Goal: Task Accomplishment & Management: Use online tool/utility

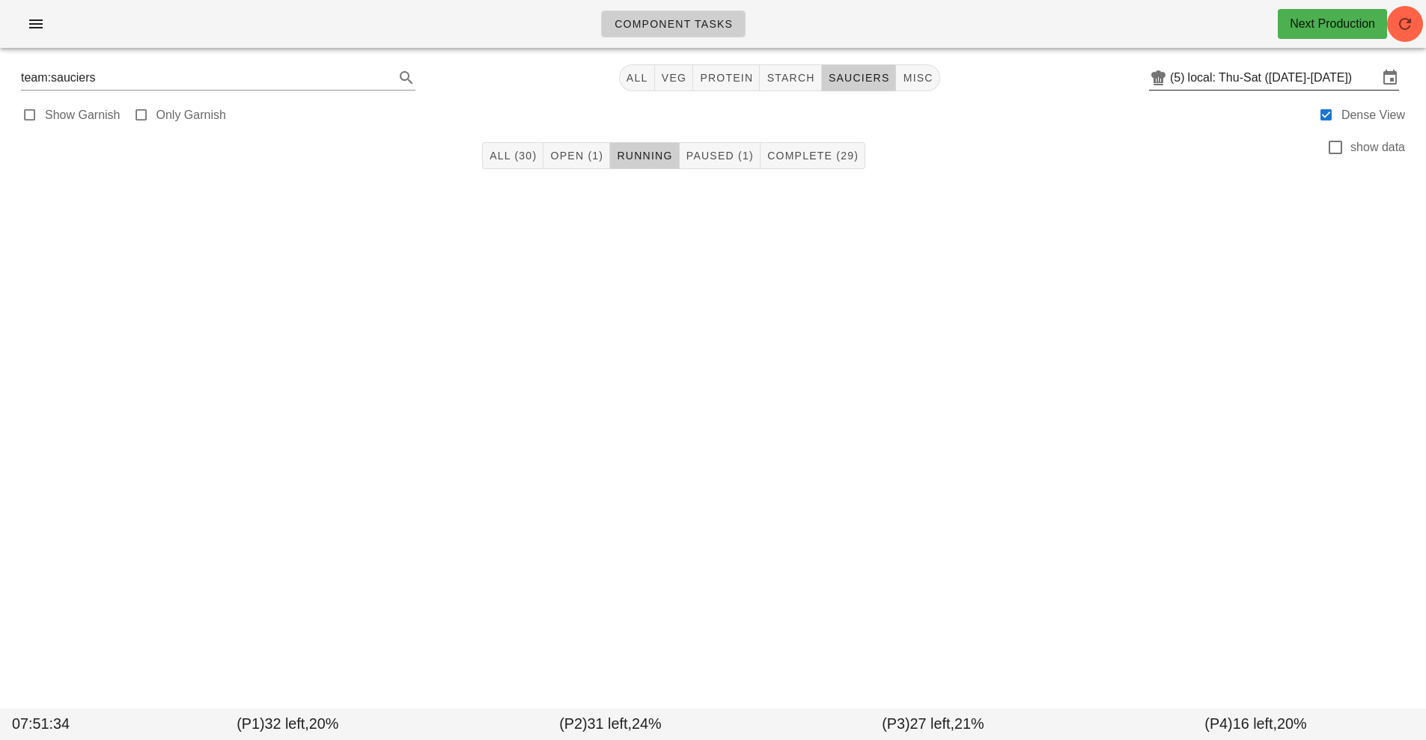
click at [1280, 81] on input "local: Thu-Sat ([DATE]-[DATE])" at bounding box center [1283, 78] width 190 height 24
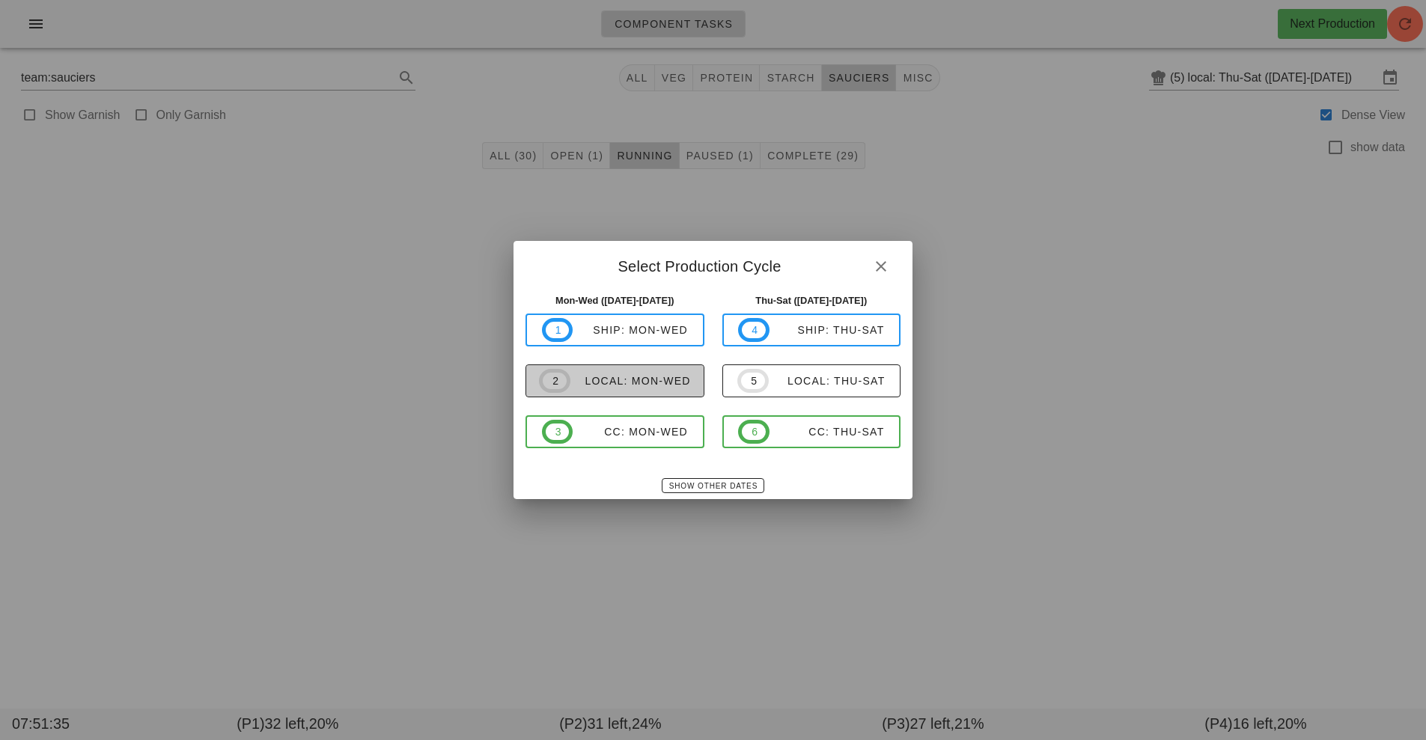
click at [625, 371] on span "2 local: Mon-Wed" at bounding box center [615, 381] width 152 height 24
type input "local: Mon-Wed ([DATE]-[DATE])"
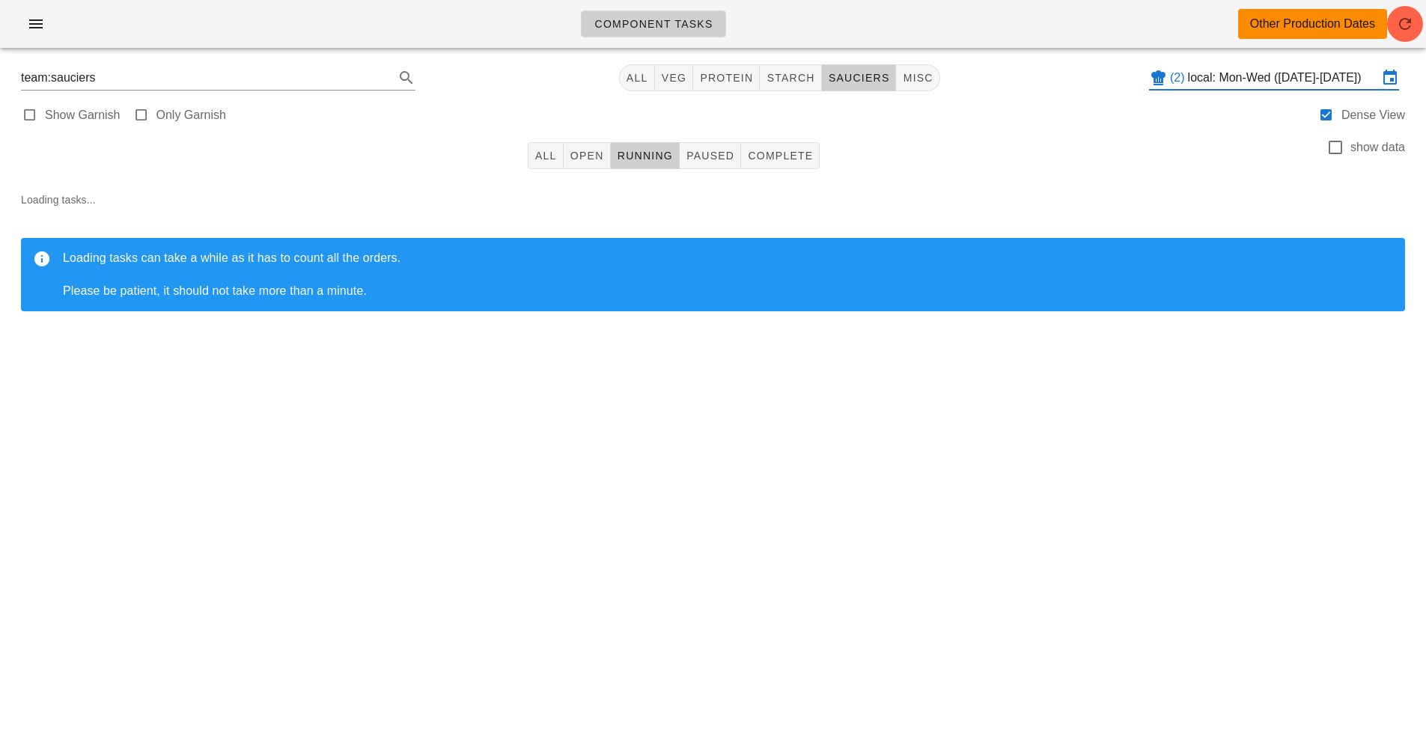
click at [1246, 73] on input "local: Mon-Wed ([DATE]-[DATE])" at bounding box center [1283, 78] width 190 height 24
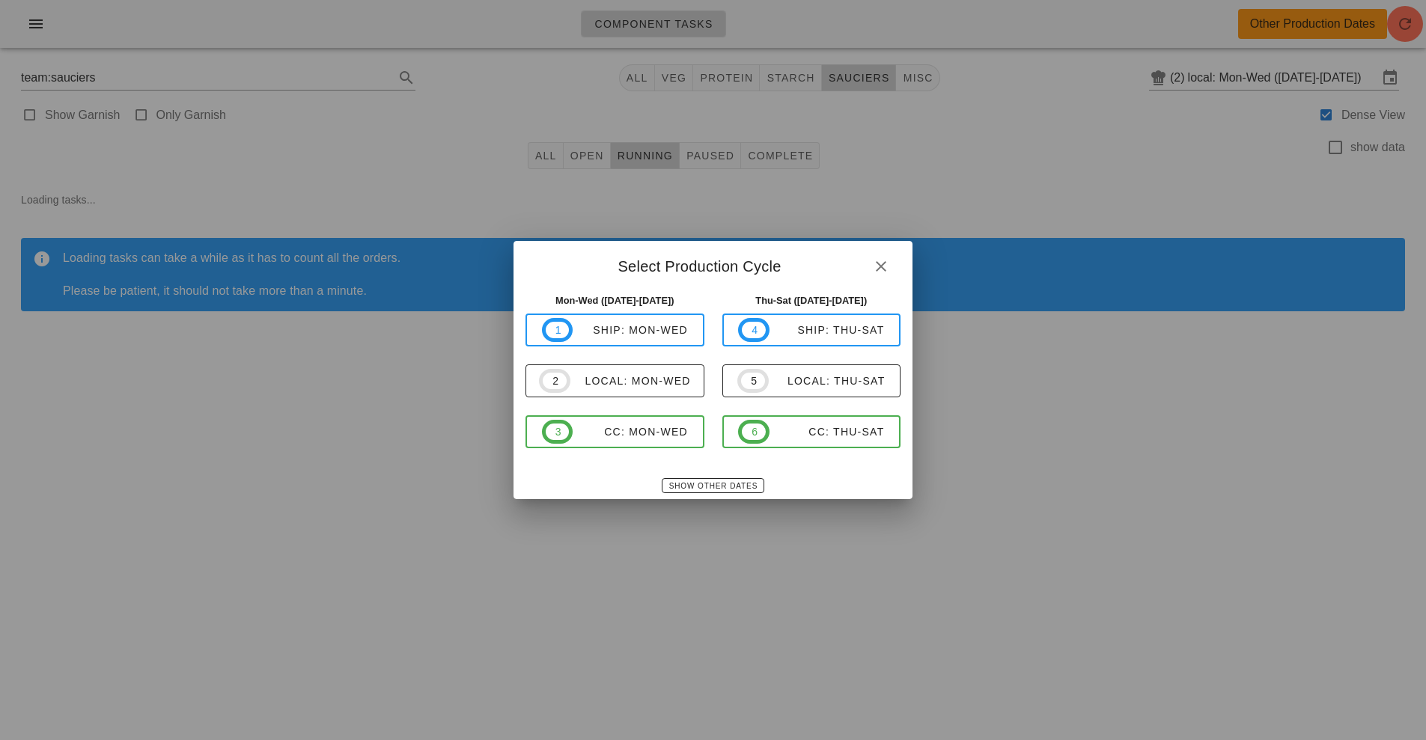
click at [287, 537] on div at bounding box center [713, 370] width 1426 height 740
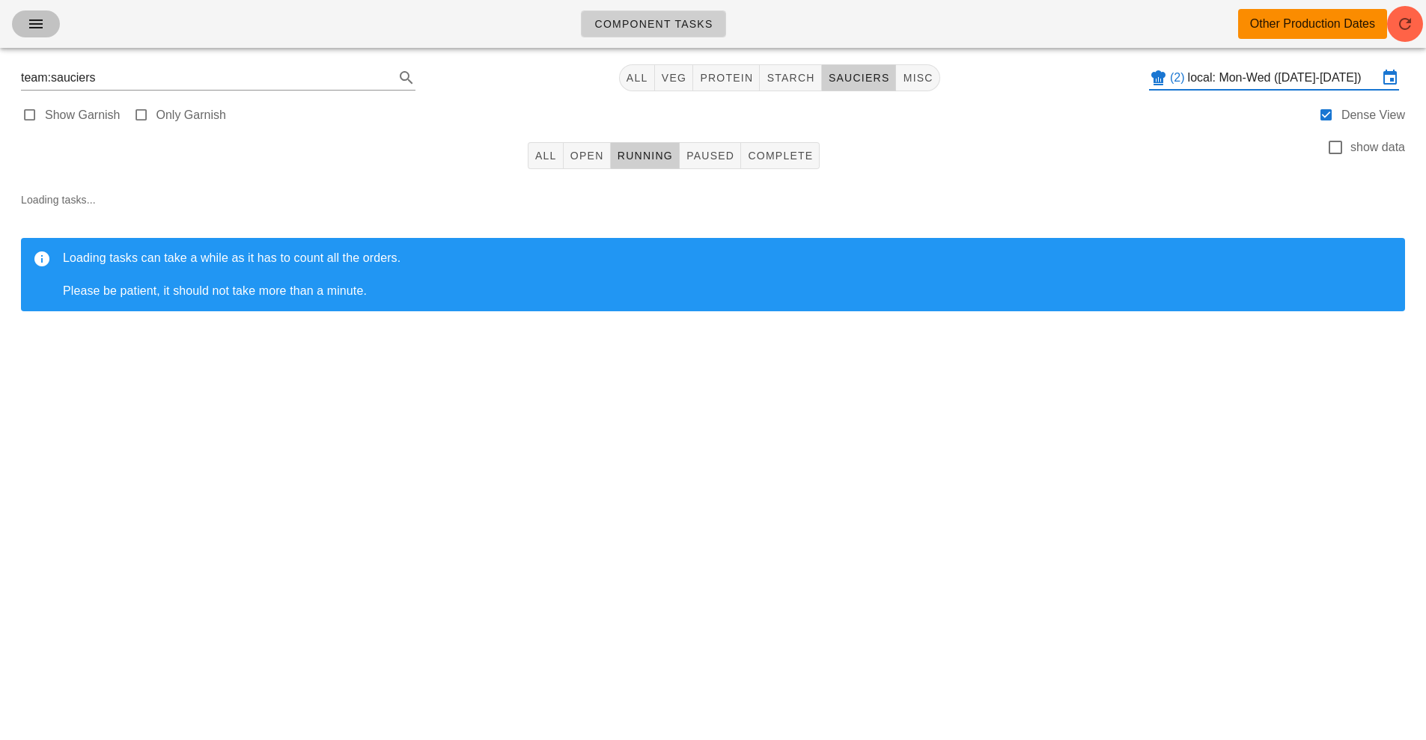
click at [45, 26] on span "button" at bounding box center [36, 24] width 24 height 18
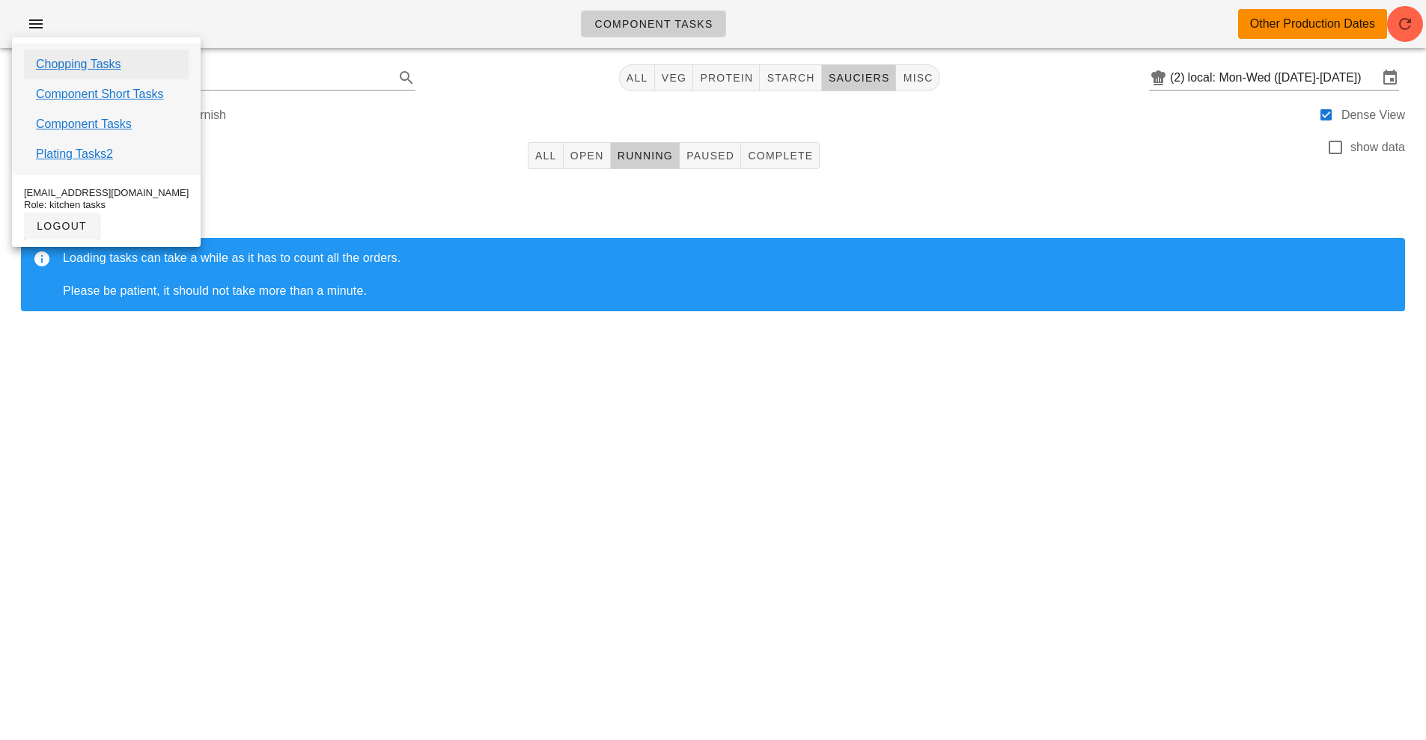
click at [102, 64] on link "Chopping Tasks" at bounding box center [78, 64] width 85 height 18
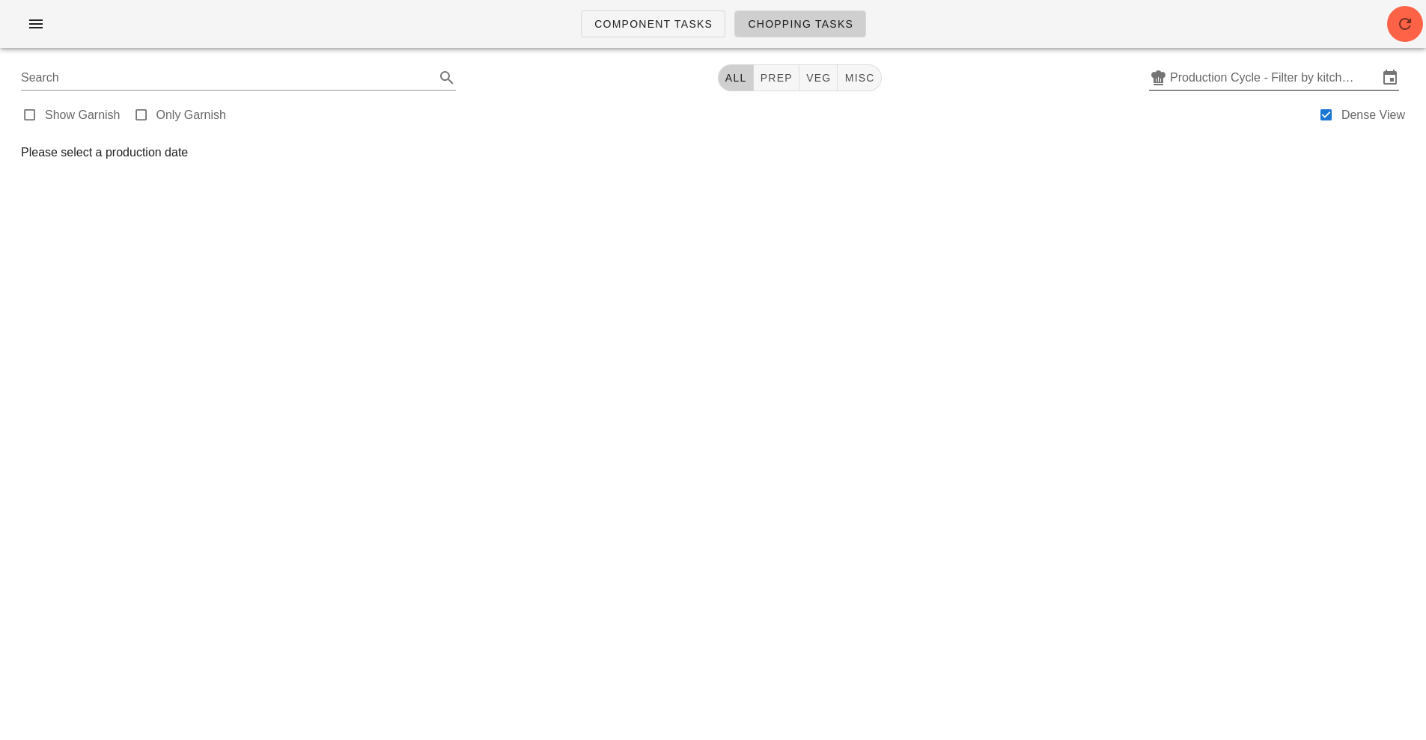
click at [1297, 76] on input "Production Cycle - Filter by kitchen production schedules" at bounding box center [1274, 78] width 208 height 24
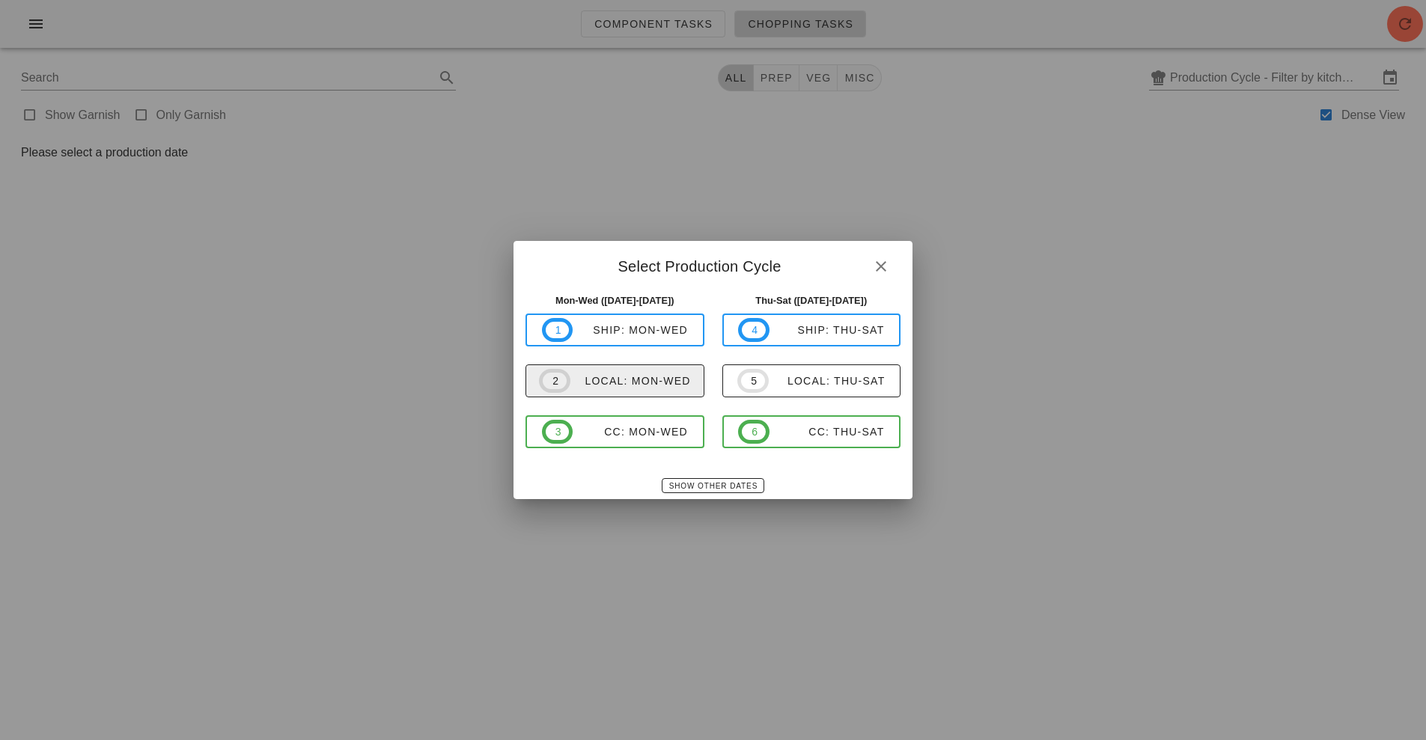
click at [621, 391] on span "2 local: Mon-Wed" at bounding box center [615, 381] width 152 height 24
type input "local: Mon-Wed ([DATE]-[DATE])"
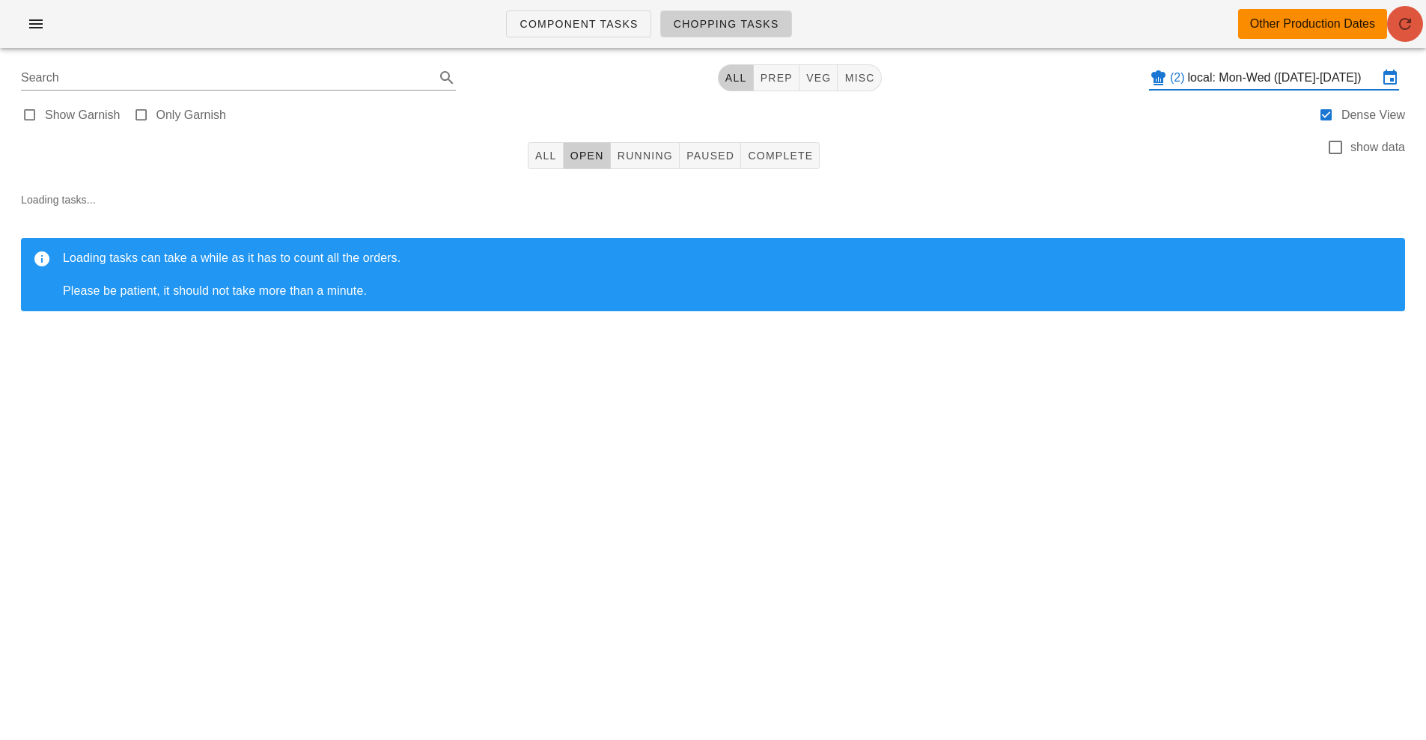
click at [1407, 22] on icon "button" at bounding box center [1405, 24] width 18 height 18
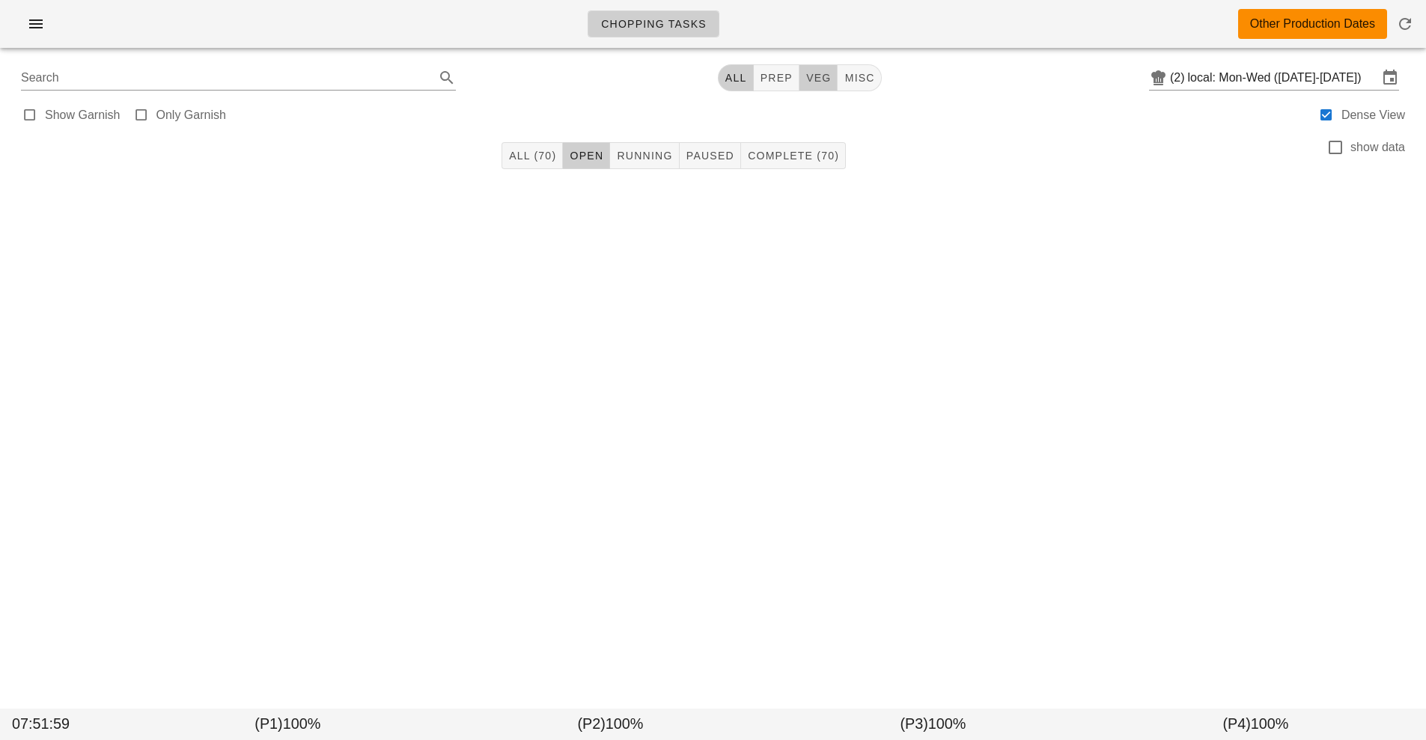
click at [826, 81] on span "veg" at bounding box center [818, 78] width 26 height 12
type input "team:veg"
click at [1405, 30] on icon "button" at bounding box center [1405, 24] width 18 height 18
click at [811, 153] on span "Complete (38)" at bounding box center [793, 156] width 92 height 12
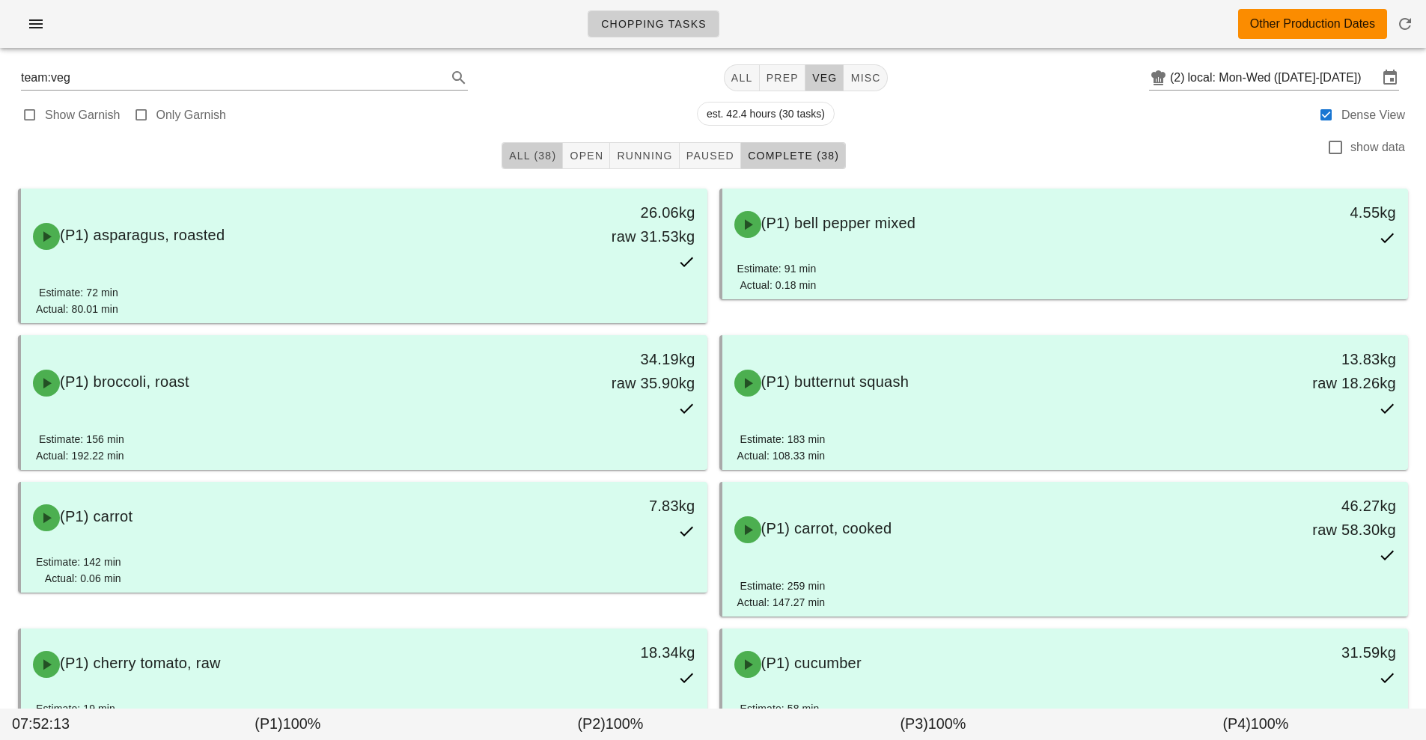
click at [528, 160] on span "All (38)" at bounding box center [532, 156] width 48 height 12
click at [1247, 78] on input "local: Mon-Wed (Sep 22-Sep 24)" at bounding box center [1283, 78] width 190 height 24
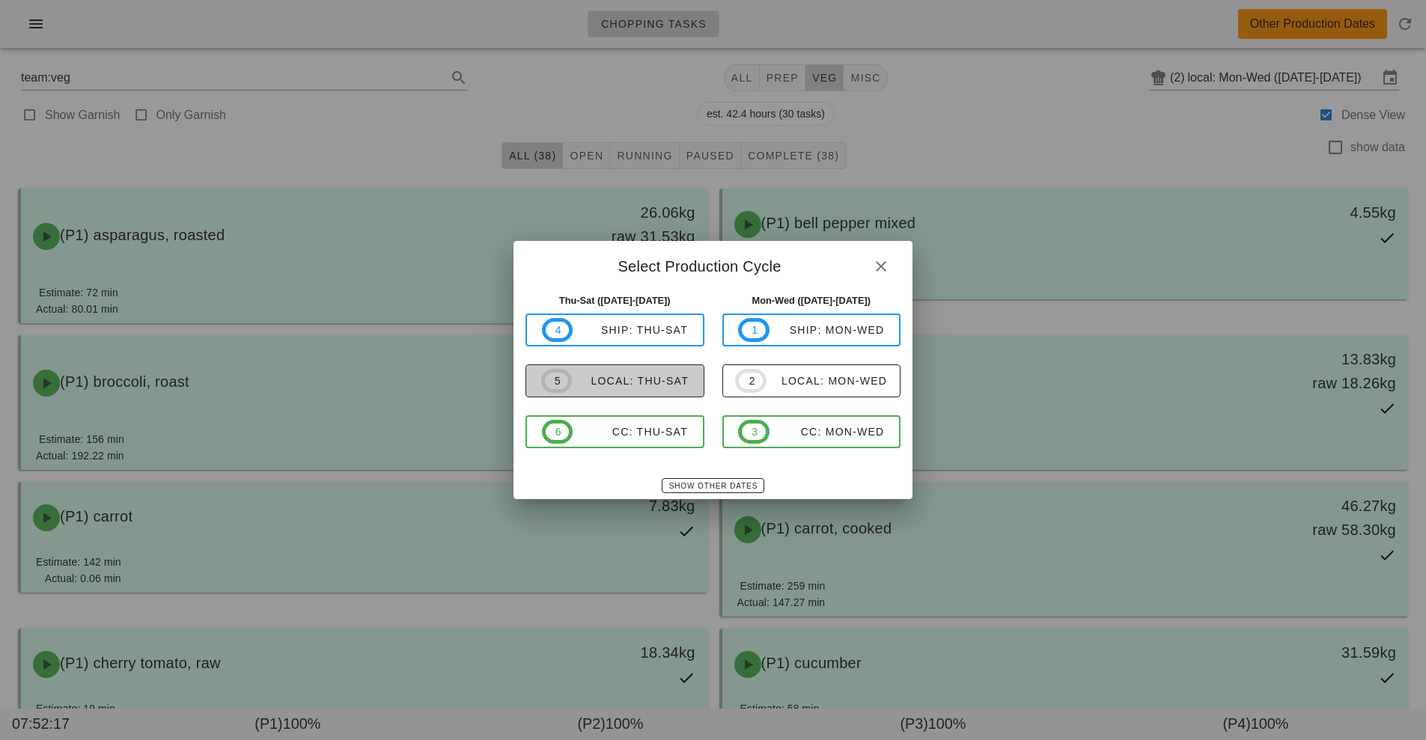
click at [650, 391] on span "5 local: Thu-Sat" at bounding box center [614, 381] width 147 height 24
type input "local: Thu-Sat (Sep 25-Sep 27)"
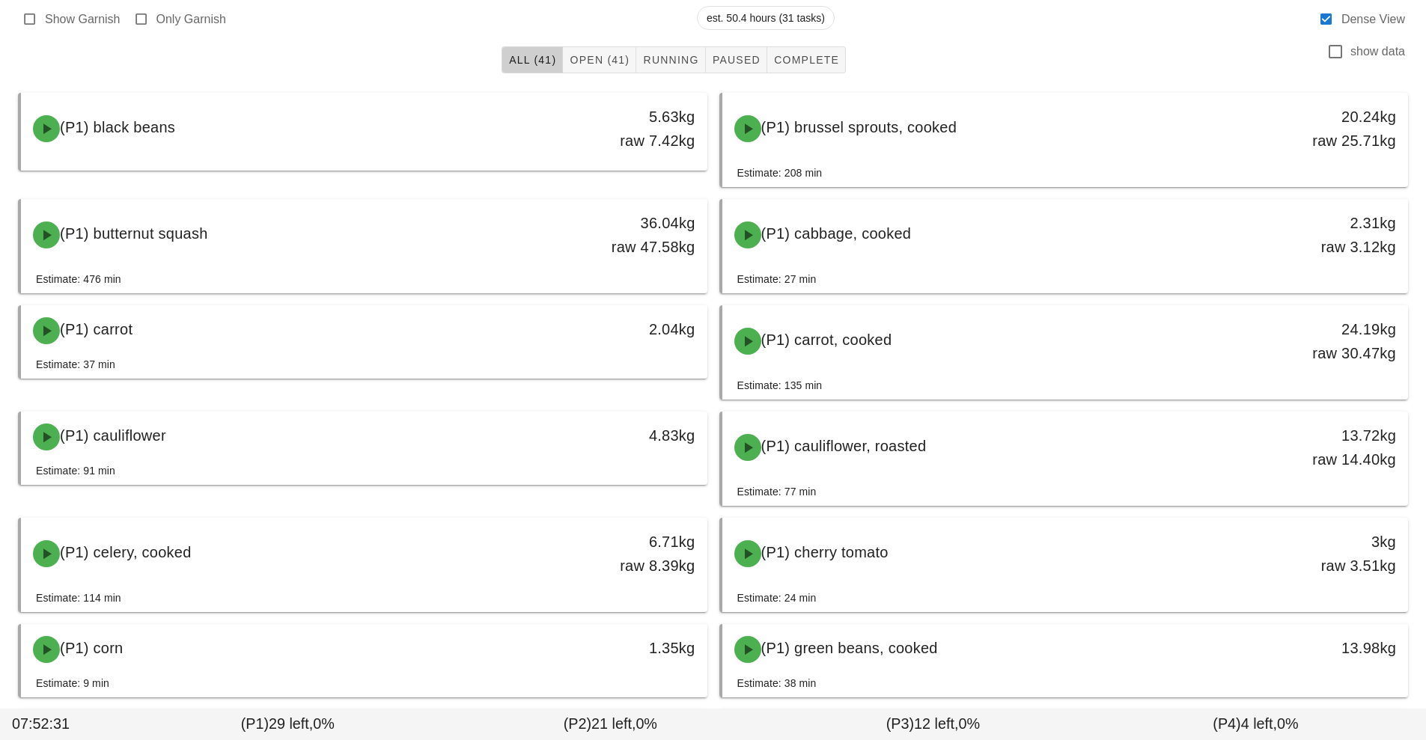
scroll to position [112, 0]
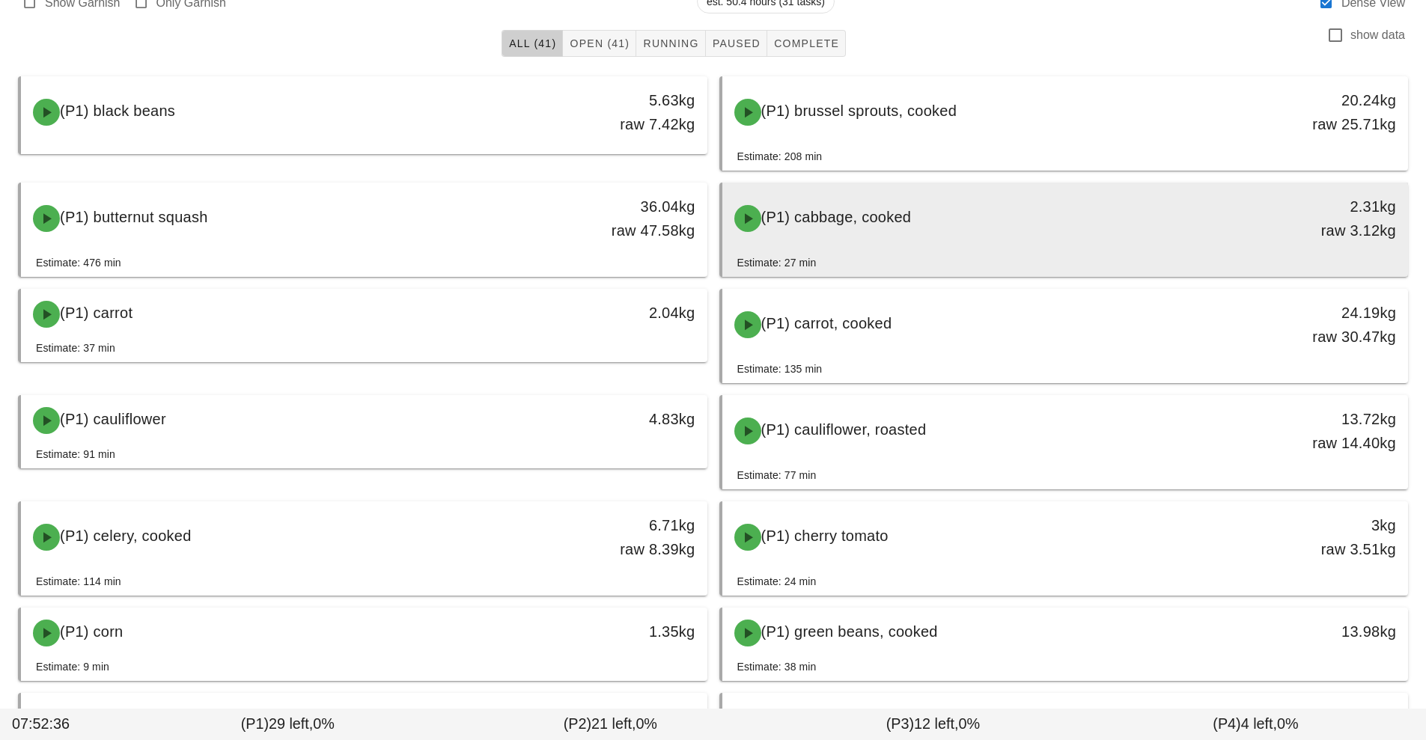
click at [934, 223] on div "(P1) cabbage, cooked" at bounding box center [980, 218] width 510 height 45
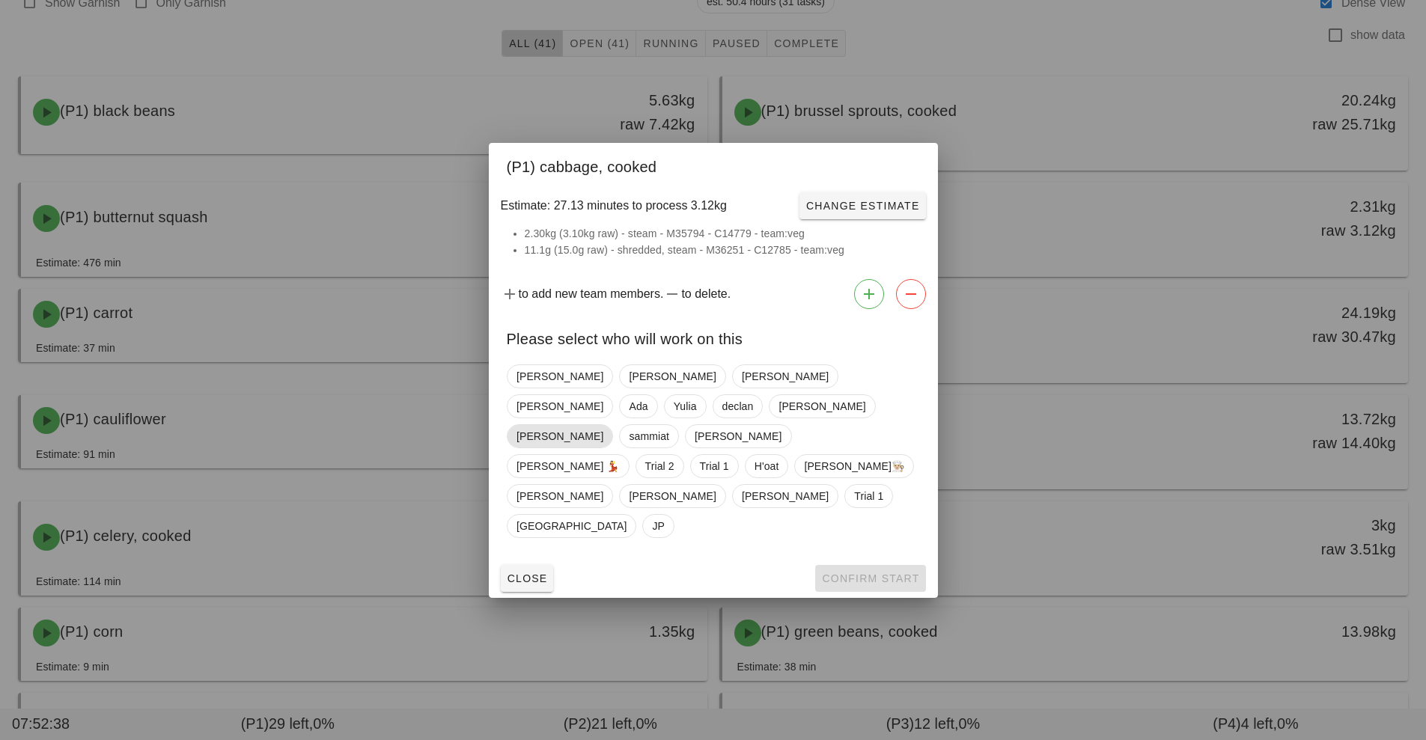
click at [572, 433] on span "Nick" at bounding box center [559, 436] width 87 height 22
click at [888, 572] on span "Confirm Start" at bounding box center [870, 578] width 98 height 12
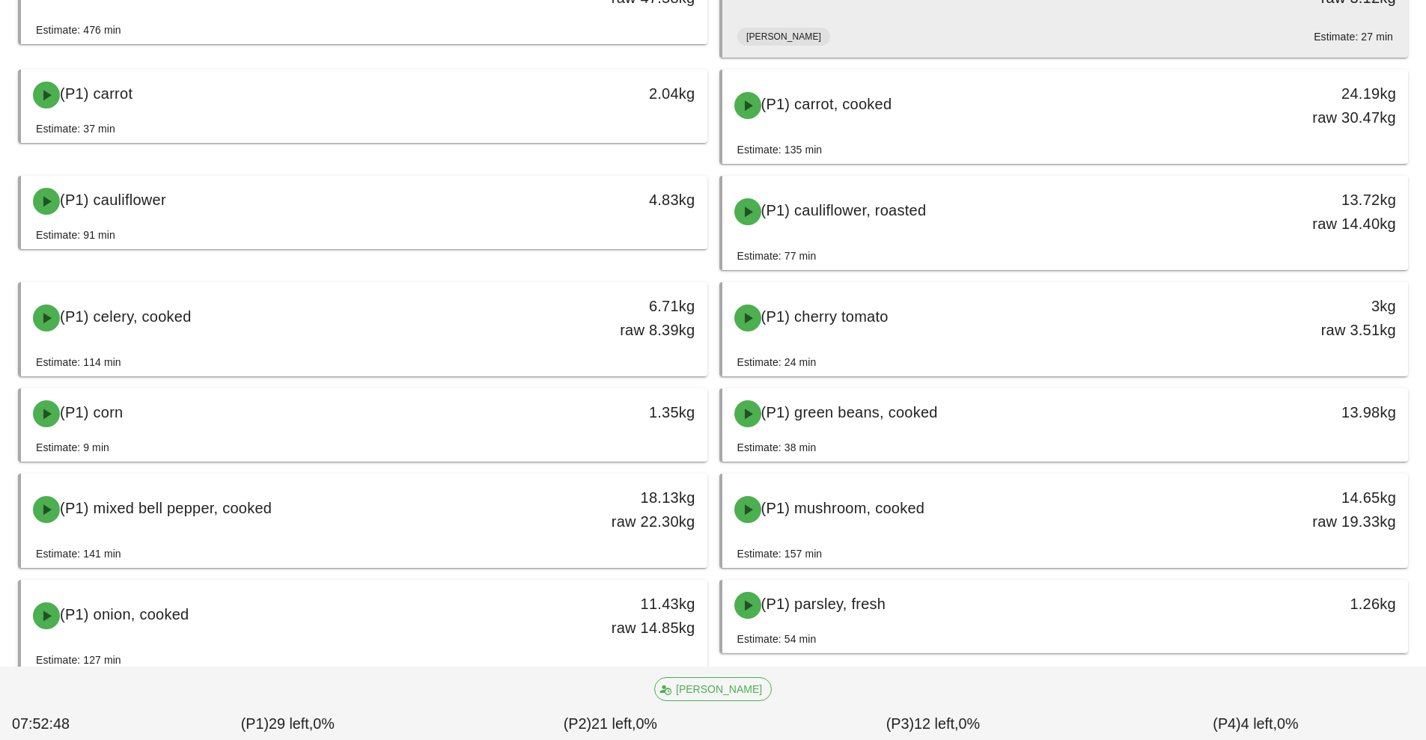
scroll to position [357, 0]
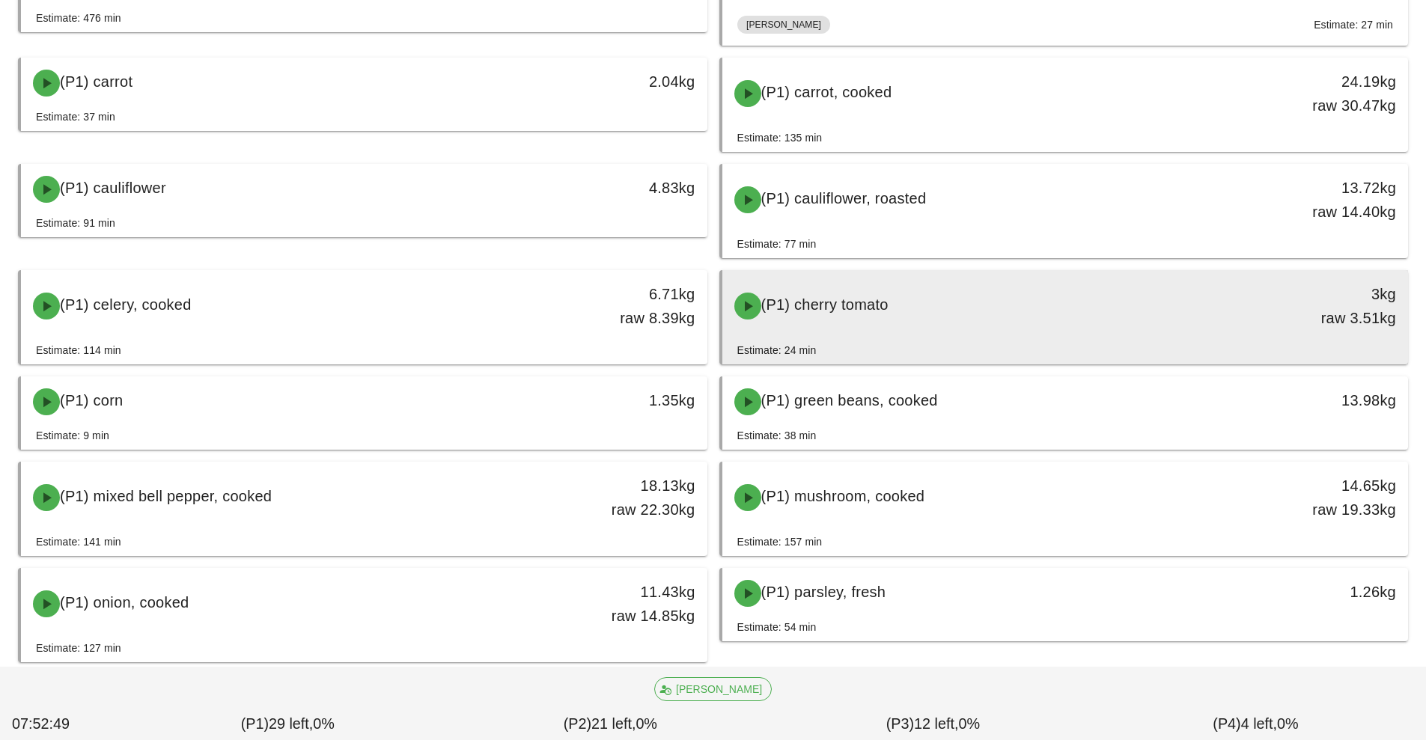
click at [1051, 312] on div "(P1) cherry tomato" at bounding box center [980, 306] width 510 height 45
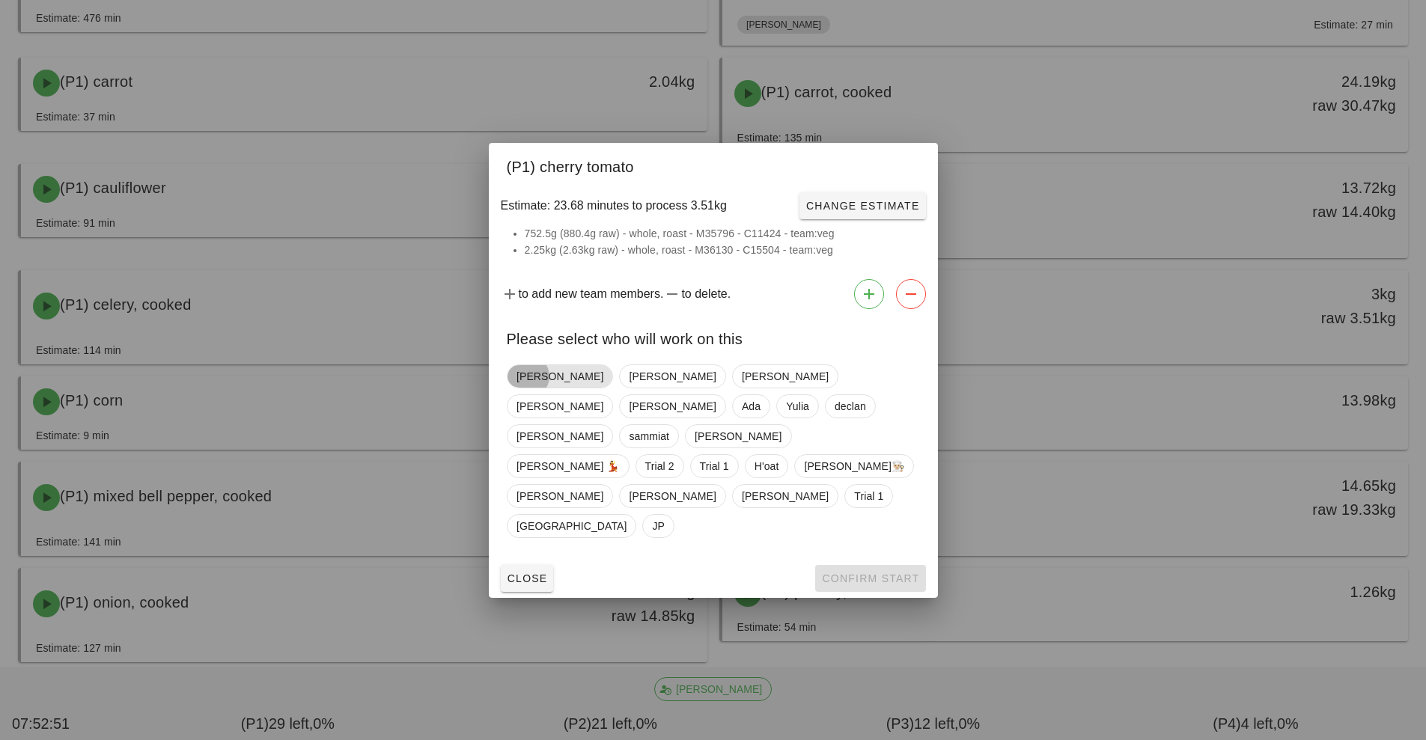
click at [528, 388] on span "Nick" at bounding box center [559, 376] width 87 height 22
click at [879, 572] on span "Confirm Start" at bounding box center [870, 578] width 98 height 12
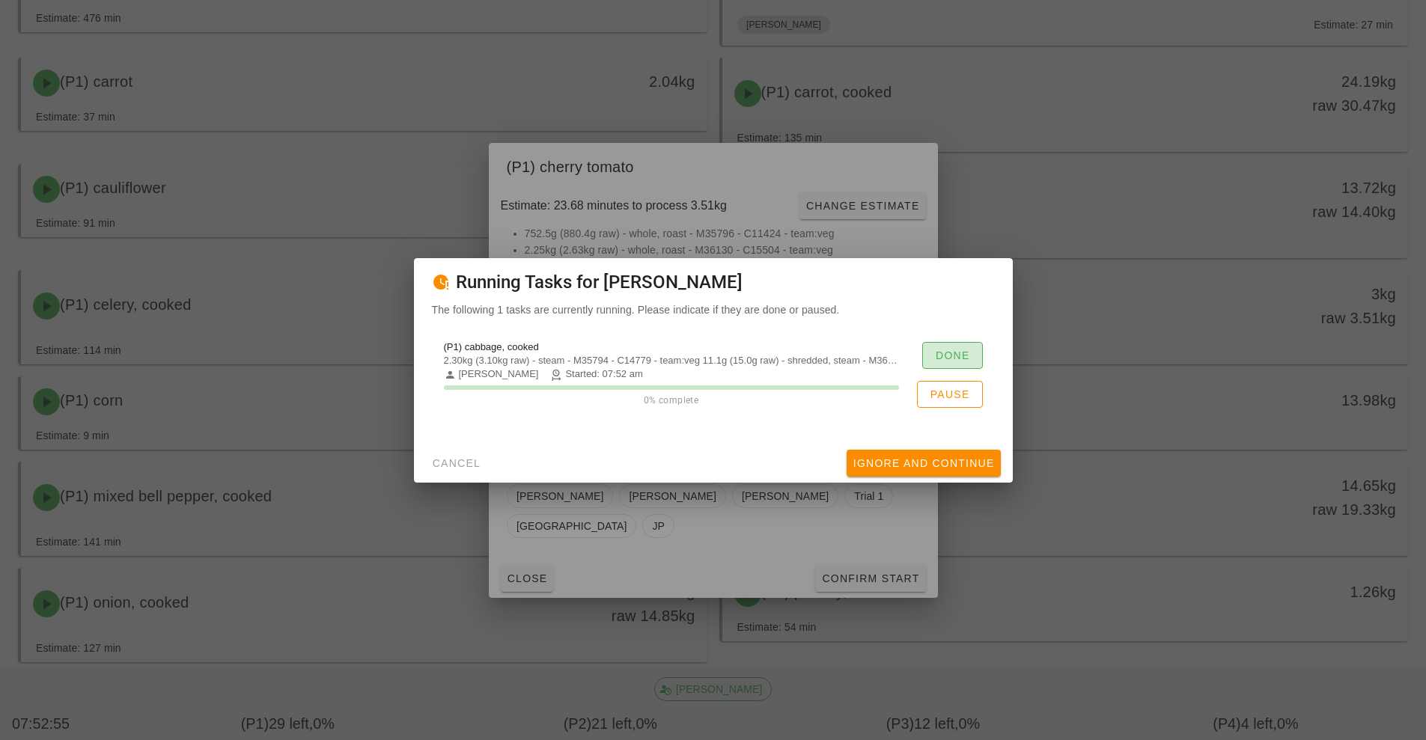
click at [962, 364] on button "Done" at bounding box center [952, 355] width 61 height 27
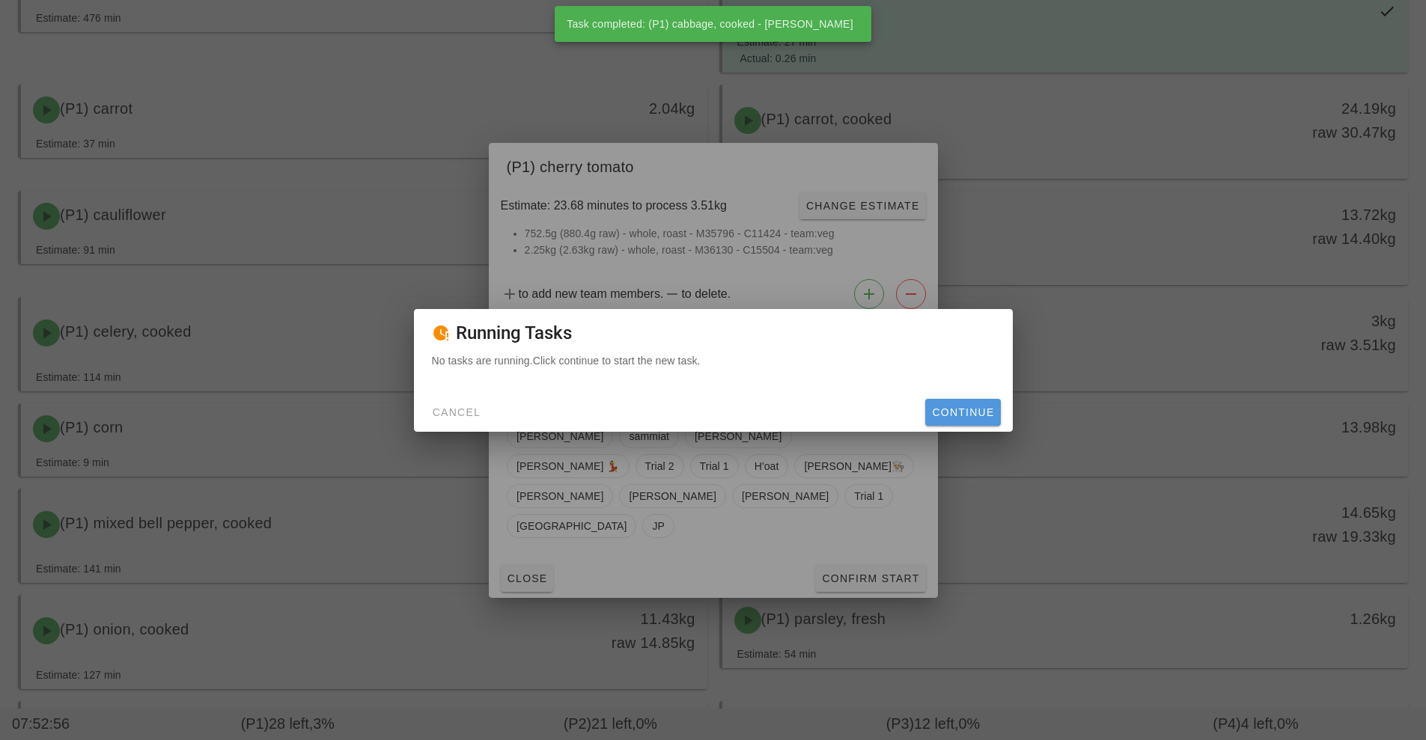
click at [974, 401] on button "Continue" at bounding box center [962, 412] width 75 height 27
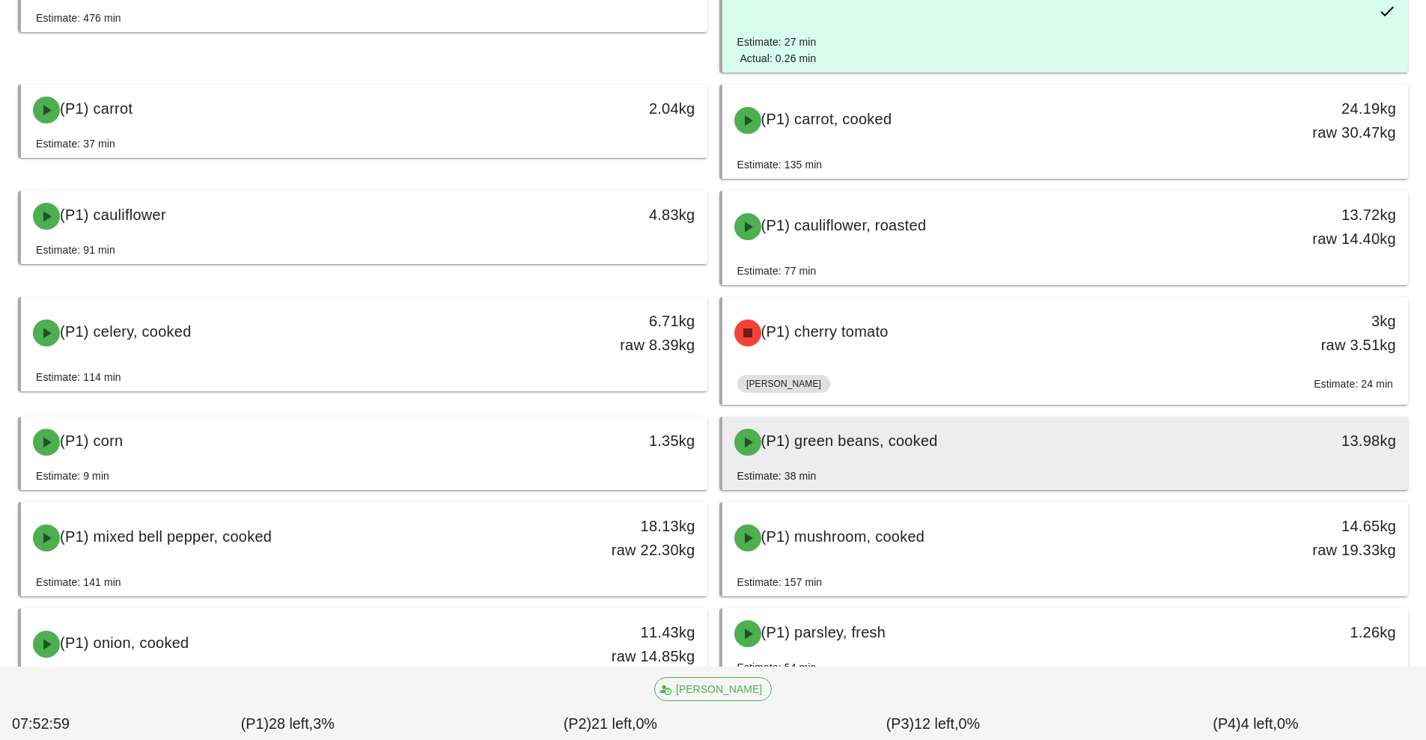
click at [973, 462] on div "(P1) green beans, cooked" at bounding box center [980, 442] width 510 height 45
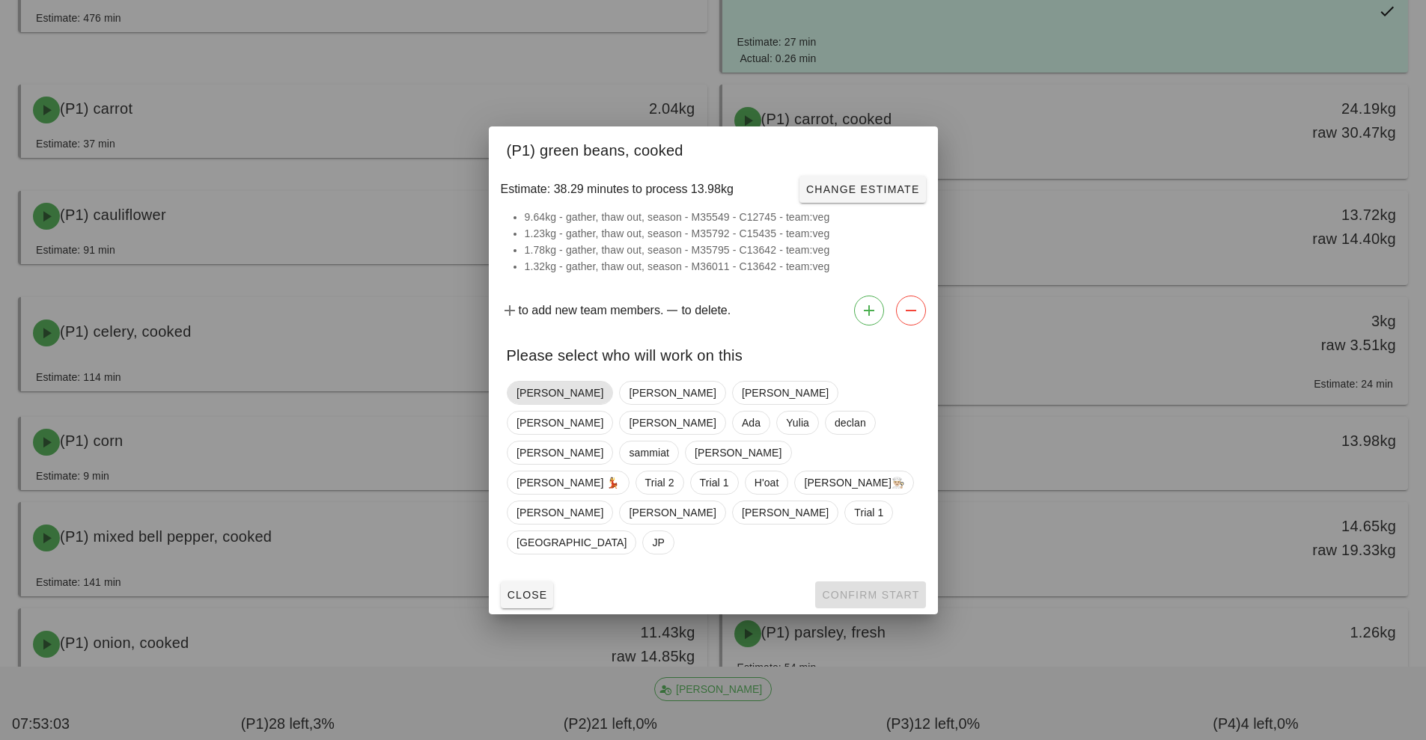
click at [523, 404] on span "Nick" at bounding box center [559, 393] width 87 height 22
click at [871, 581] on button "Confirm Start" at bounding box center [870, 594] width 110 height 27
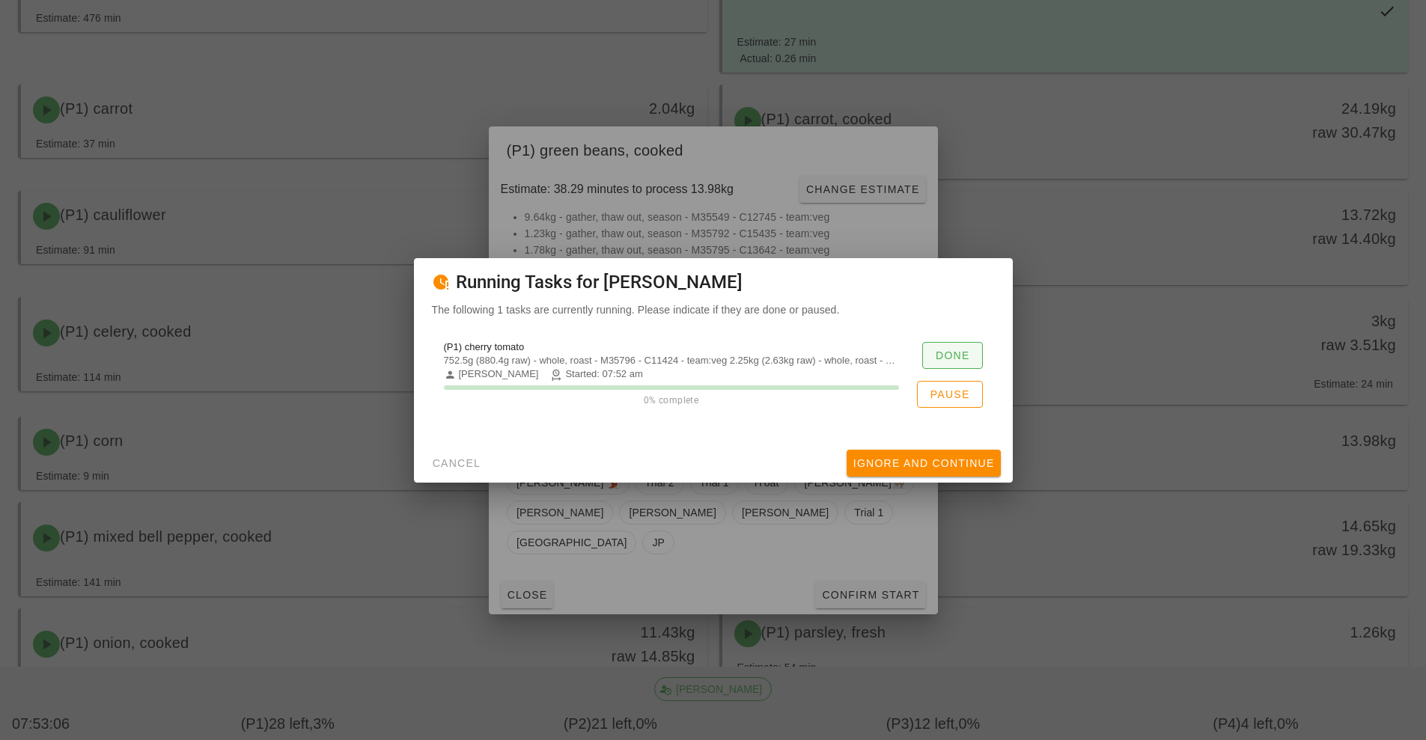
click at [957, 352] on span "Done" at bounding box center [952, 355] width 35 height 12
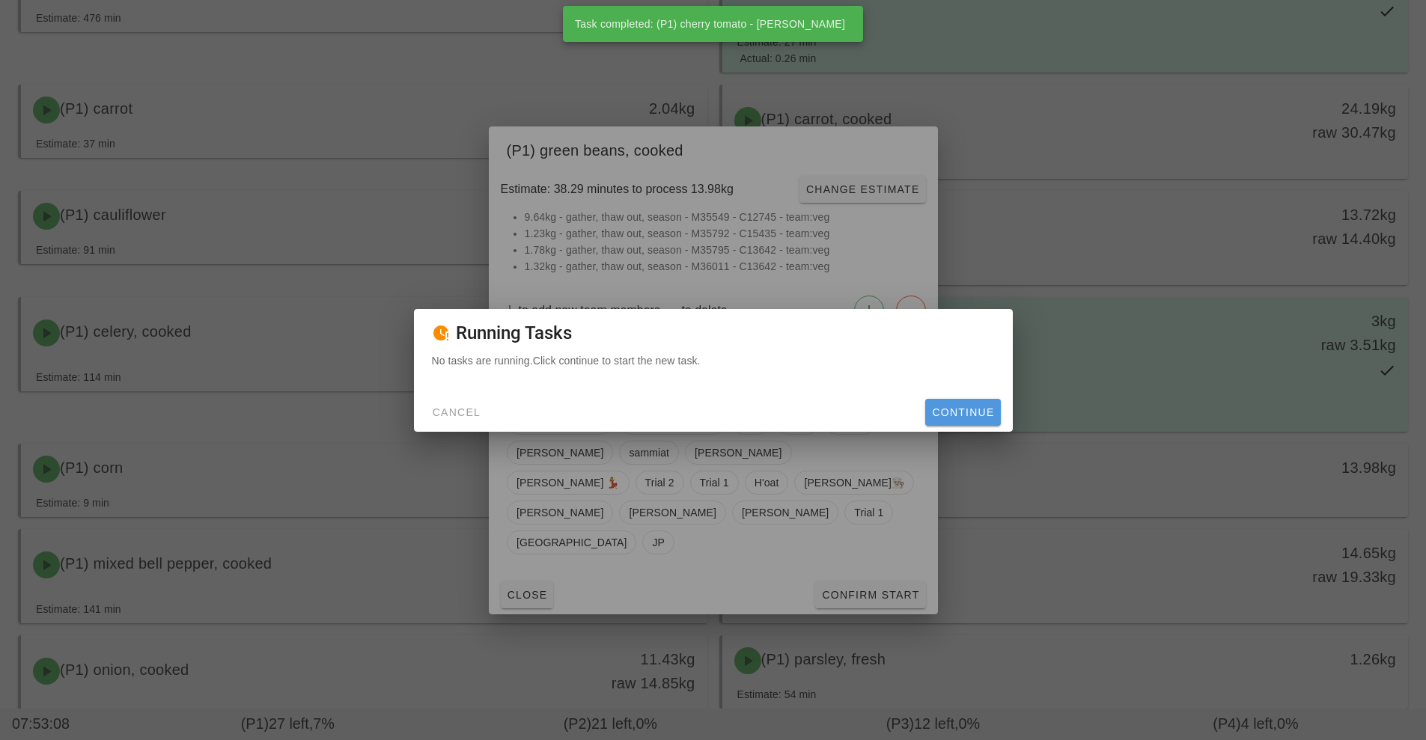
click at [989, 404] on button "Continue" at bounding box center [962, 412] width 75 height 27
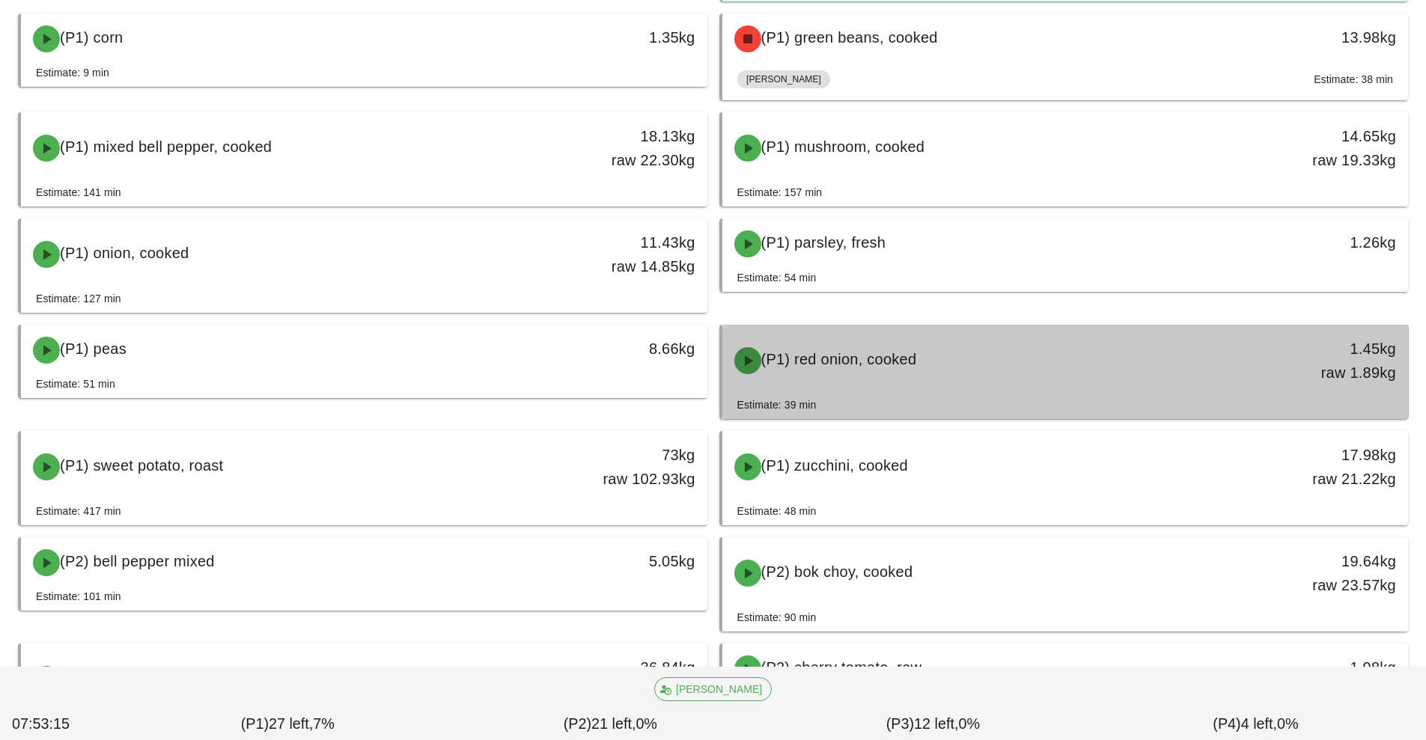
scroll to position [788, 0]
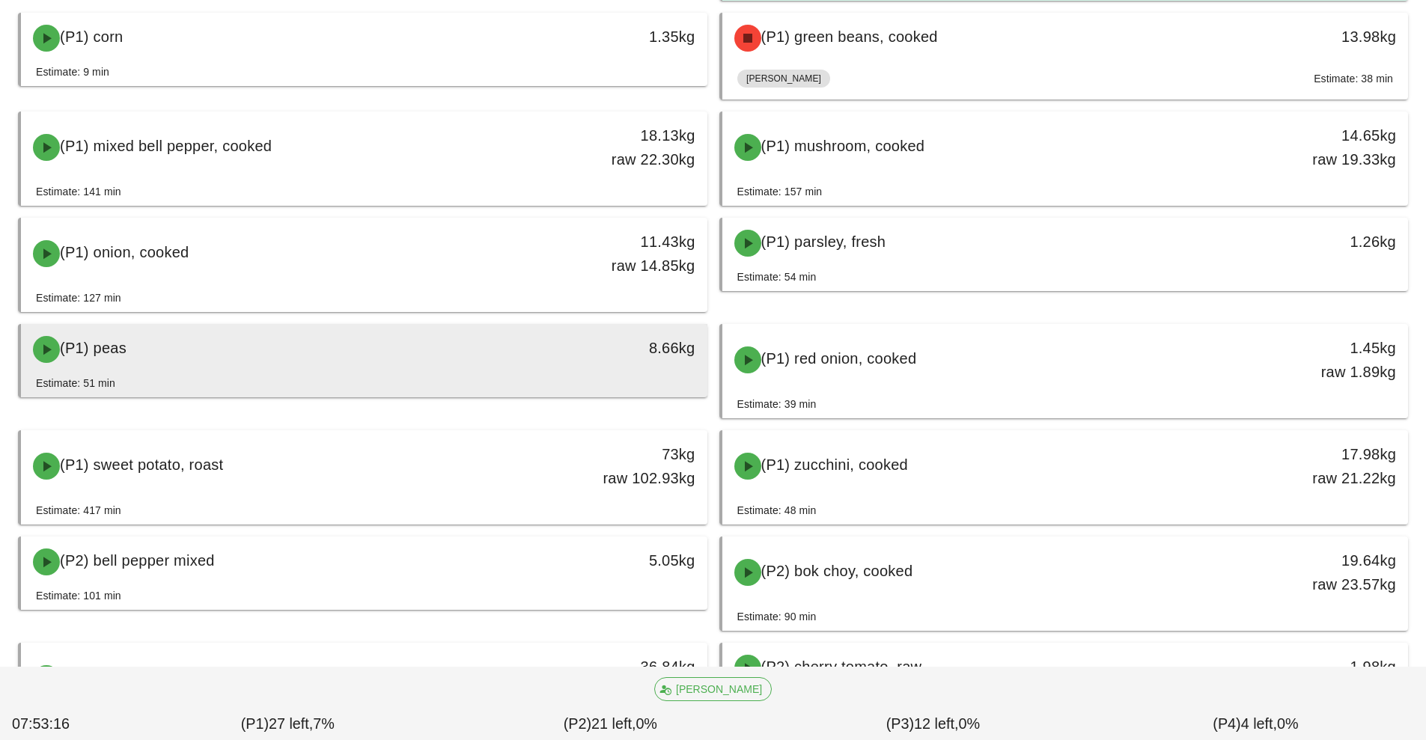
click at [508, 347] on div "(P1) peas" at bounding box center [279, 349] width 510 height 45
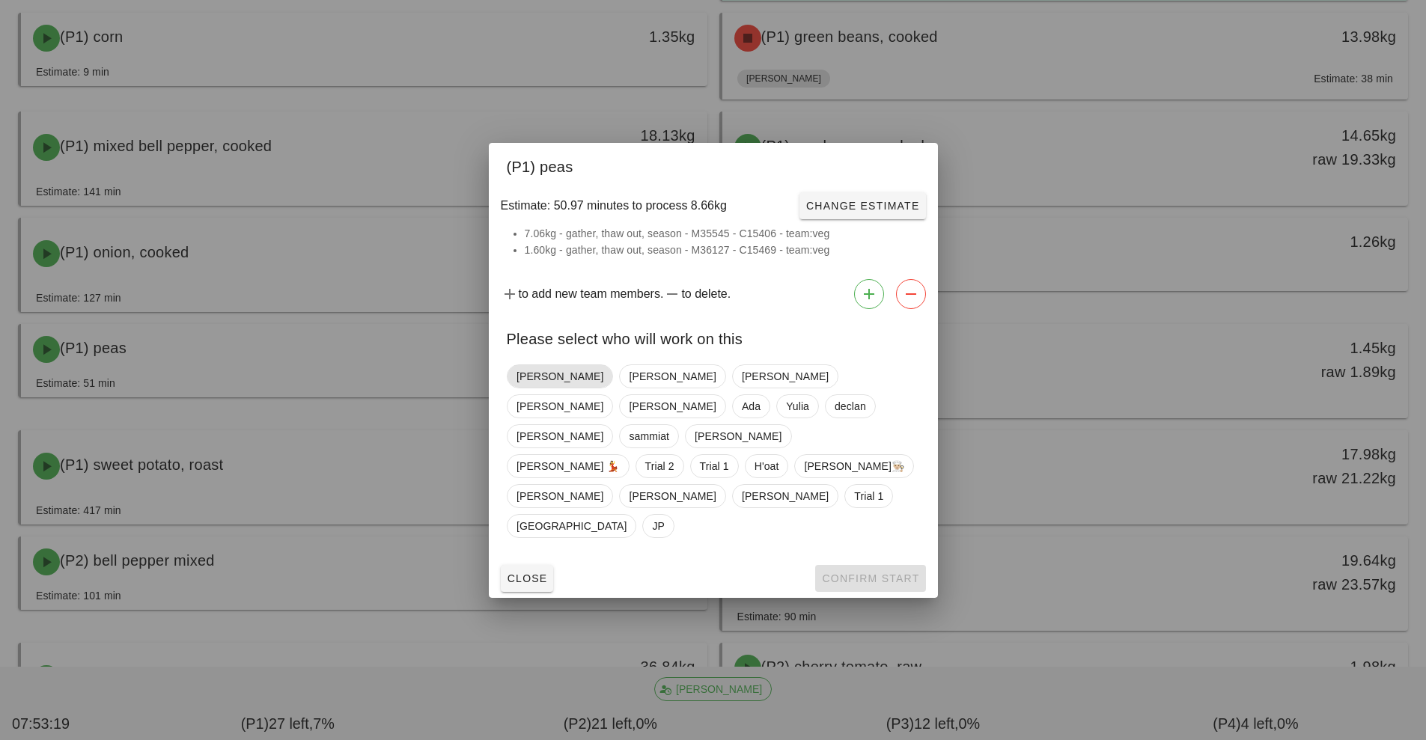
click at [522, 388] on span "Nick" at bounding box center [559, 376] width 87 height 22
click at [899, 572] on span "Confirm Start" at bounding box center [870, 578] width 98 height 12
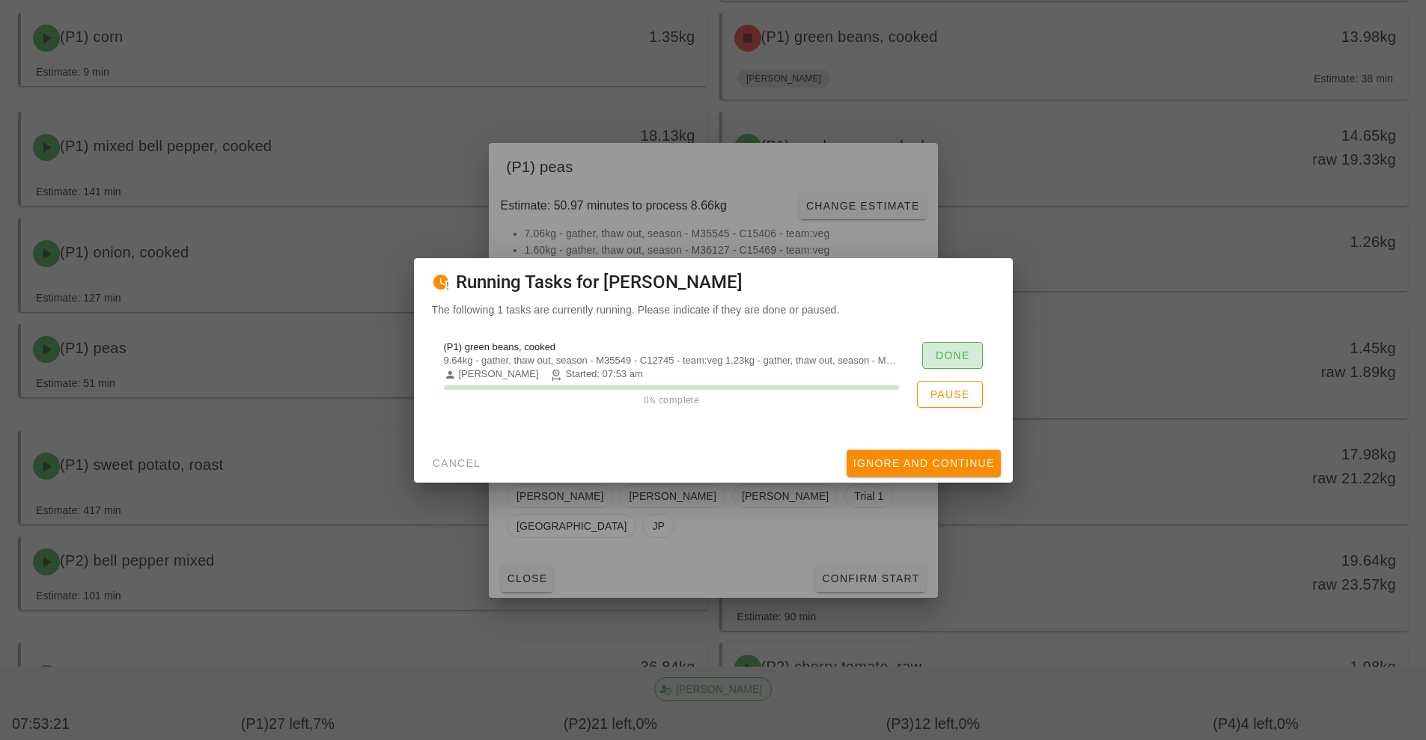
click at [965, 352] on span "Done" at bounding box center [952, 355] width 35 height 12
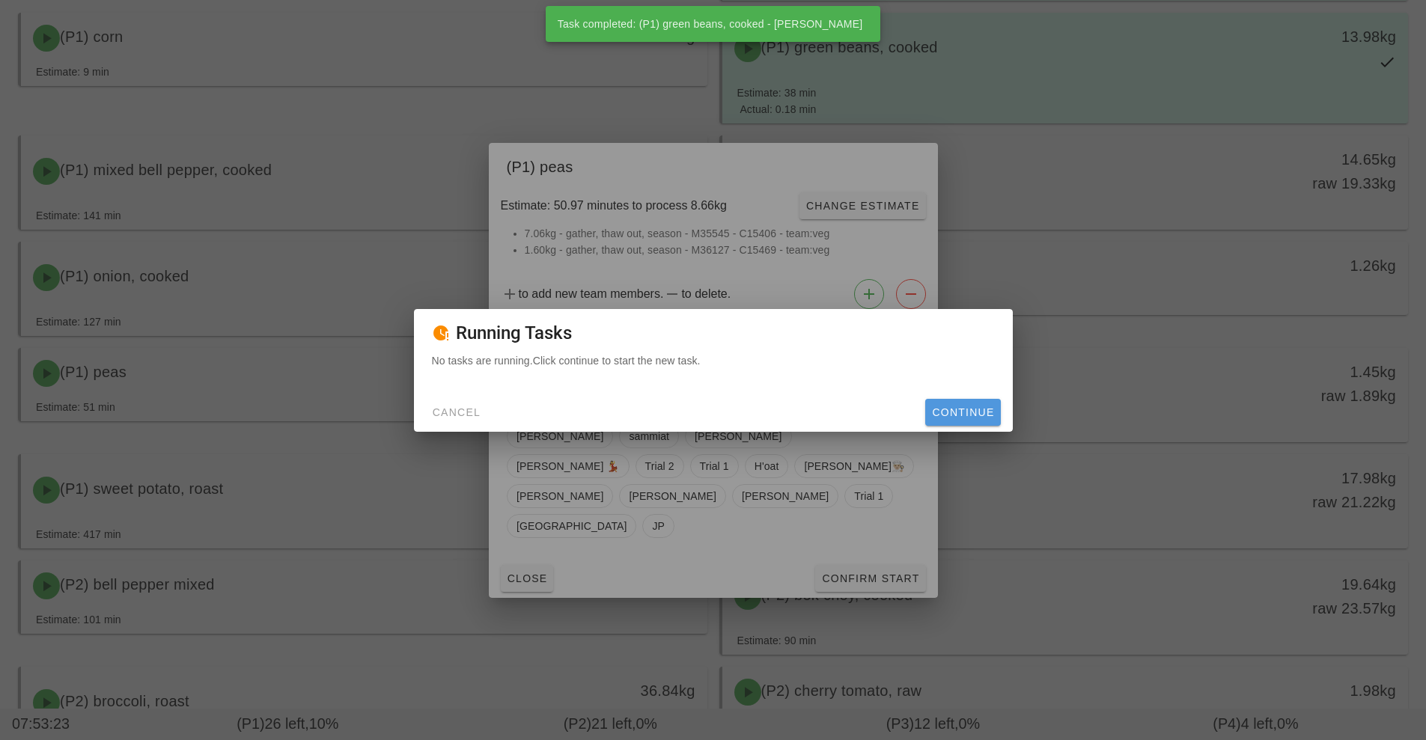
click at [965, 414] on span "Continue" at bounding box center [962, 412] width 63 height 12
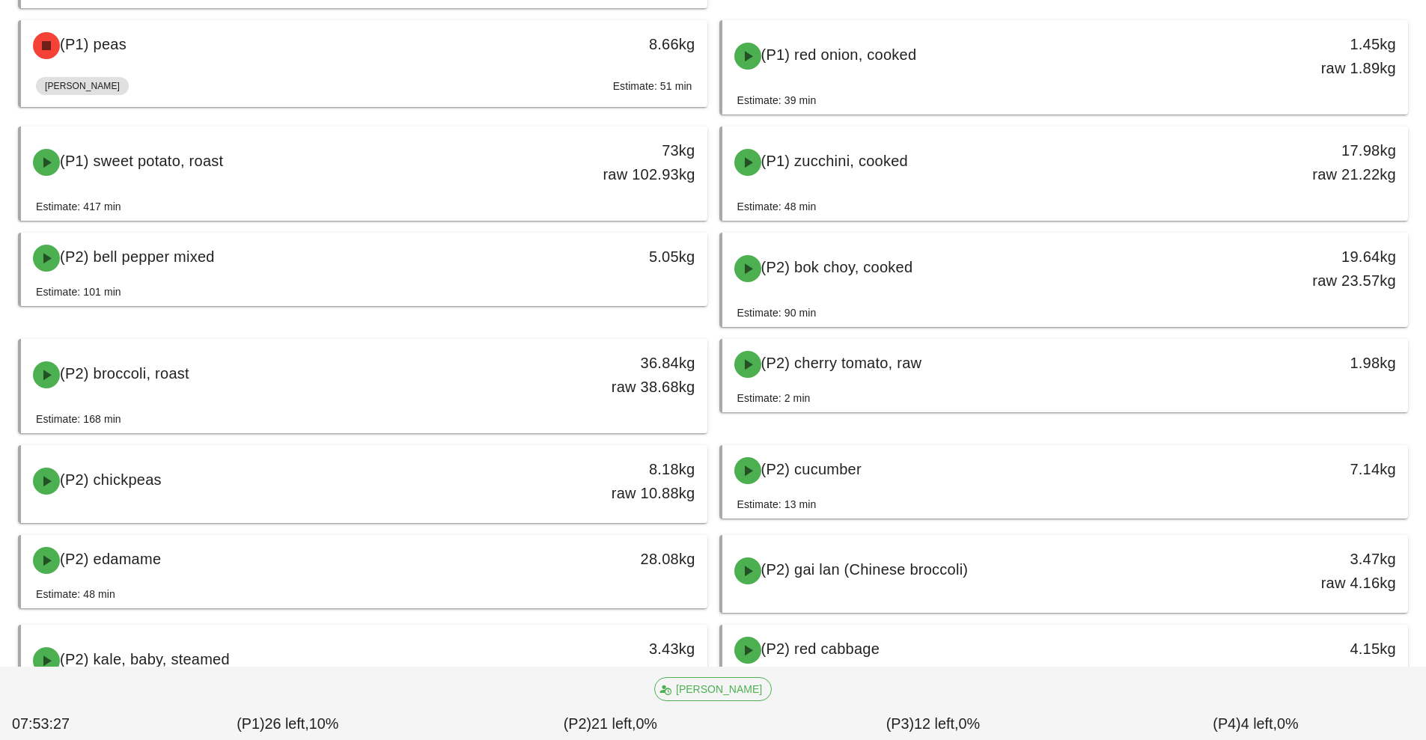
scroll to position [1119, 0]
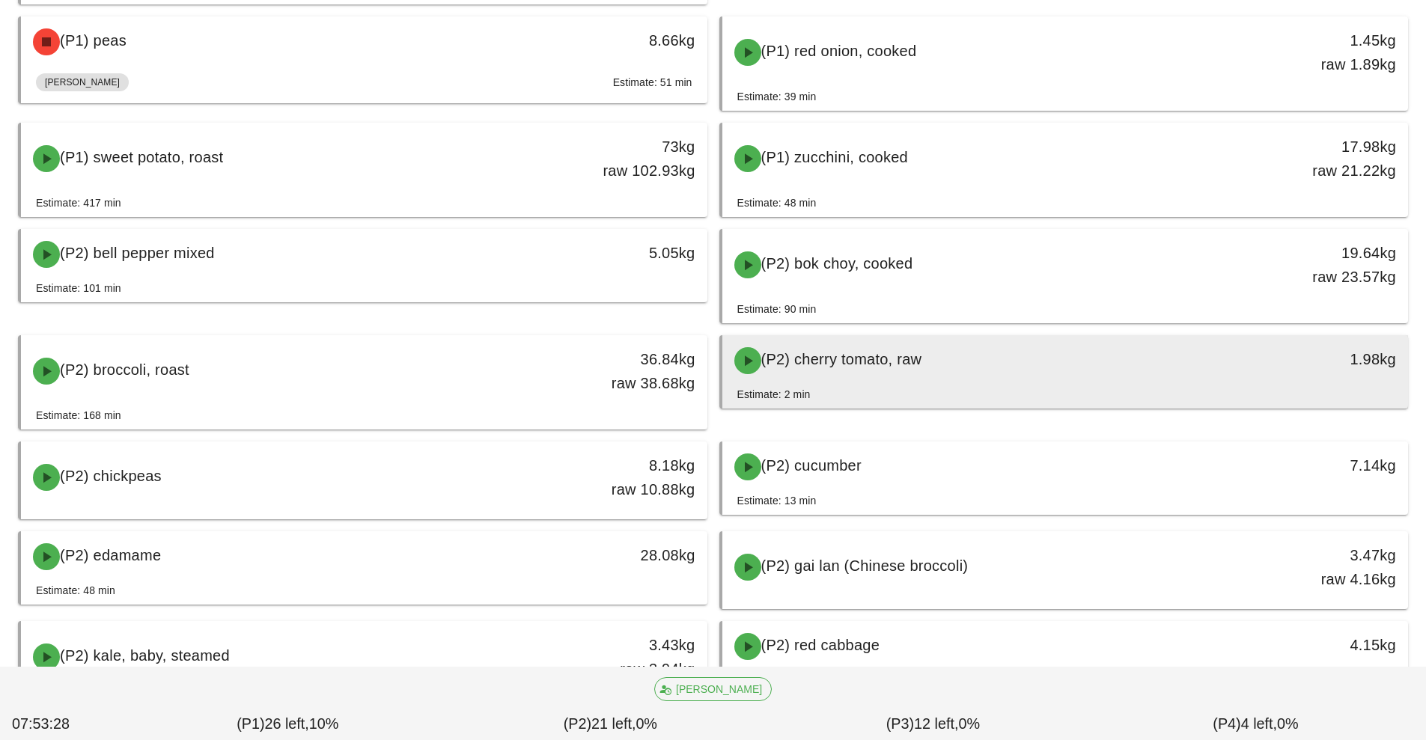
click at [888, 367] on span "(P2) cherry tomato, raw" at bounding box center [841, 359] width 161 height 16
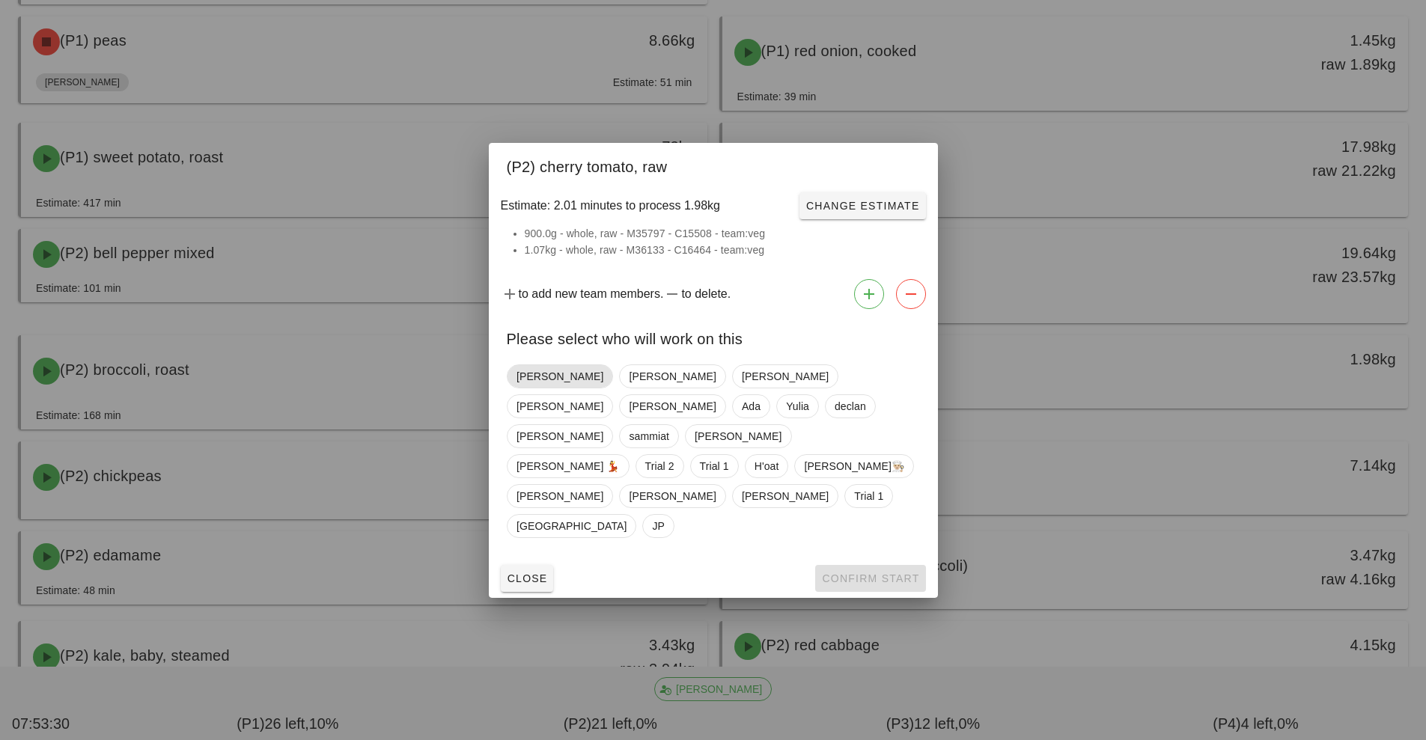
click at [523, 388] on span "Nick" at bounding box center [559, 376] width 87 height 22
click at [896, 572] on span "Confirm Start" at bounding box center [870, 578] width 98 height 12
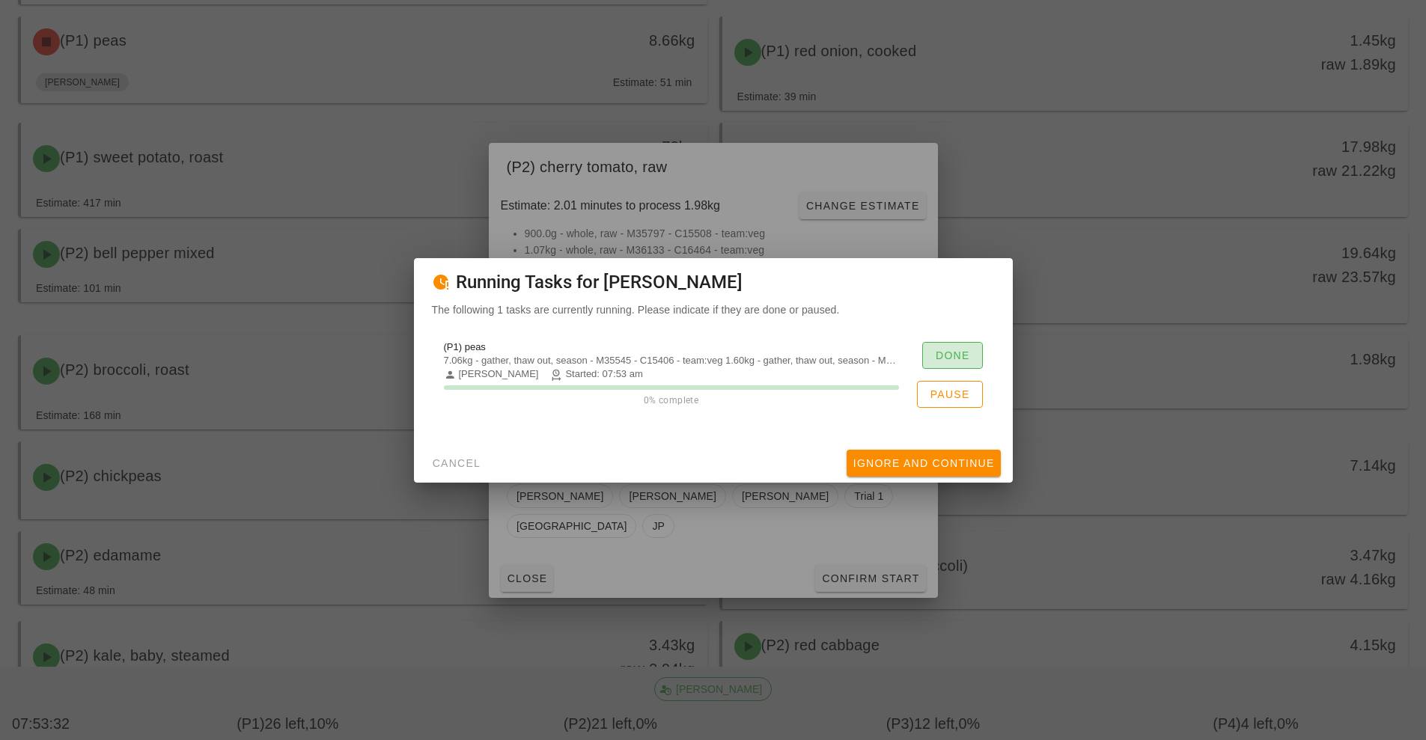
click at [962, 360] on span "Done" at bounding box center [952, 355] width 35 height 12
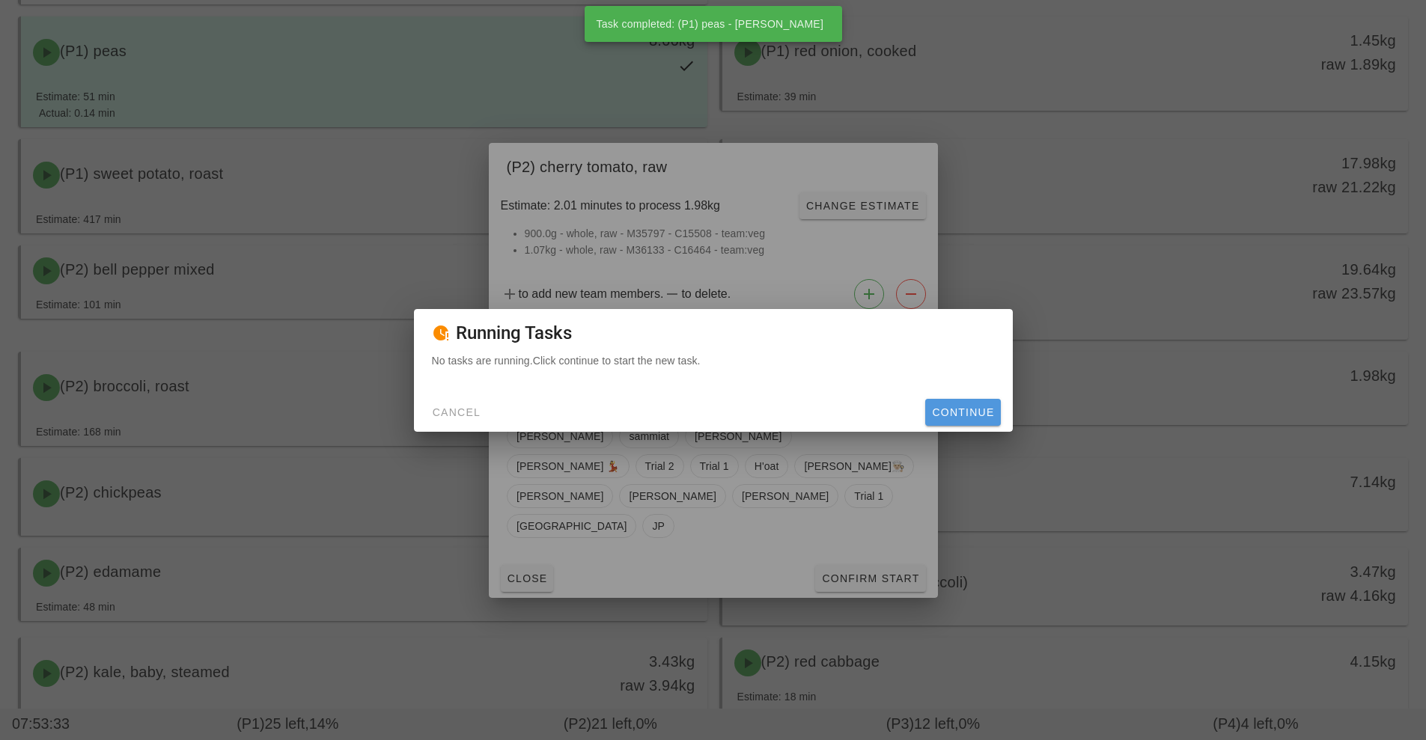
click at [969, 424] on button "Continue" at bounding box center [962, 412] width 75 height 27
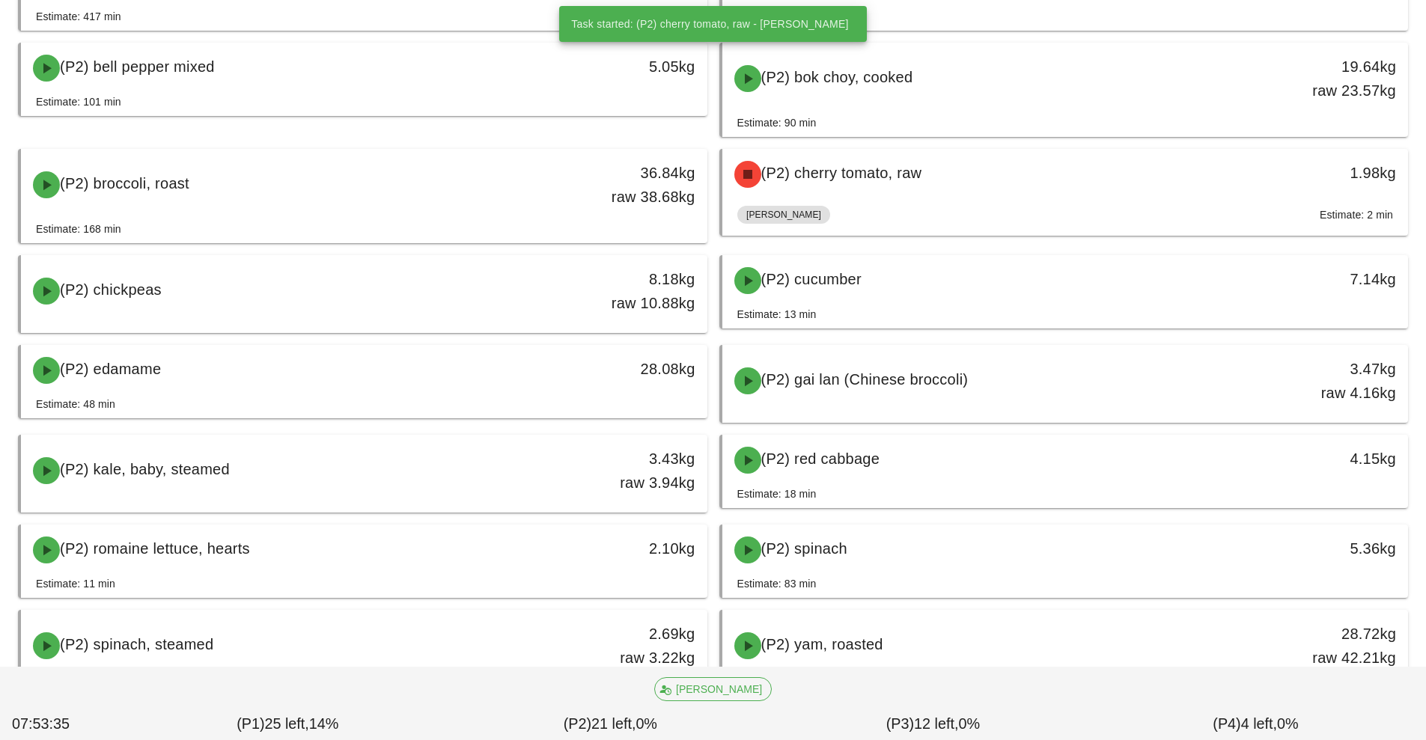
scroll to position [1332, 0]
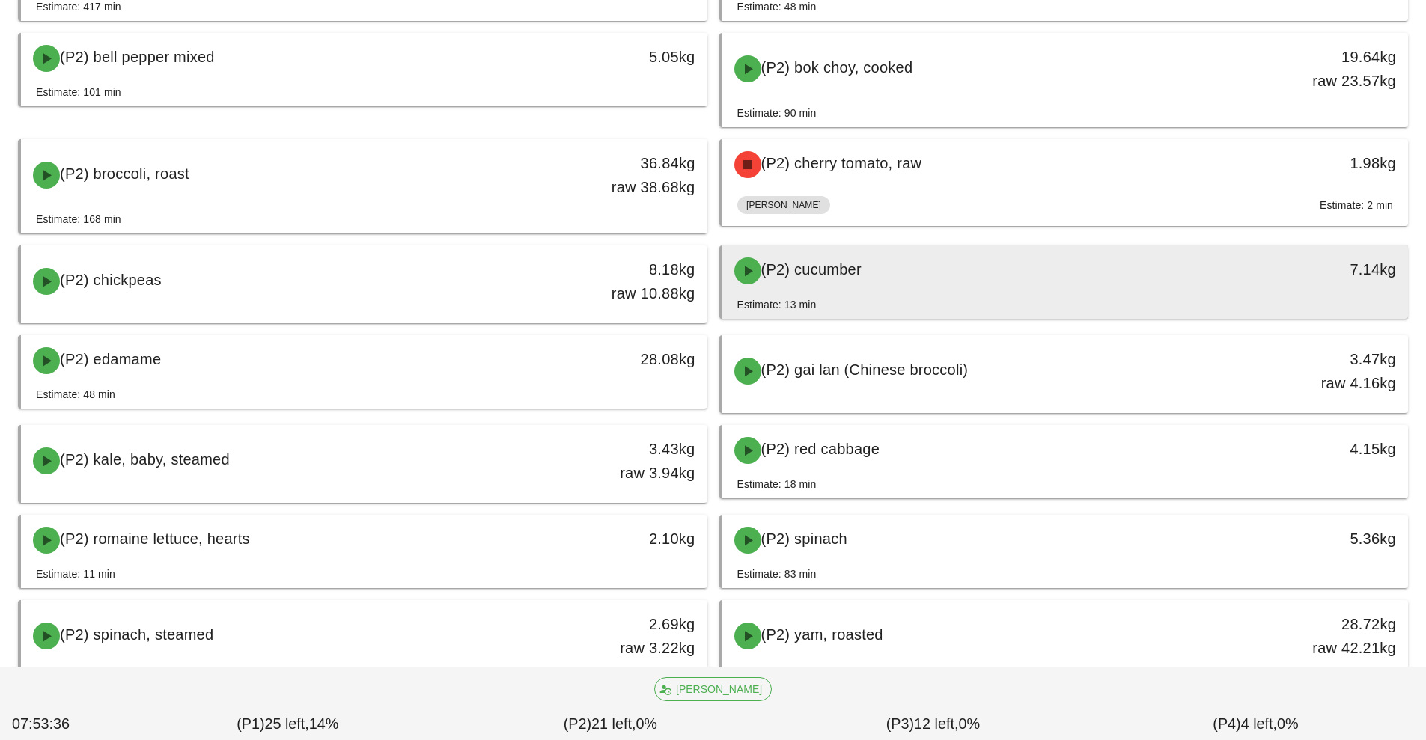
click at [971, 271] on div "(P2) cucumber" at bounding box center [980, 270] width 510 height 45
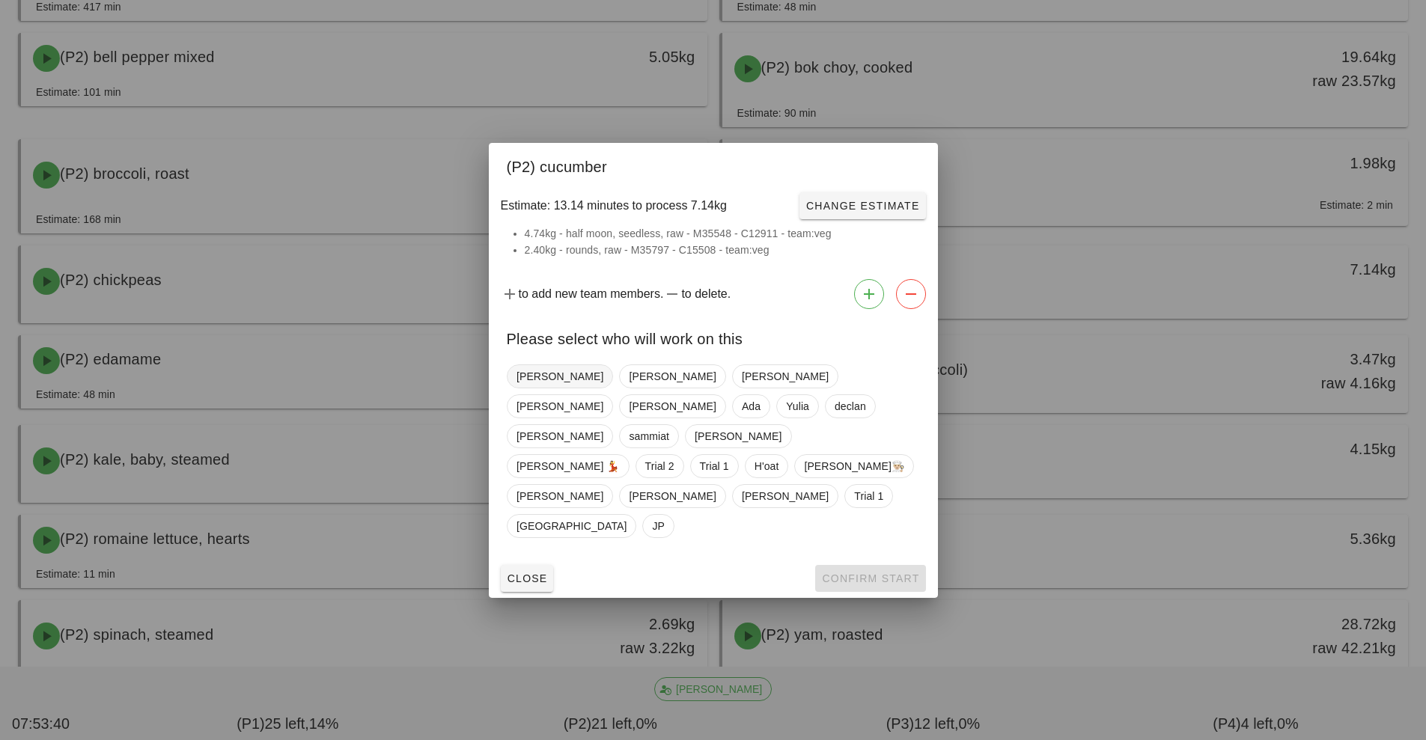
click at [526, 388] on span "Nick" at bounding box center [559, 376] width 87 height 22
click at [879, 565] on button "Confirm Start" at bounding box center [870, 578] width 110 height 27
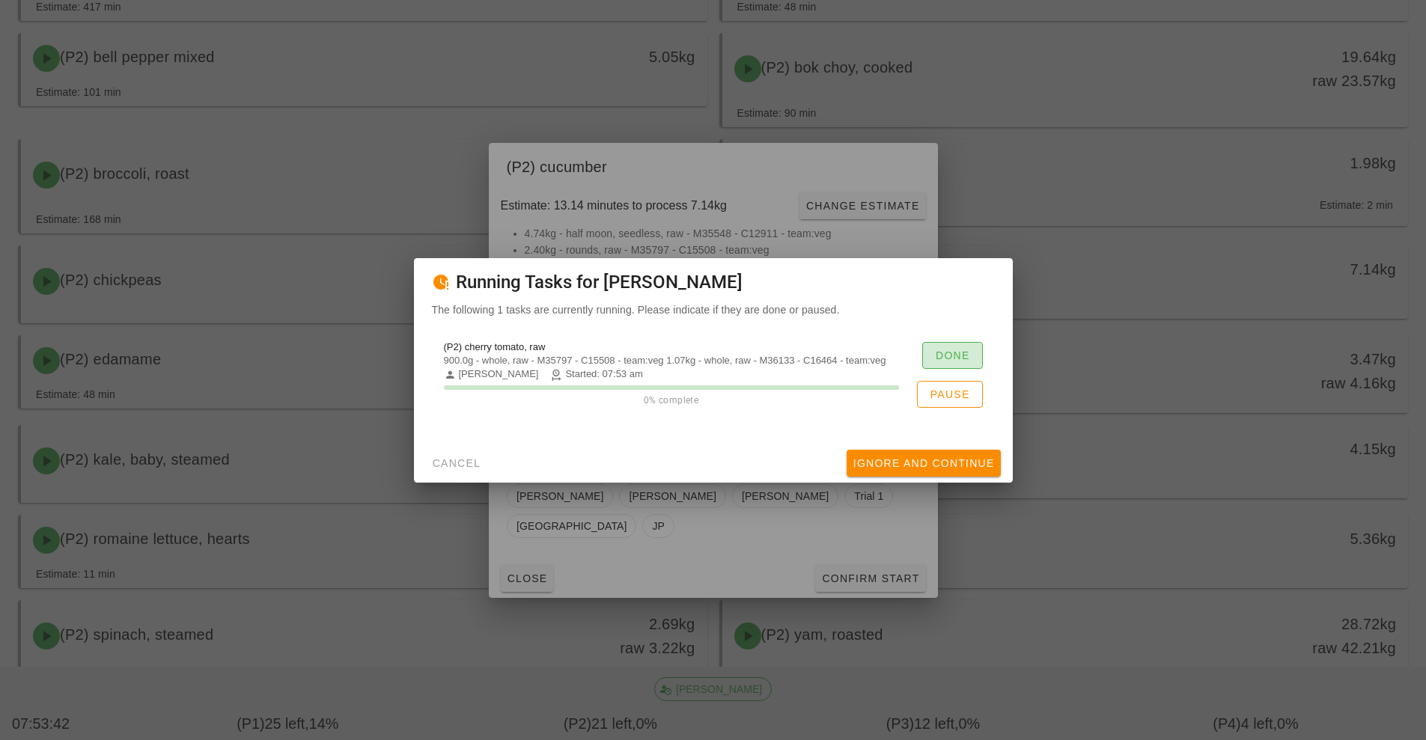
click at [953, 349] on span "Done" at bounding box center [952, 355] width 35 height 12
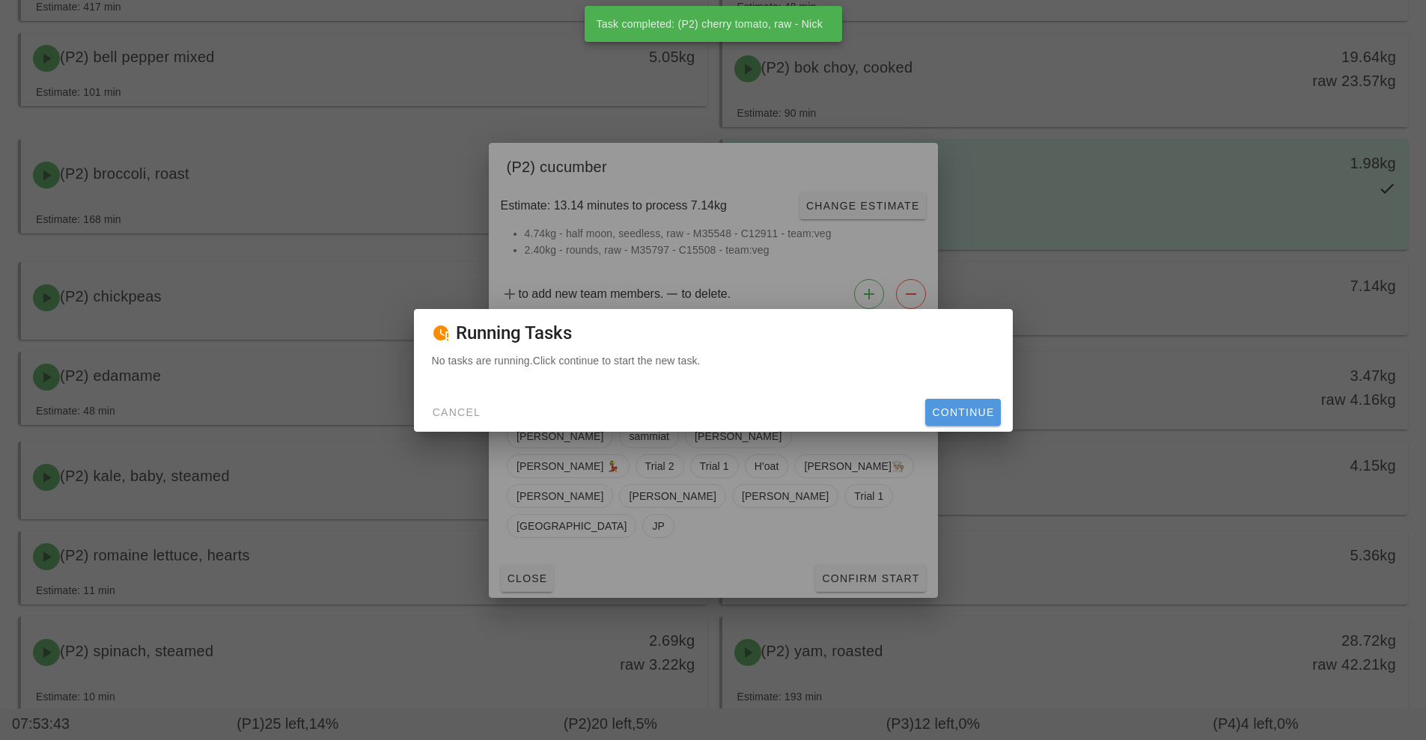
click at [974, 412] on span "Continue" at bounding box center [962, 412] width 63 height 12
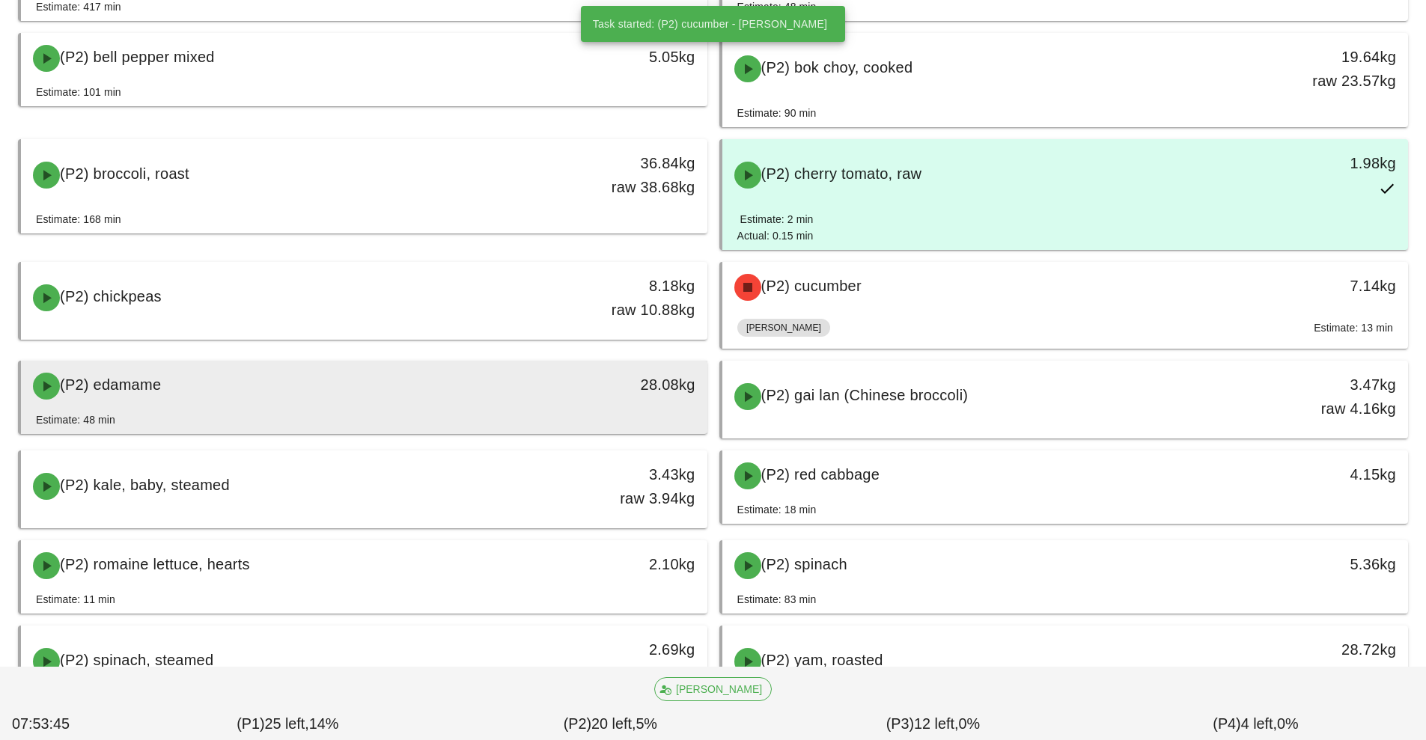
click at [530, 406] on div "(P2) edamame" at bounding box center [279, 386] width 510 height 45
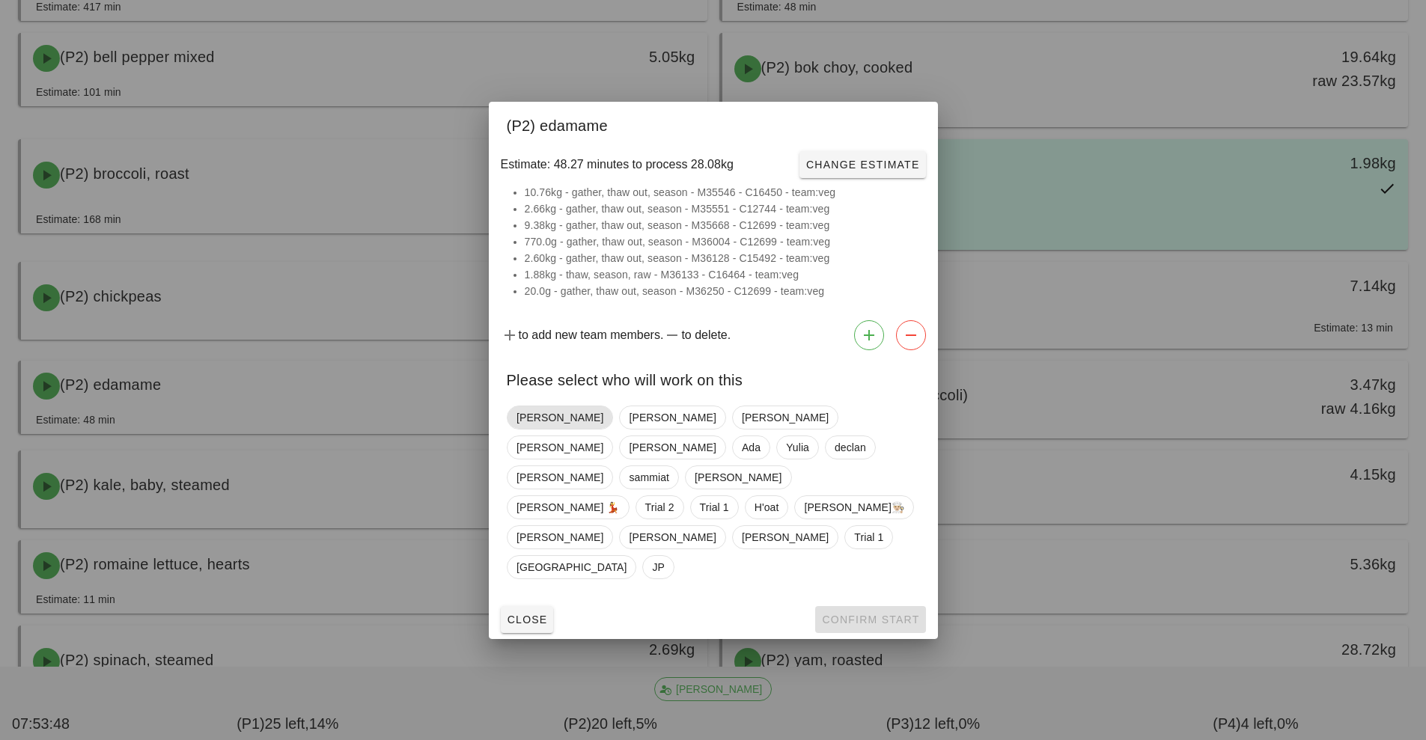
click at [523, 429] on span "Nick" at bounding box center [559, 417] width 87 height 22
click at [886, 614] on span "Confirm Start" at bounding box center [870, 620] width 98 height 12
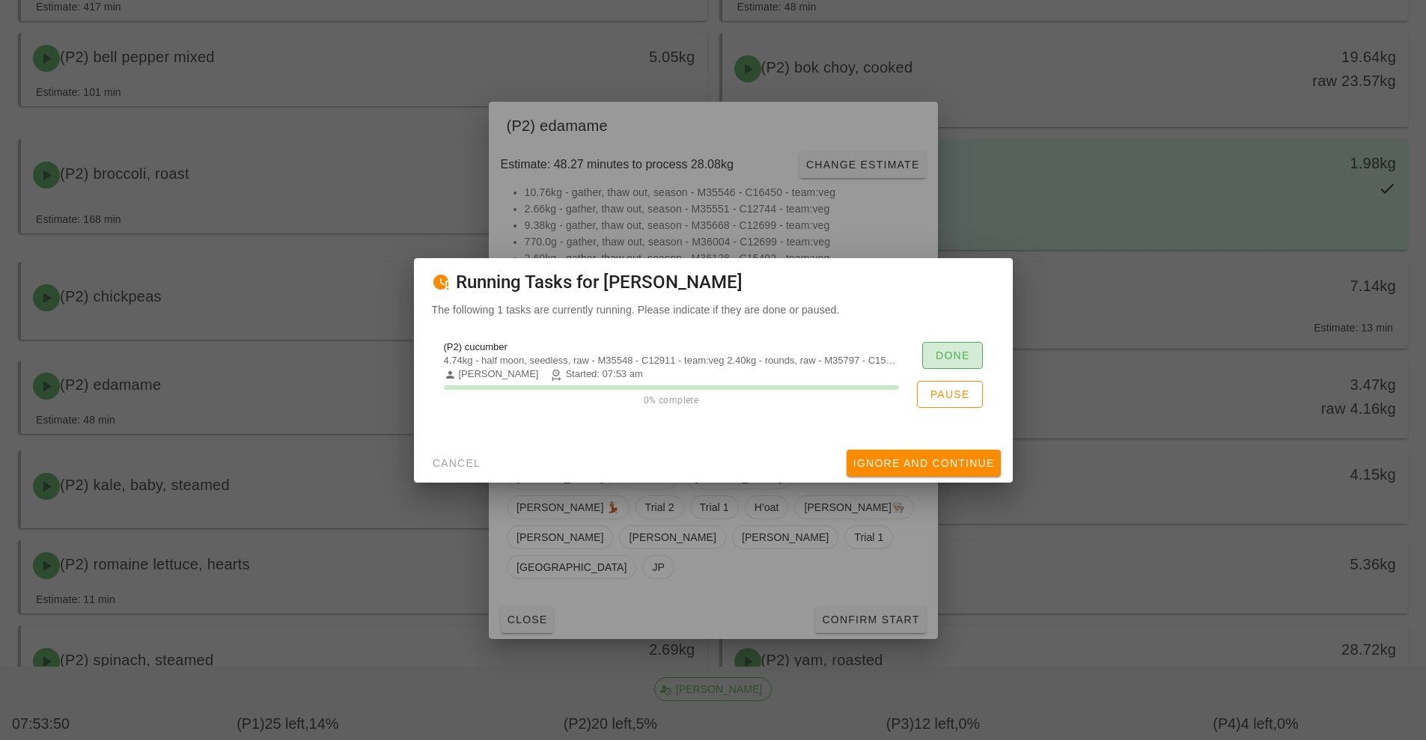
click at [961, 357] on span "Done" at bounding box center [952, 355] width 35 height 12
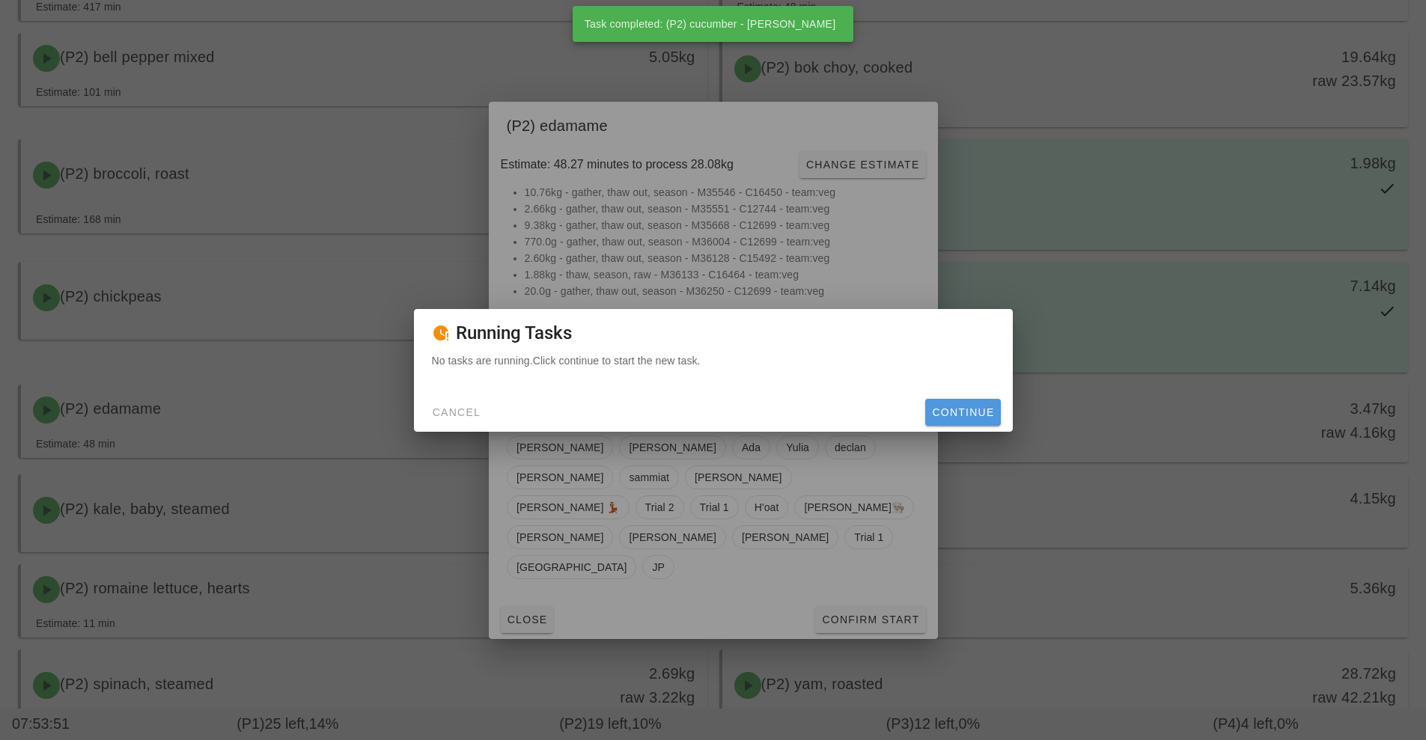
click at [980, 418] on span "Continue" at bounding box center [962, 412] width 63 height 12
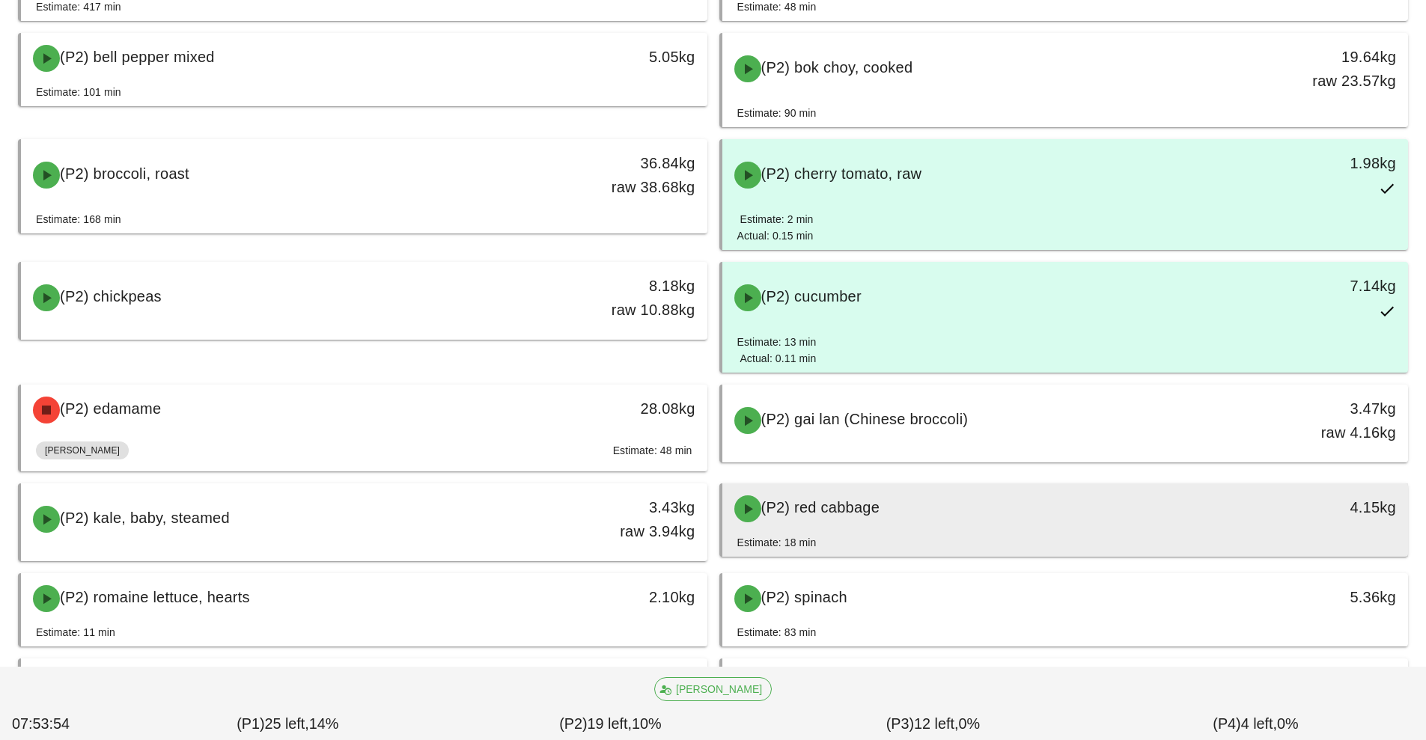
click at [949, 514] on div "(P2) red cabbage" at bounding box center [980, 508] width 510 height 45
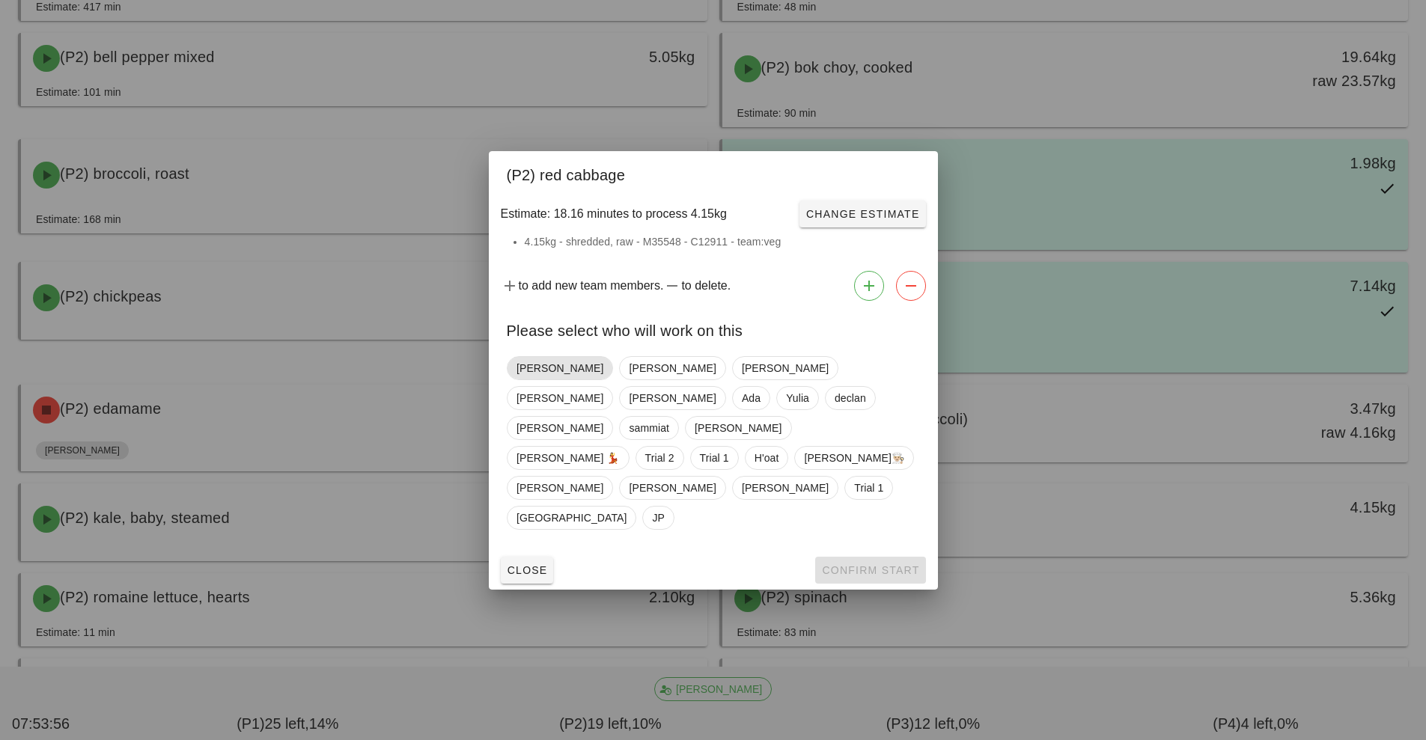
click at [527, 379] on span "Nick" at bounding box center [559, 368] width 87 height 22
click at [892, 564] on span "Confirm Start" at bounding box center [870, 570] width 98 height 12
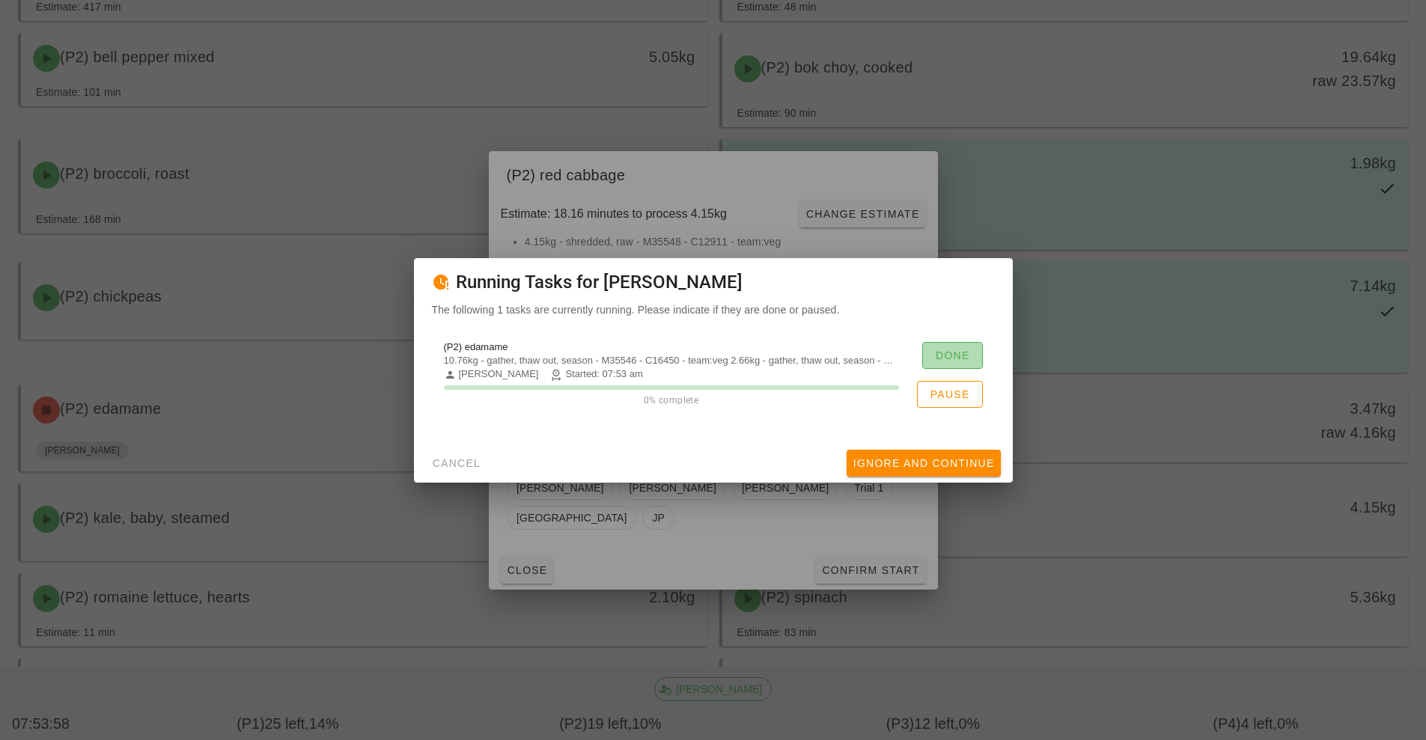
click at [963, 358] on span "Done" at bounding box center [952, 355] width 35 height 12
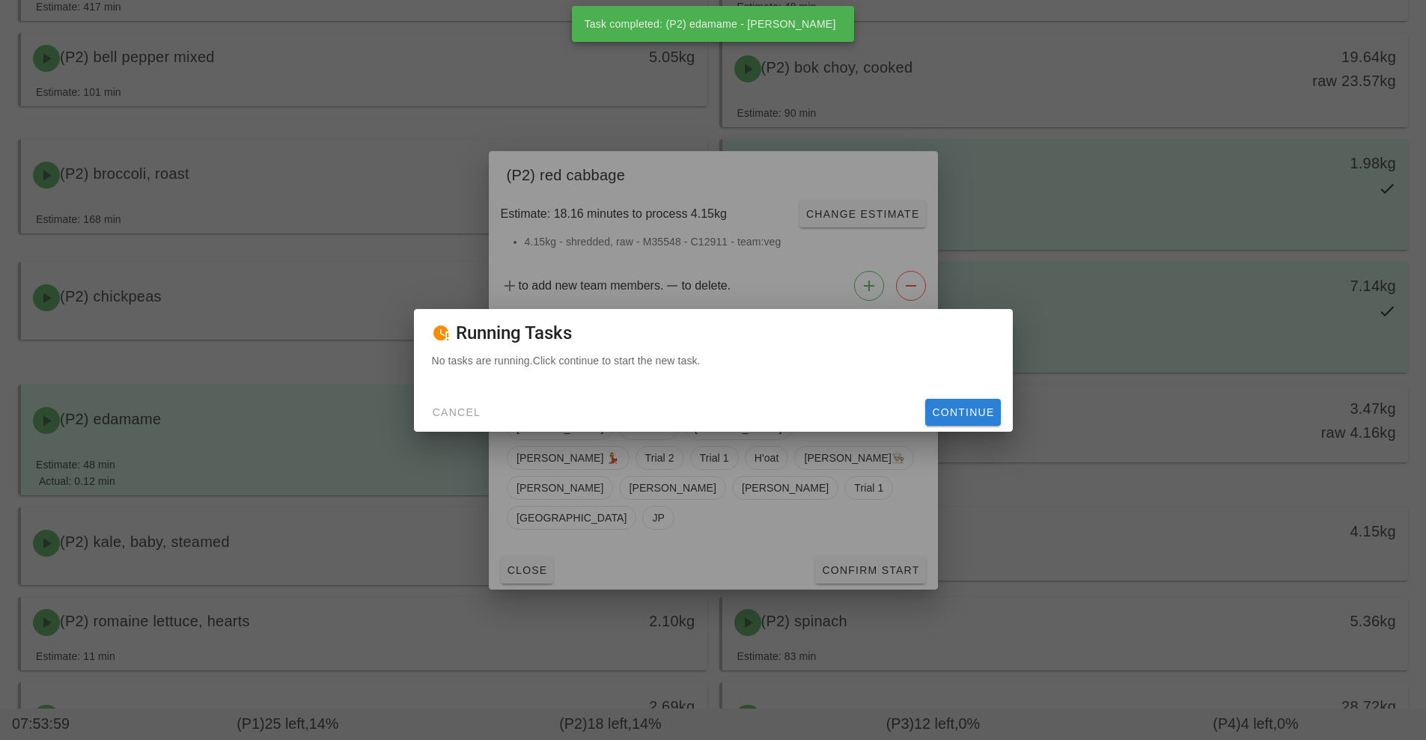
click at [978, 421] on button "Continue" at bounding box center [962, 412] width 75 height 27
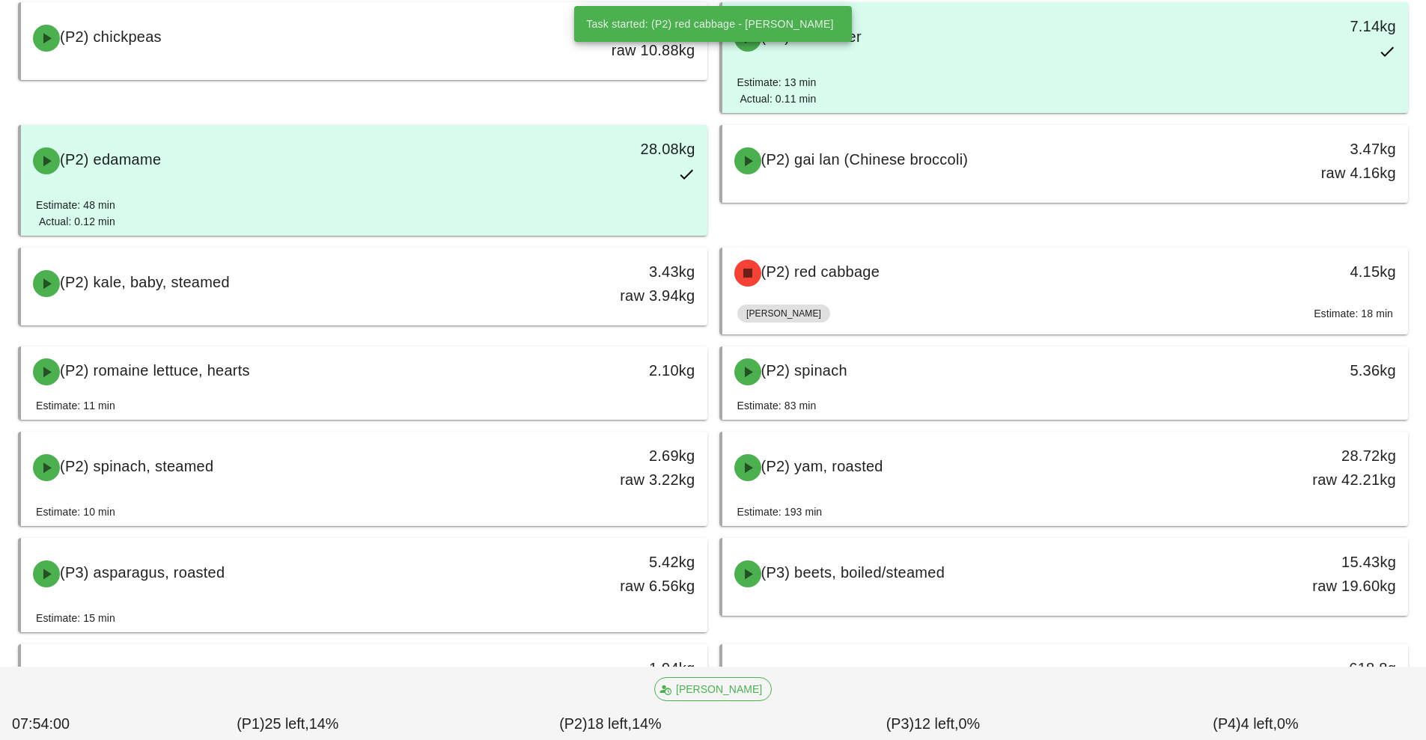
scroll to position [1591, 0]
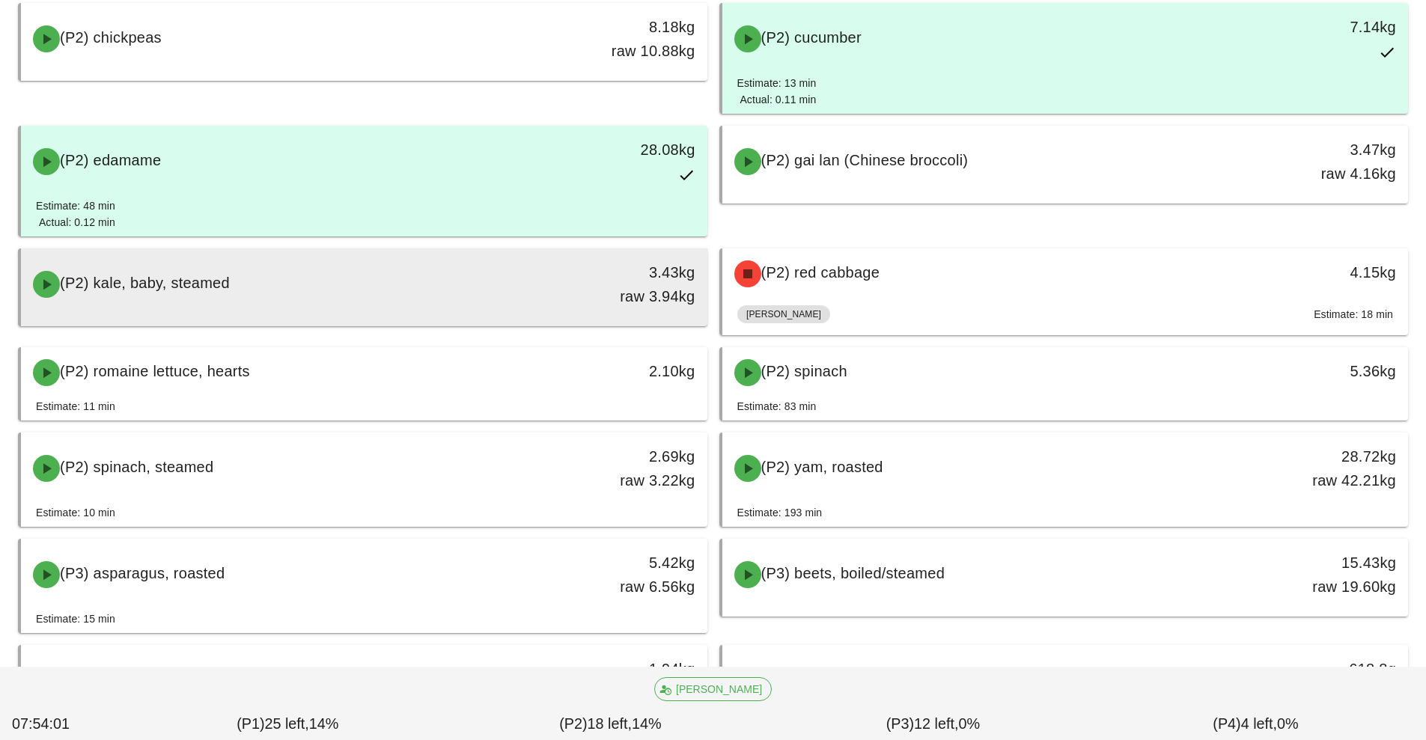
click at [451, 290] on div "(P2) kale, baby, steamed" at bounding box center [279, 284] width 510 height 45
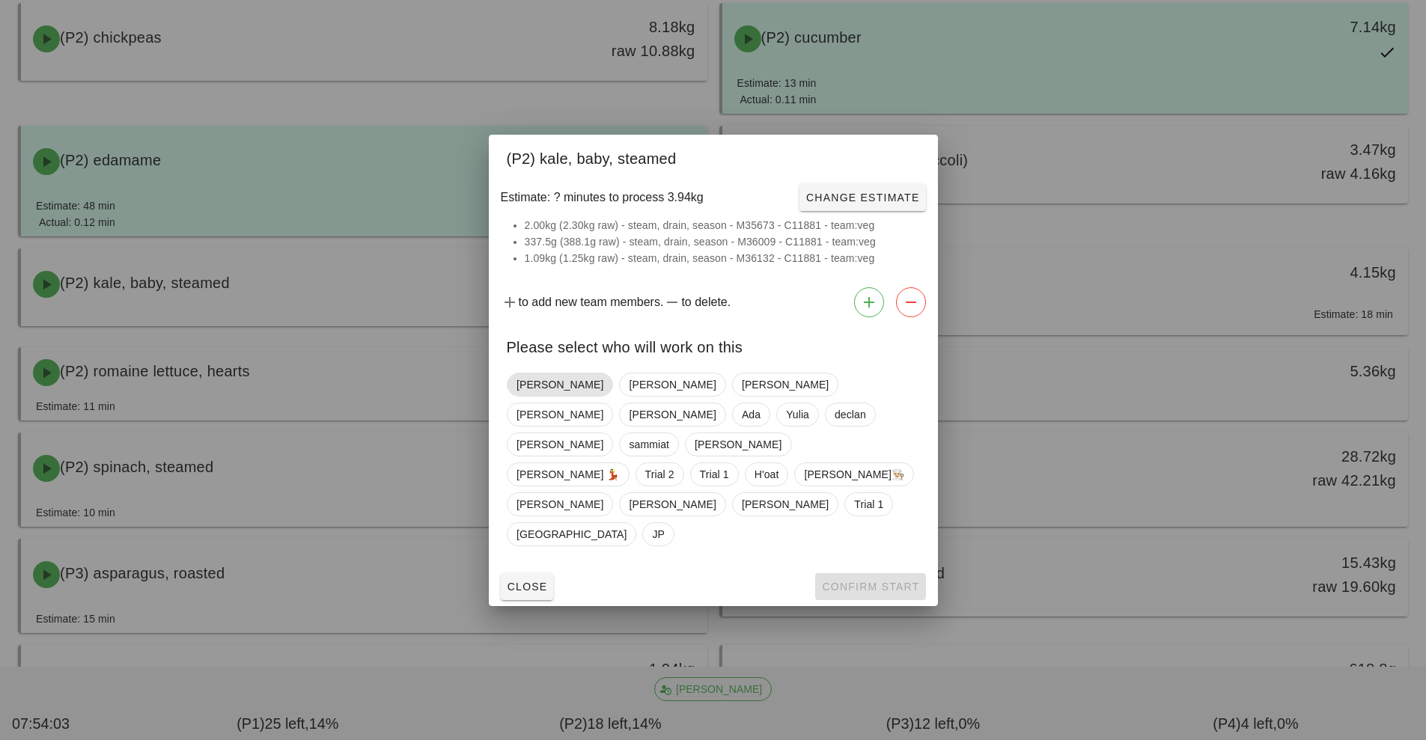
click at [523, 396] on span "Nick" at bounding box center [559, 384] width 87 height 22
click at [876, 581] on span "Confirm Start" at bounding box center [870, 587] width 98 height 12
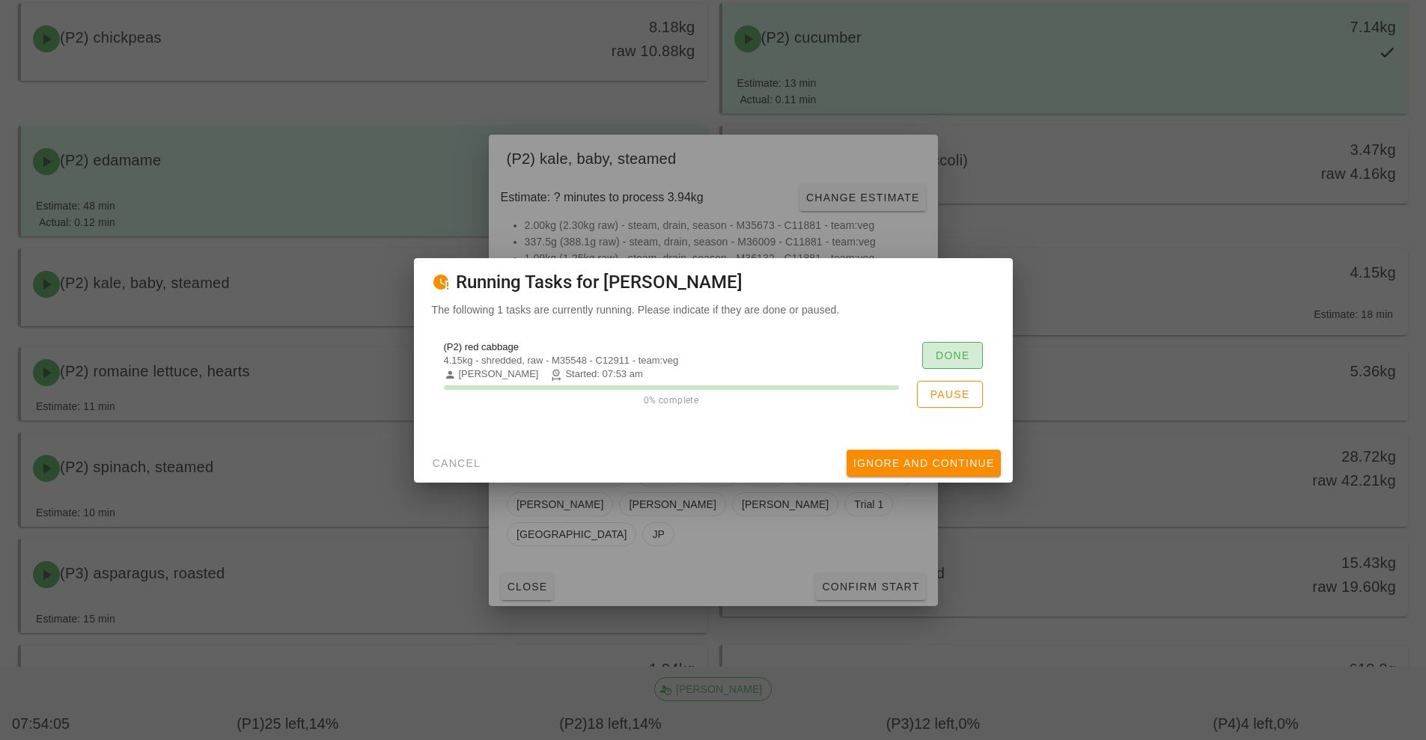
click at [956, 350] on span "Done" at bounding box center [952, 355] width 35 height 12
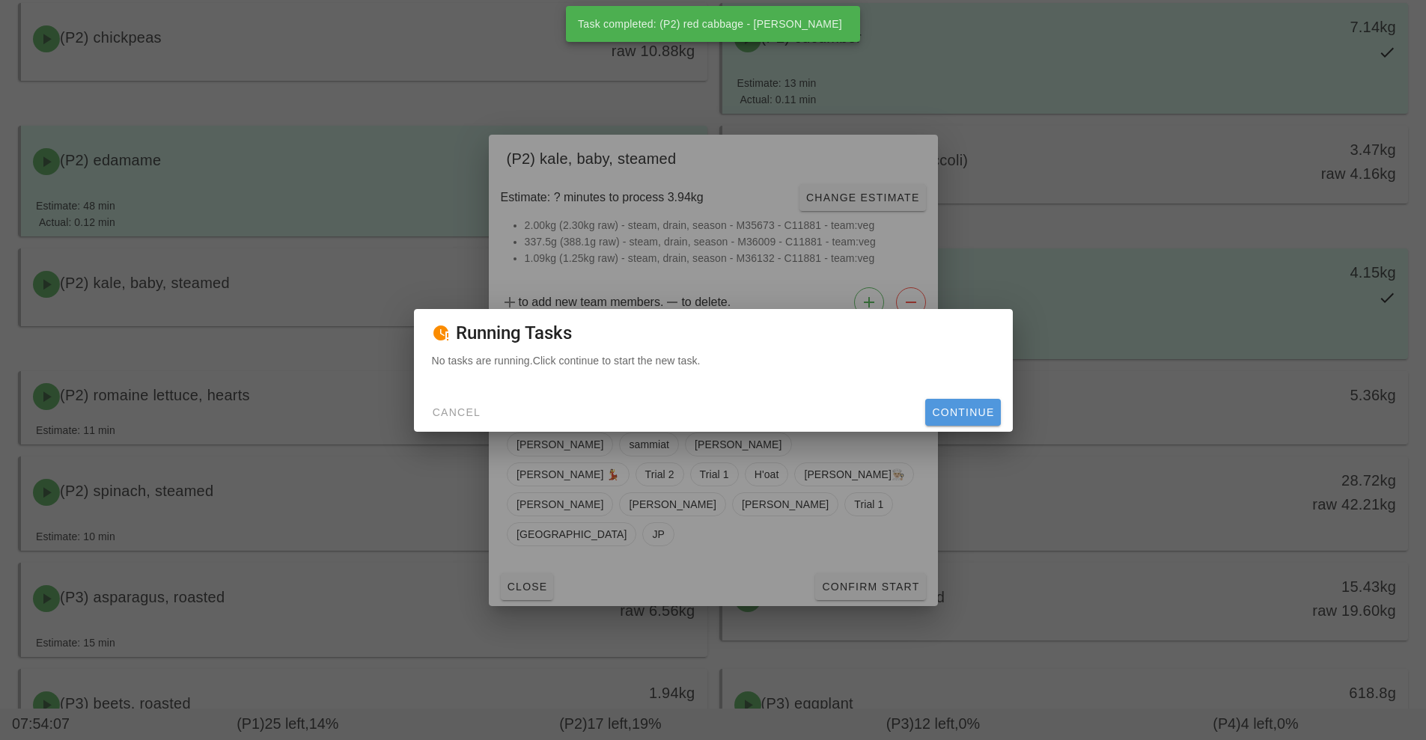
click at [974, 412] on span "Continue" at bounding box center [962, 412] width 63 height 12
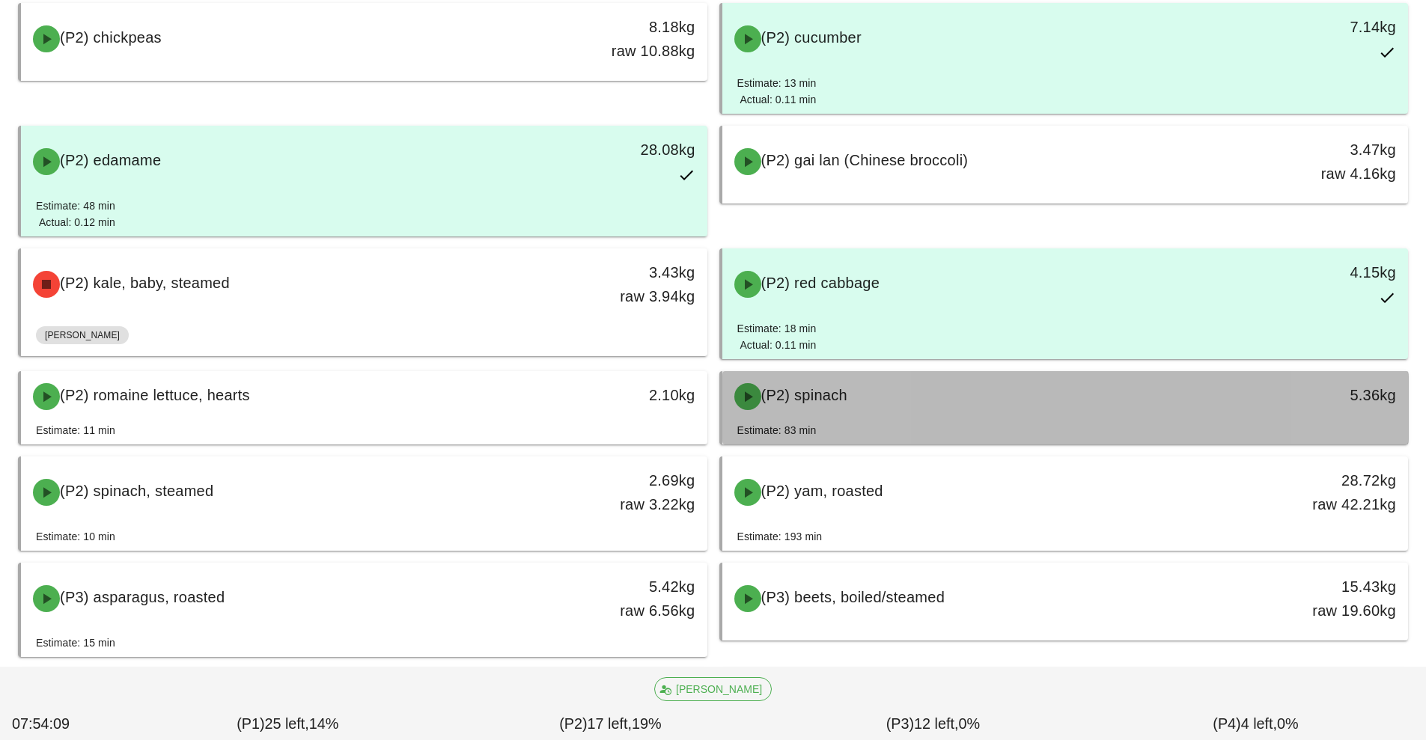
click at [1055, 396] on div "(P2) spinach" at bounding box center [980, 396] width 510 height 45
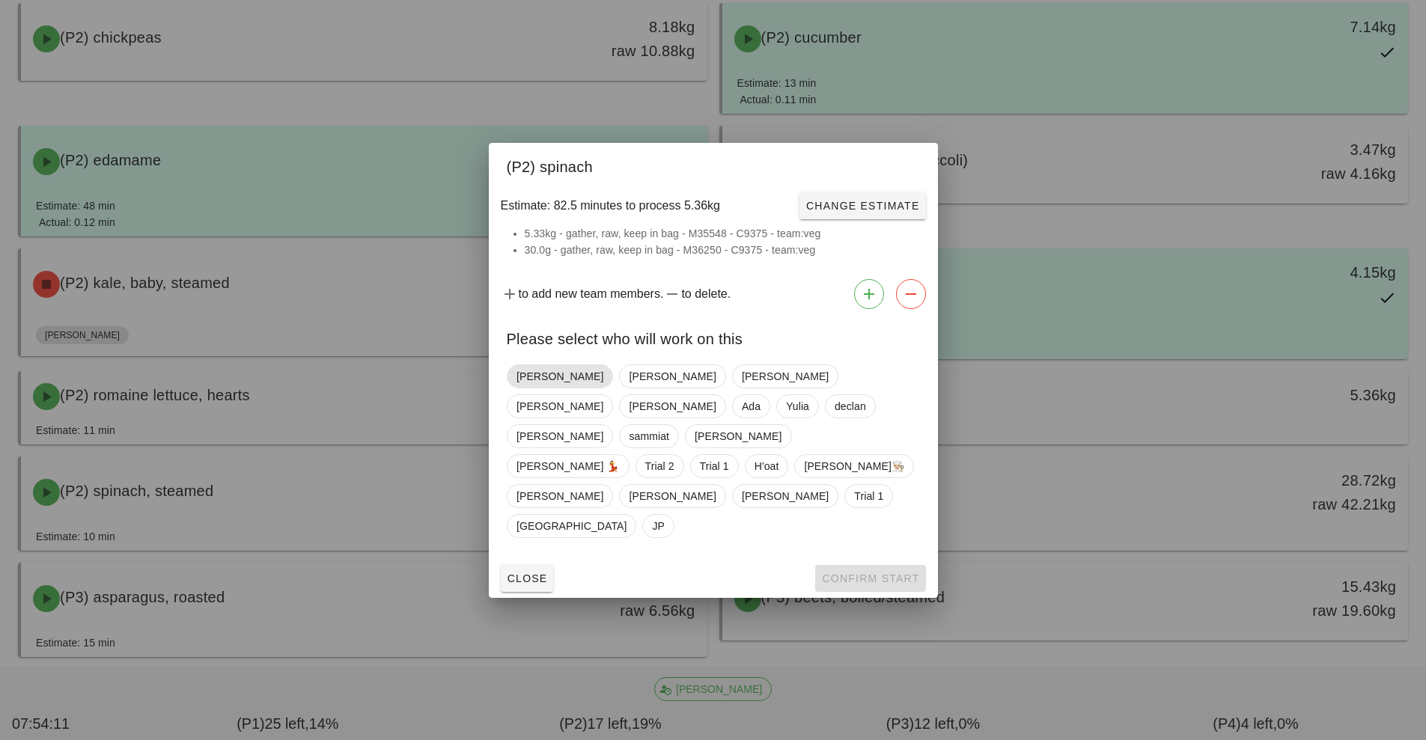
click at [527, 388] on span "Nick" at bounding box center [559, 376] width 87 height 22
click at [901, 572] on span "Confirm Start" at bounding box center [870, 578] width 98 height 12
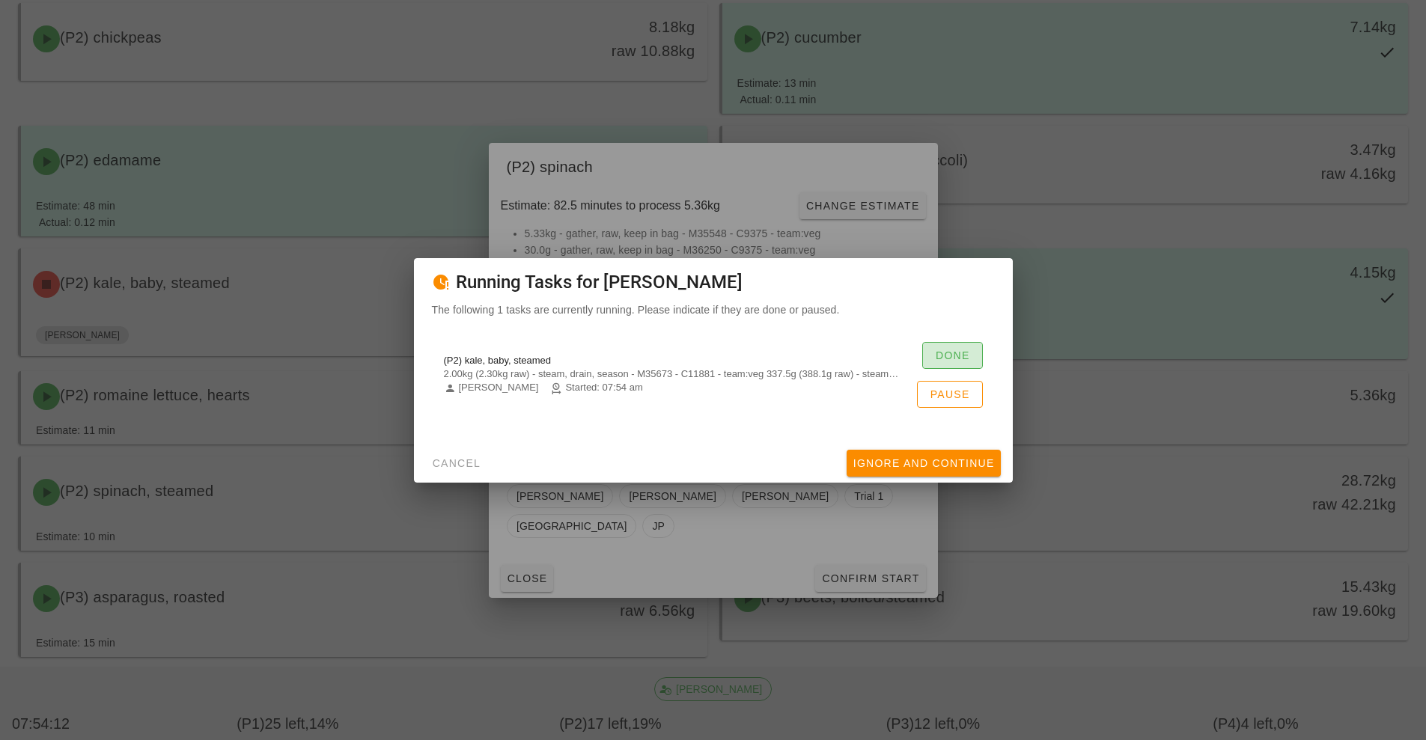
click at [965, 356] on span "Done" at bounding box center [952, 355] width 35 height 12
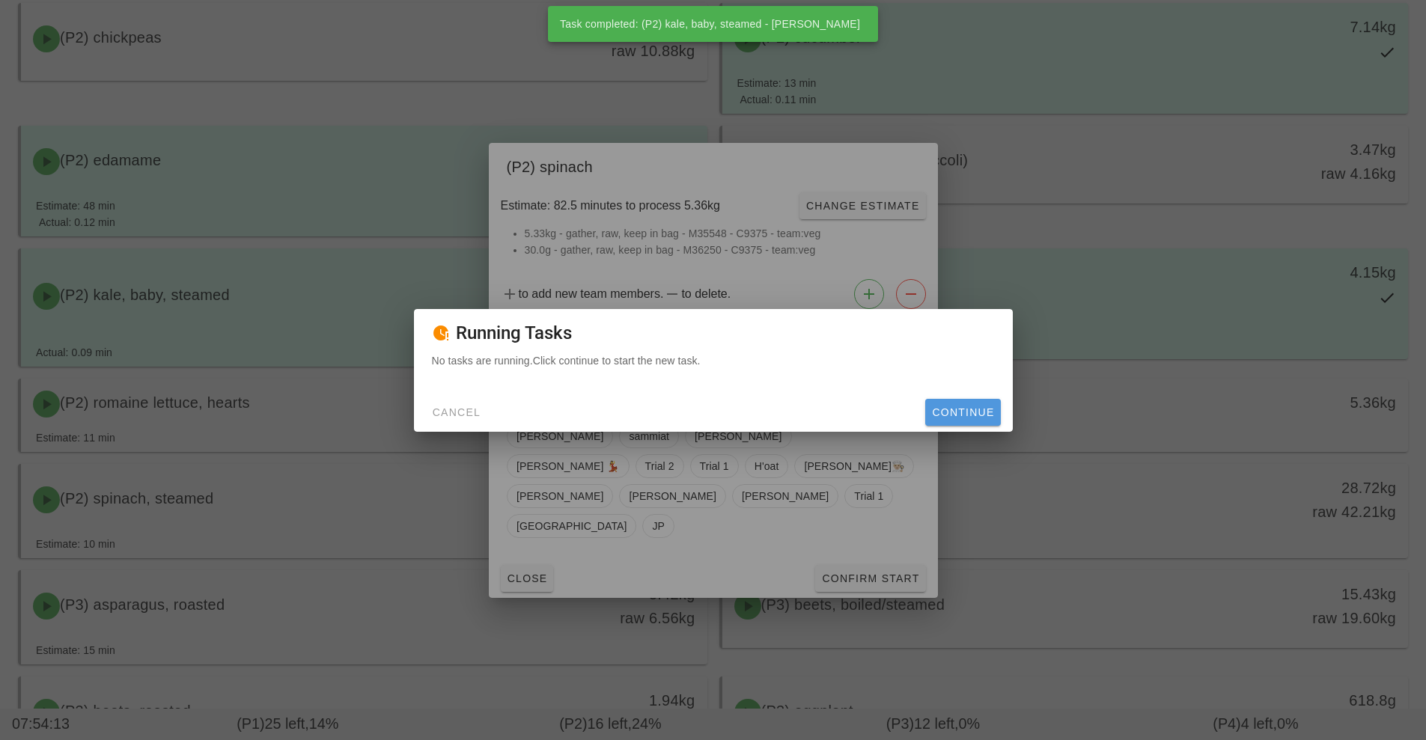
click at [978, 413] on span "Continue" at bounding box center [962, 412] width 63 height 12
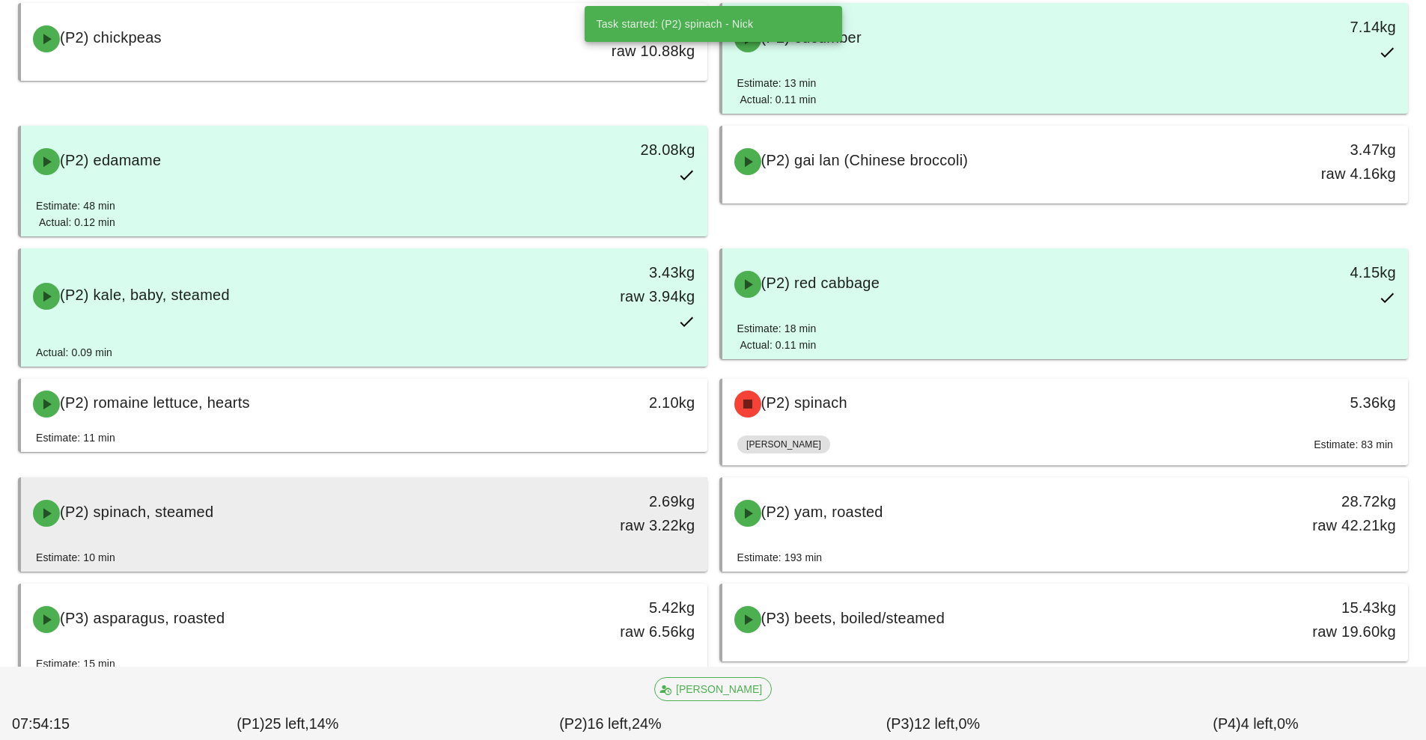
click at [528, 519] on div "(P2) spinach, steamed" at bounding box center [279, 513] width 510 height 45
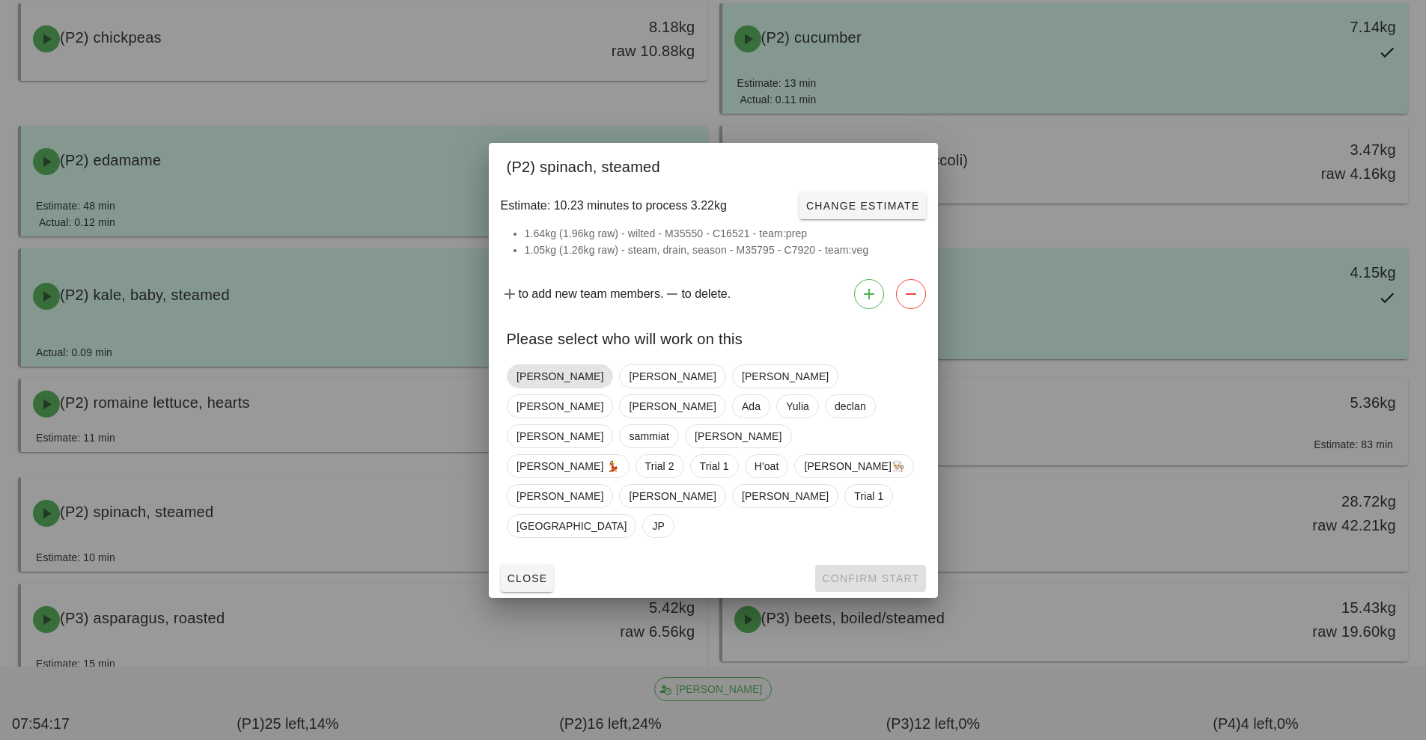
click at [522, 388] on span "Nick" at bounding box center [559, 376] width 87 height 22
click at [881, 572] on span "Confirm Start" at bounding box center [870, 578] width 98 height 12
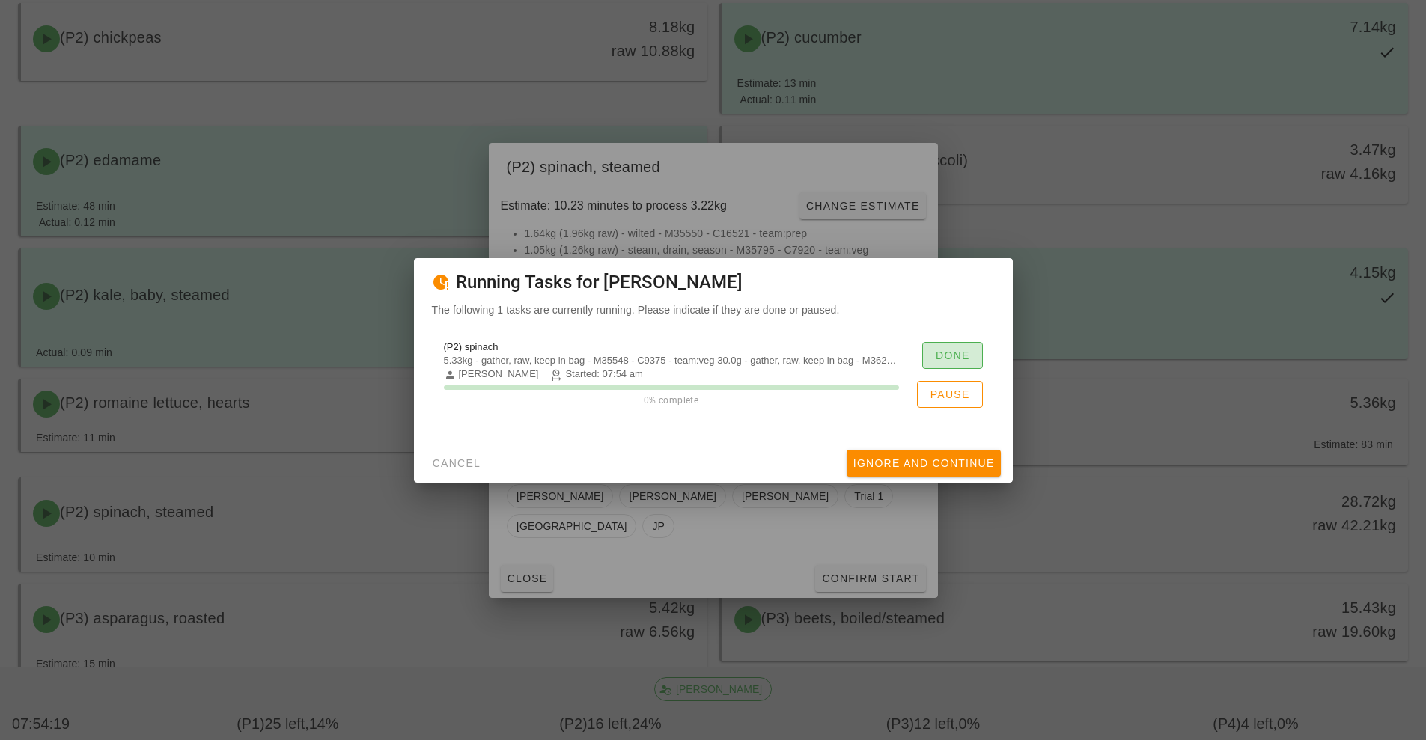
click at [954, 352] on span "Done" at bounding box center [952, 355] width 35 height 12
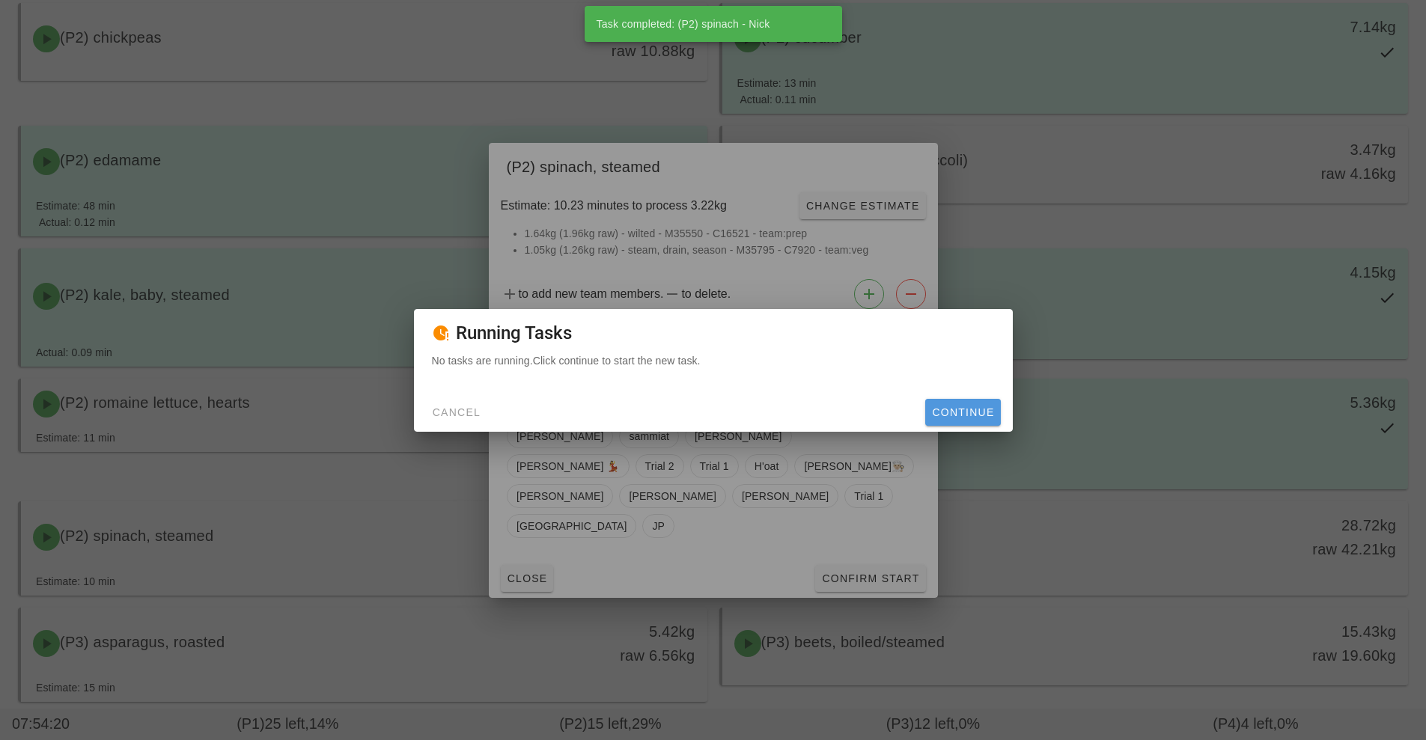
click at [978, 424] on button "Continue" at bounding box center [962, 412] width 75 height 27
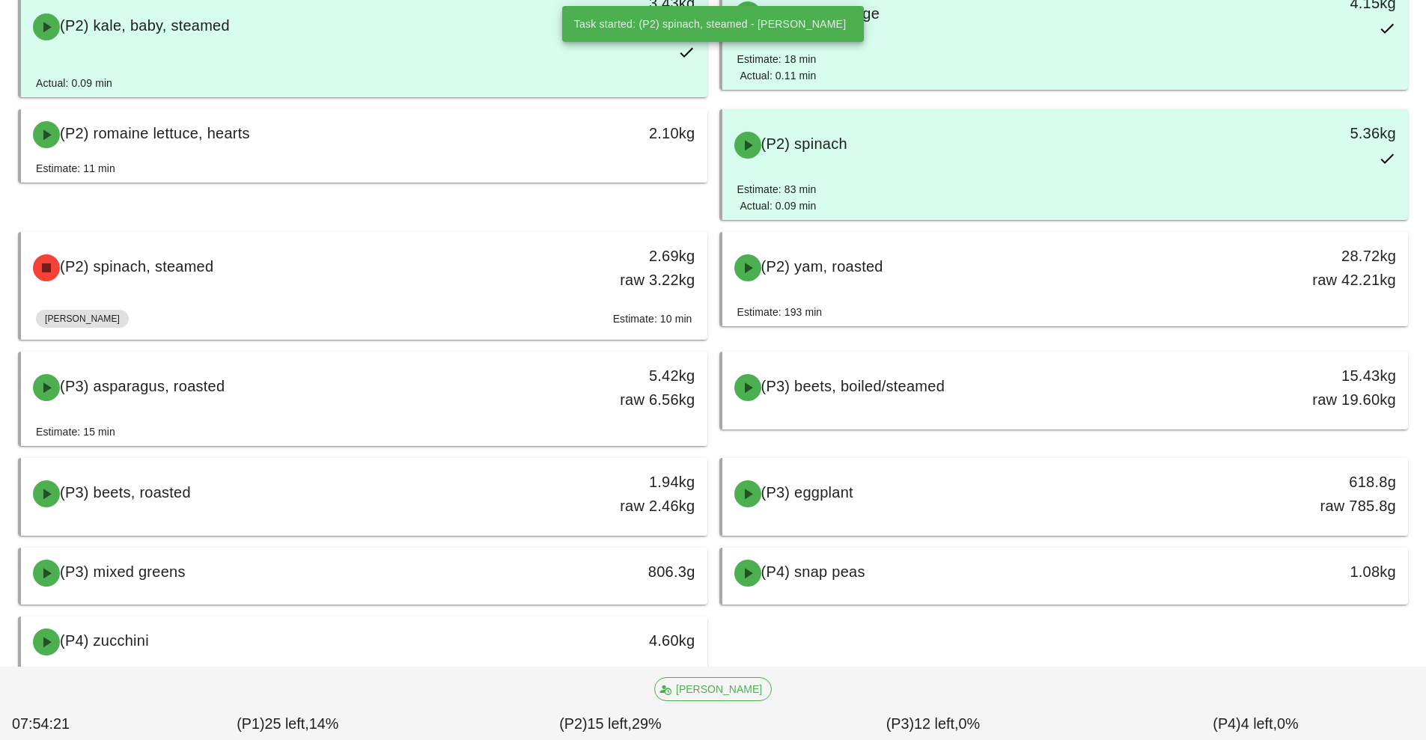
scroll to position [1875, 0]
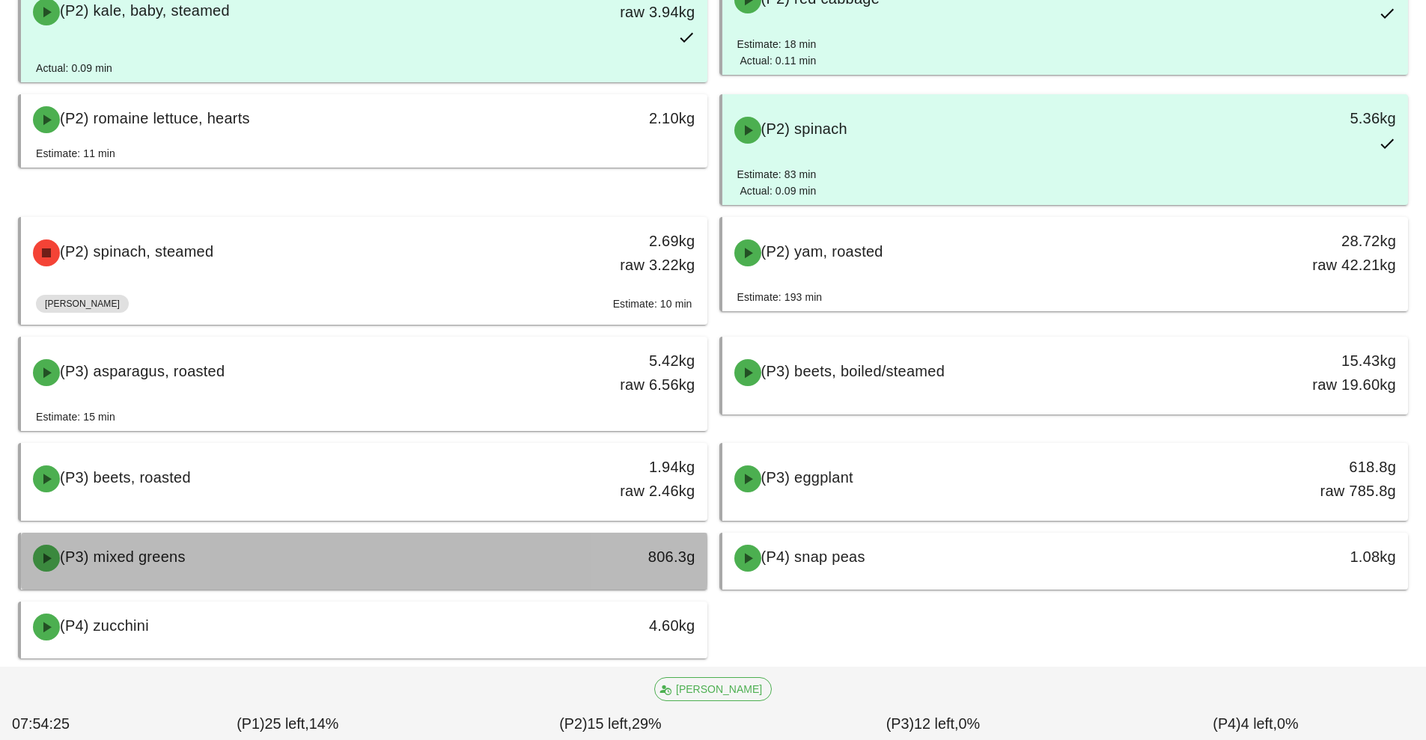
click at [547, 571] on div "806.3g" at bounding box center [619, 558] width 170 height 45
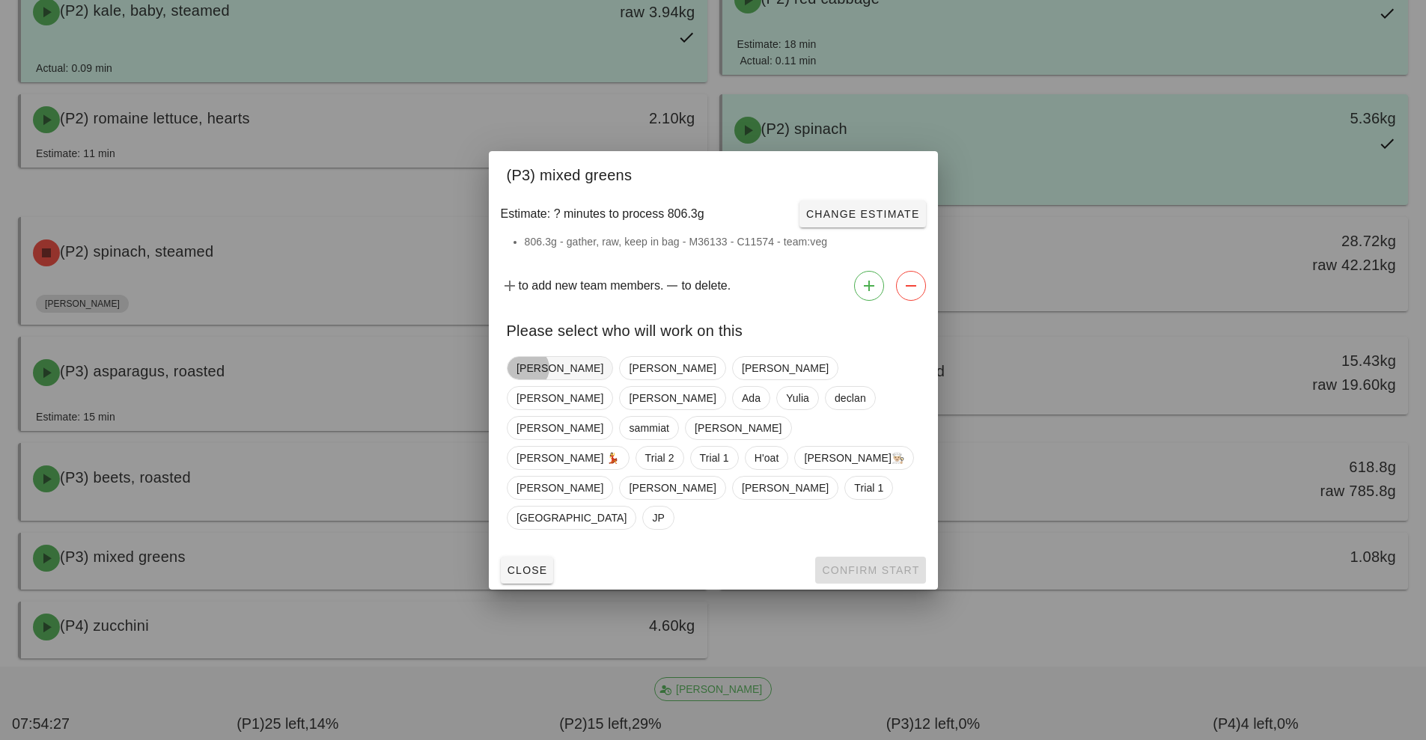
click at [530, 379] on span "Nick" at bounding box center [559, 368] width 87 height 22
click at [875, 564] on span "Confirm Start" at bounding box center [870, 570] width 98 height 12
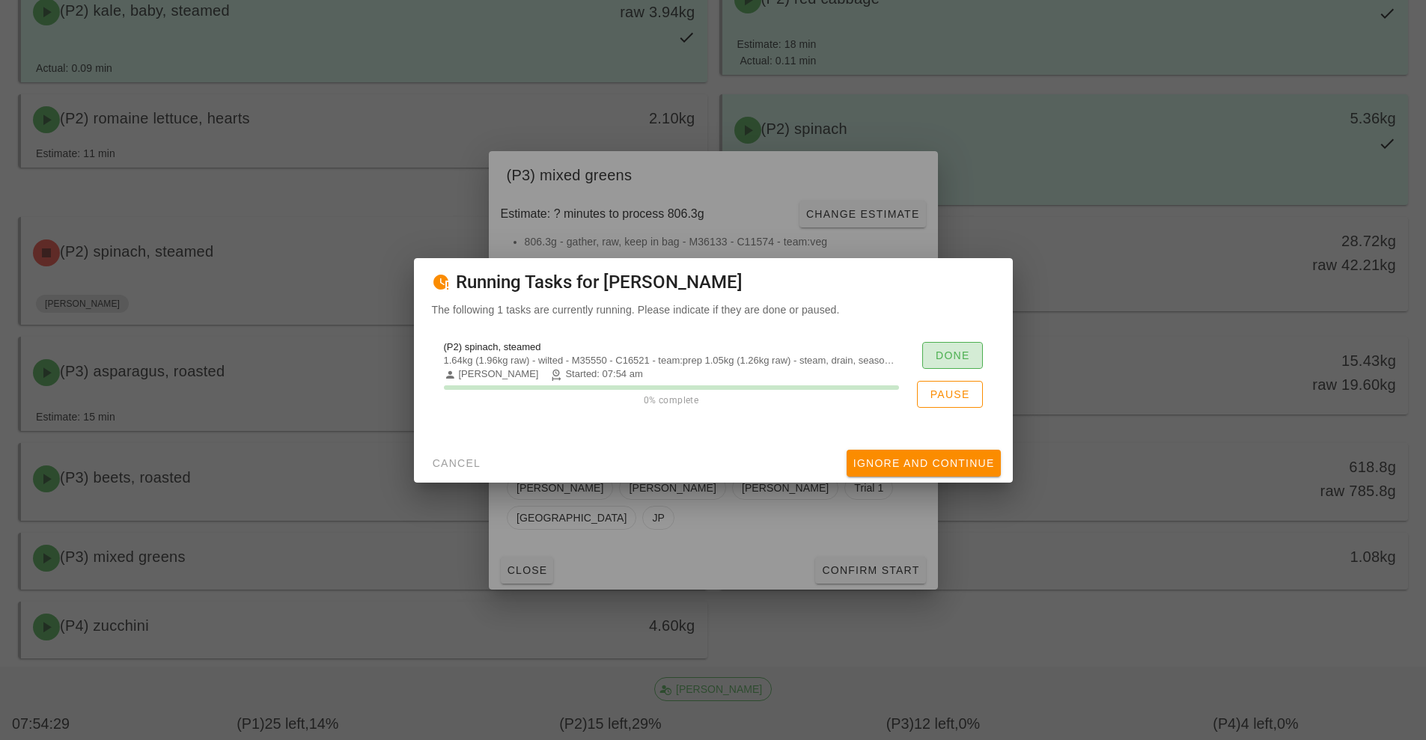
click at [956, 353] on span "Done" at bounding box center [952, 355] width 35 height 12
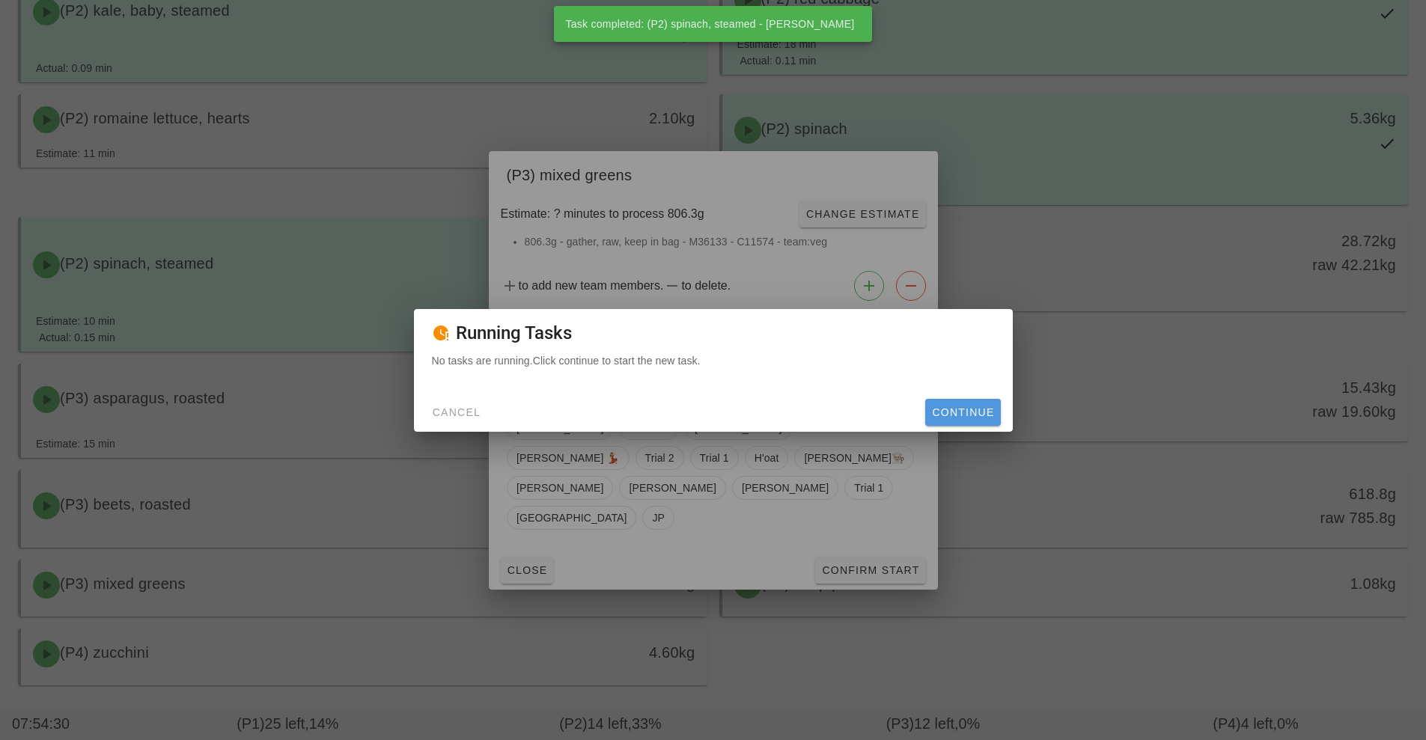
click at [982, 422] on button "Continue" at bounding box center [962, 412] width 75 height 27
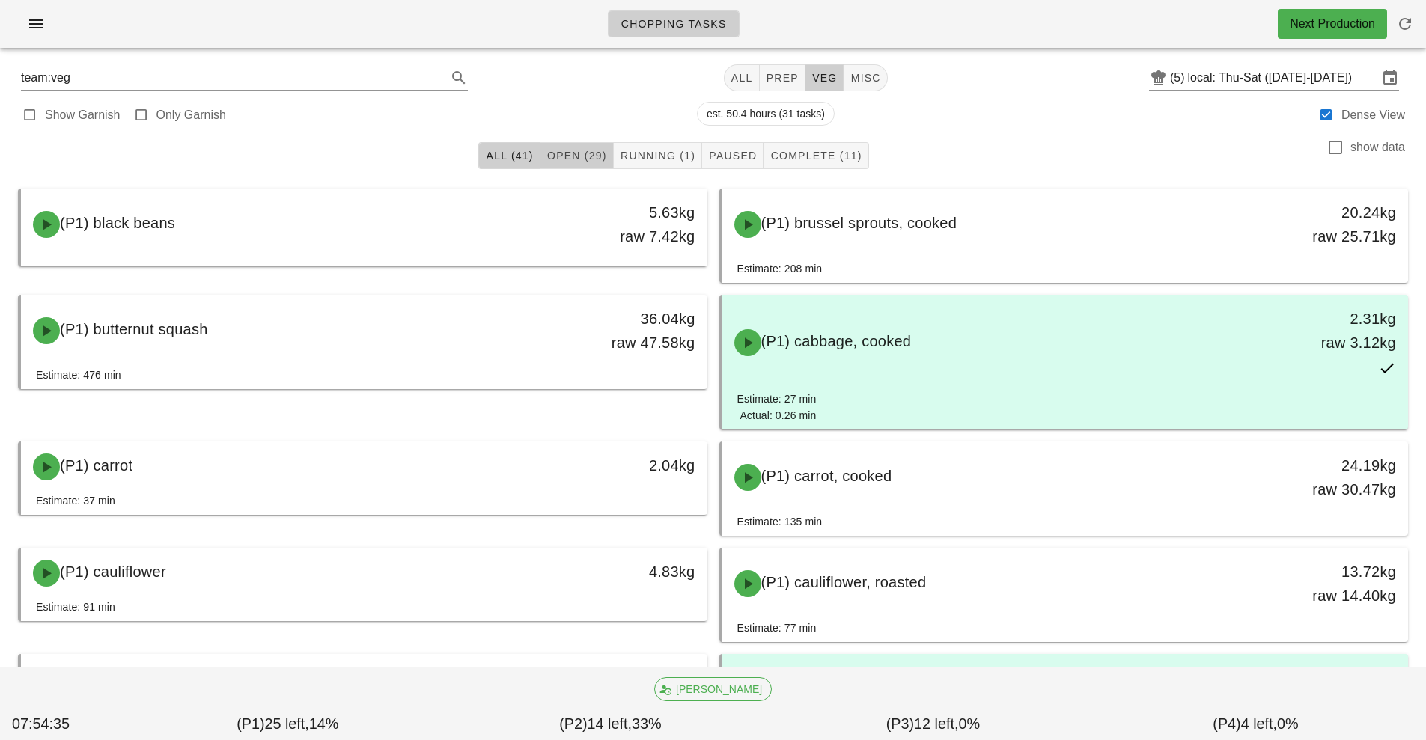
click at [581, 156] on span "Open (29)" at bounding box center [576, 156] width 61 height 12
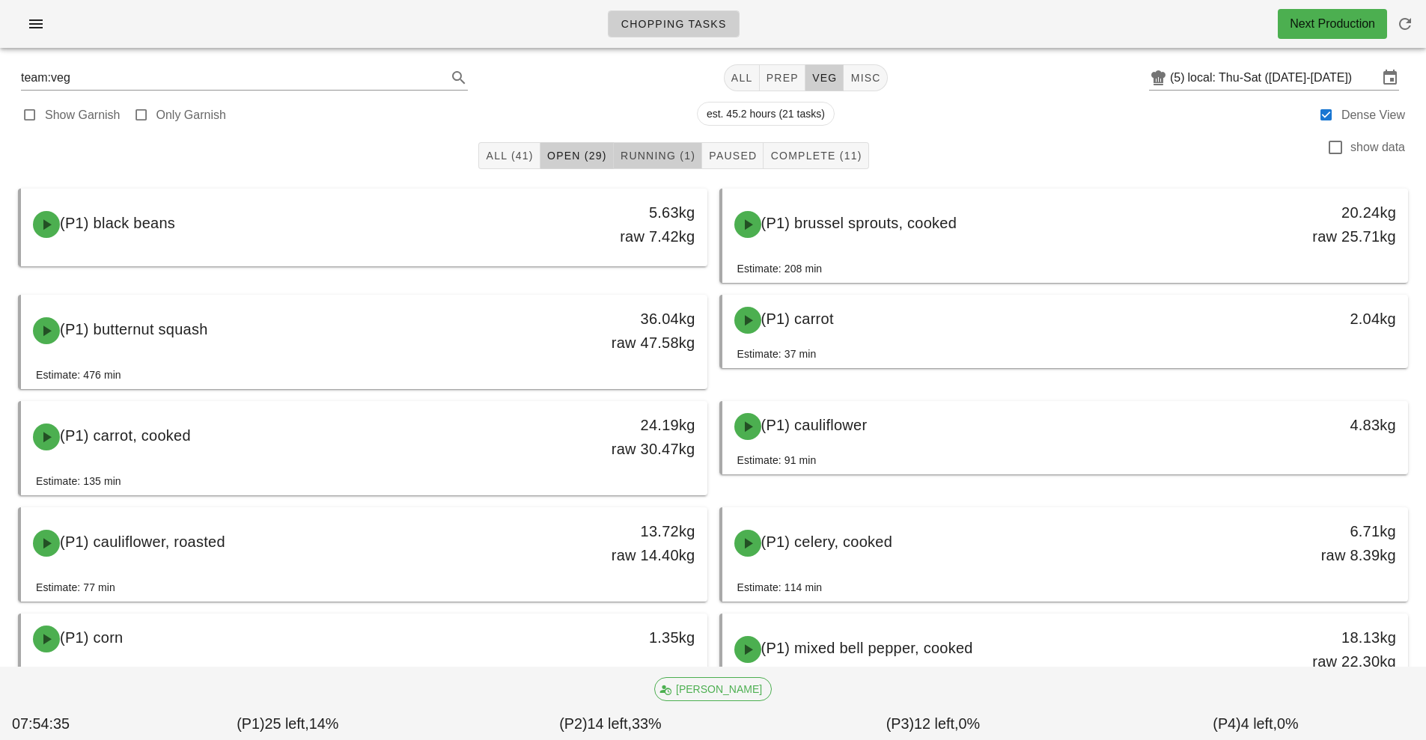
click at [676, 157] on span "Running (1)" at bounding box center [658, 156] width 76 height 12
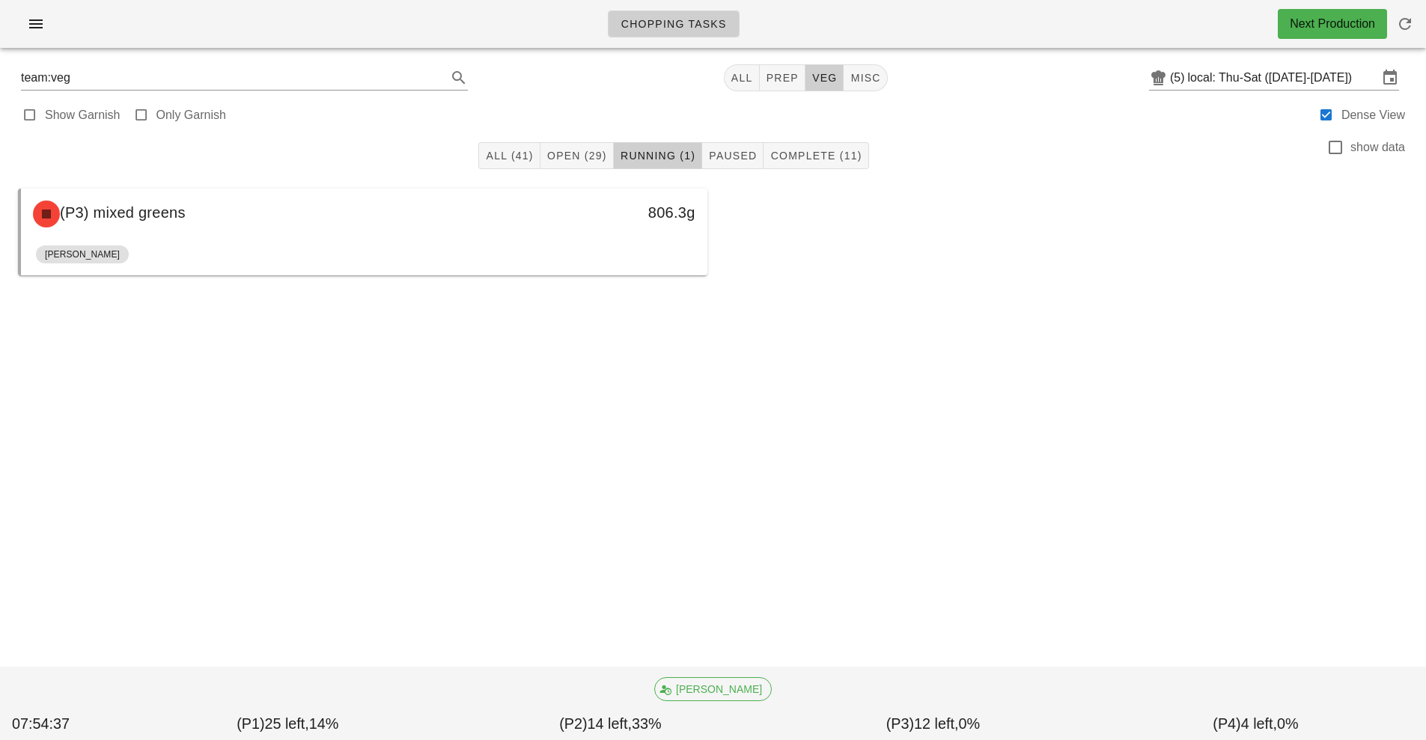
click at [531, 234] on div "(P3) mixed greens" at bounding box center [279, 214] width 510 height 45
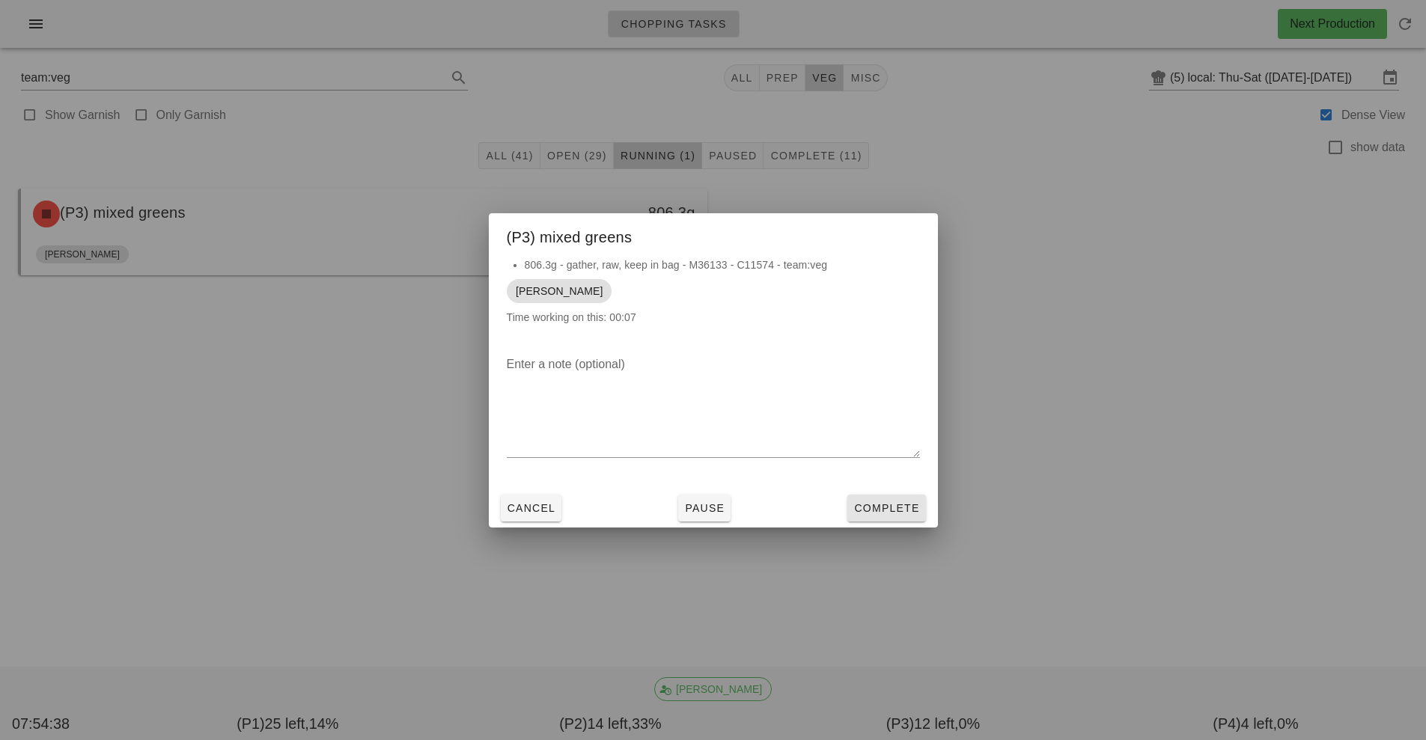
click at [890, 507] on span "Complete" at bounding box center [886, 508] width 66 height 12
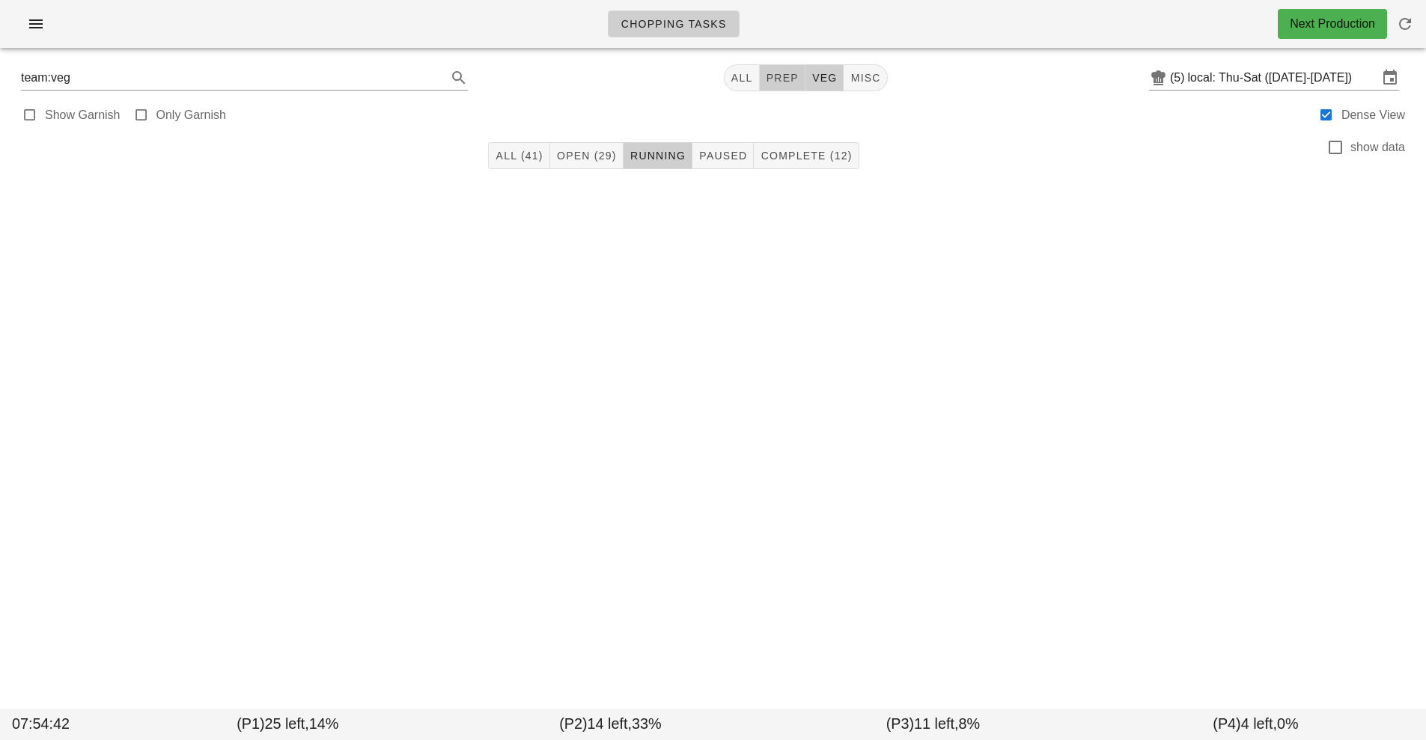
click at [790, 76] on span "prep" at bounding box center [782, 78] width 33 height 12
click at [592, 153] on span "Open (14)" at bounding box center [589, 156] width 61 height 12
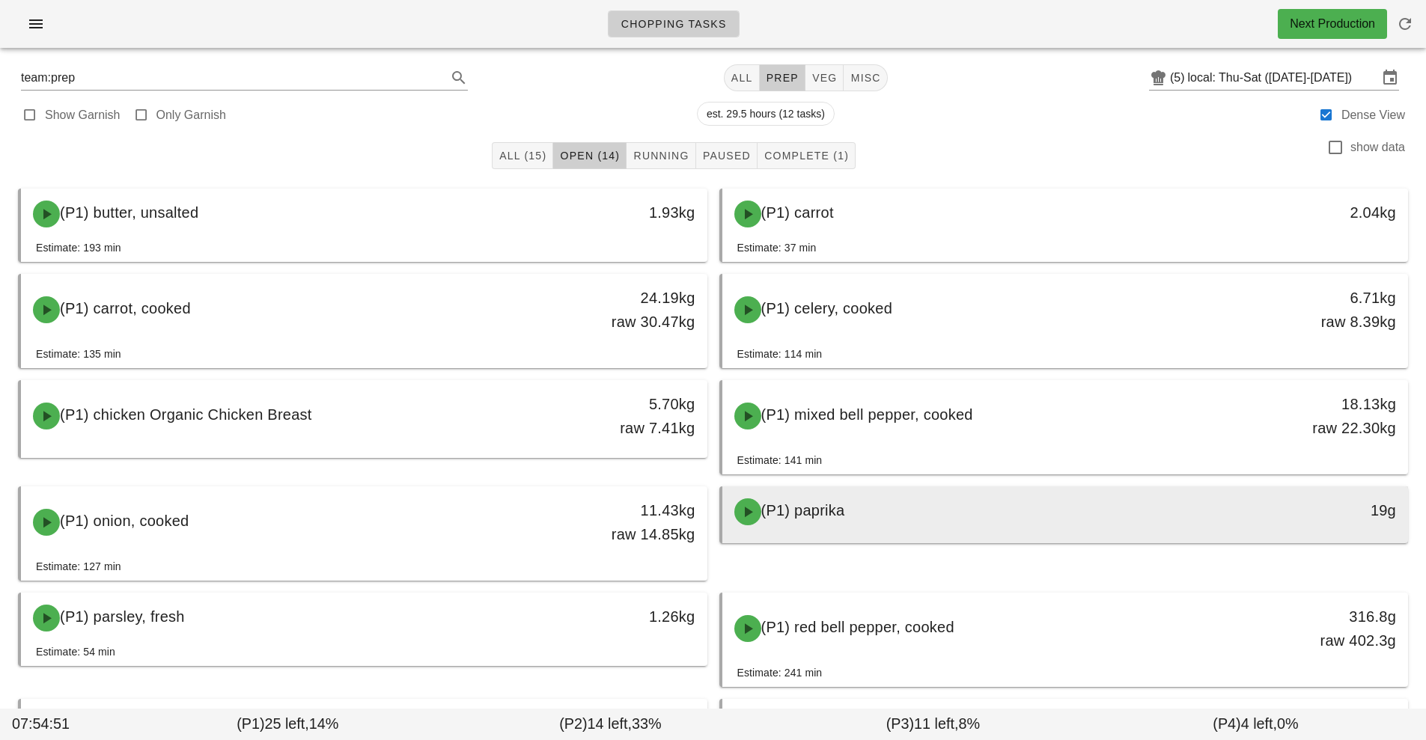
click at [1026, 504] on div "(P1) paprika" at bounding box center [980, 511] width 510 height 45
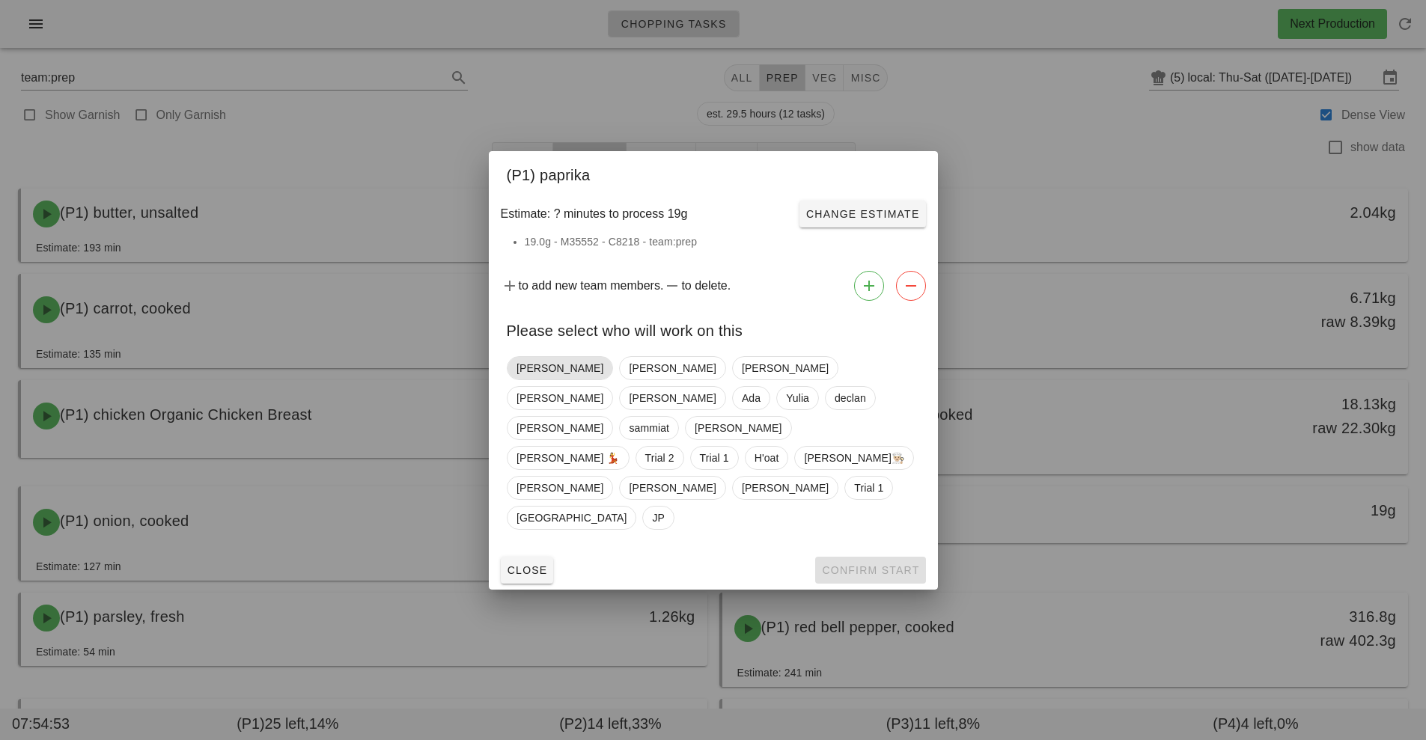
click at [527, 379] on span "Nick" at bounding box center [559, 368] width 87 height 22
click at [886, 564] on span "Confirm Start" at bounding box center [870, 570] width 98 height 12
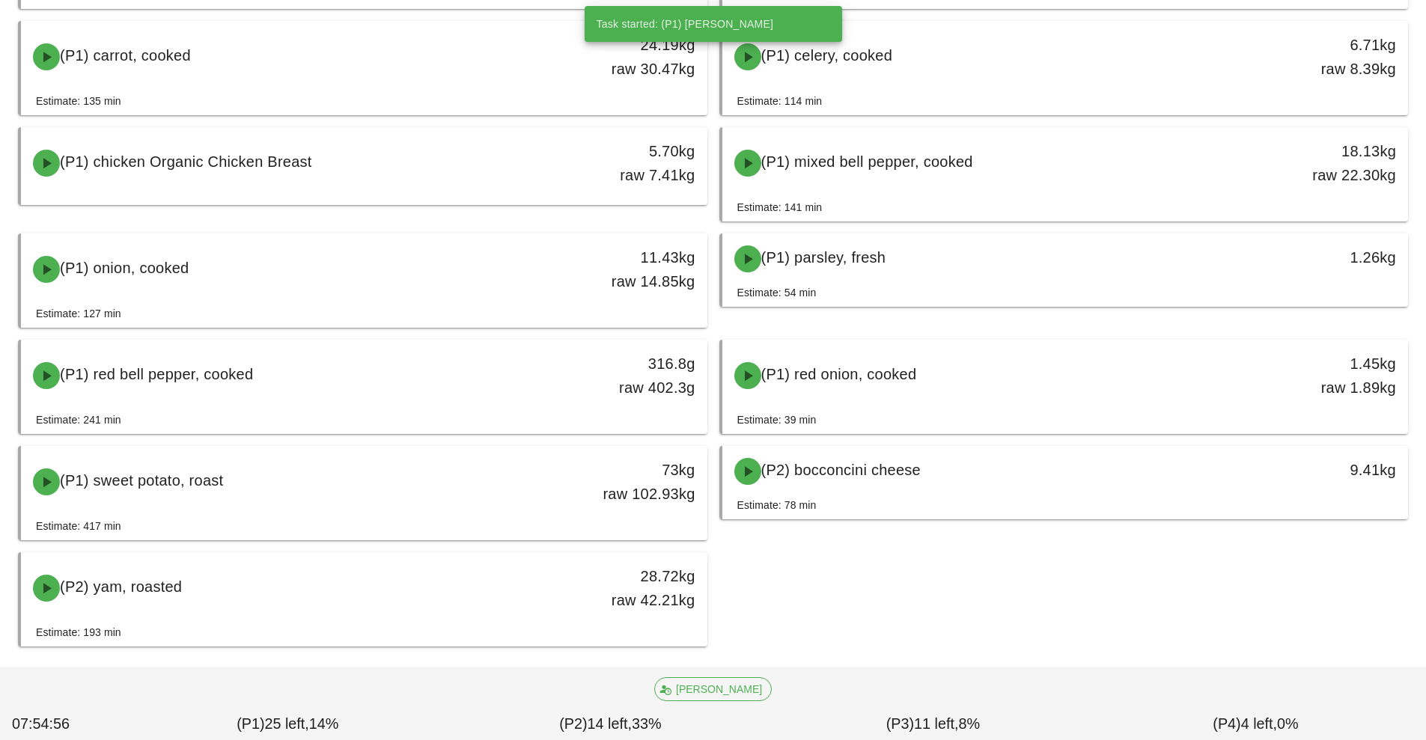
scroll to position [261, 0]
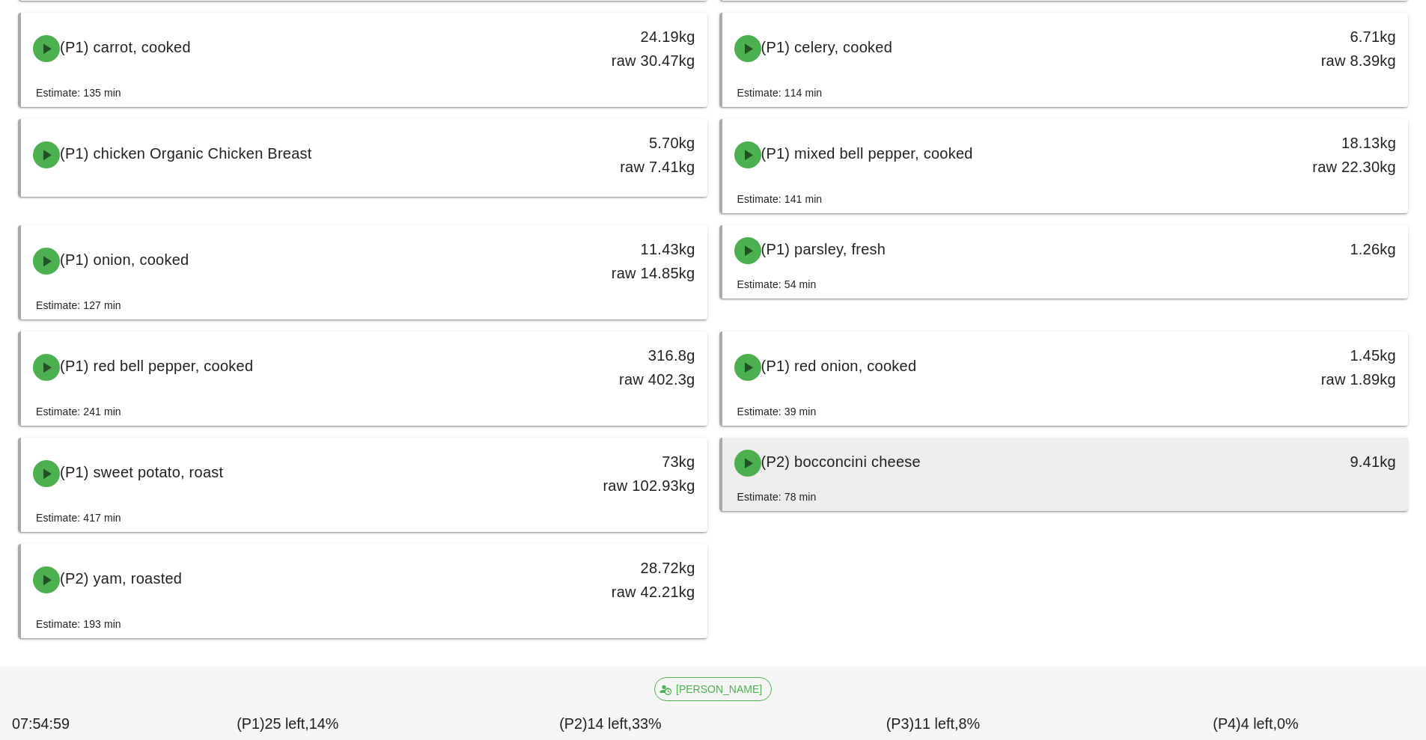
click at [1014, 470] on div "(P2) bocconcini cheese" at bounding box center [980, 463] width 510 height 45
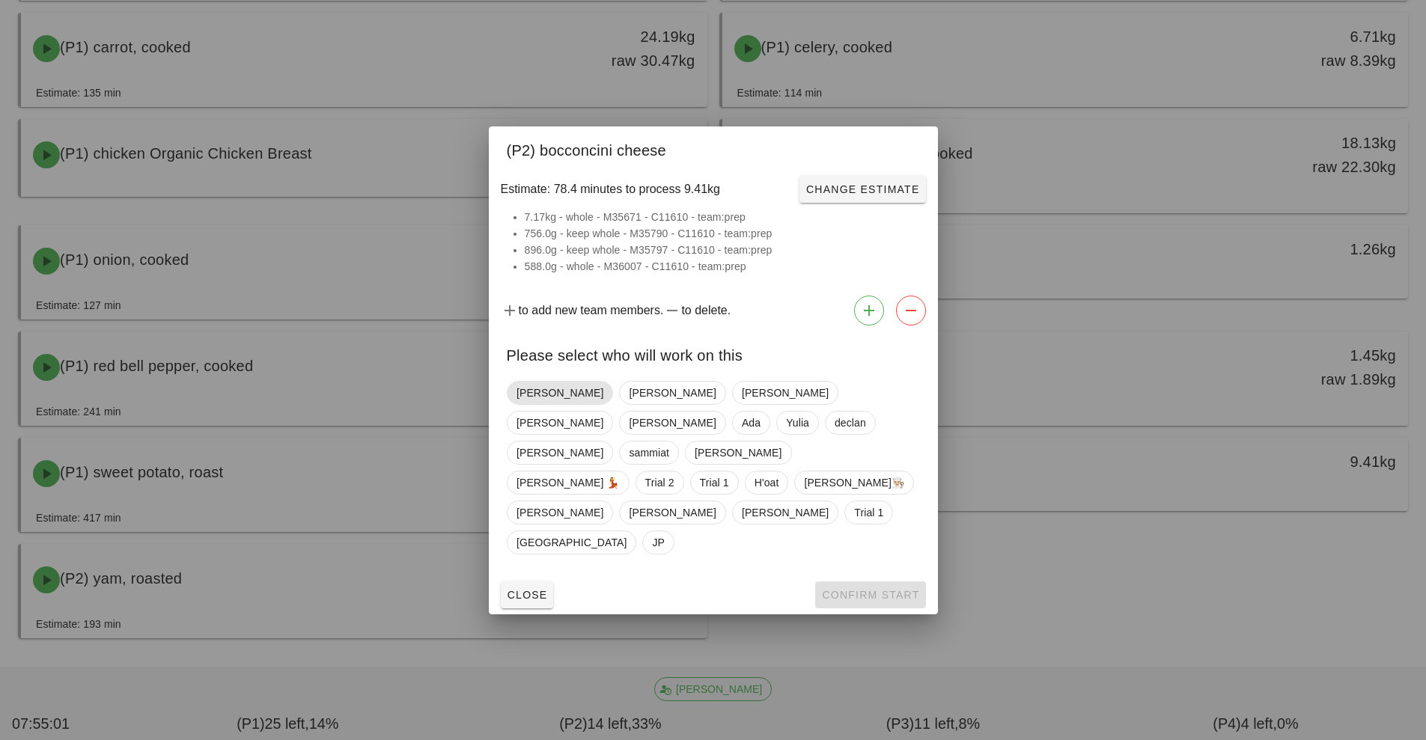
click at [513, 405] on span "Nick" at bounding box center [560, 393] width 106 height 24
click at [890, 589] on span "Confirm Start" at bounding box center [870, 595] width 98 height 12
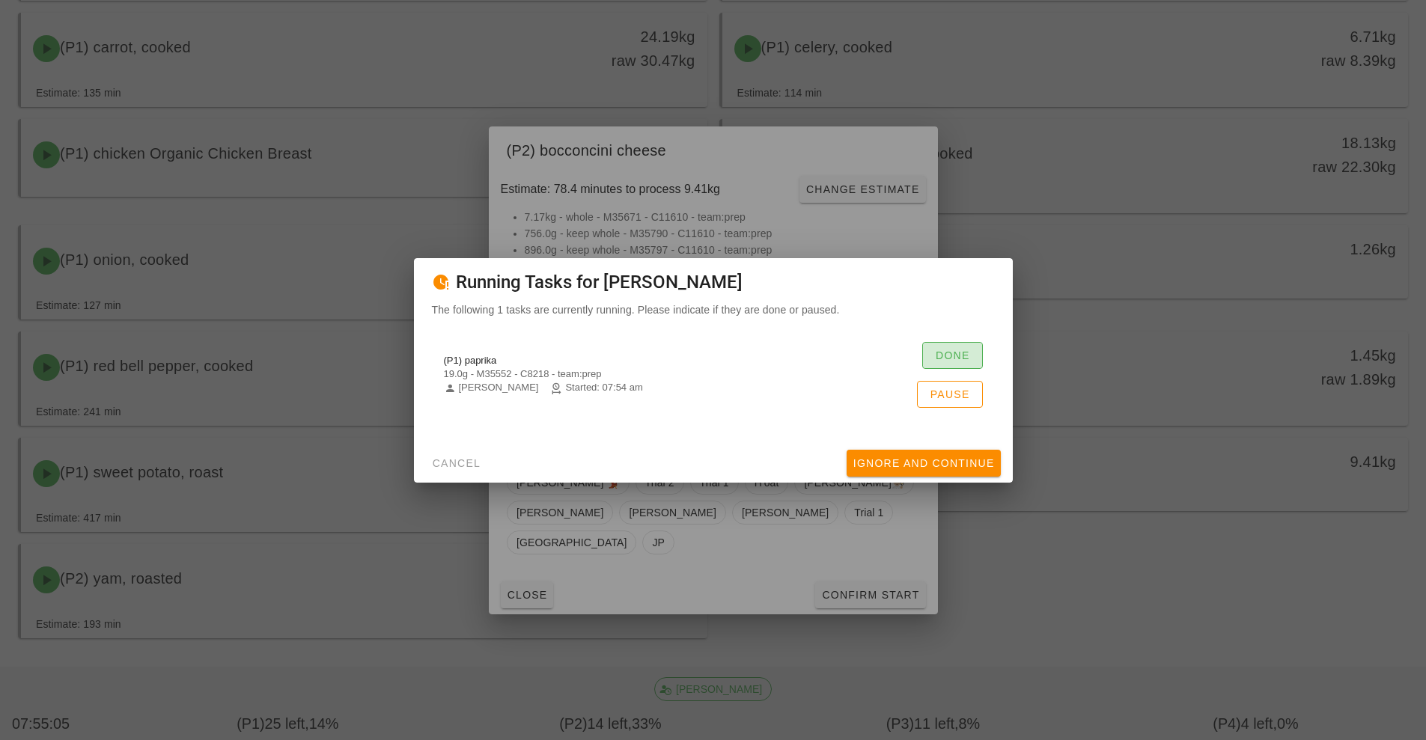
click at [954, 349] on span "Done" at bounding box center [952, 355] width 35 height 12
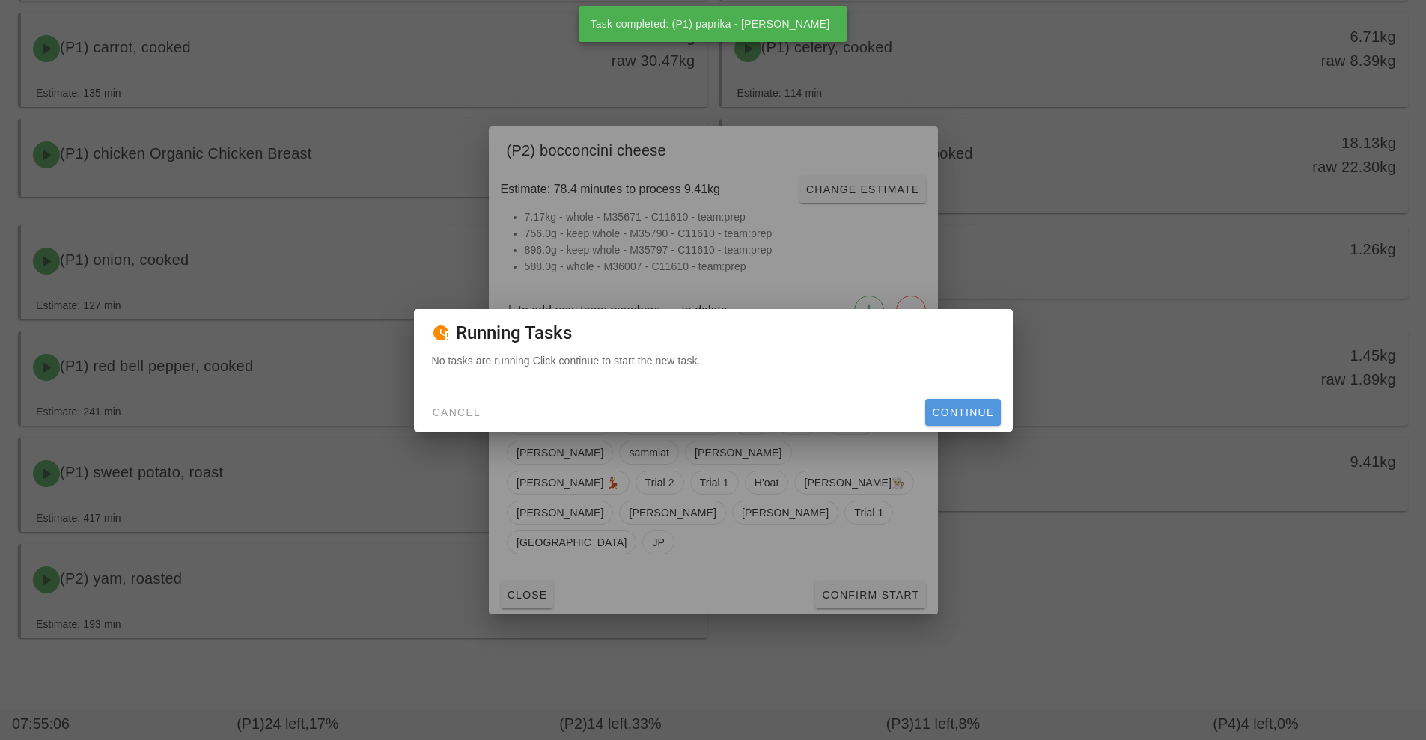
click at [965, 412] on span "Continue" at bounding box center [962, 412] width 63 height 12
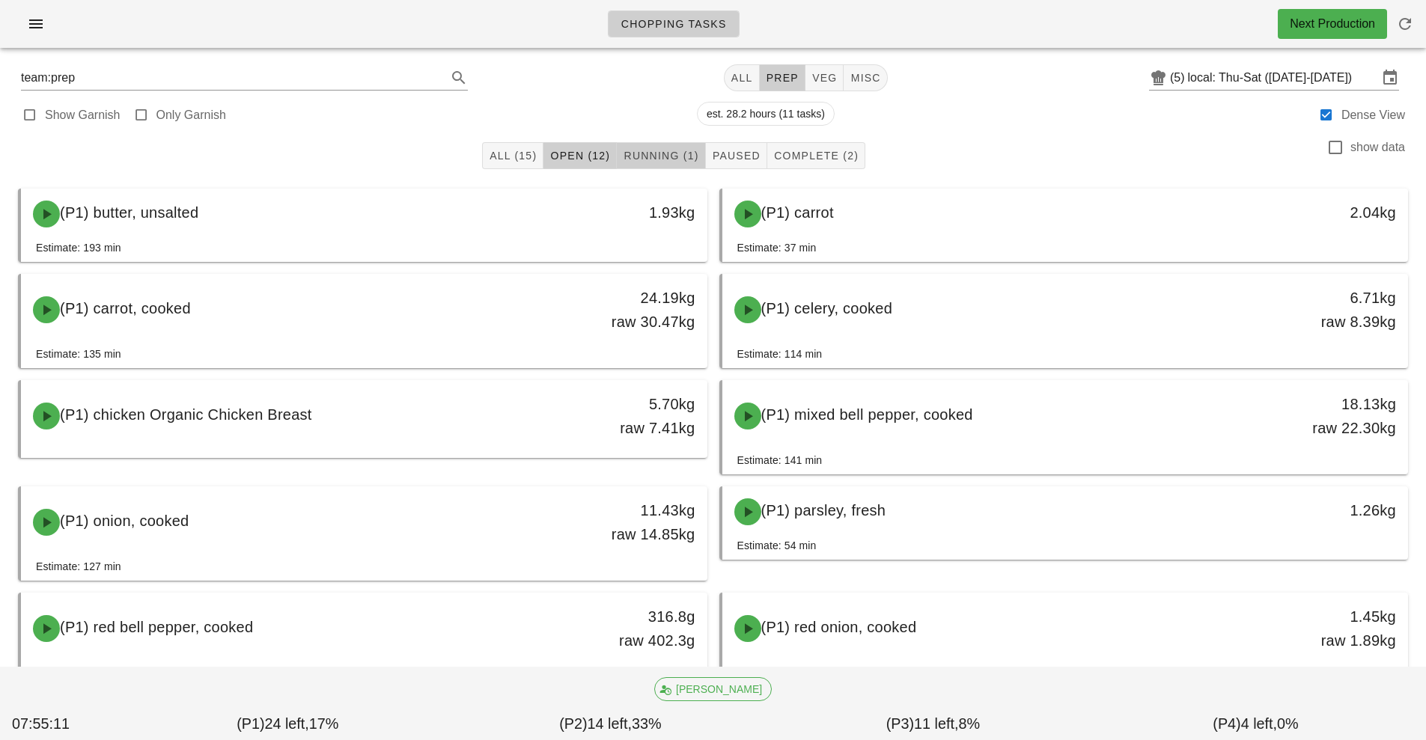
click at [668, 165] on button "Running (1)" at bounding box center [661, 155] width 88 height 27
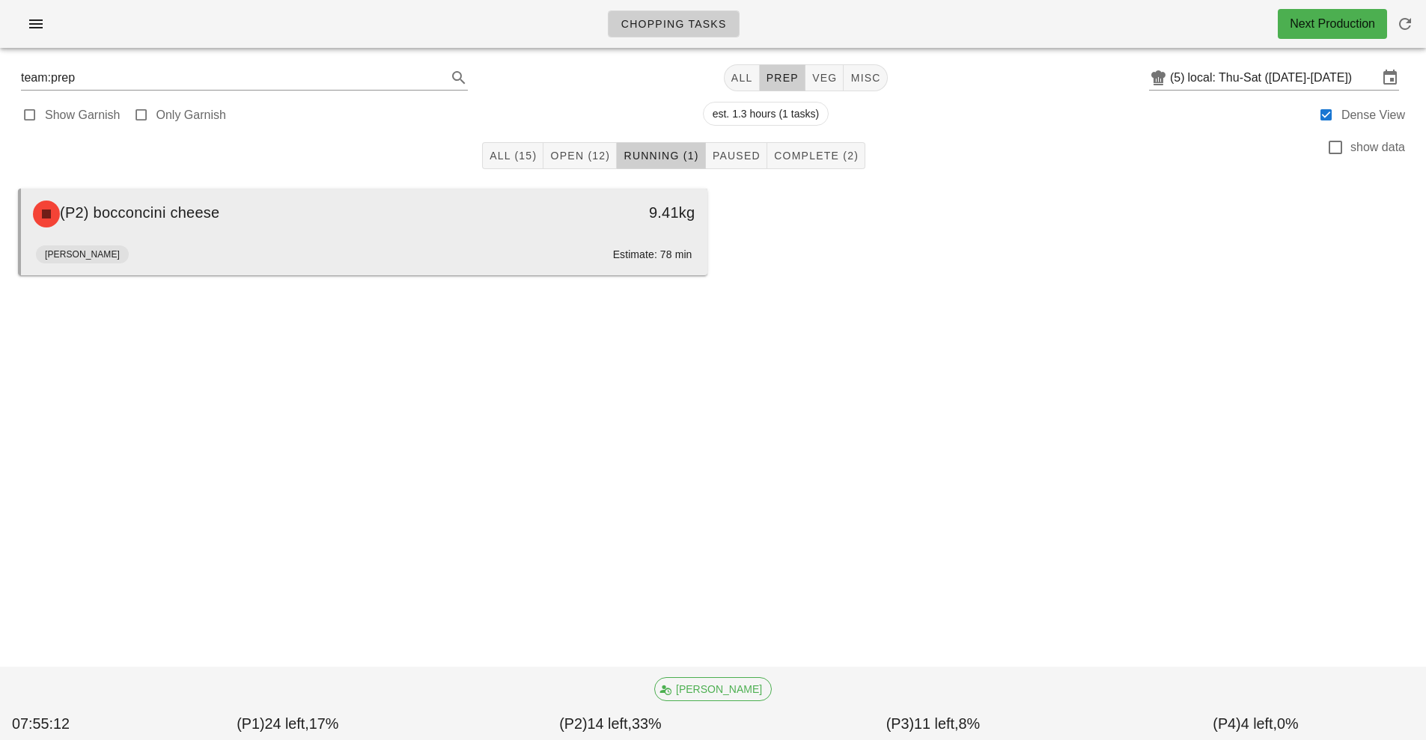
click at [479, 231] on div "(P2) bocconcini cheese" at bounding box center [279, 214] width 510 height 45
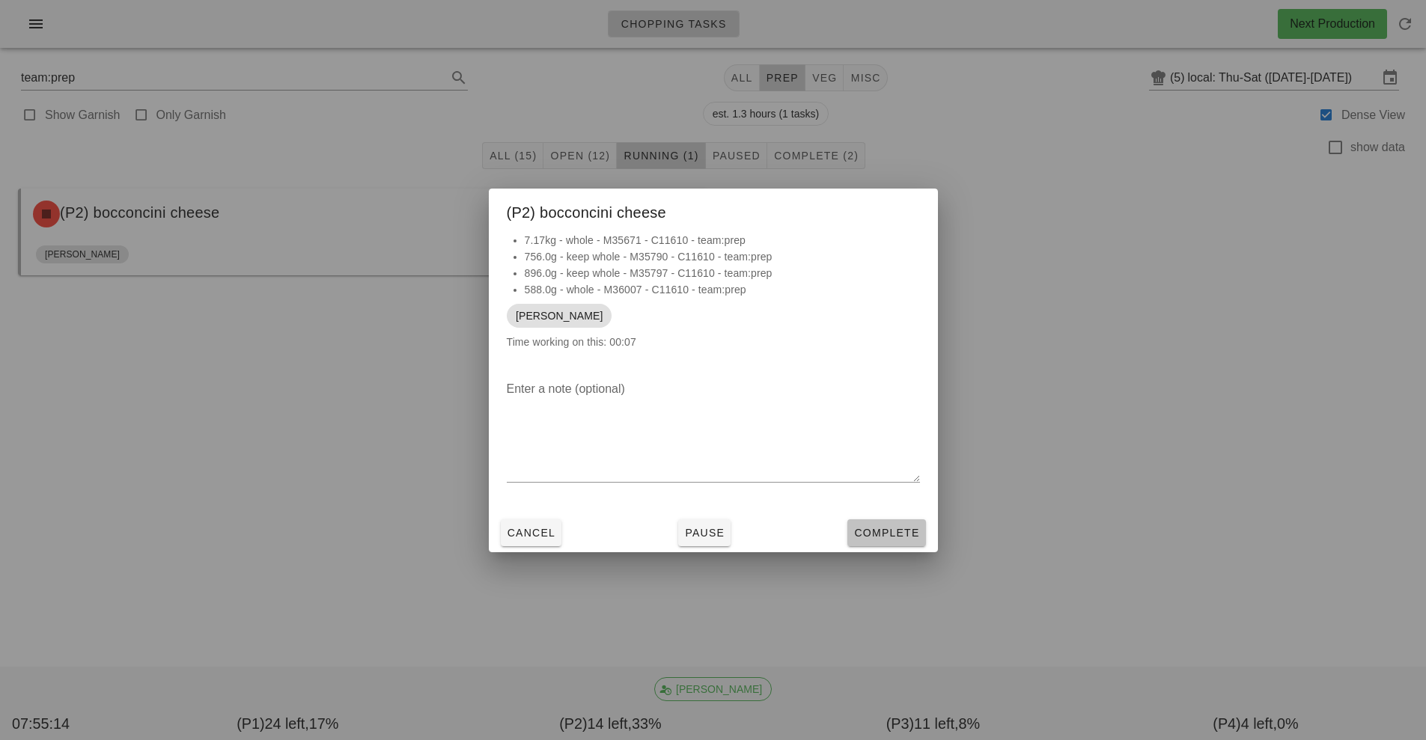
click at [899, 538] on span "Complete" at bounding box center [886, 533] width 66 height 12
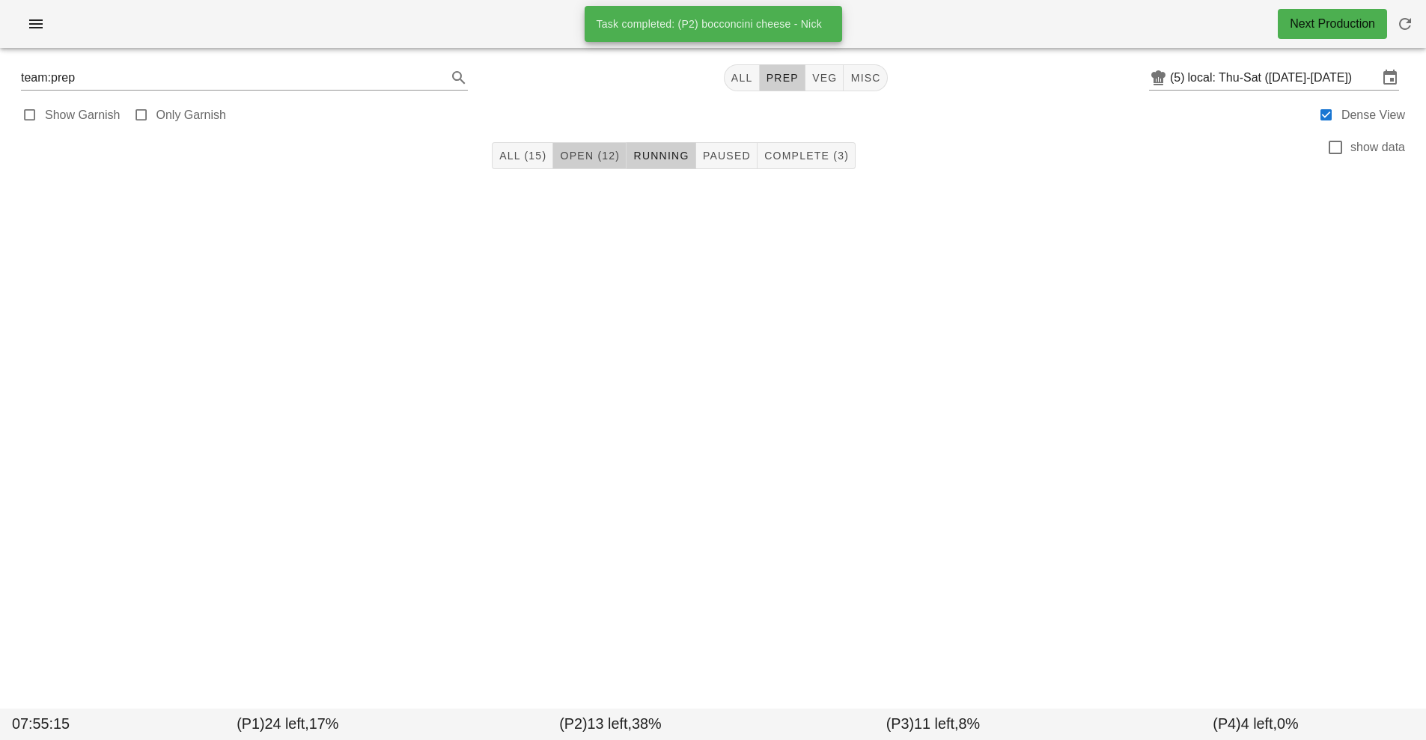
click at [588, 158] on span "Open (12)" at bounding box center [589, 156] width 61 height 12
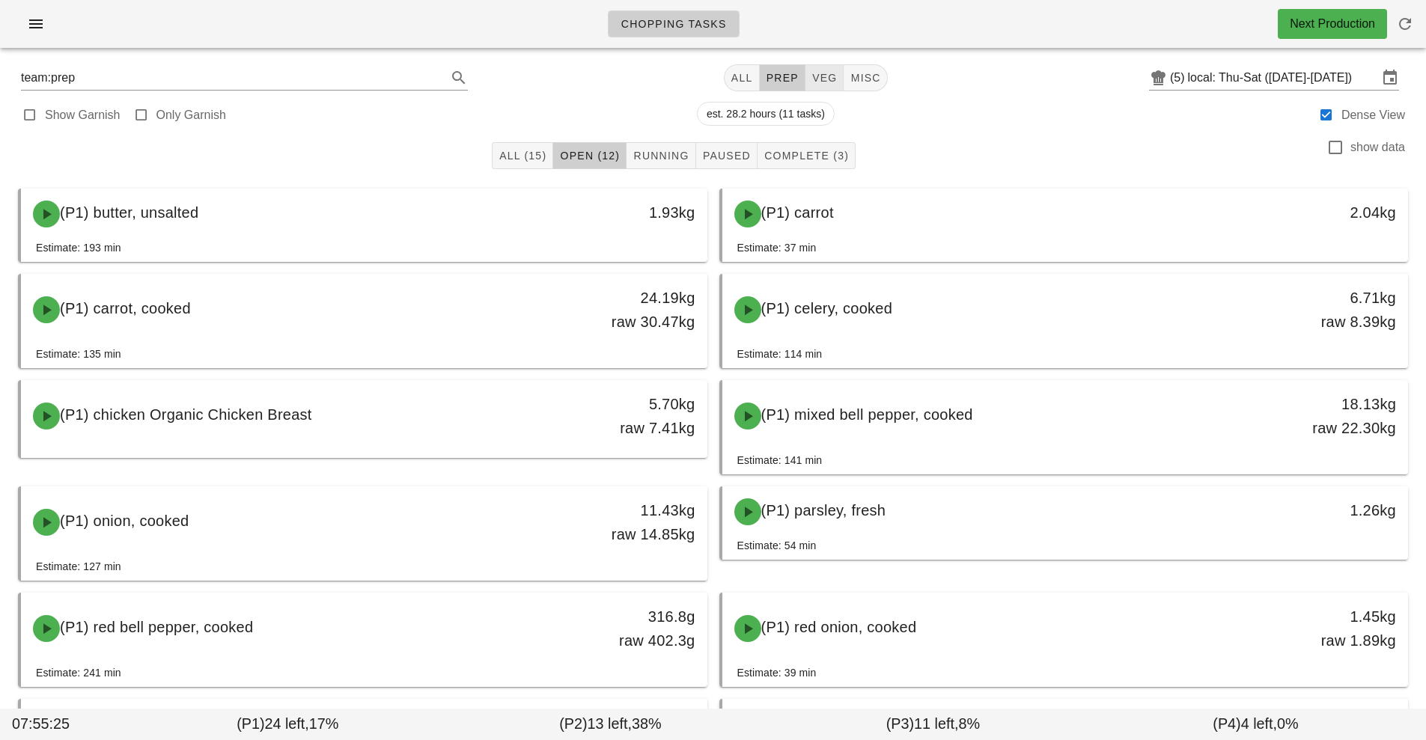
click at [824, 82] on span "veg" at bounding box center [824, 78] width 26 height 12
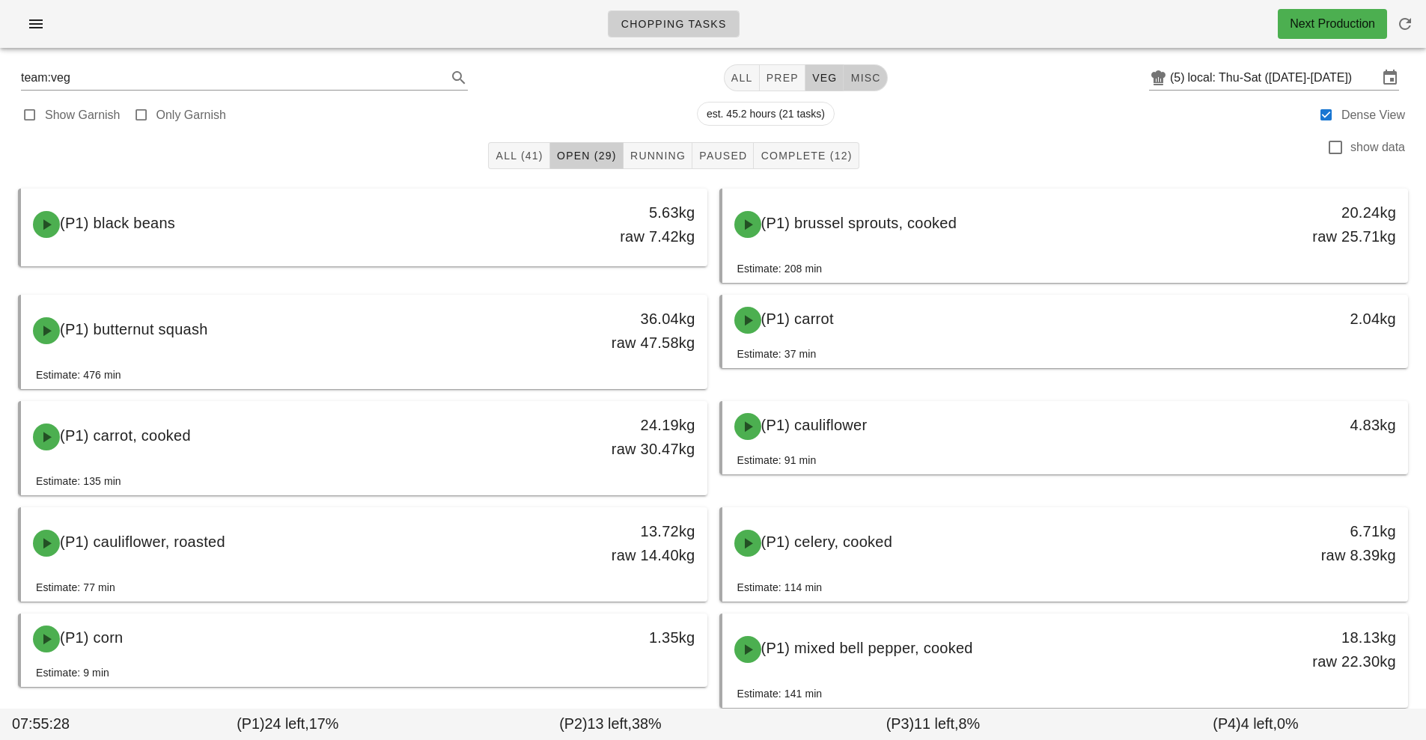
click at [864, 77] on span "misc" at bounding box center [864, 78] width 31 height 12
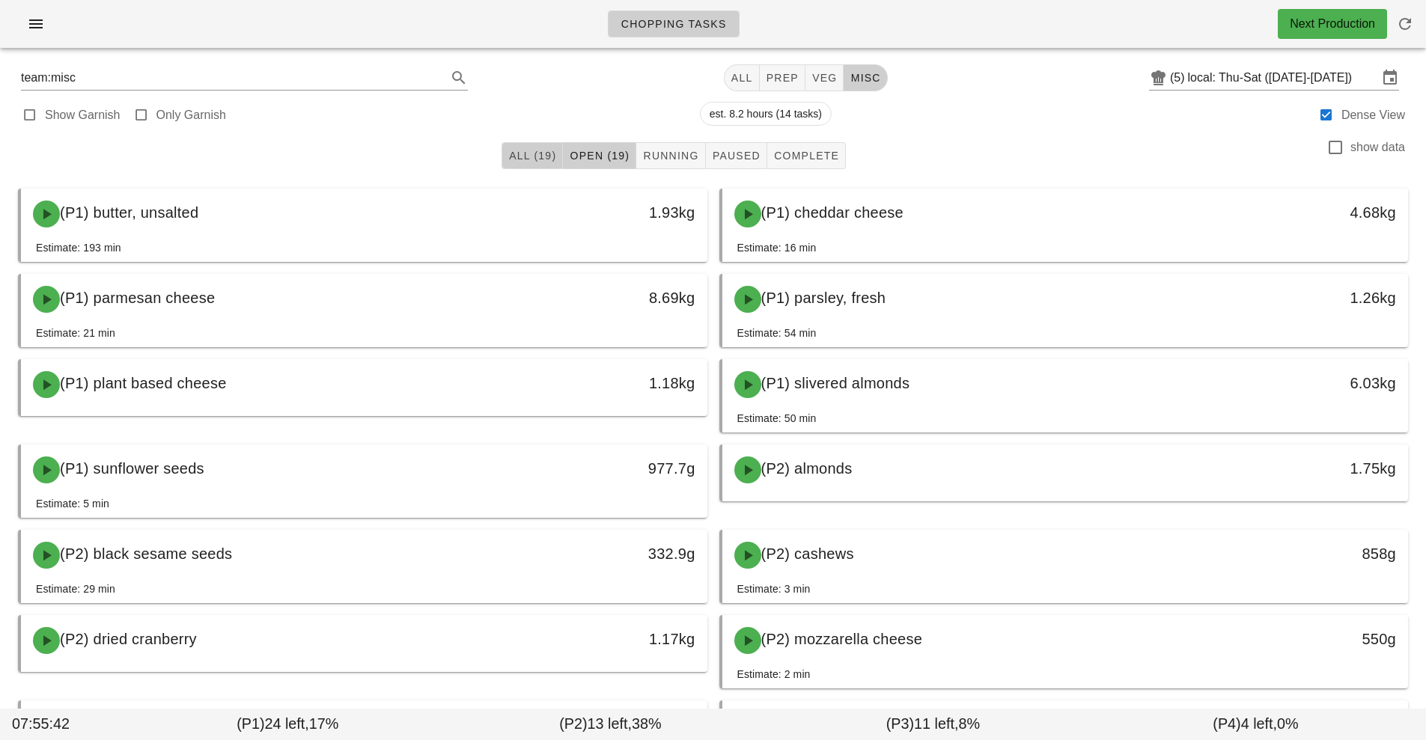
click at [518, 160] on span "All (19)" at bounding box center [532, 156] width 48 height 12
click at [817, 91] on button "veg" at bounding box center [824, 77] width 39 height 27
type input "team:veg"
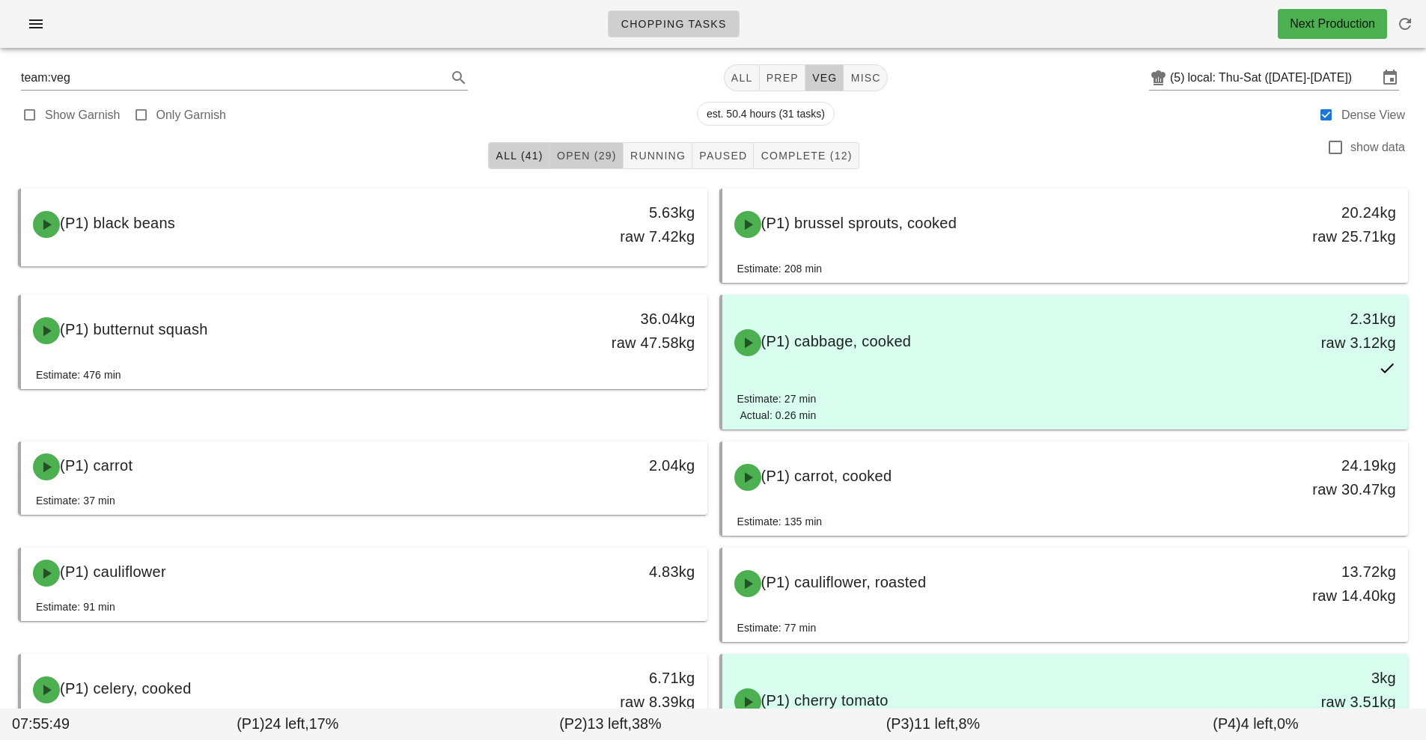
click at [573, 150] on span "Open (29)" at bounding box center [586, 156] width 61 height 12
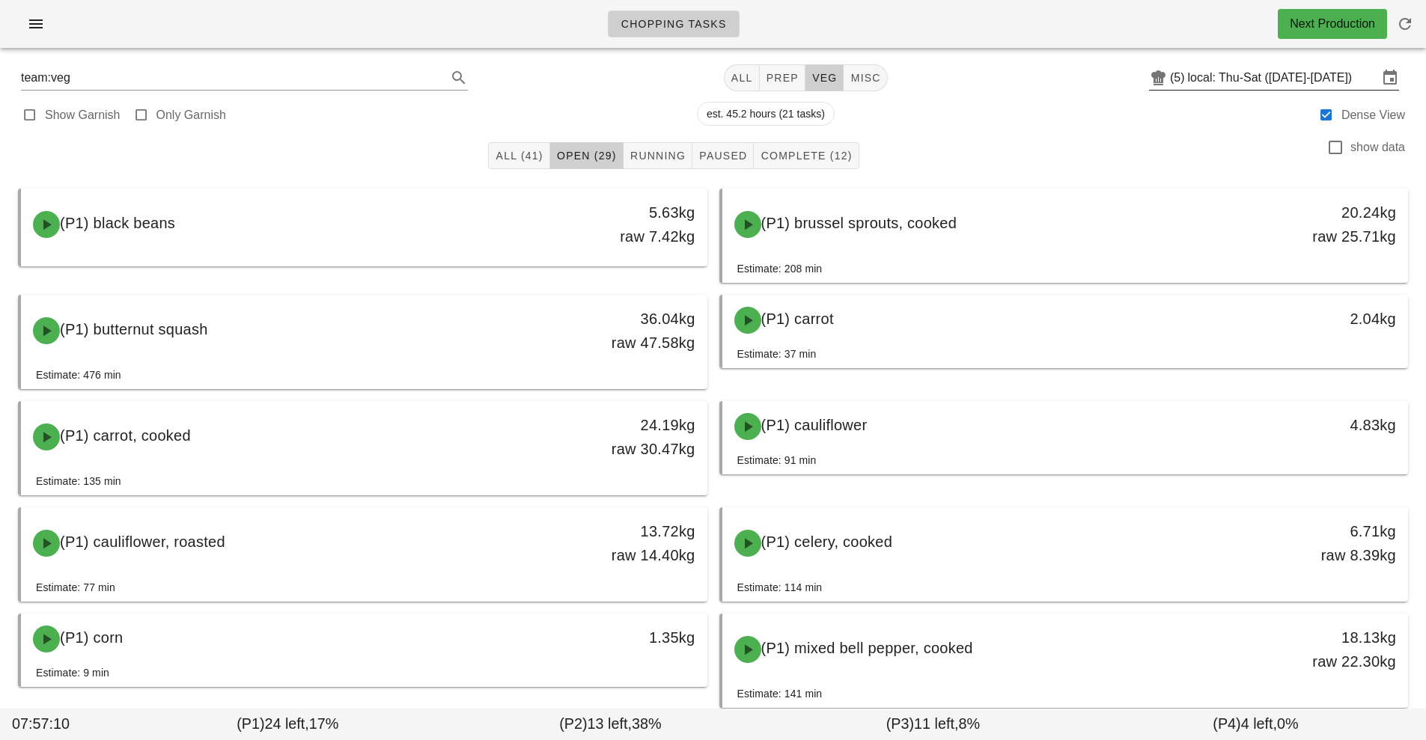
click at [1268, 79] on input "local: Thu-Sat (Sep 25-Sep 27)" at bounding box center [1283, 78] width 190 height 24
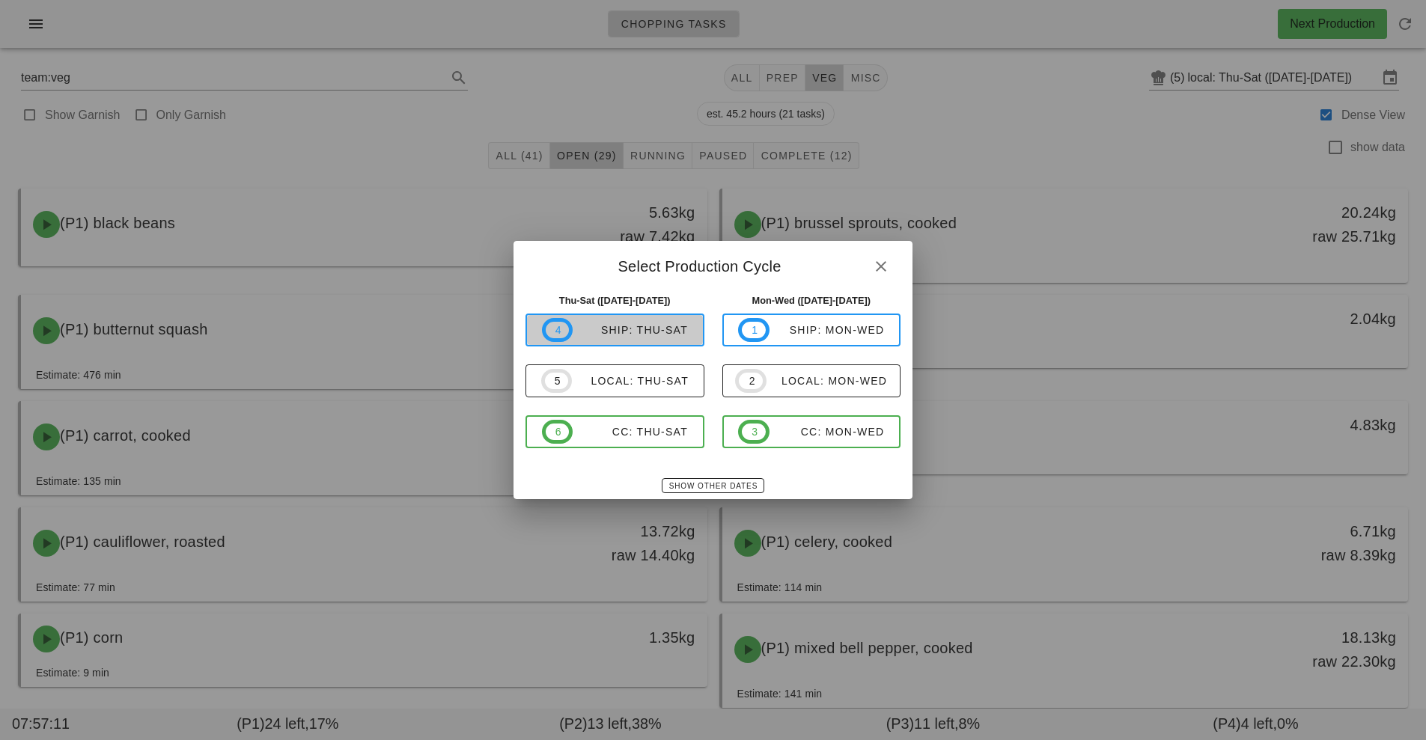
click at [620, 329] on div "ship: Thu-Sat" at bounding box center [629, 330] width 115 height 12
type input "ship: Thu-Sat (Sep 25-Sep 27)"
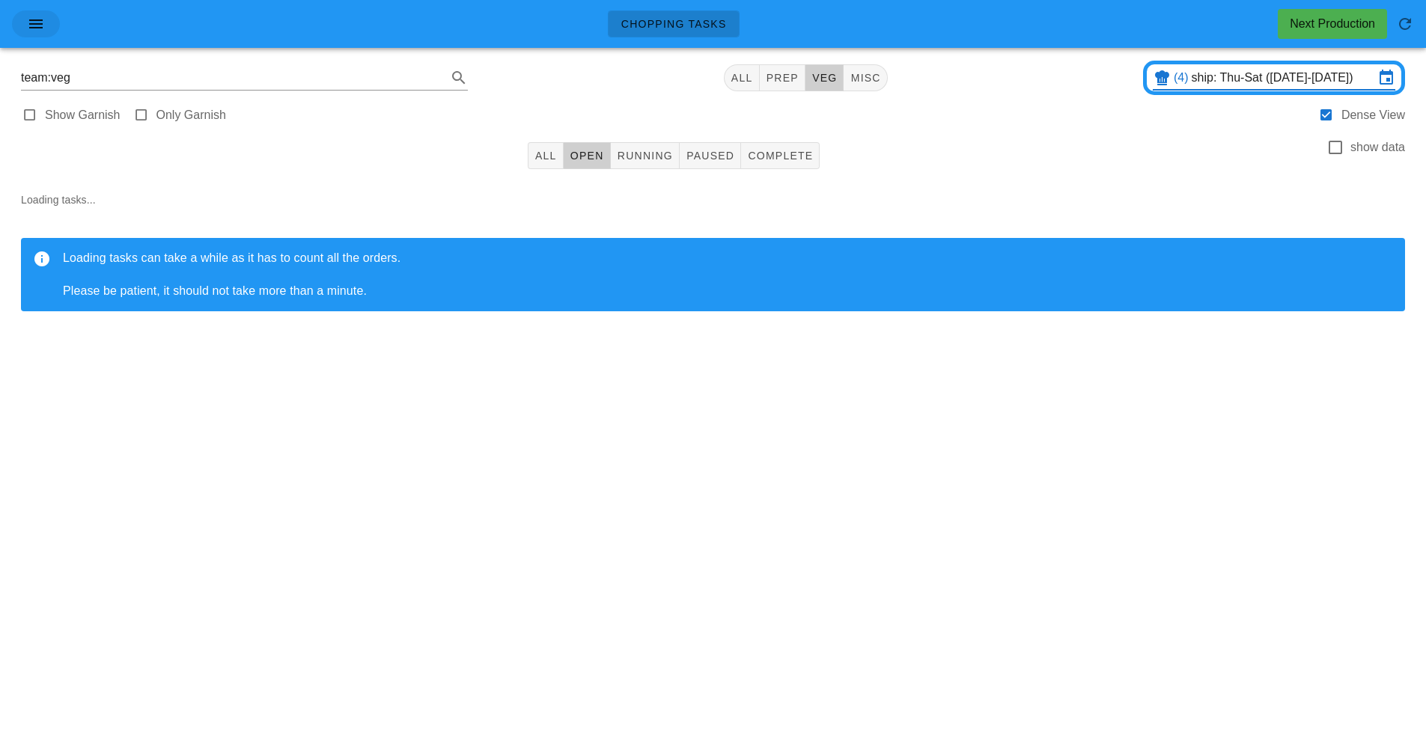
click at [37, 35] on button "button" at bounding box center [36, 23] width 48 height 27
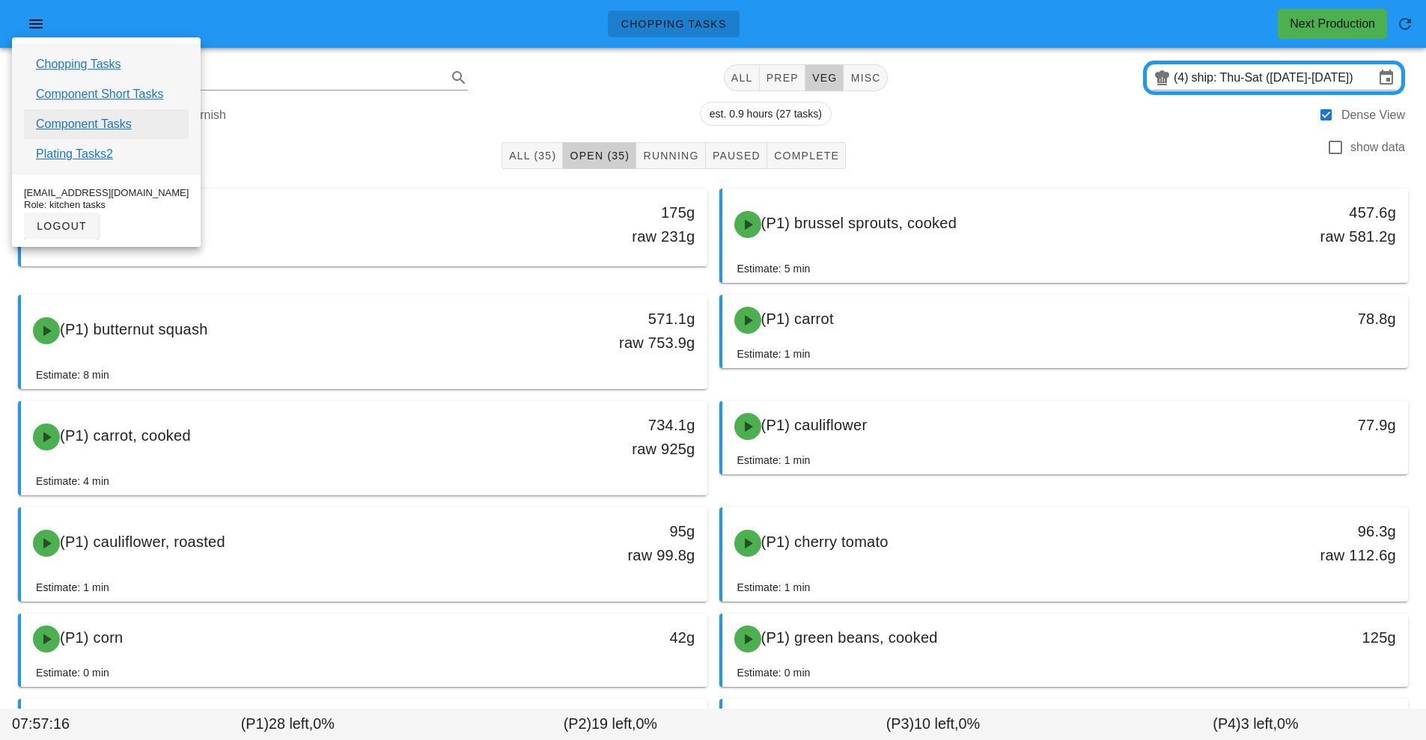
click at [114, 129] on link "Component Tasks" at bounding box center [84, 124] width 96 height 18
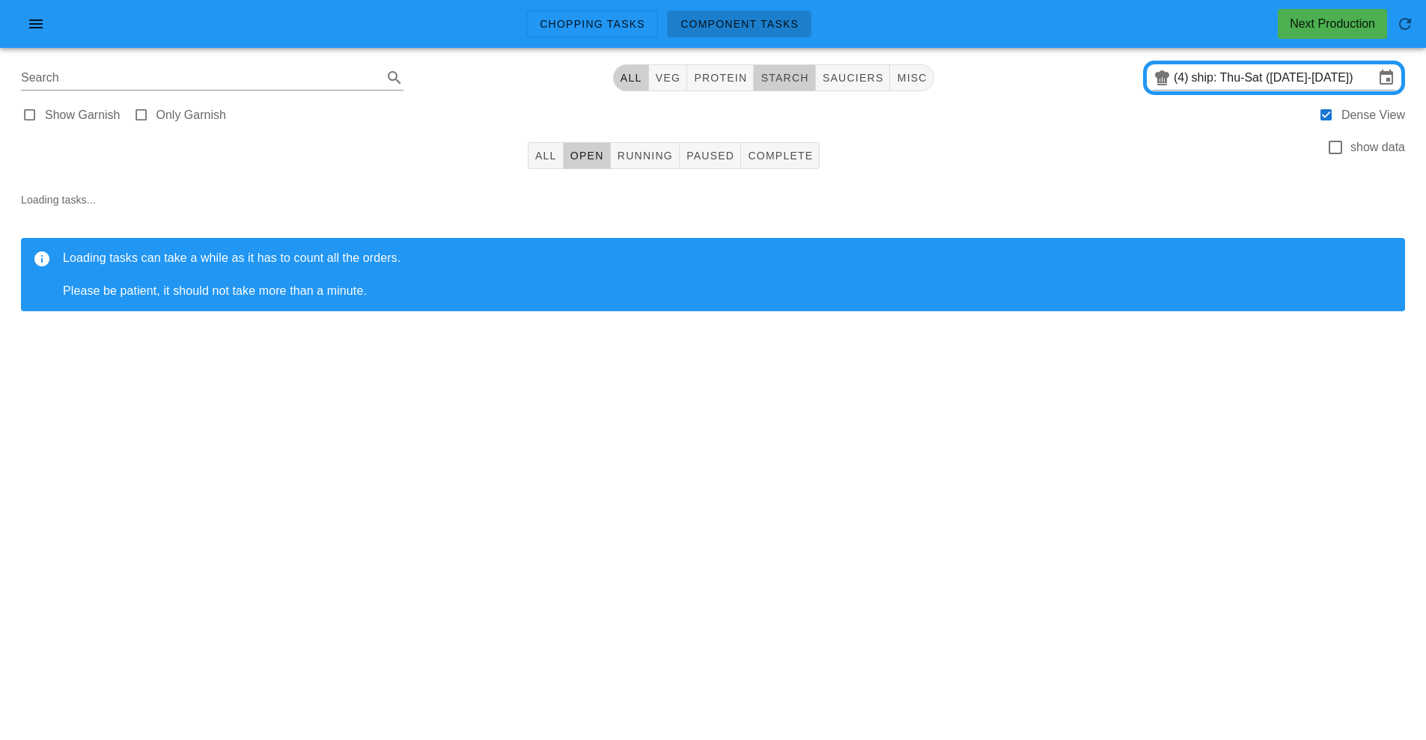
click at [789, 78] on span "starch" at bounding box center [784, 78] width 49 height 12
type input "team:starch"
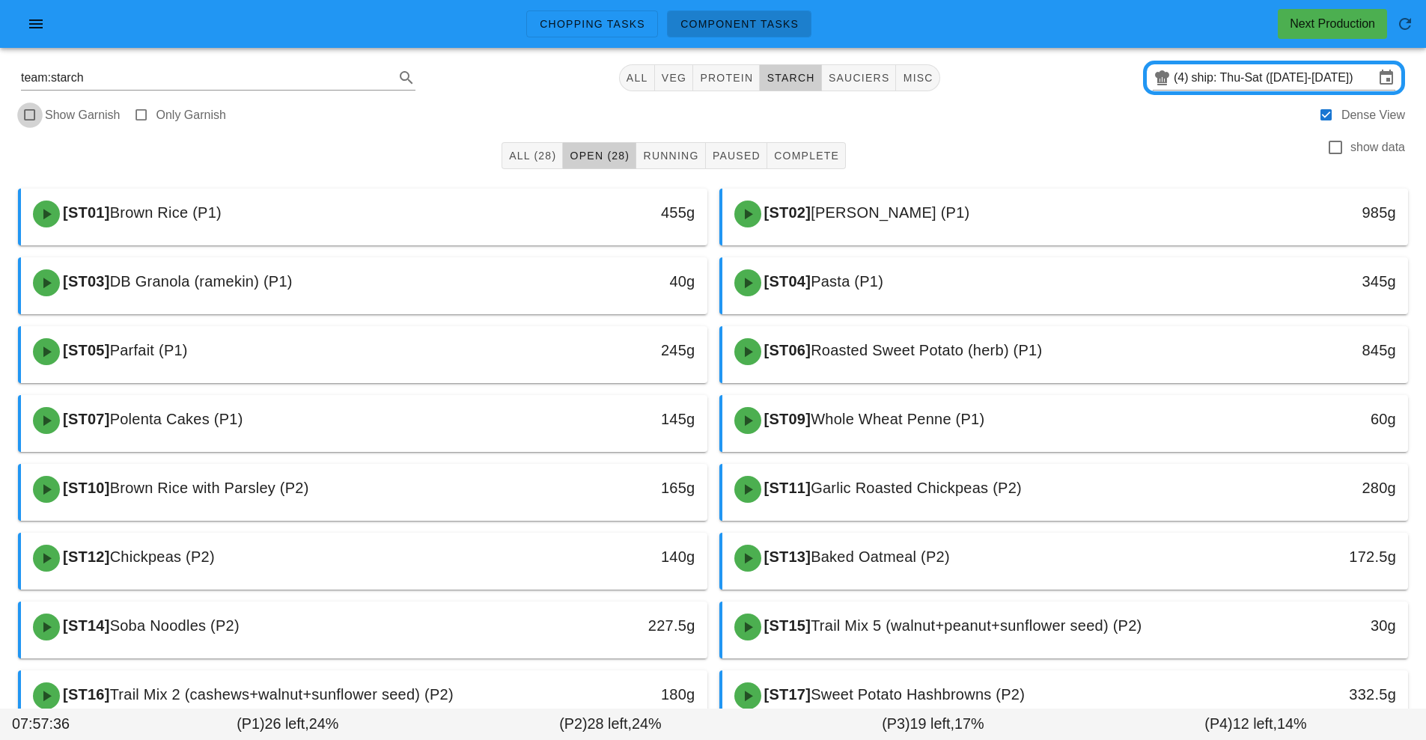
click at [24, 113] on div at bounding box center [29, 115] width 21 height 21
checkbox input "true"
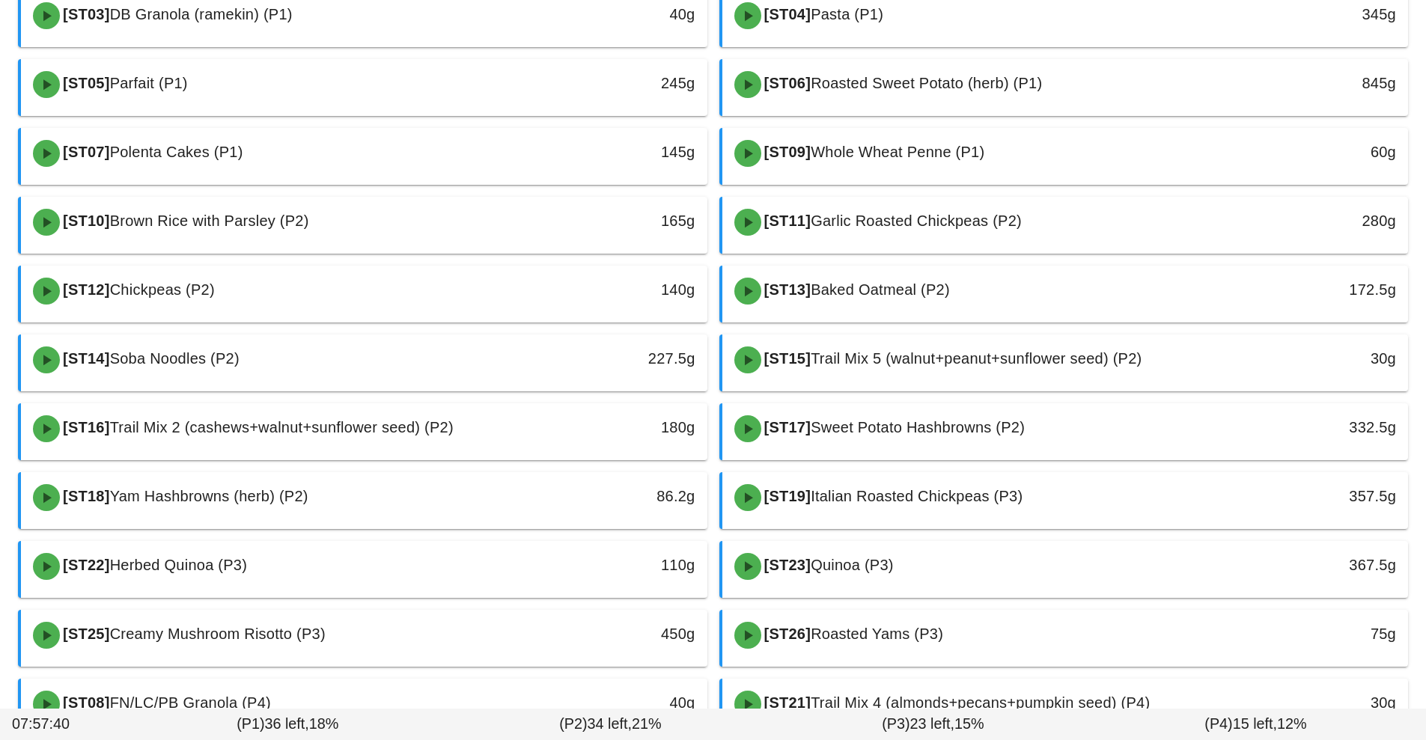
scroll to position [272, 0]
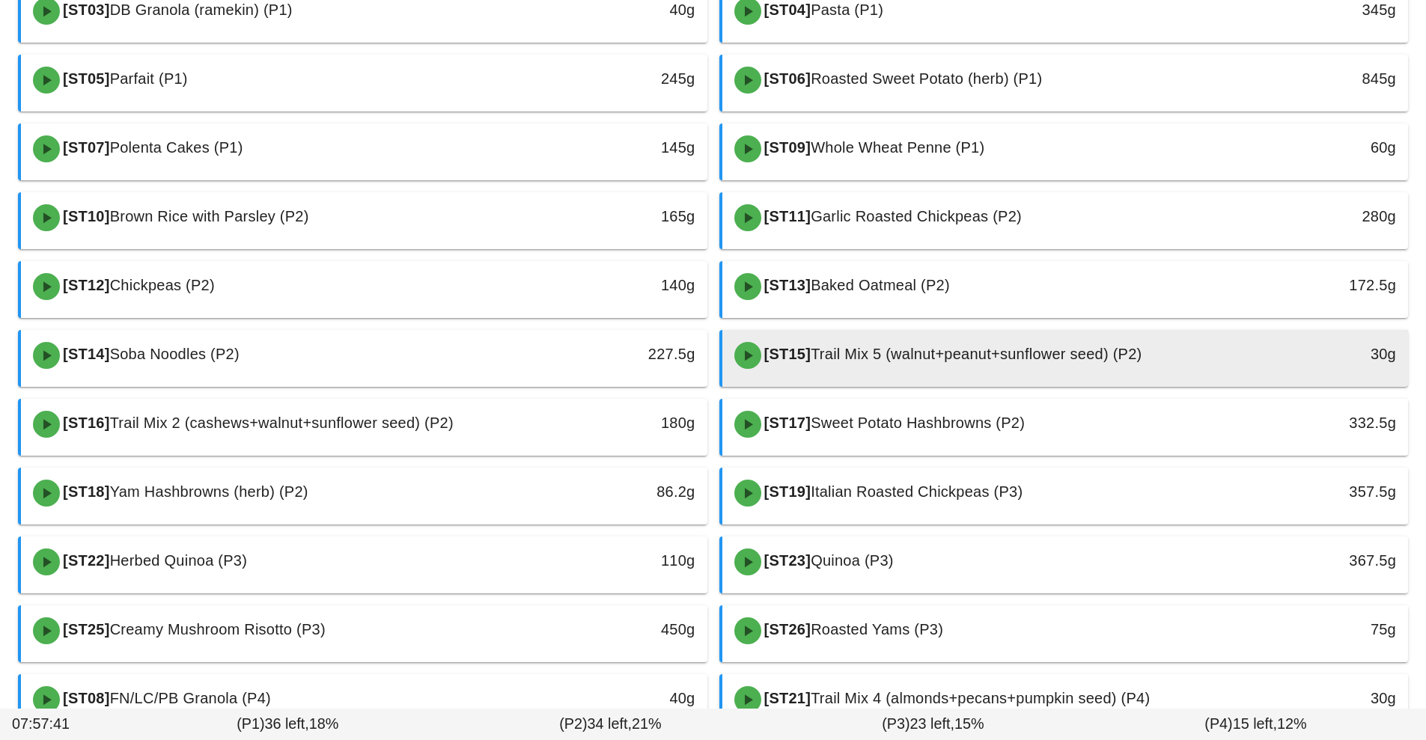
click at [1032, 366] on div "[ST15] Trail Mix 5 (walnut+peanut+sunflower seed) (P2)" at bounding box center [980, 355] width 510 height 45
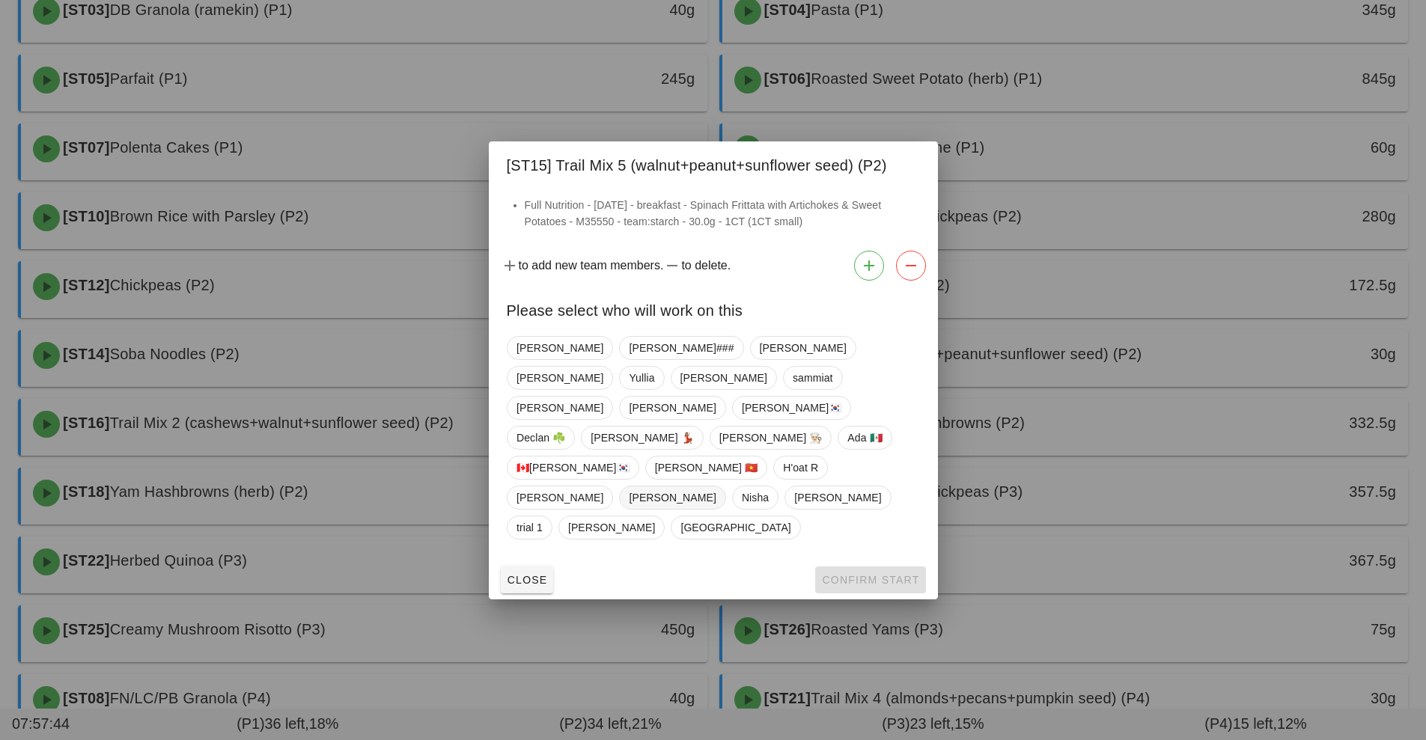
click at [629, 486] on span "[PERSON_NAME]" at bounding box center [672, 497] width 87 height 22
click at [851, 574] on span "Confirm Start" at bounding box center [870, 580] width 98 height 12
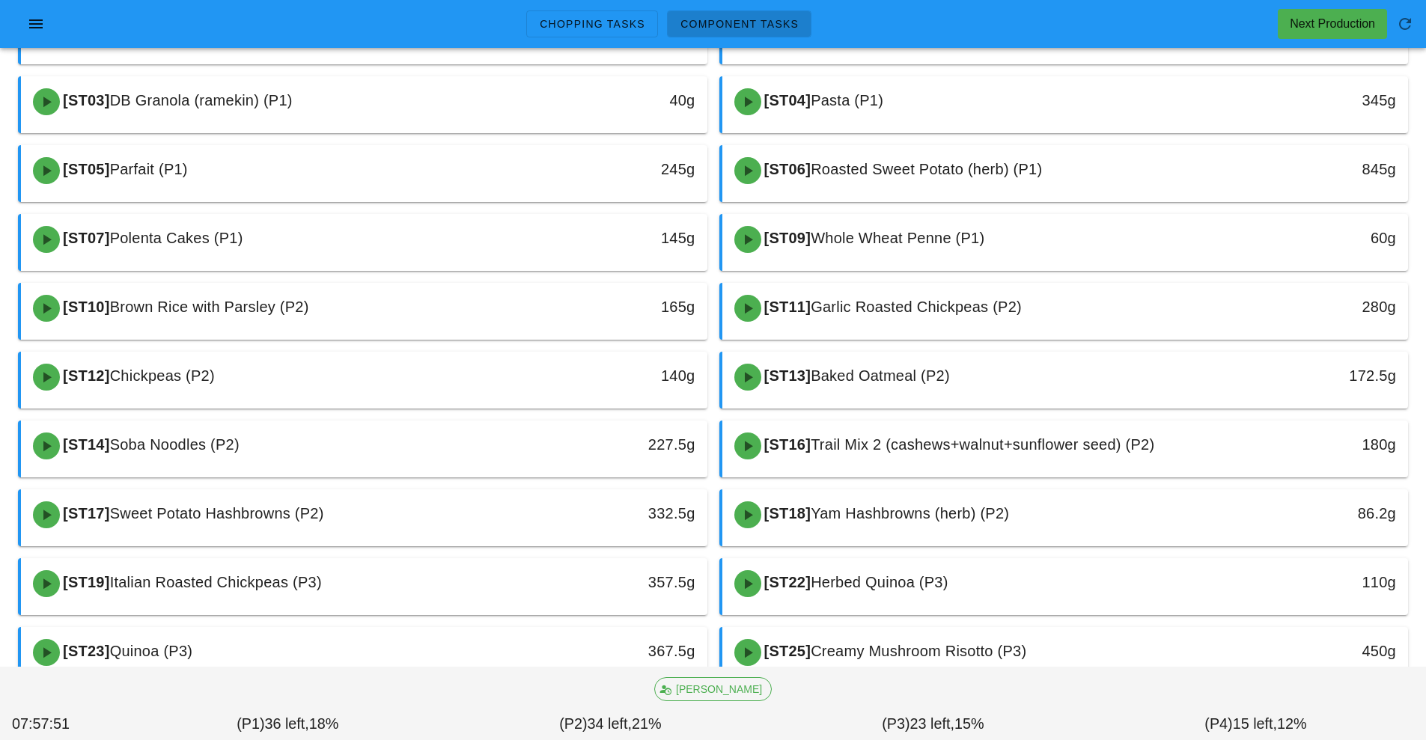
scroll to position [180, 0]
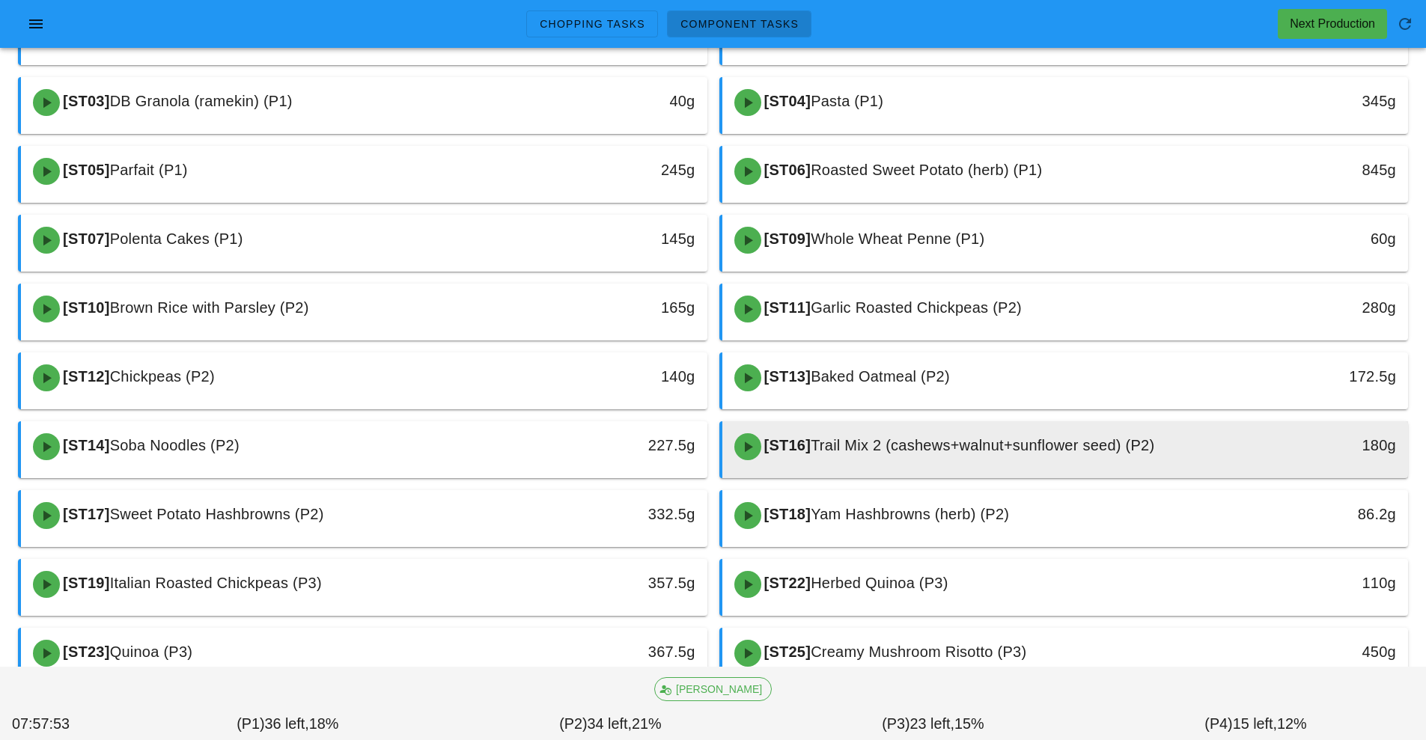
click at [962, 441] on span "Trail Mix 2 (cashews+walnut+sunflower seed) (P2)" at bounding box center [981, 445] width 343 height 16
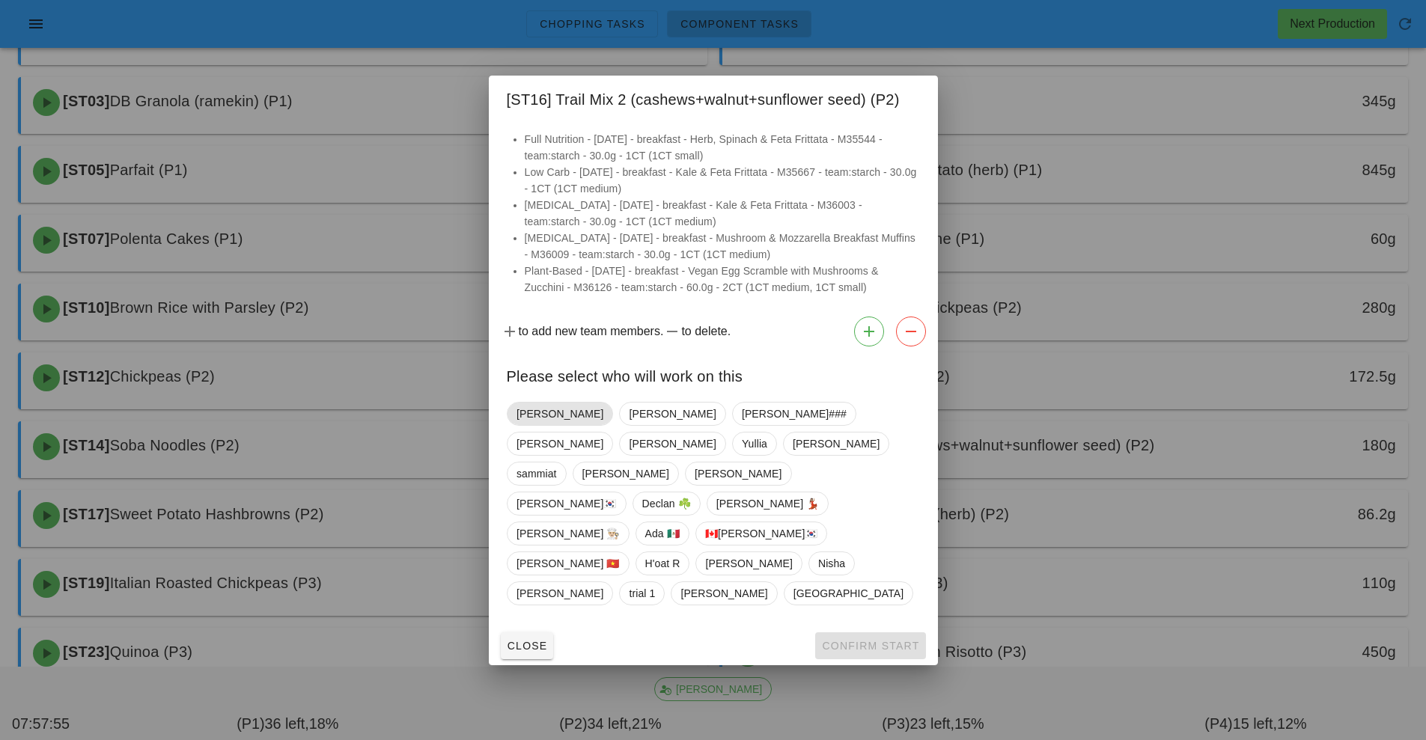
click at [550, 425] on span "[PERSON_NAME]" at bounding box center [559, 414] width 87 height 22
click at [875, 640] on span "Confirm Start" at bounding box center [870, 646] width 98 height 12
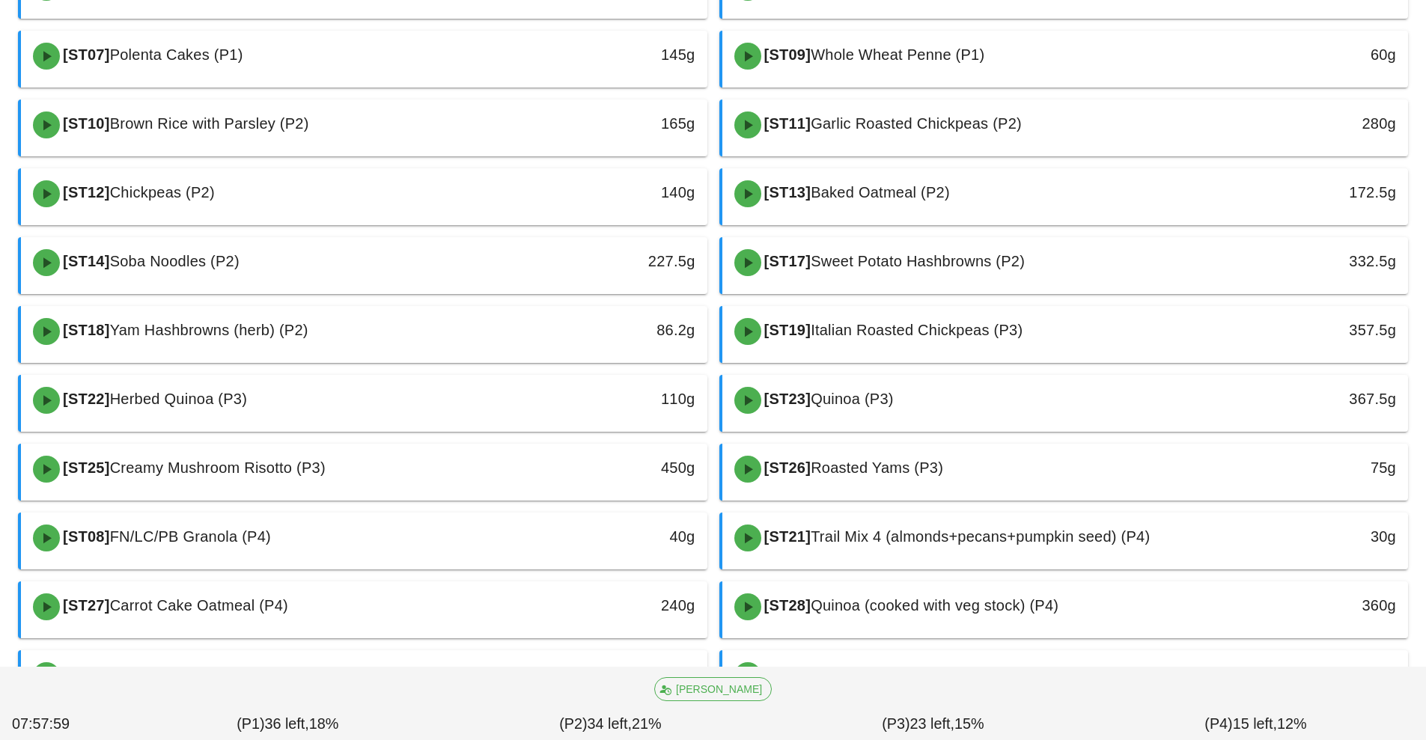
scroll to position [384, 0]
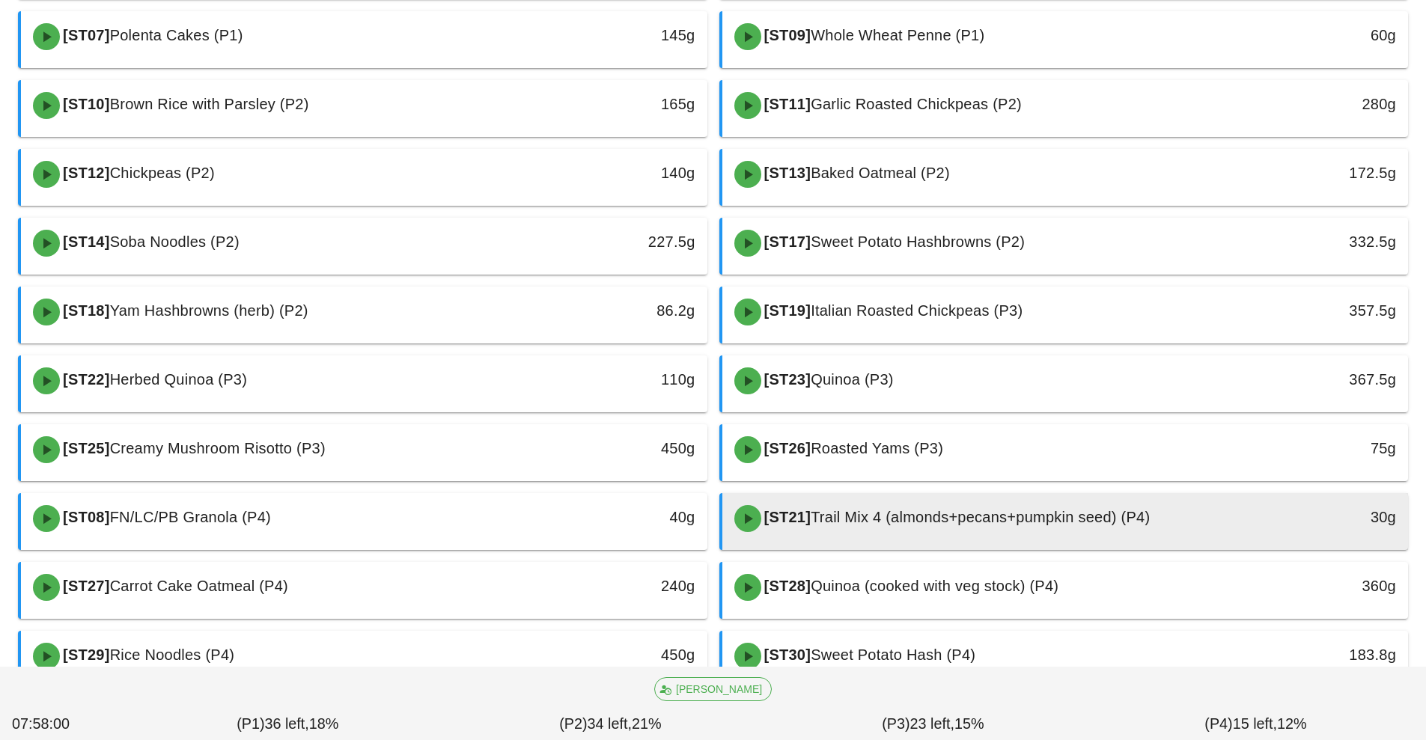
click at [947, 519] on span "Trail Mix 4 (almonds+pecans+pumpkin seed) (P4)" at bounding box center [979, 517] width 339 height 16
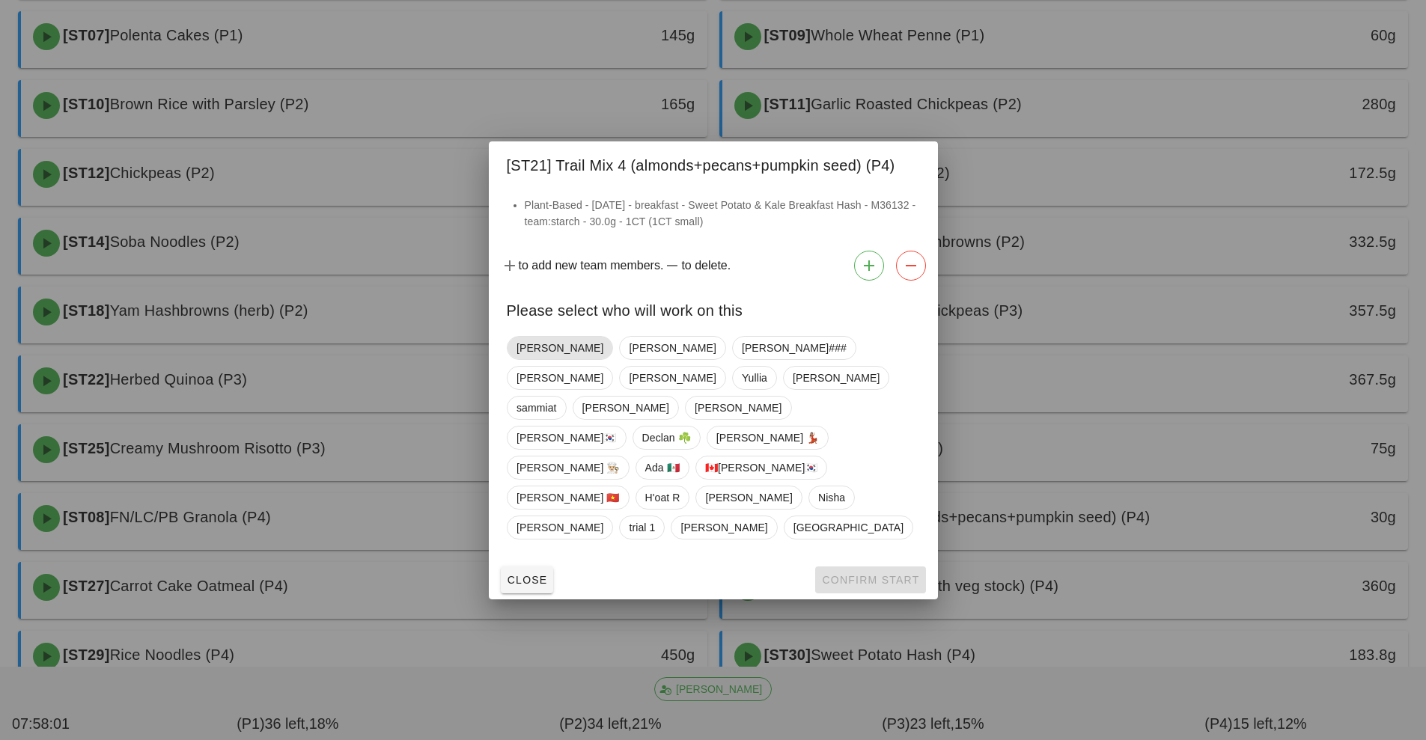
click at [544, 359] on span "[PERSON_NAME]" at bounding box center [559, 348] width 87 height 22
click at [887, 566] on button "Confirm Start" at bounding box center [870, 579] width 110 height 27
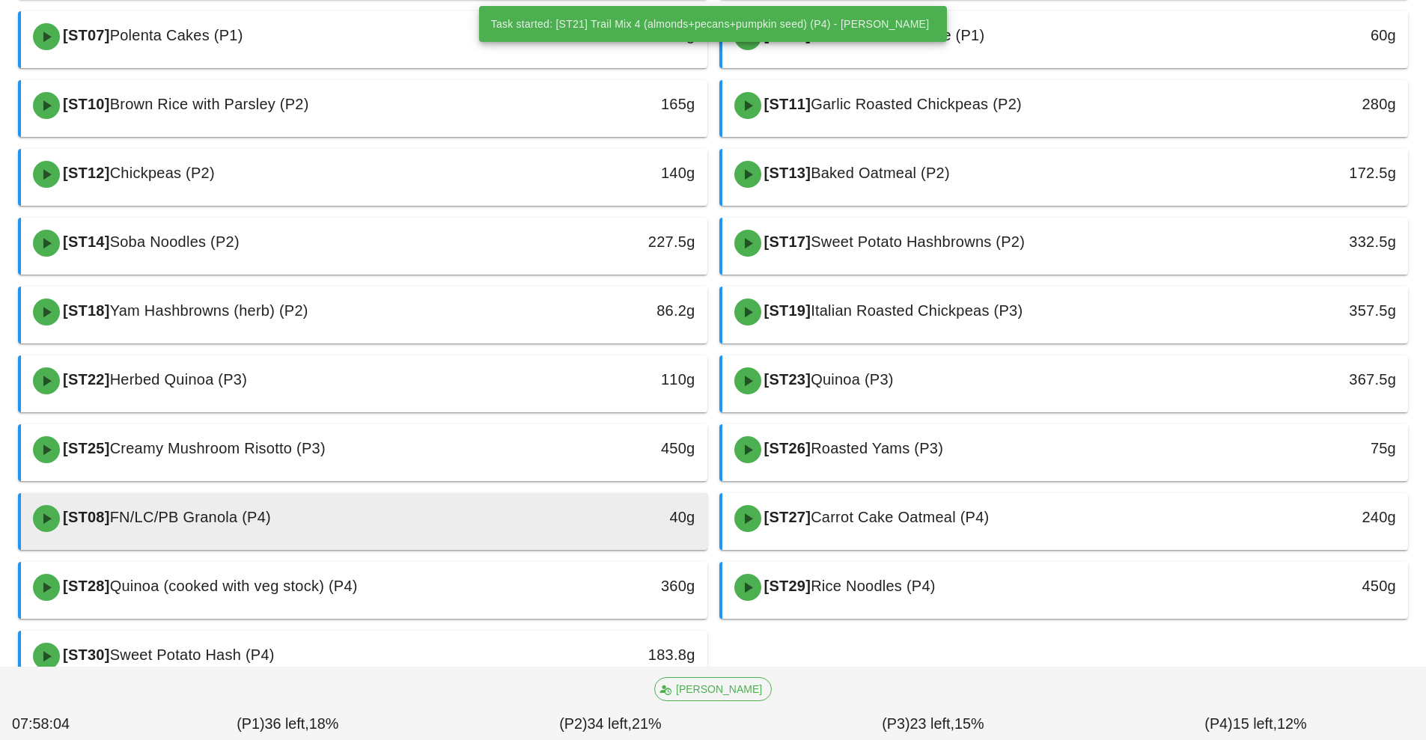
click at [256, 536] on div "[ST08] FN/LC/PB Granola (P4)" at bounding box center [279, 518] width 510 height 45
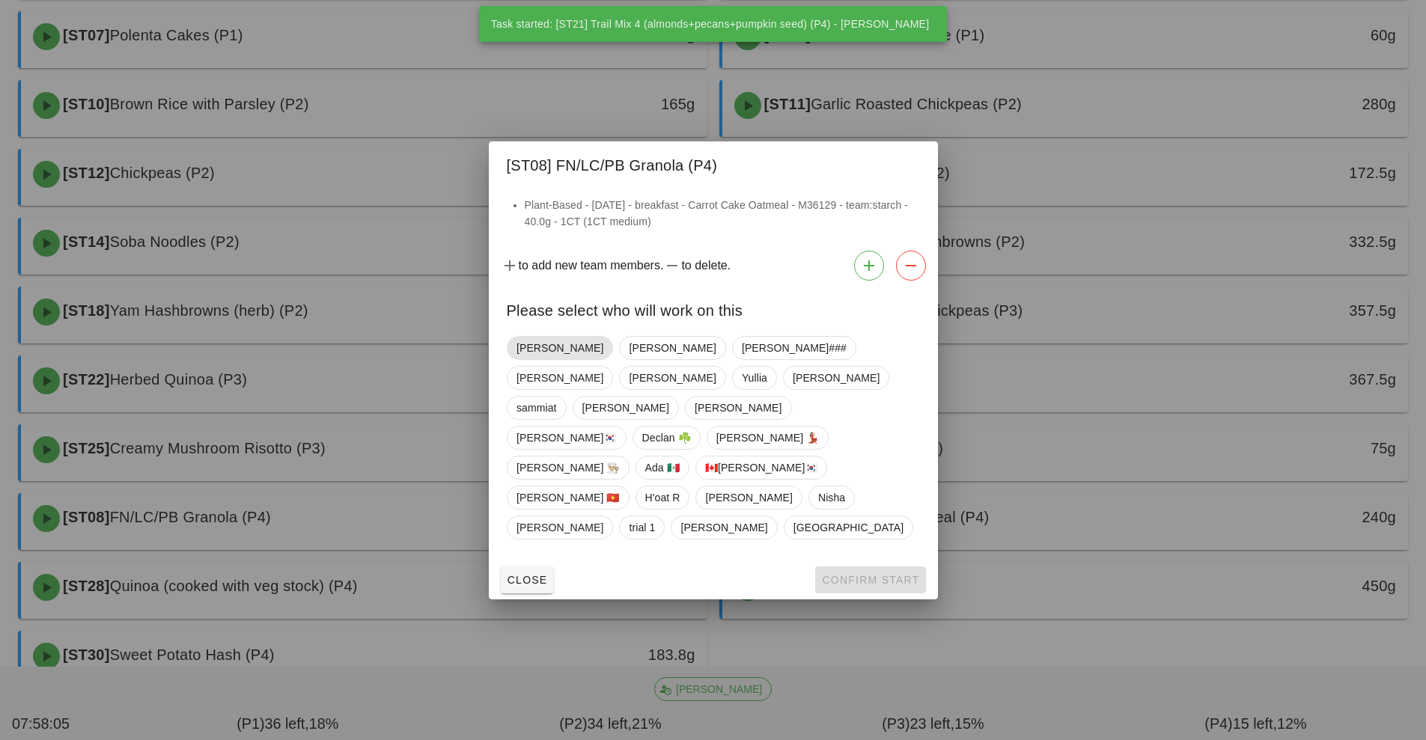
click at [538, 359] on span "[PERSON_NAME]" at bounding box center [559, 348] width 87 height 22
click at [873, 574] on span "Confirm Start" at bounding box center [870, 580] width 98 height 12
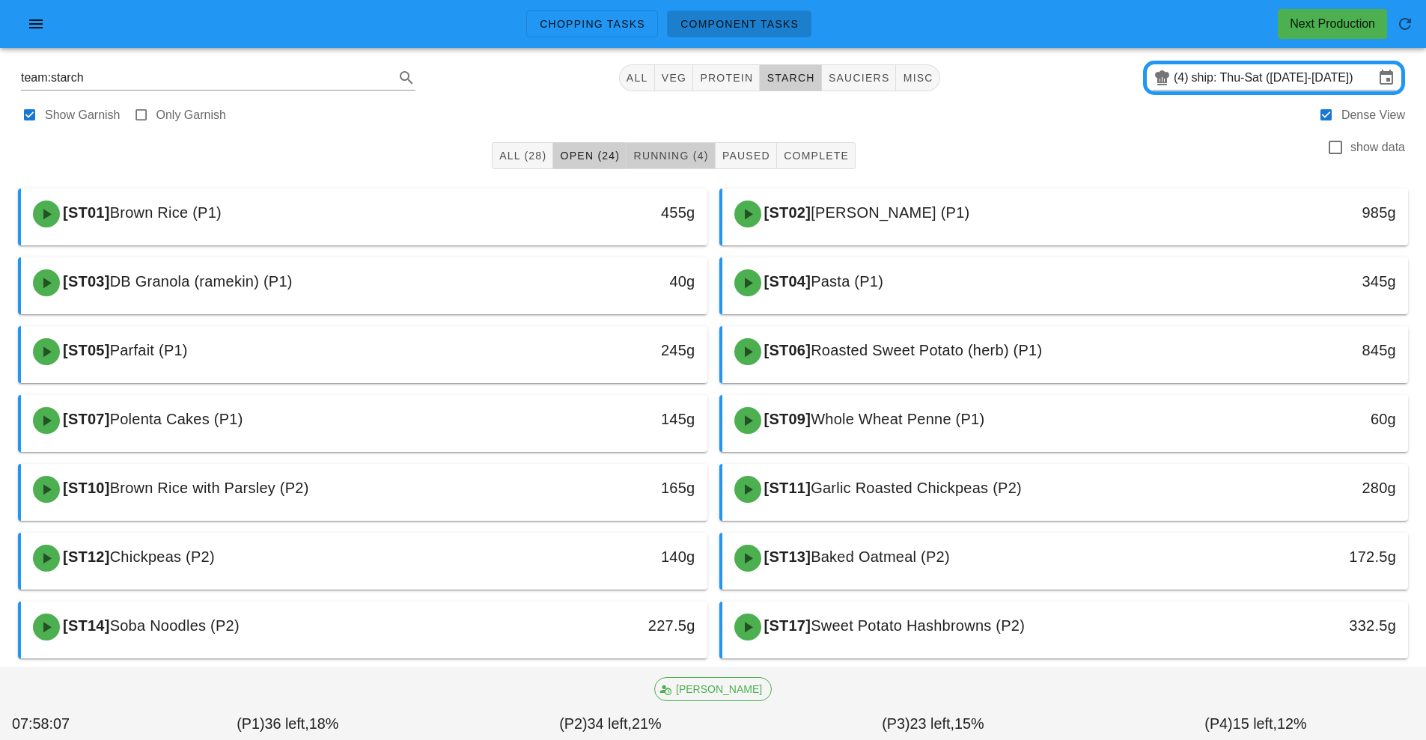
click at [673, 157] on span "Running (4)" at bounding box center [670, 156] width 76 height 12
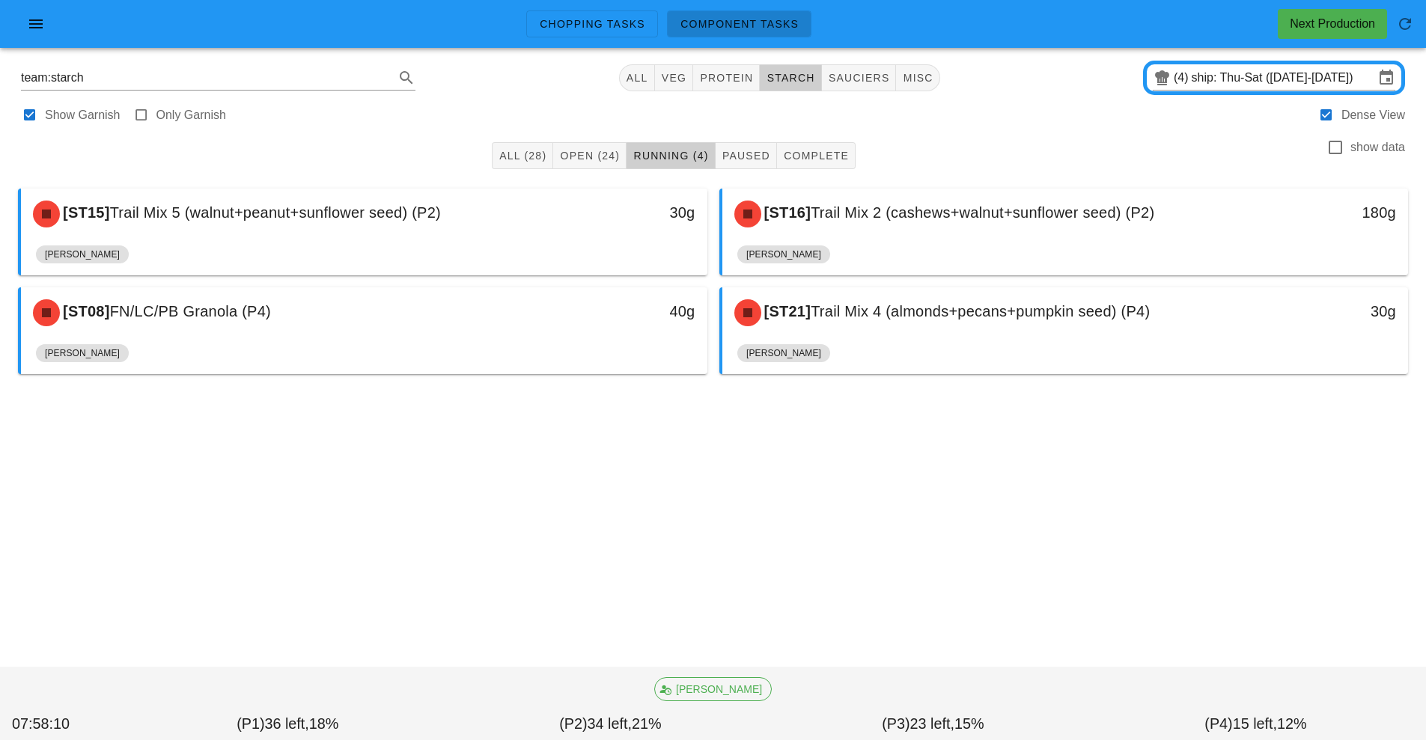
click at [376, 221] on span "Trail Mix 5 (walnut+peanut+sunflower seed) (P2)" at bounding box center [275, 212] width 331 height 16
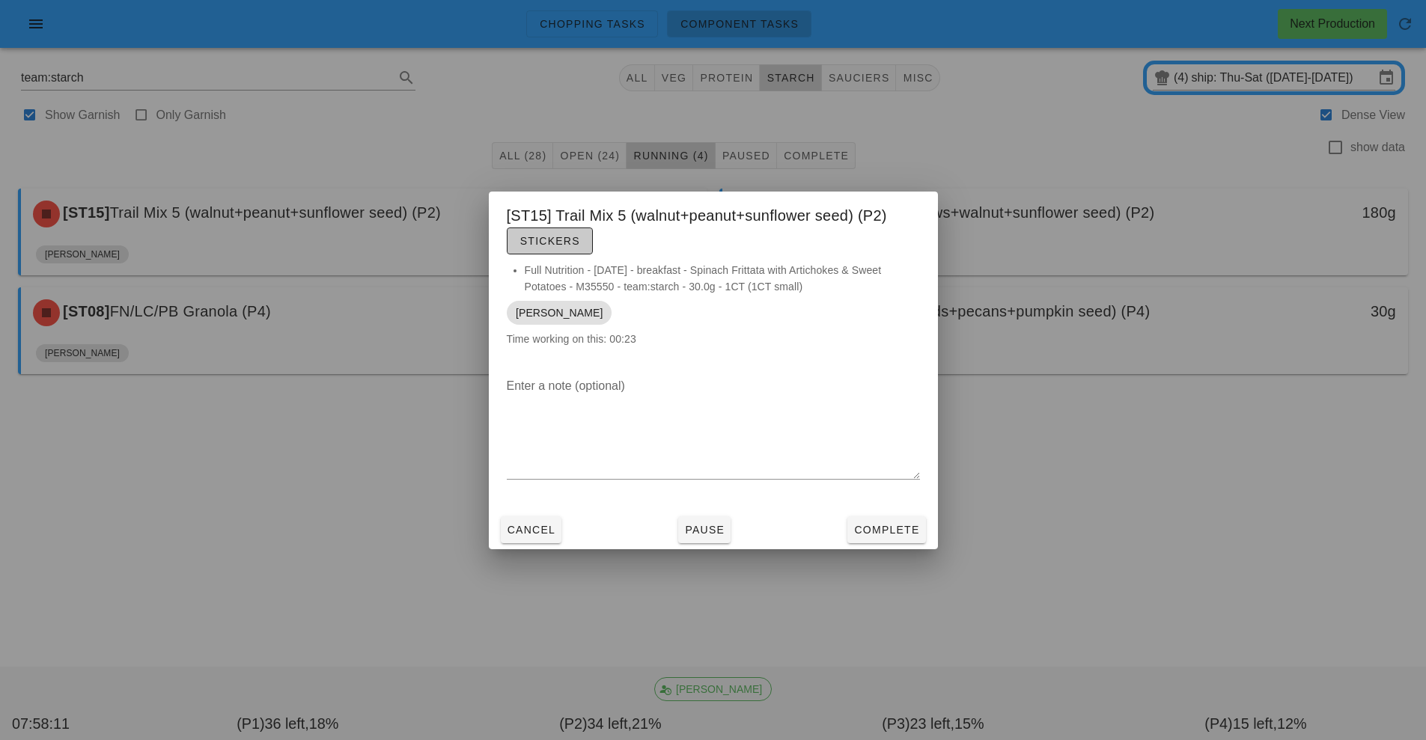
click at [566, 241] on span "Stickers" at bounding box center [549, 241] width 61 height 12
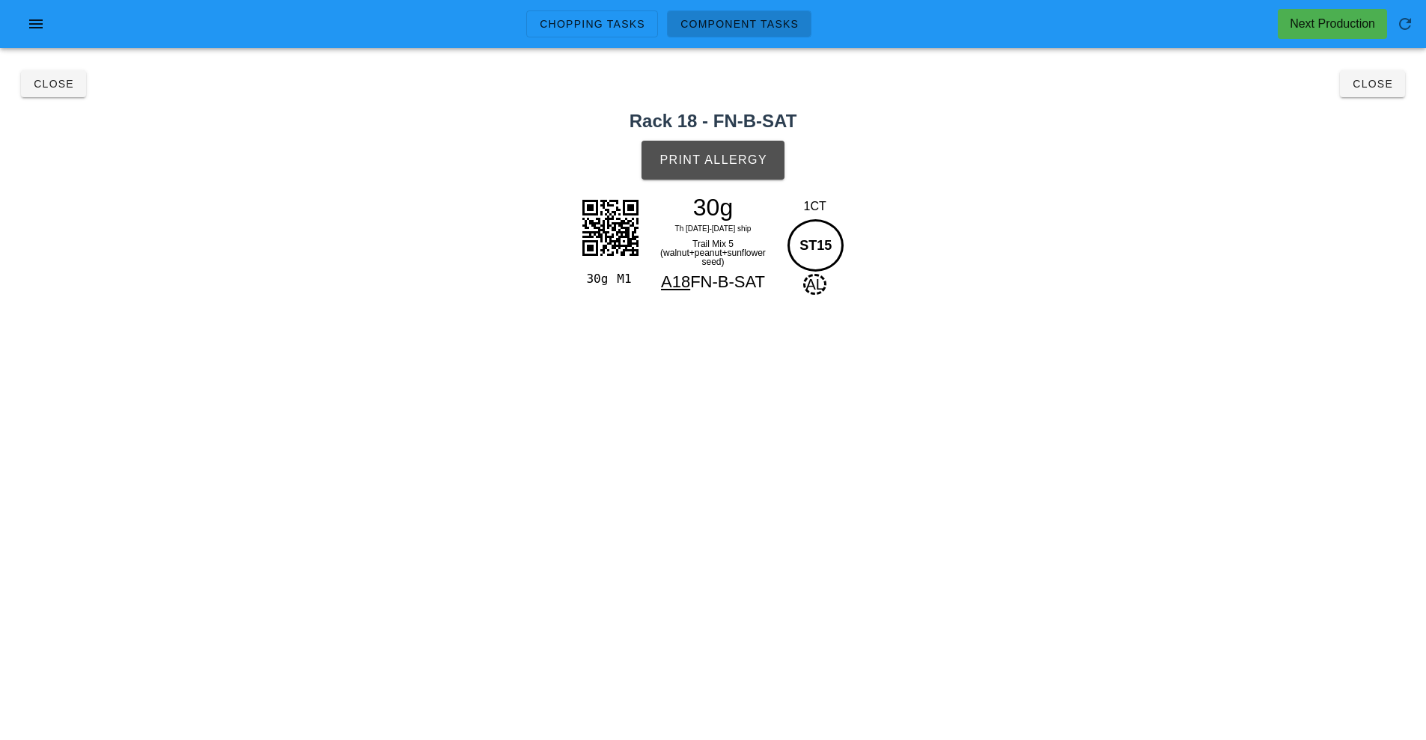
click at [745, 175] on button "Print Allergy" at bounding box center [712, 160] width 143 height 39
click at [1390, 89] on span "Close" at bounding box center [1371, 84] width 41 height 12
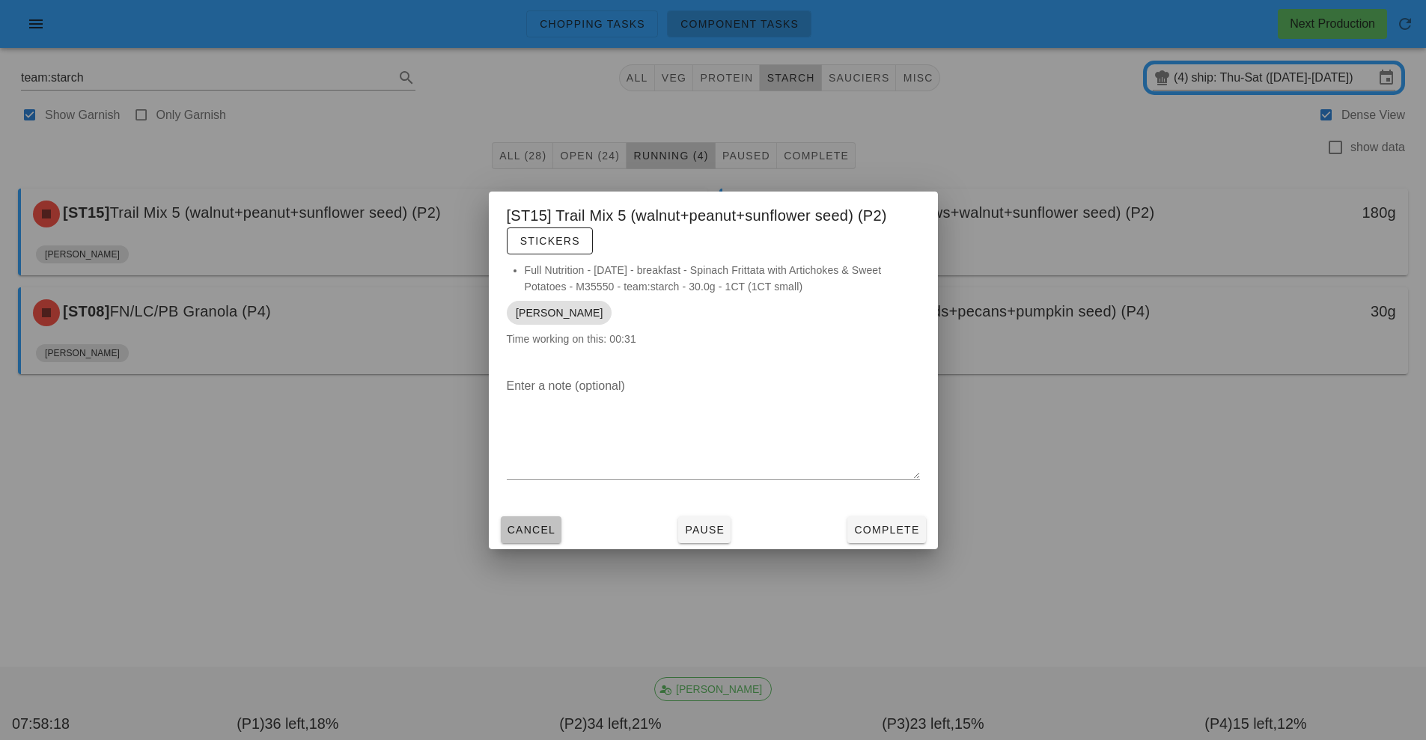
click at [536, 531] on span "Cancel" at bounding box center [531, 530] width 49 height 12
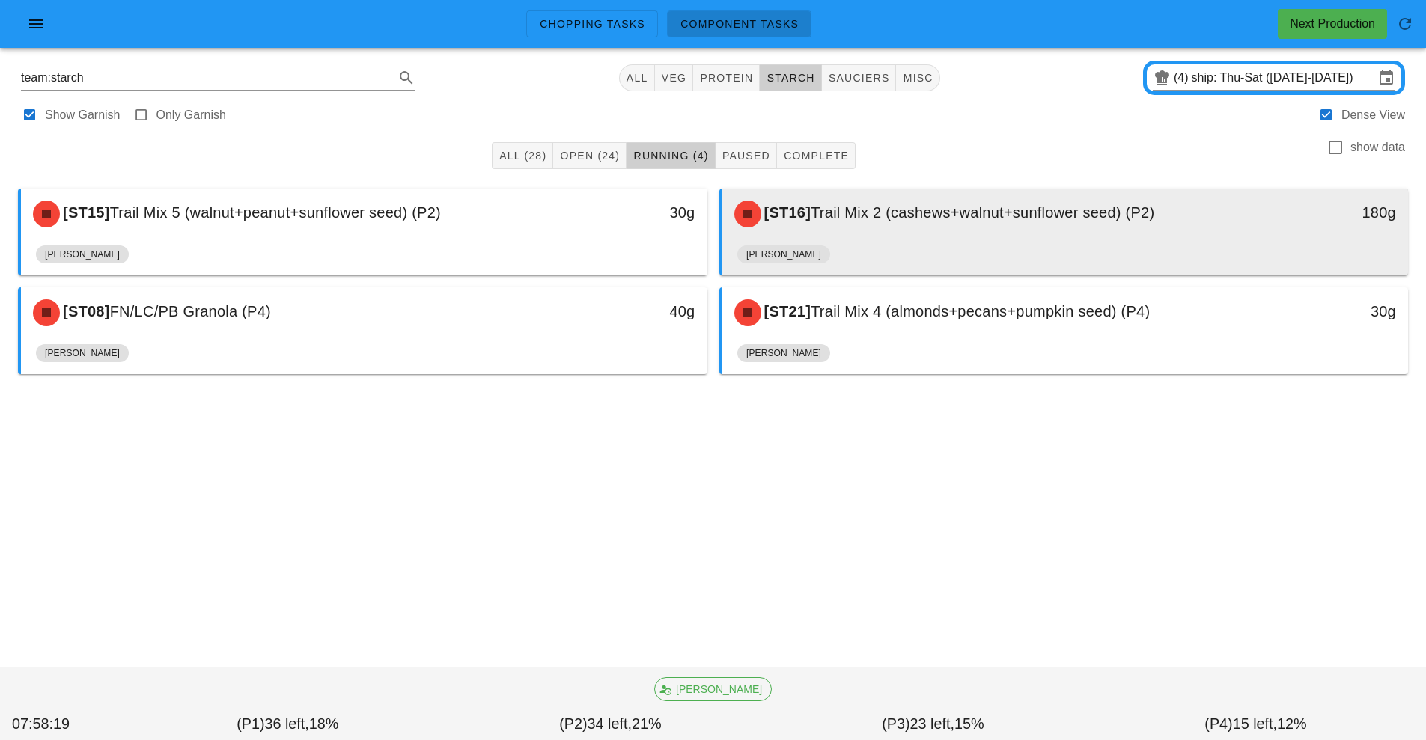
click at [870, 222] on div "[ST16] Trail Mix 2 (cashews+walnut+sunflower seed) (P2)" at bounding box center [980, 214] width 510 height 45
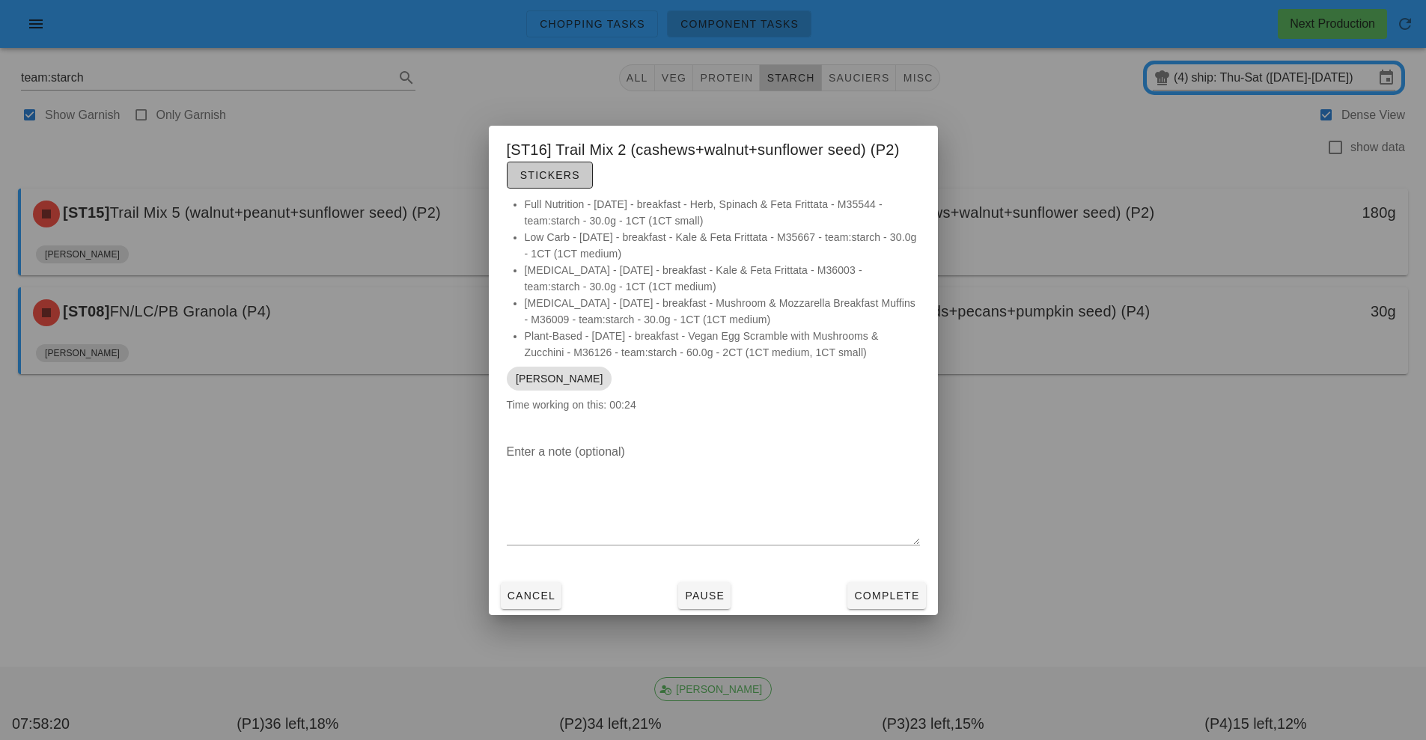
click at [548, 170] on span "Stickers" at bounding box center [549, 175] width 61 height 12
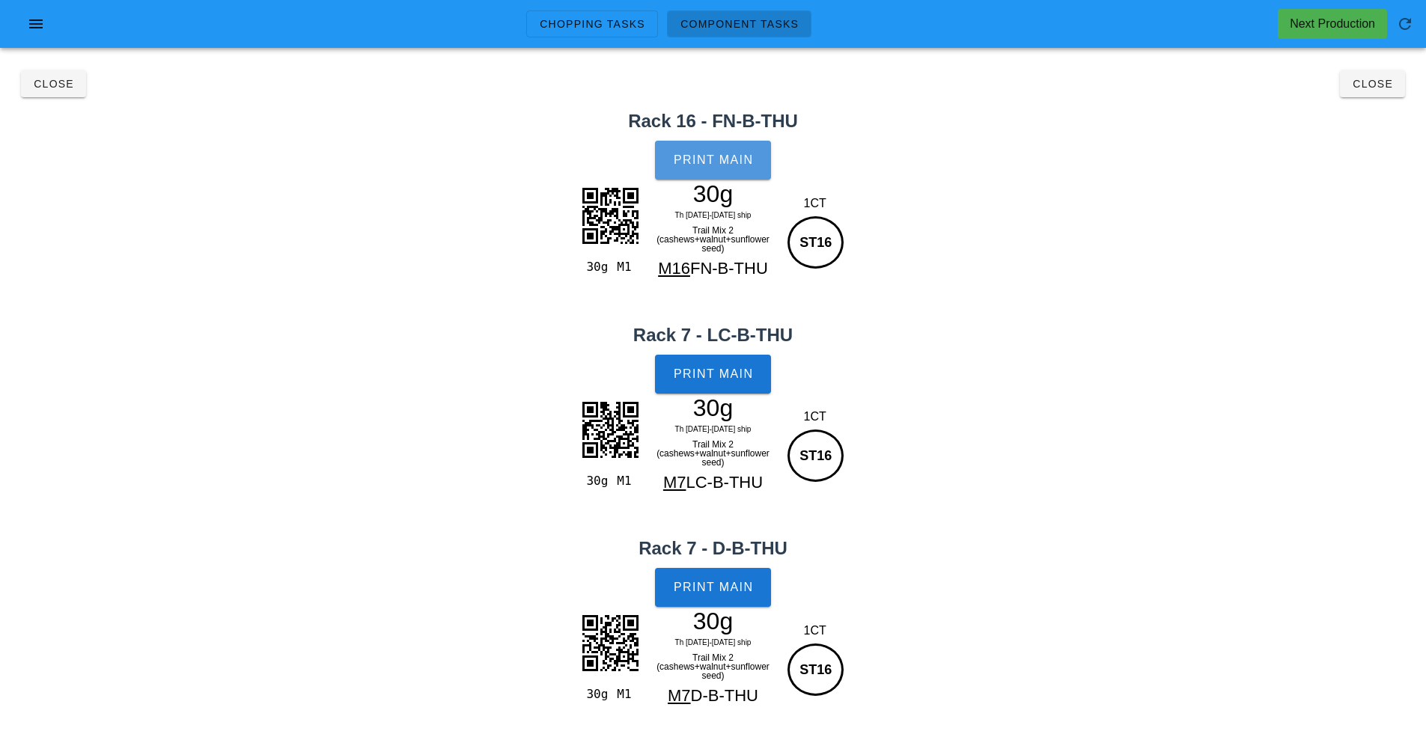
click at [715, 164] on span "Print Main" at bounding box center [713, 159] width 81 height 13
click at [721, 381] on button "Print Main" at bounding box center [712, 374] width 115 height 39
click at [725, 595] on button "Print Main" at bounding box center [712, 587] width 115 height 39
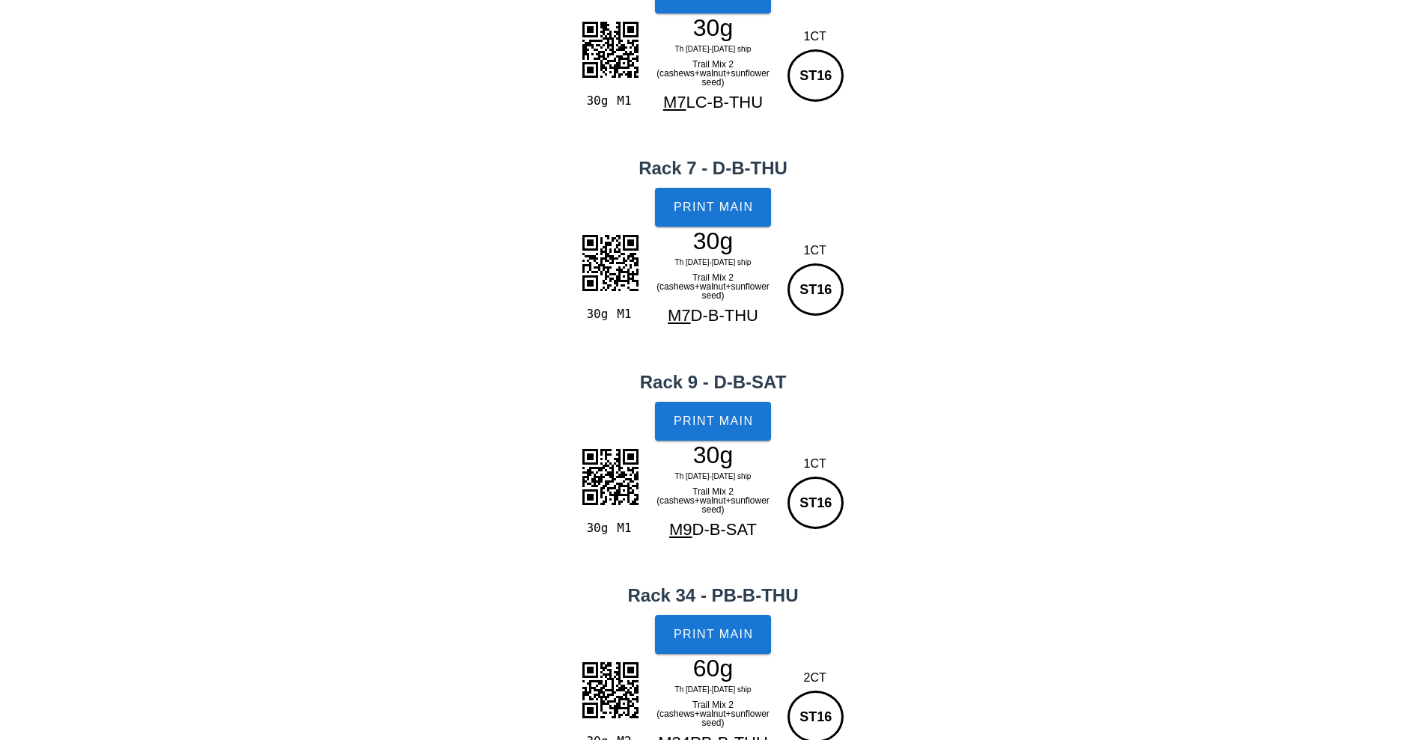
scroll to position [381, 0]
click at [718, 424] on span "Print Main" at bounding box center [713, 420] width 81 height 13
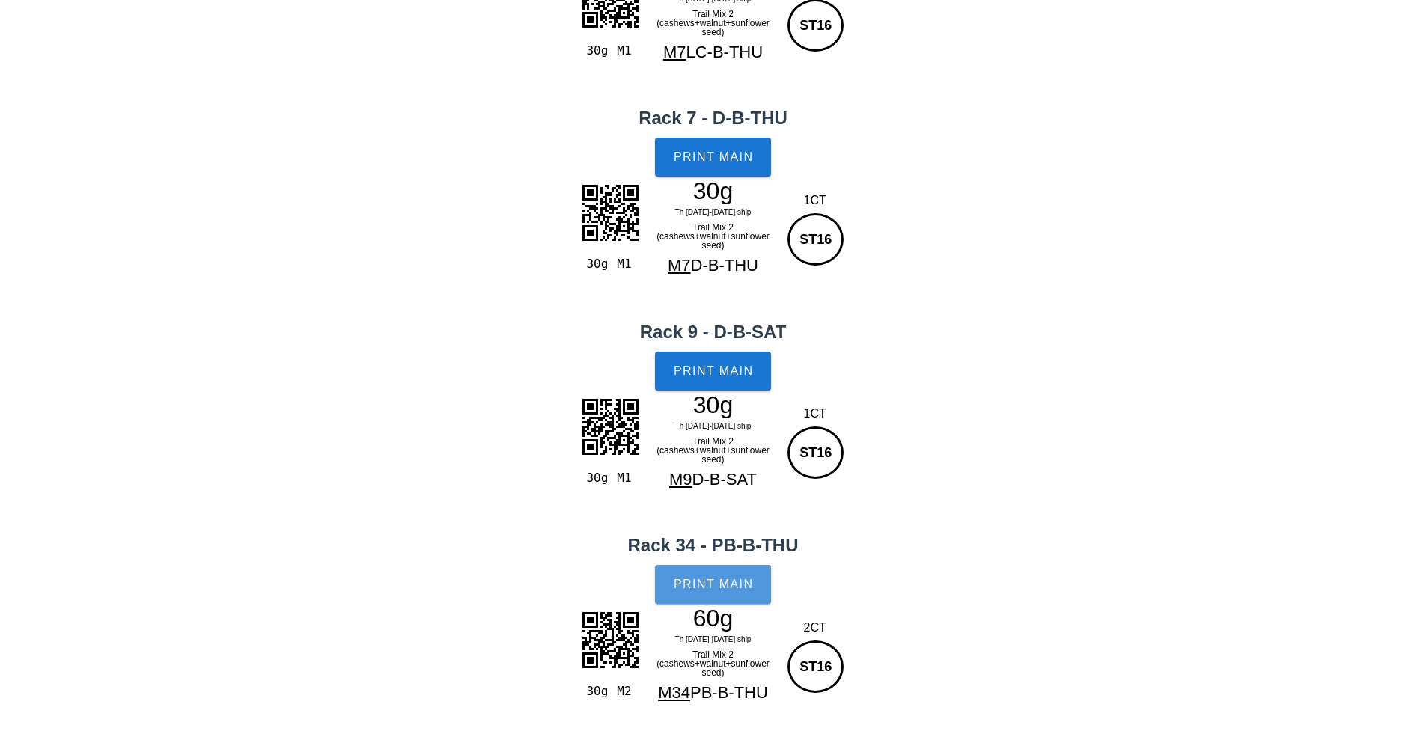
click at [719, 598] on button "Print Main" at bounding box center [712, 584] width 115 height 39
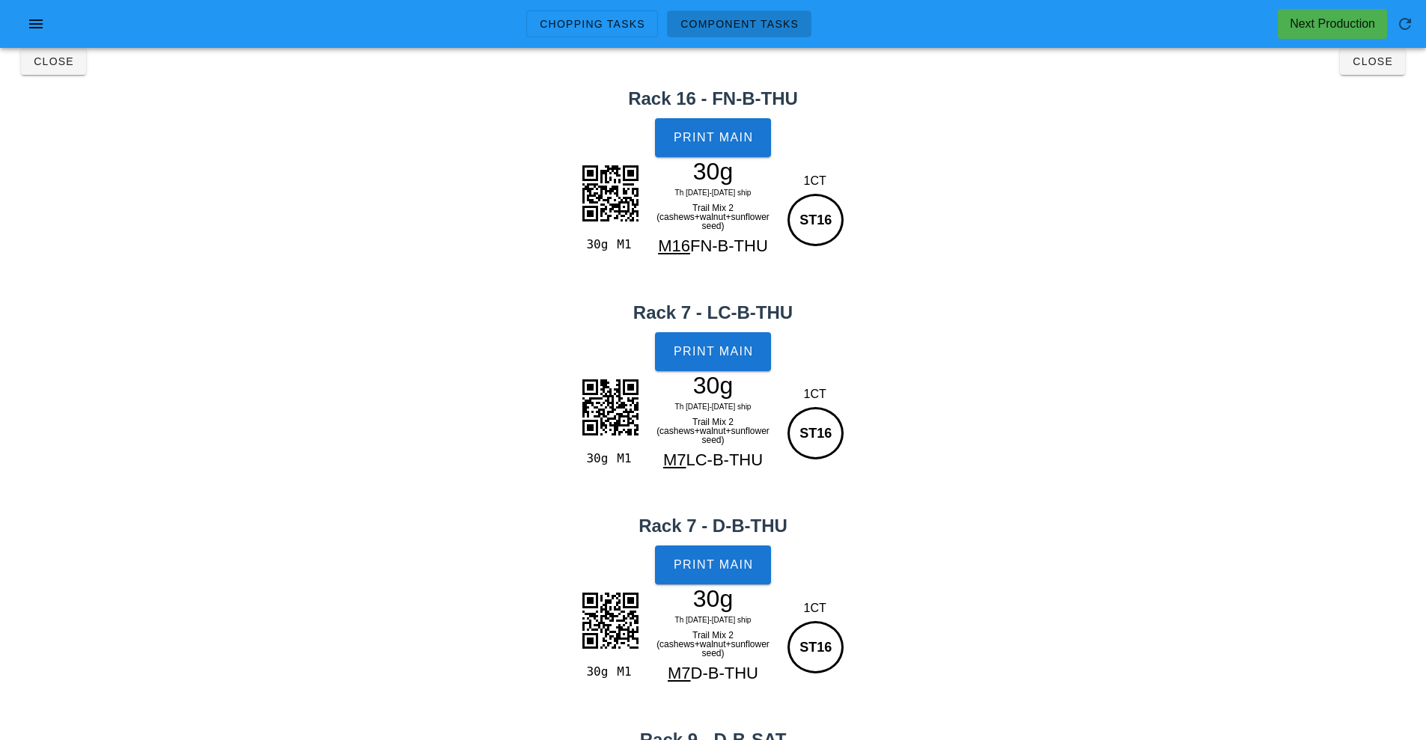
scroll to position [0, 0]
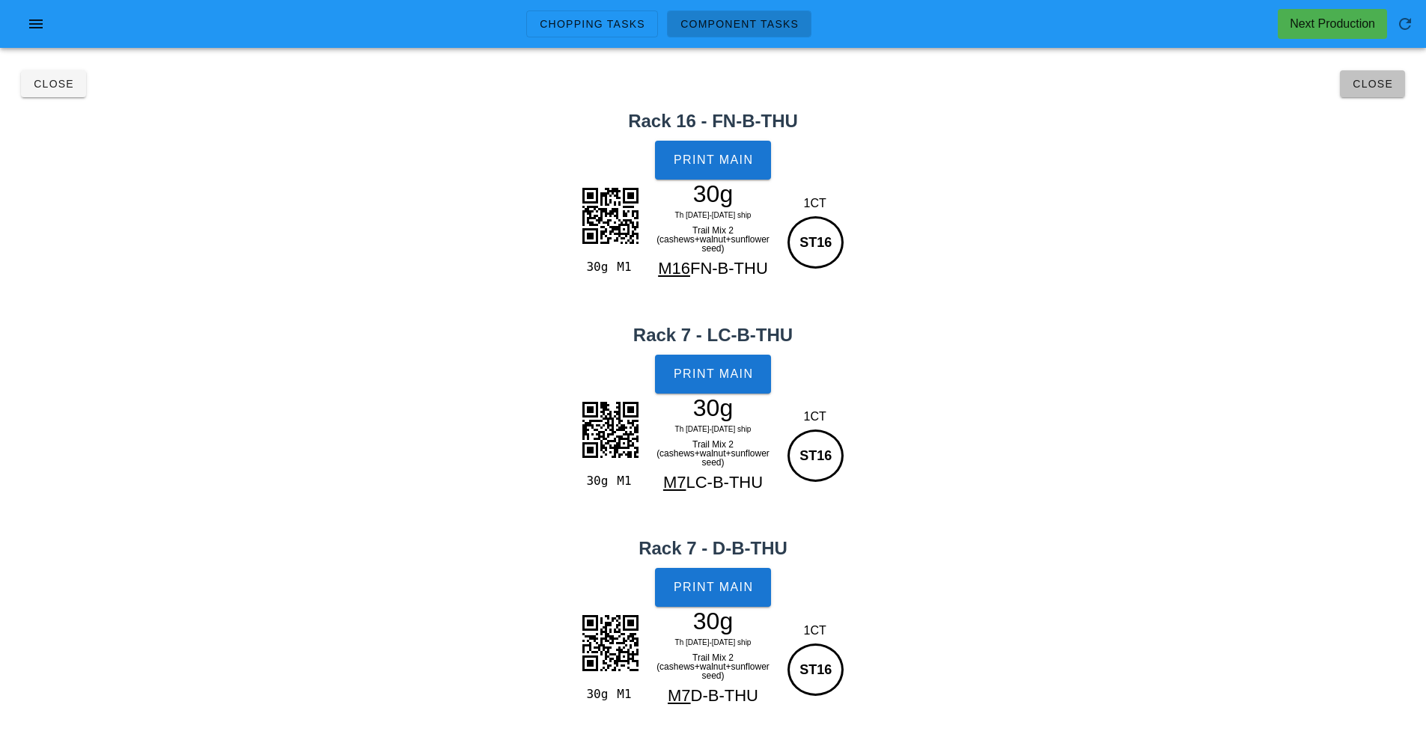
click at [1362, 89] on span "Close" at bounding box center [1371, 84] width 41 height 12
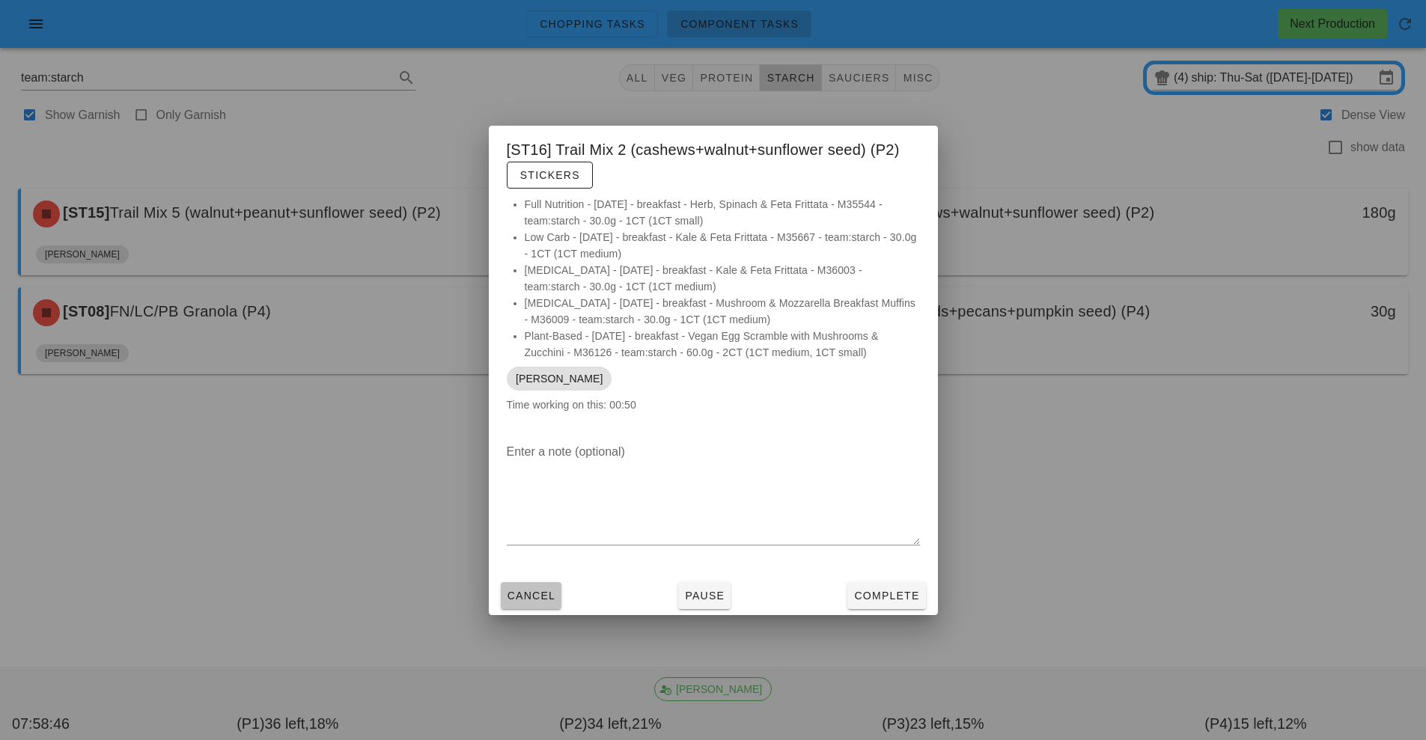
click at [536, 593] on span "Cancel" at bounding box center [531, 596] width 49 height 12
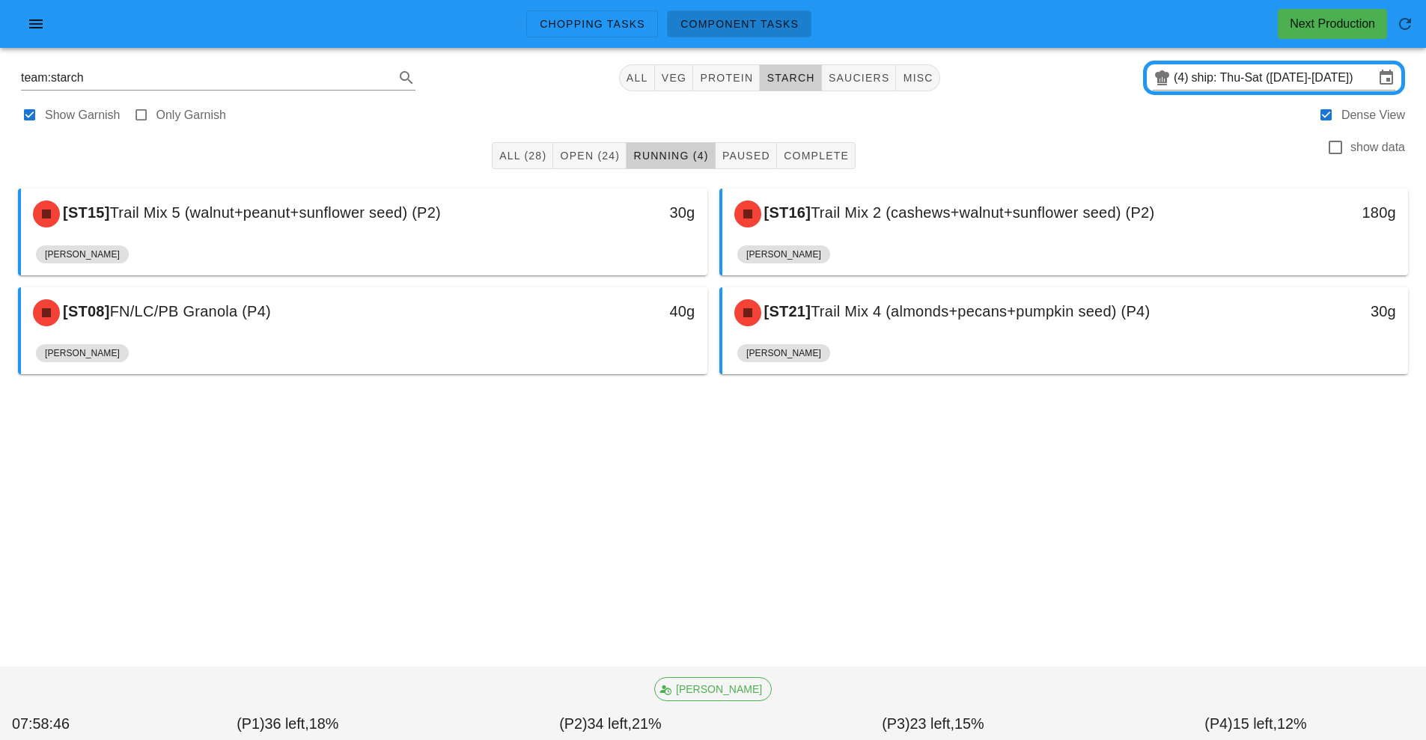
click at [311, 320] on div "[ST08] FN/LC/PB Granola (P4)" at bounding box center [279, 312] width 510 height 45
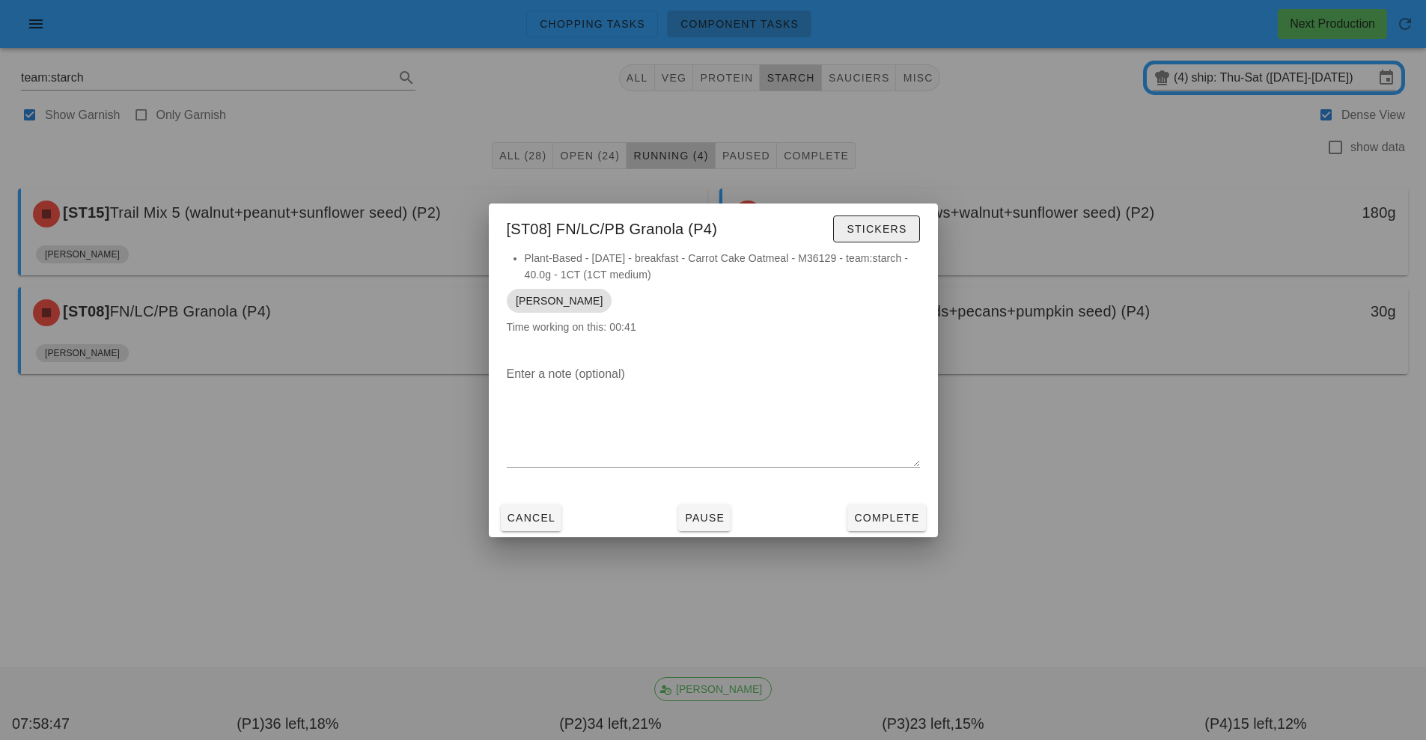
click at [877, 229] on span "Stickers" at bounding box center [876, 229] width 61 height 12
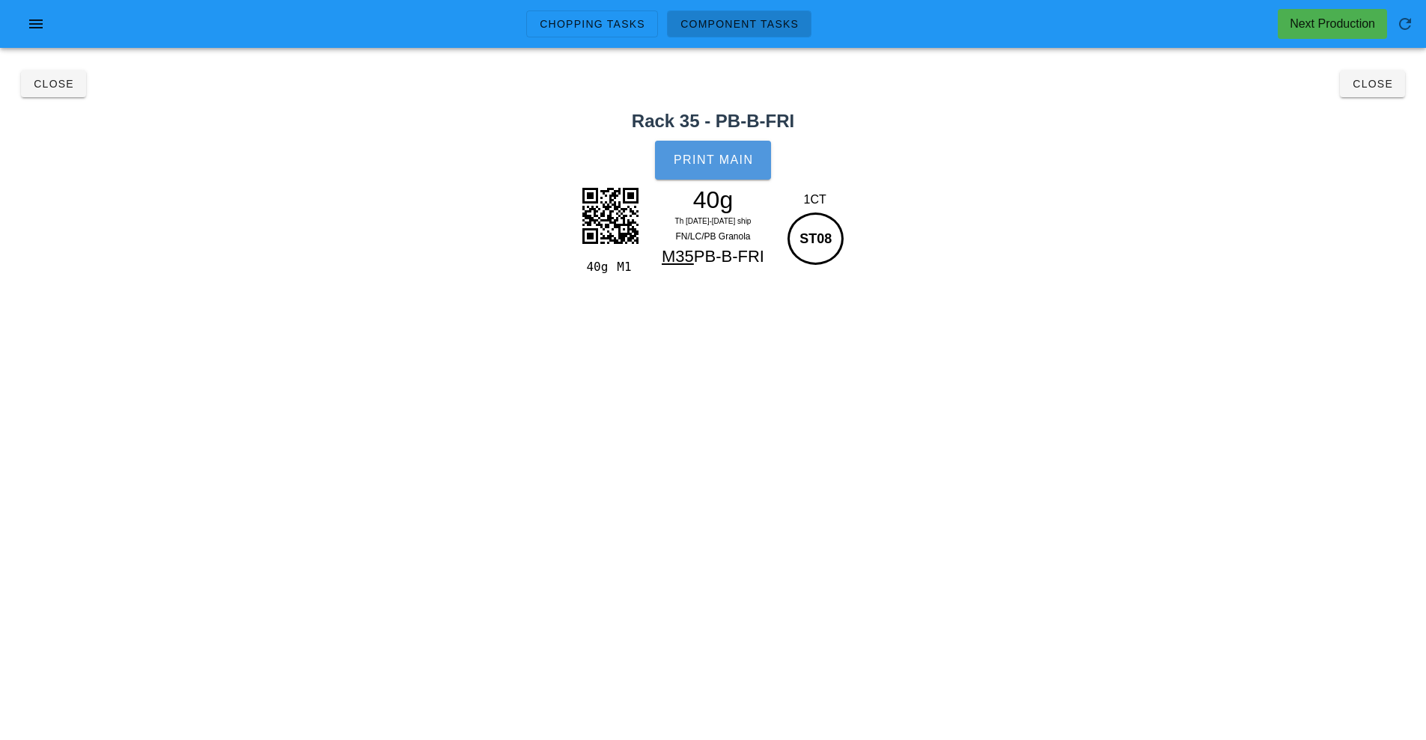
click at [718, 160] on span "Print Main" at bounding box center [713, 159] width 81 height 13
click at [1366, 85] on span "Close" at bounding box center [1371, 84] width 41 height 12
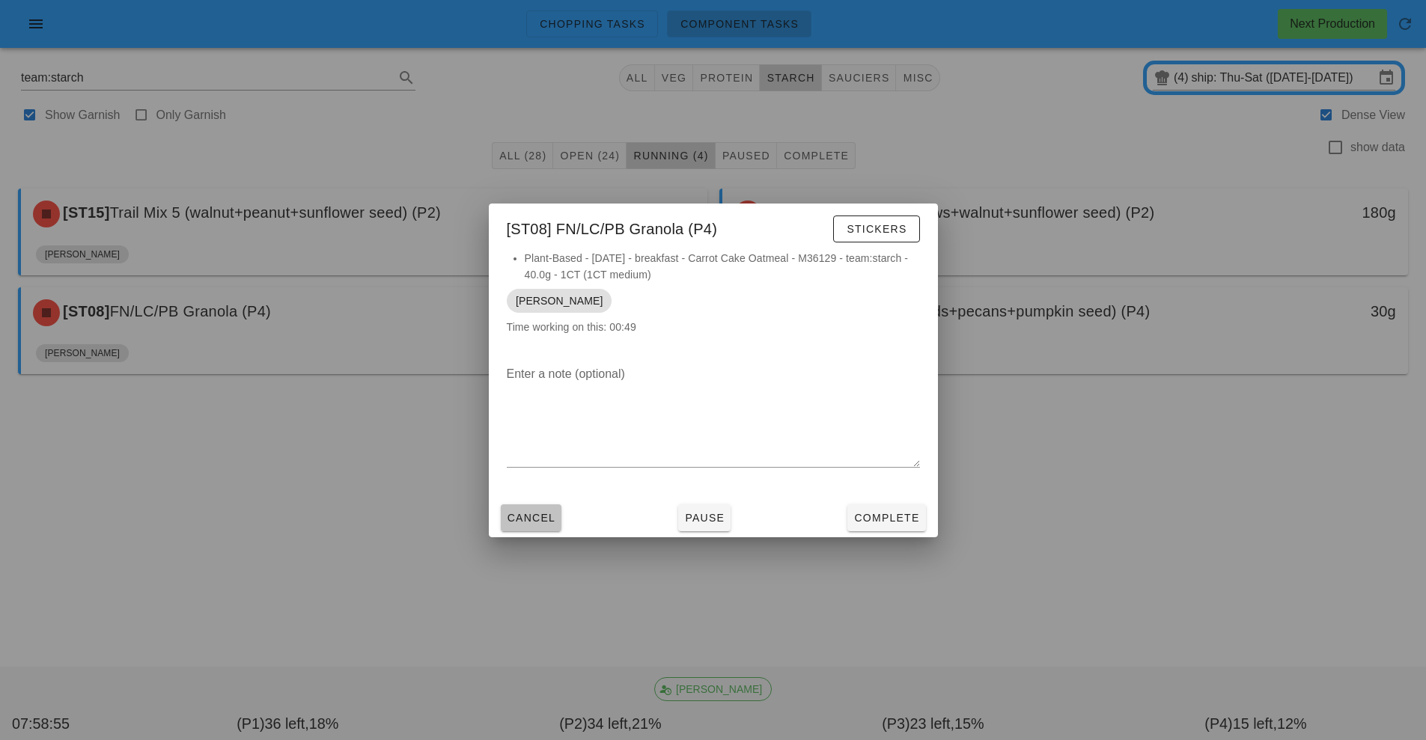
click at [541, 519] on span "Cancel" at bounding box center [531, 518] width 49 height 12
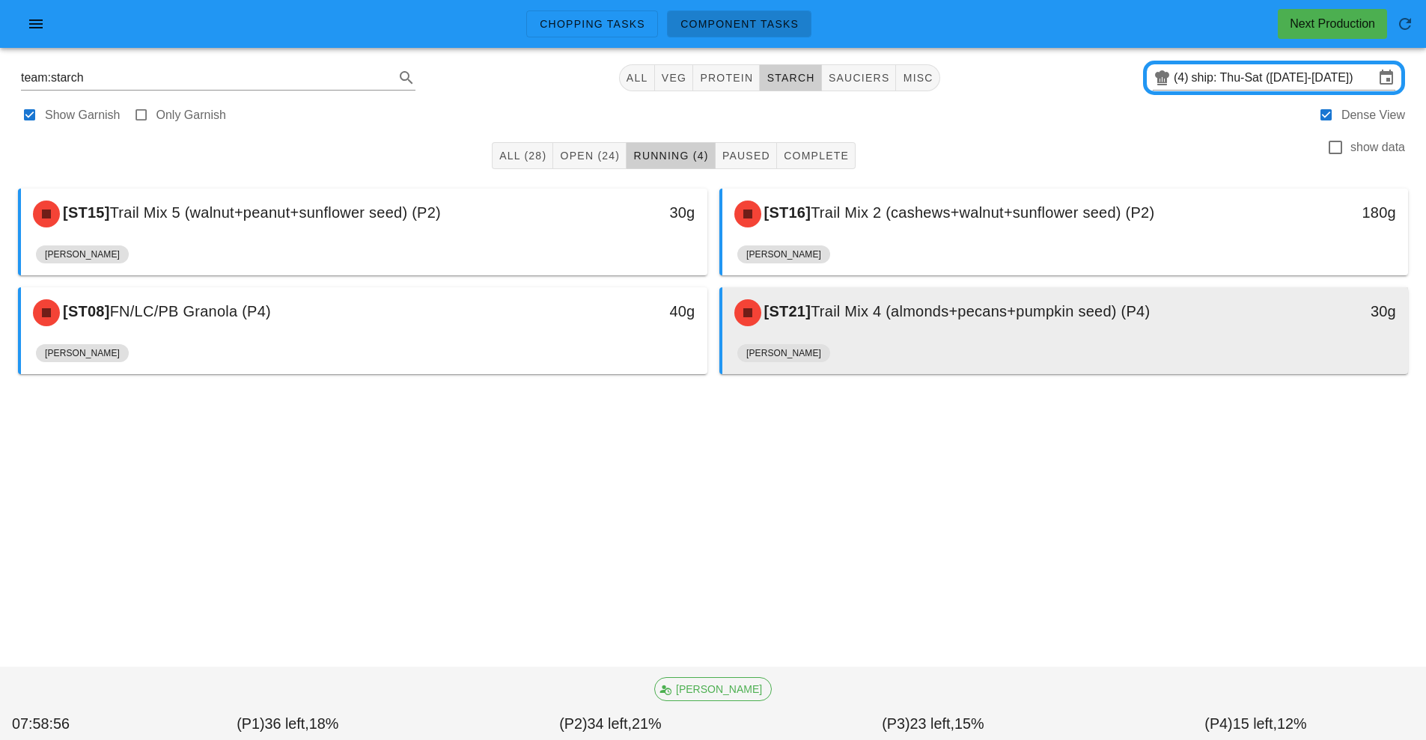
click at [1038, 325] on div "[ST21] Trail Mix 4 (almonds+pecans+pumpkin seed) (P4)" at bounding box center [980, 312] width 510 height 45
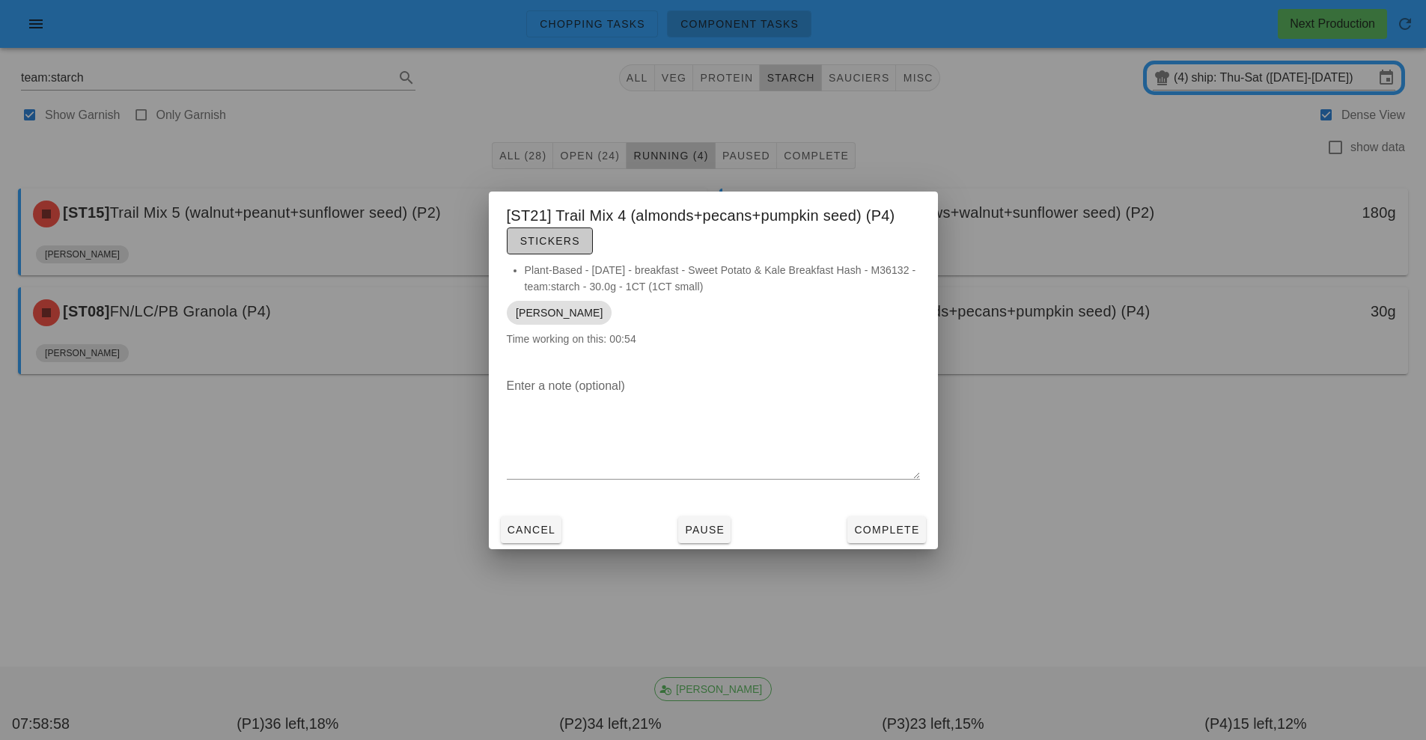
click at [551, 246] on span "Stickers" at bounding box center [549, 241] width 61 height 12
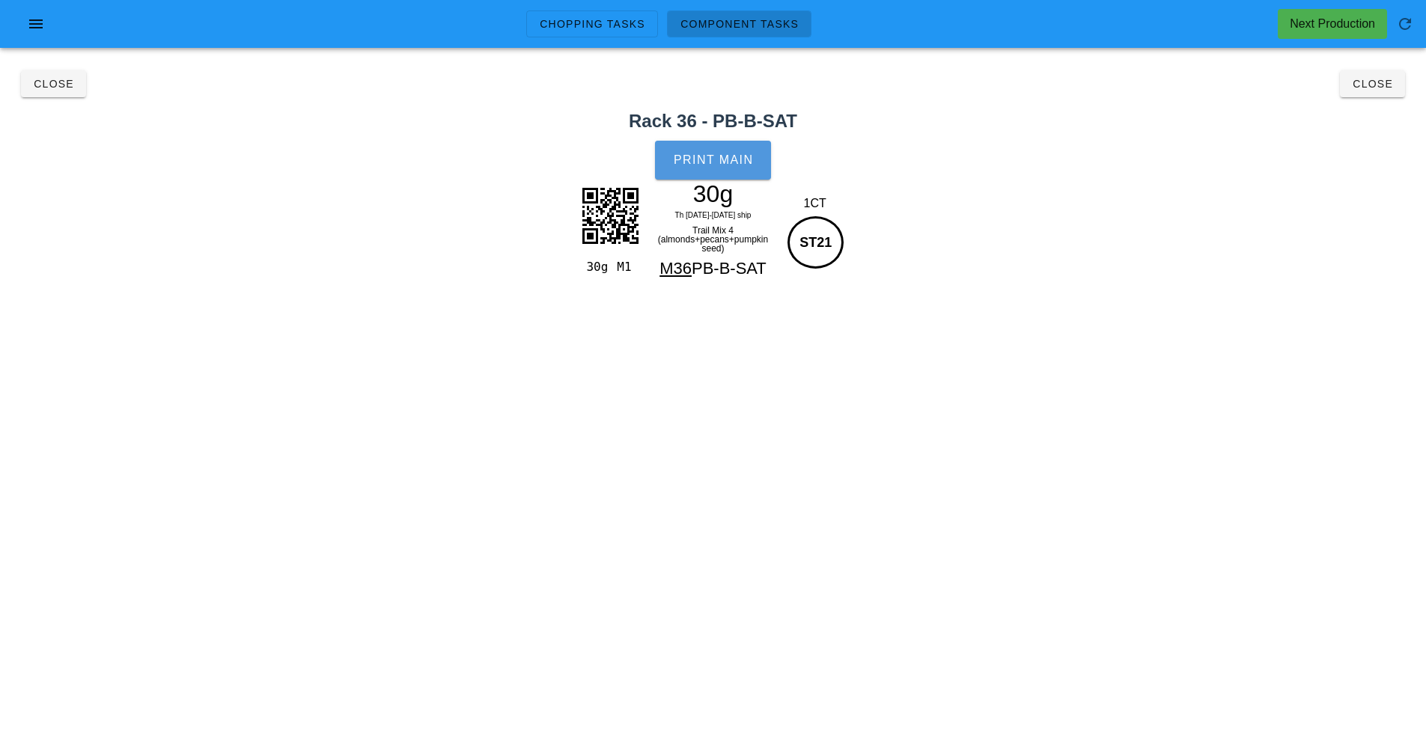
click at [721, 152] on button "Print Main" at bounding box center [712, 160] width 115 height 39
click at [1378, 85] on span "Close" at bounding box center [1371, 84] width 41 height 12
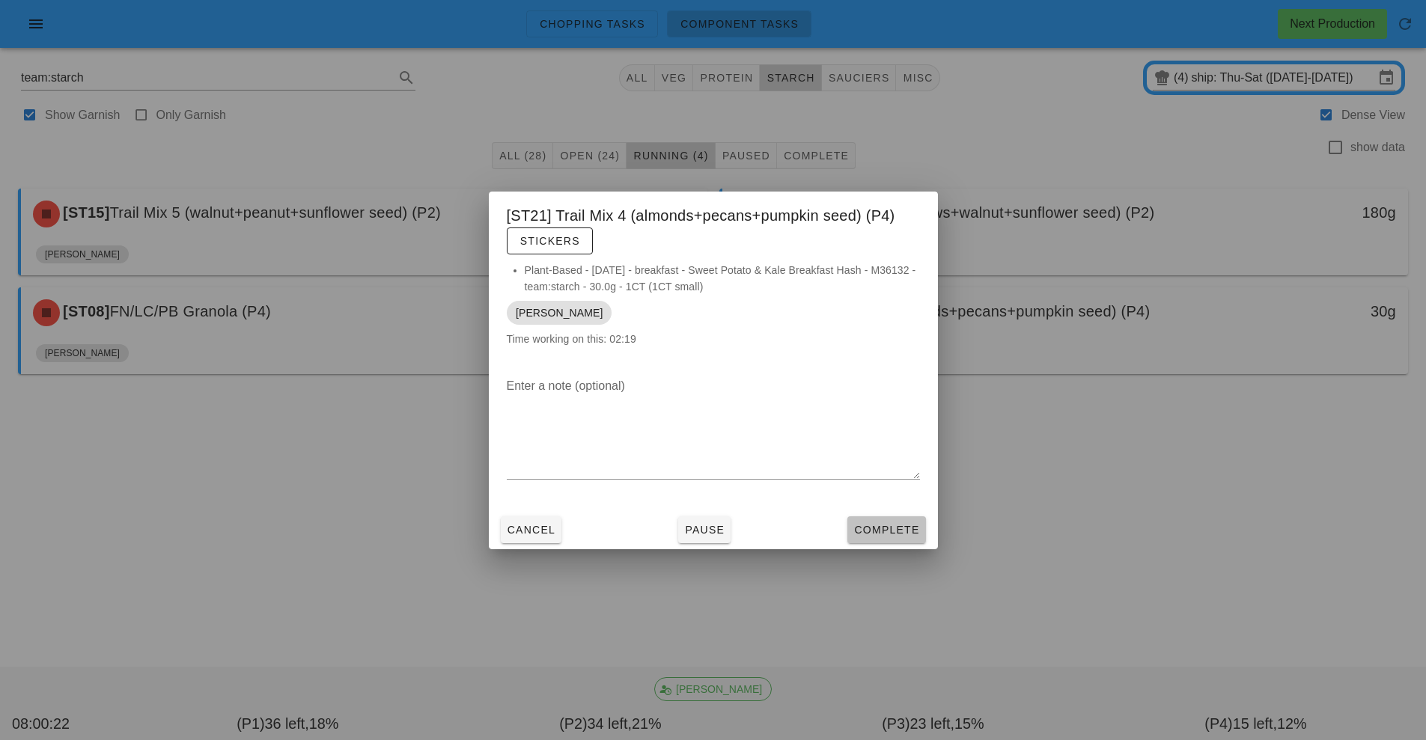
click at [893, 527] on span "Complete" at bounding box center [886, 530] width 66 height 12
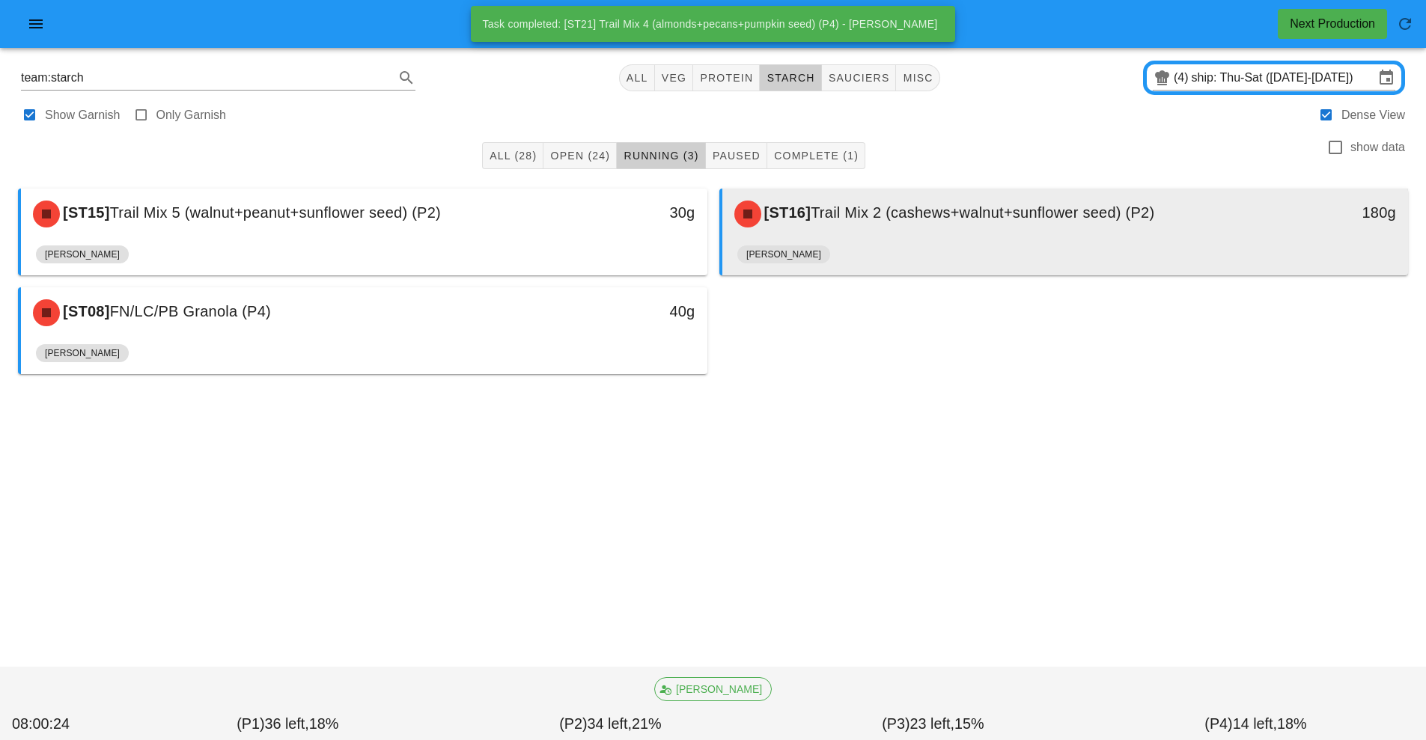
click at [883, 248] on div "[PERSON_NAME]" at bounding box center [1065, 257] width 656 height 36
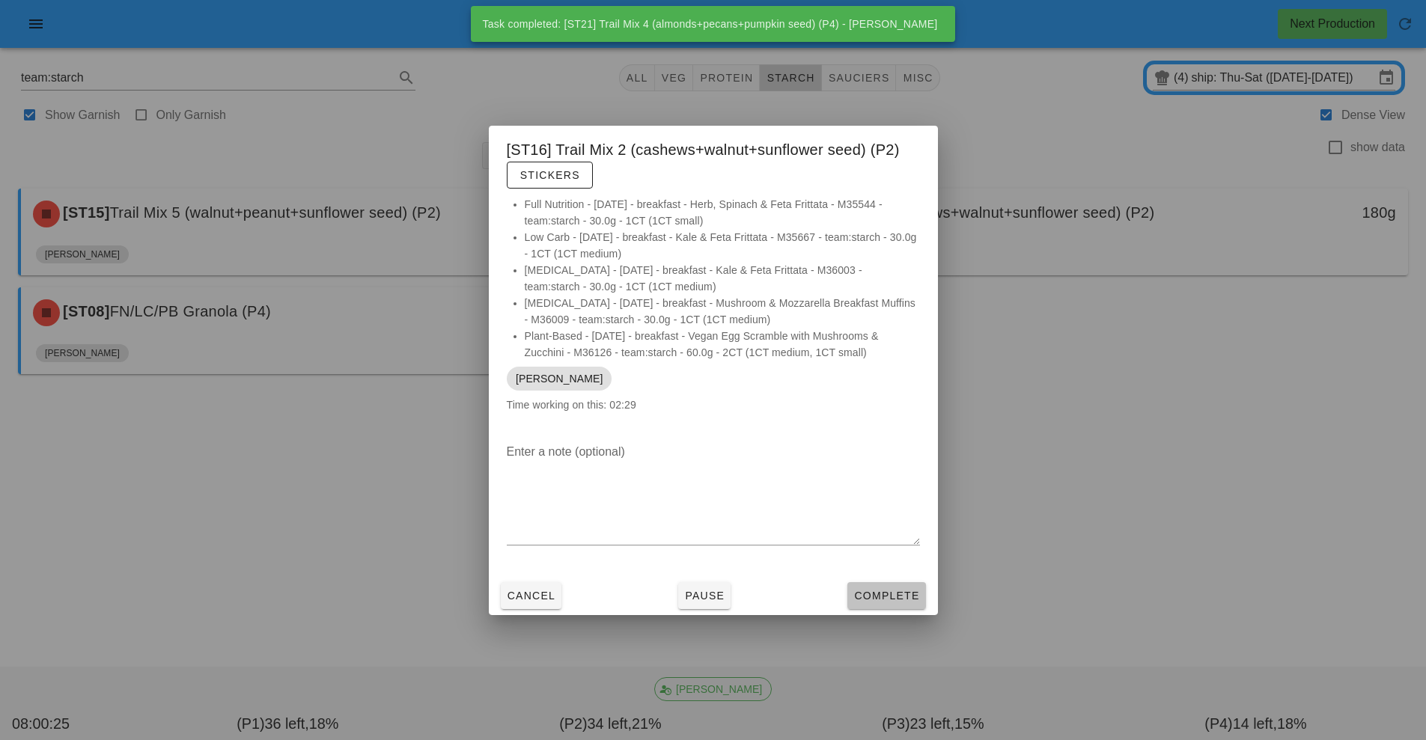
click at [888, 596] on span "Complete" at bounding box center [886, 596] width 66 height 12
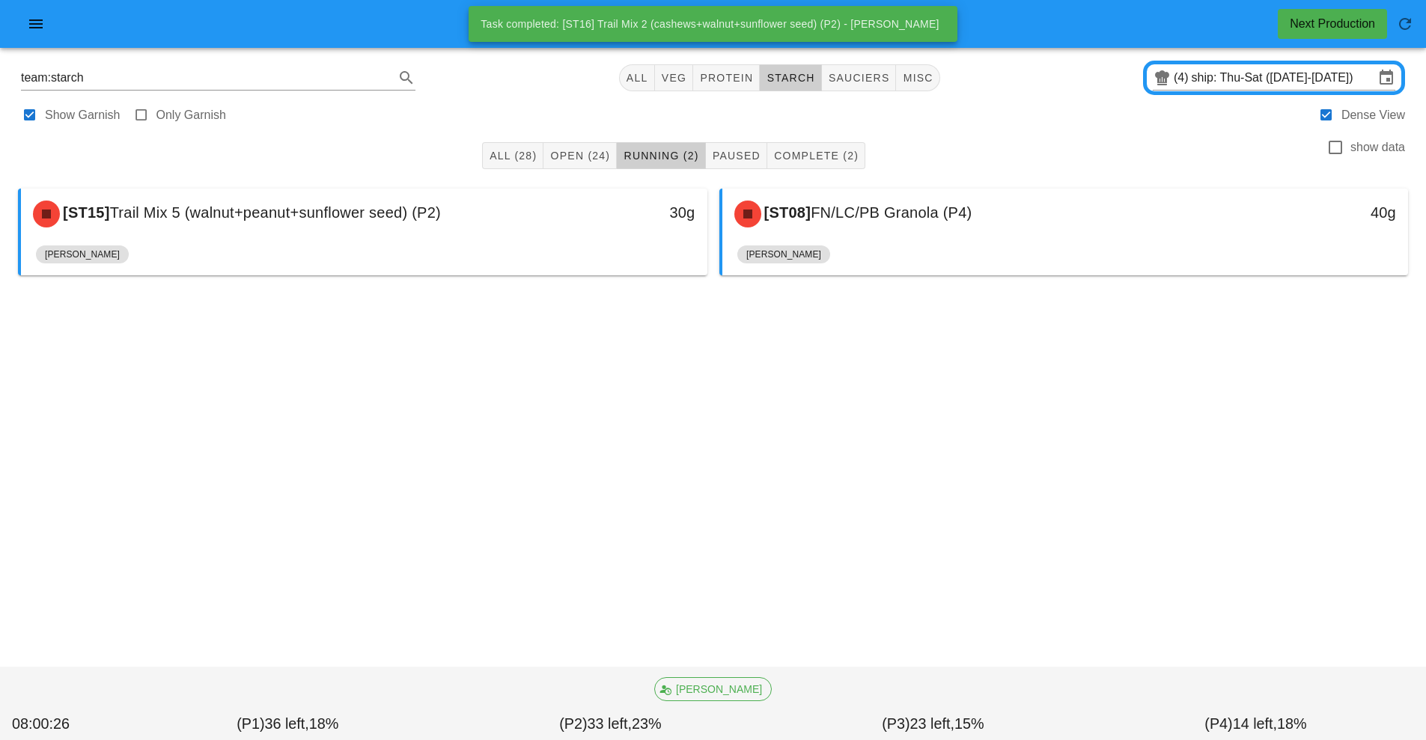
click at [406, 238] on div "[ST15] Trail Mix 5 (walnut+peanut+sunflower seed) (P2) 30g" at bounding box center [364, 214] width 686 height 51
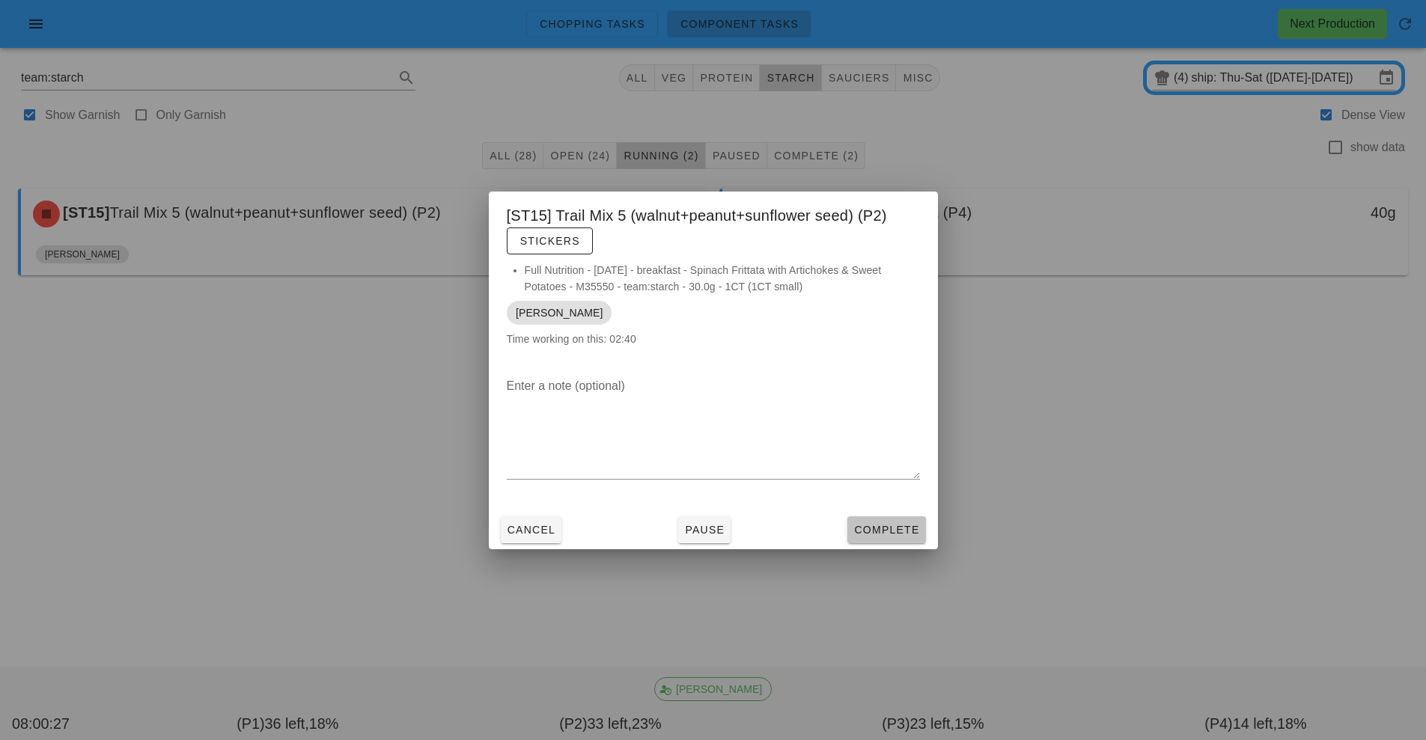
click at [893, 539] on button "Complete" at bounding box center [886, 529] width 78 height 27
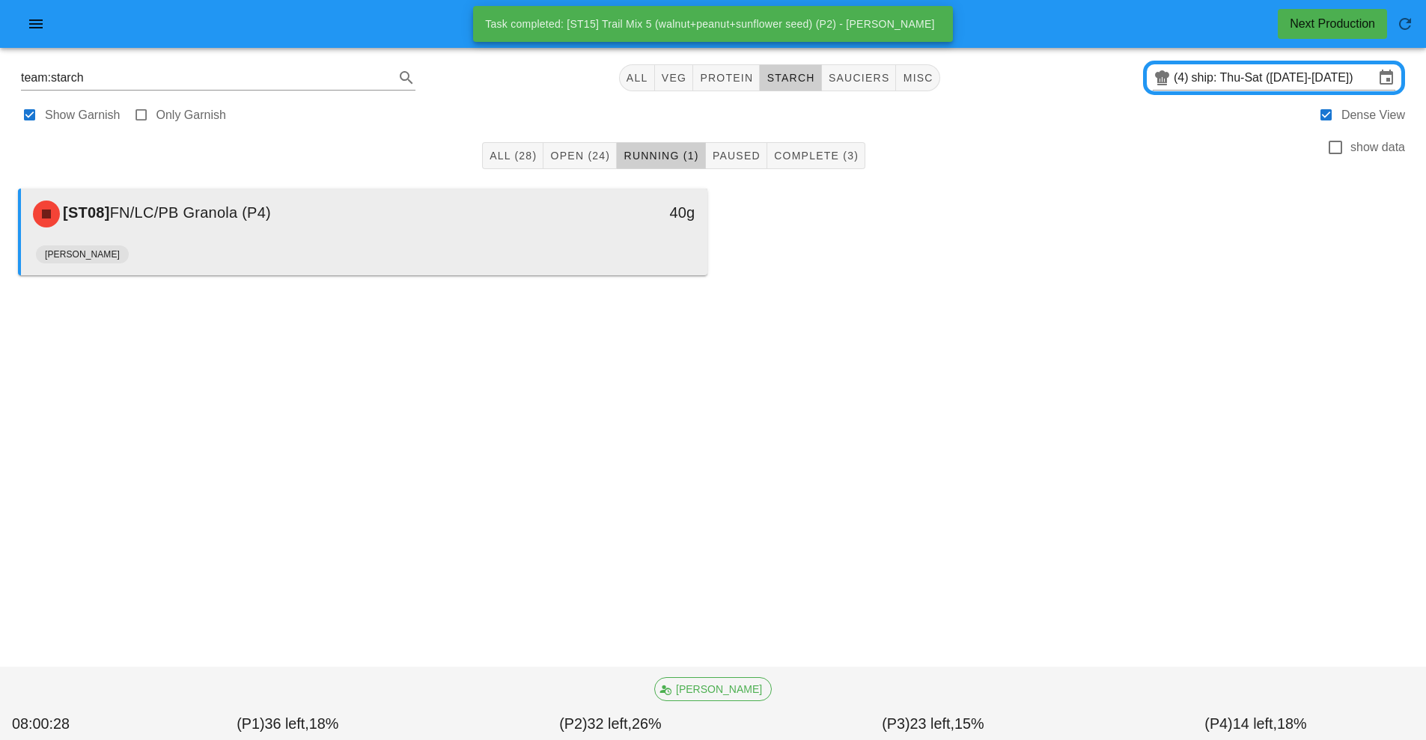
click at [580, 238] on div "[ST08] FN/LC/PB Granola (P4) 40g" at bounding box center [364, 214] width 686 height 51
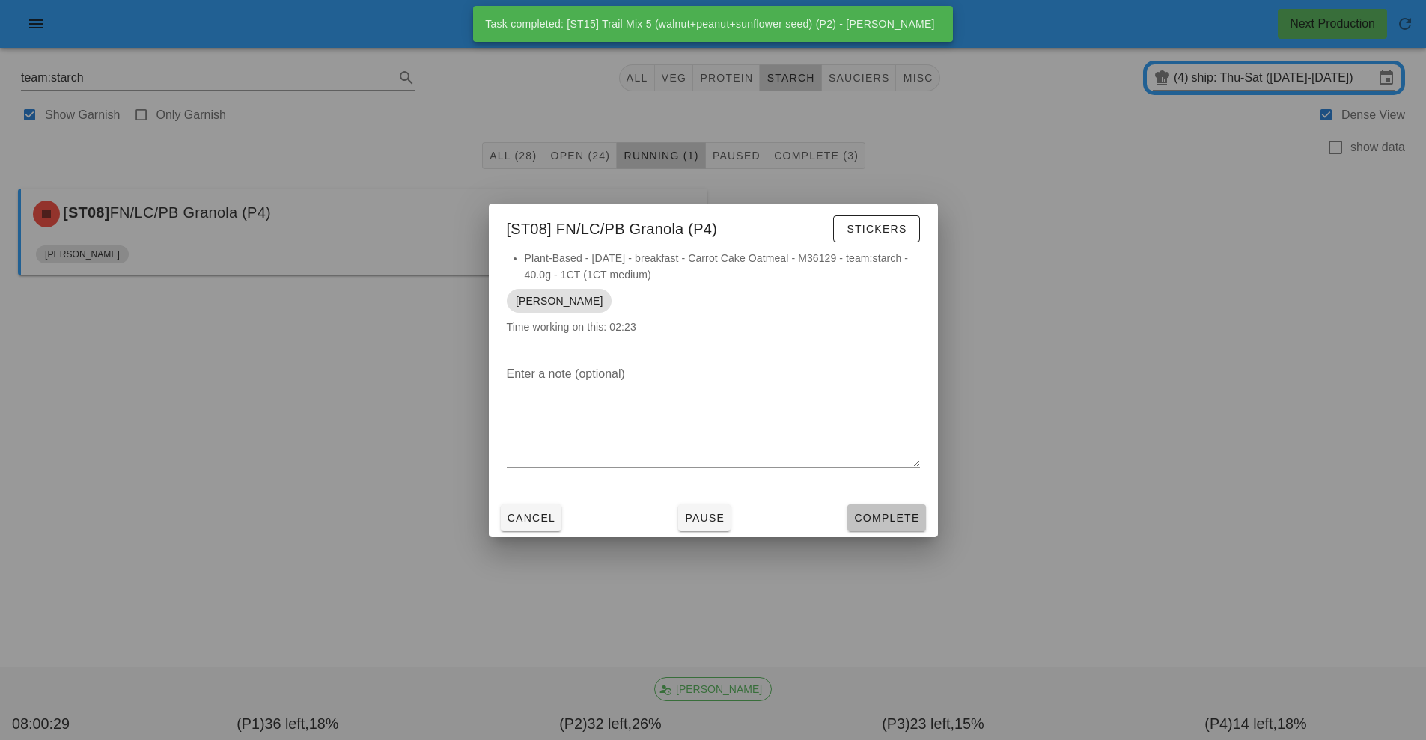
click at [885, 520] on span "Complete" at bounding box center [886, 518] width 66 height 12
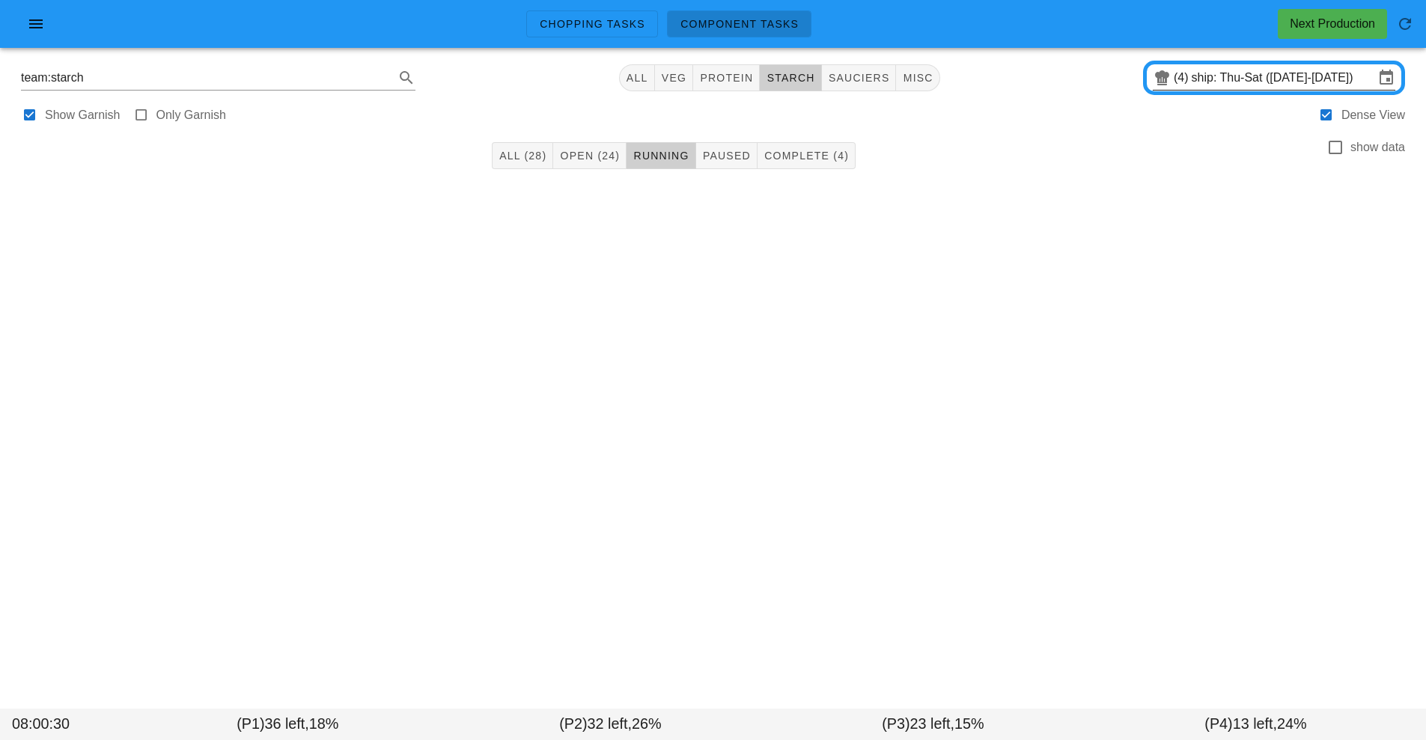
click at [1237, 79] on input "ship: Thu-Sat (Sep 25-Sep 27)" at bounding box center [1282, 78] width 183 height 24
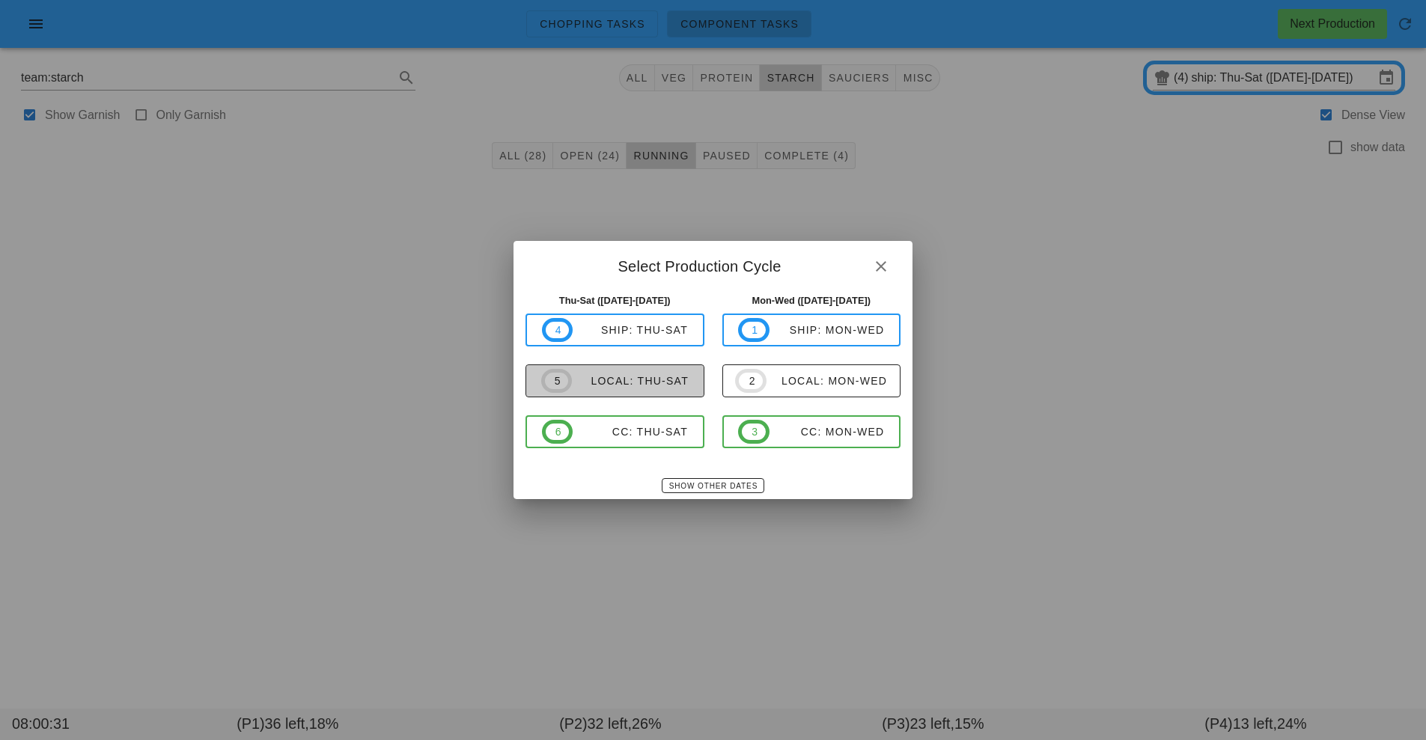
click at [653, 386] on div "local: Thu-Sat" at bounding box center [630, 381] width 117 height 12
type input "local: Thu-Sat (Sep 25-Sep 27)"
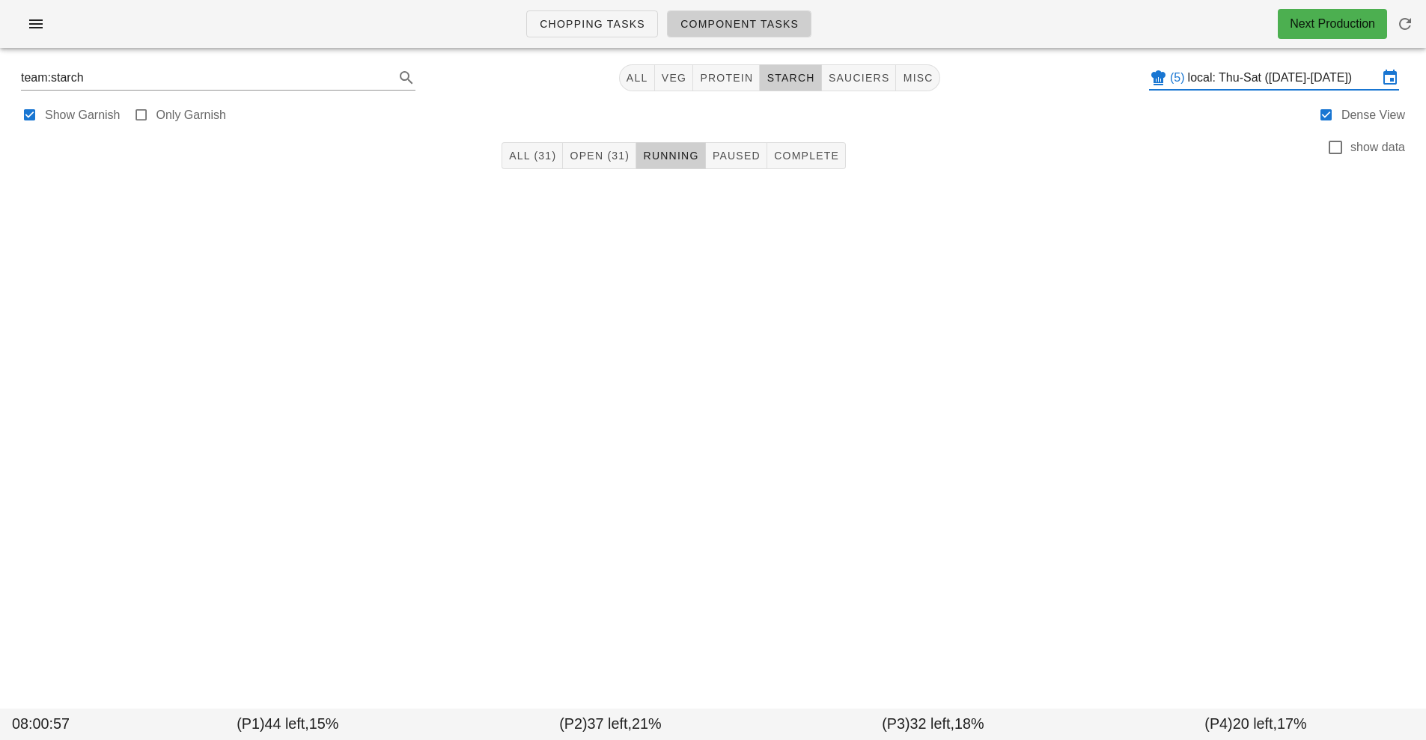
click at [1372, 78] on input "local: Thu-Sat (Sep 25-Sep 27)" at bounding box center [1283, 78] width 190 height 24
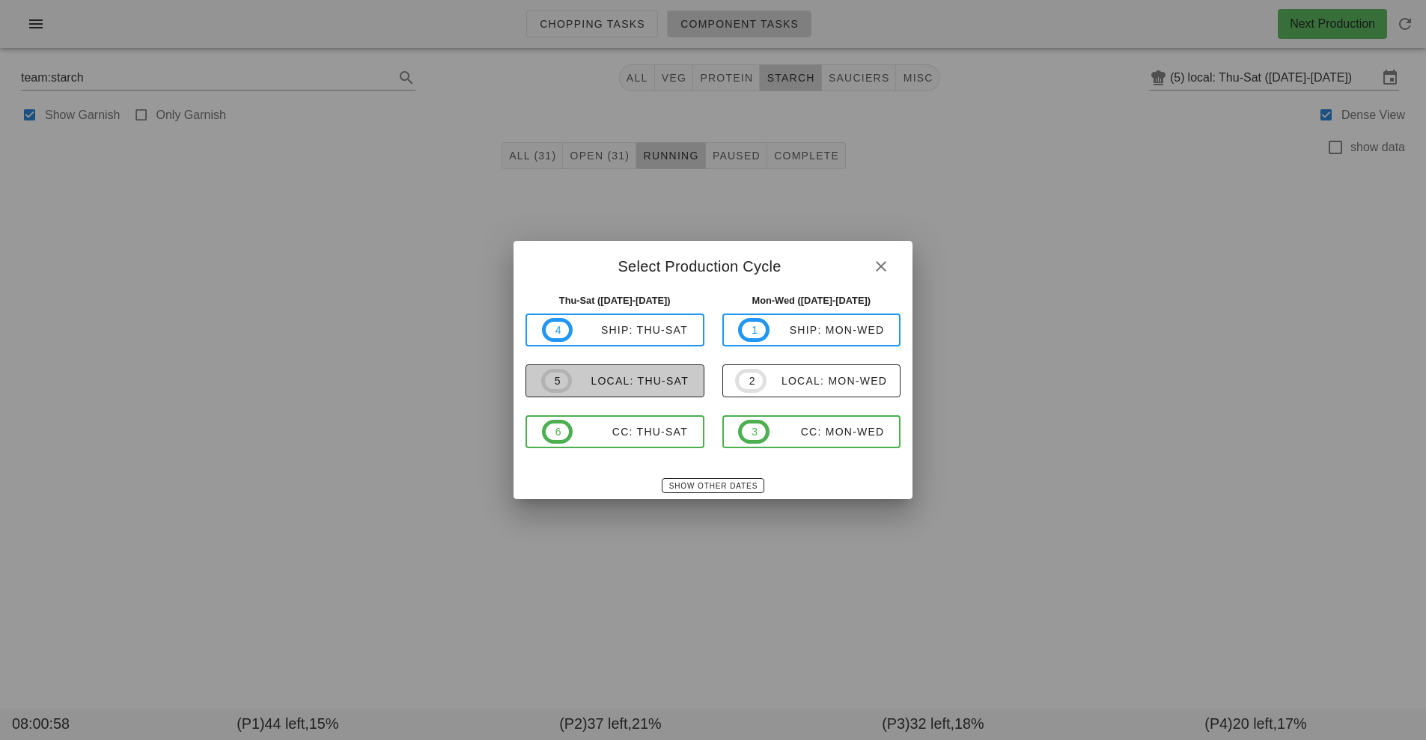
click at [657, 396] on button "5 local: Thu-Sat" at bounding box center [614, 380] width 179 height 33
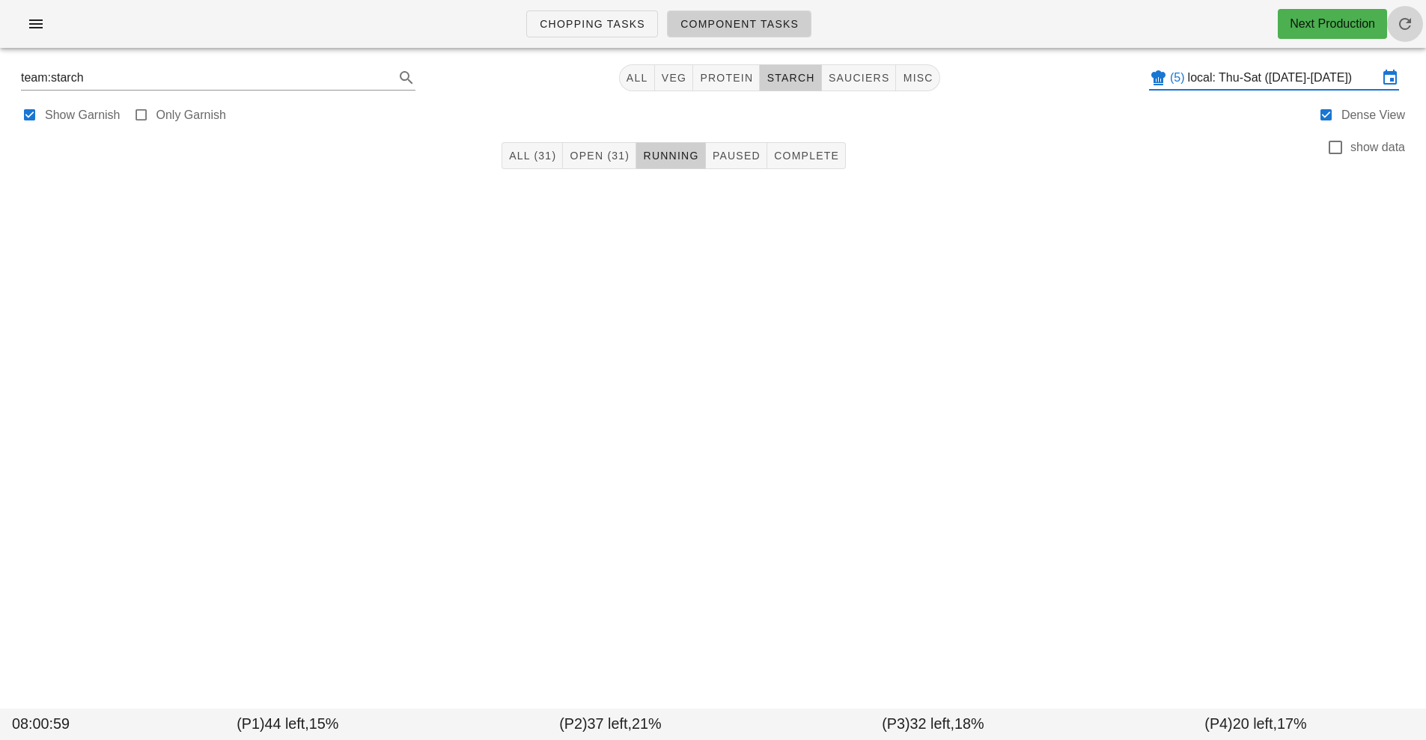
click at [1408, 28] on icon "button" at bounding box center [1405, 24] width 18 height 18
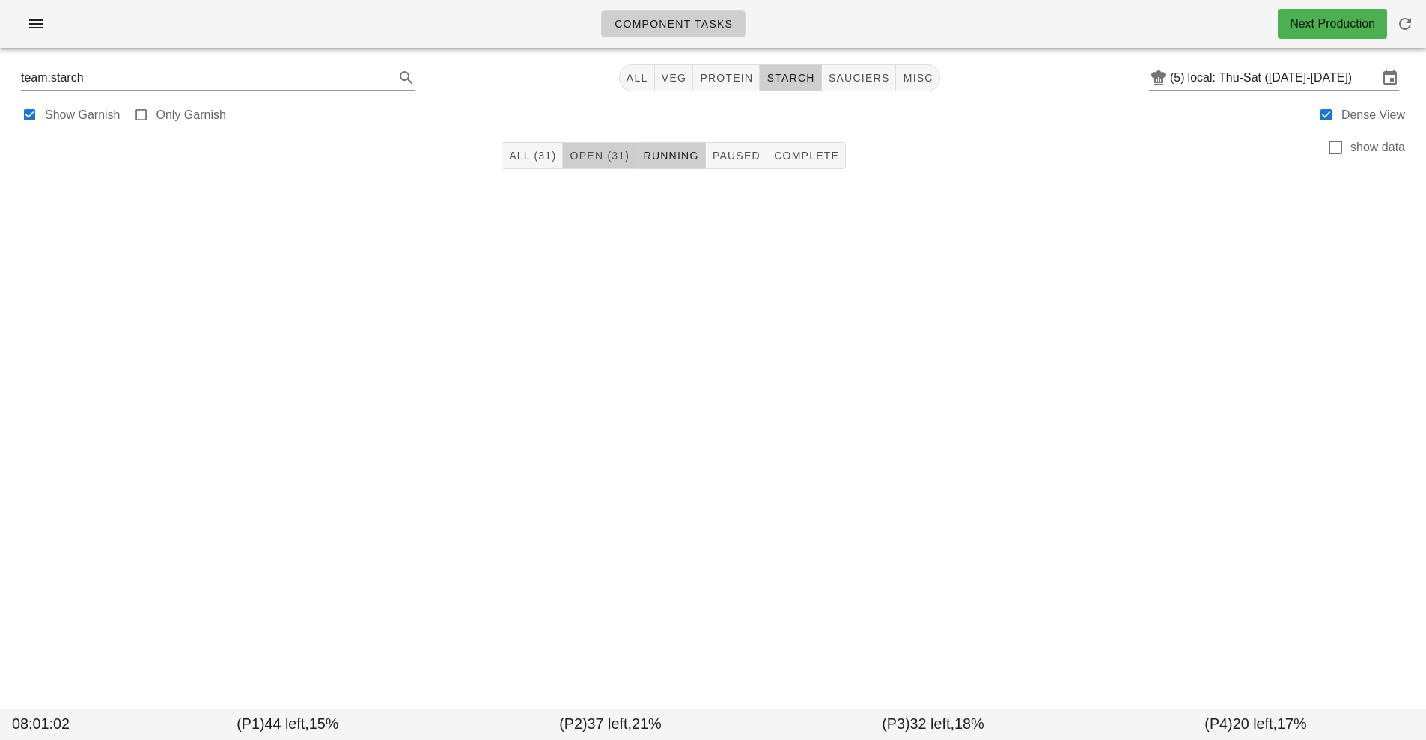
click at [601, 151] on span "Open (31)" at bounding box center [599, 156] width 61 height 12
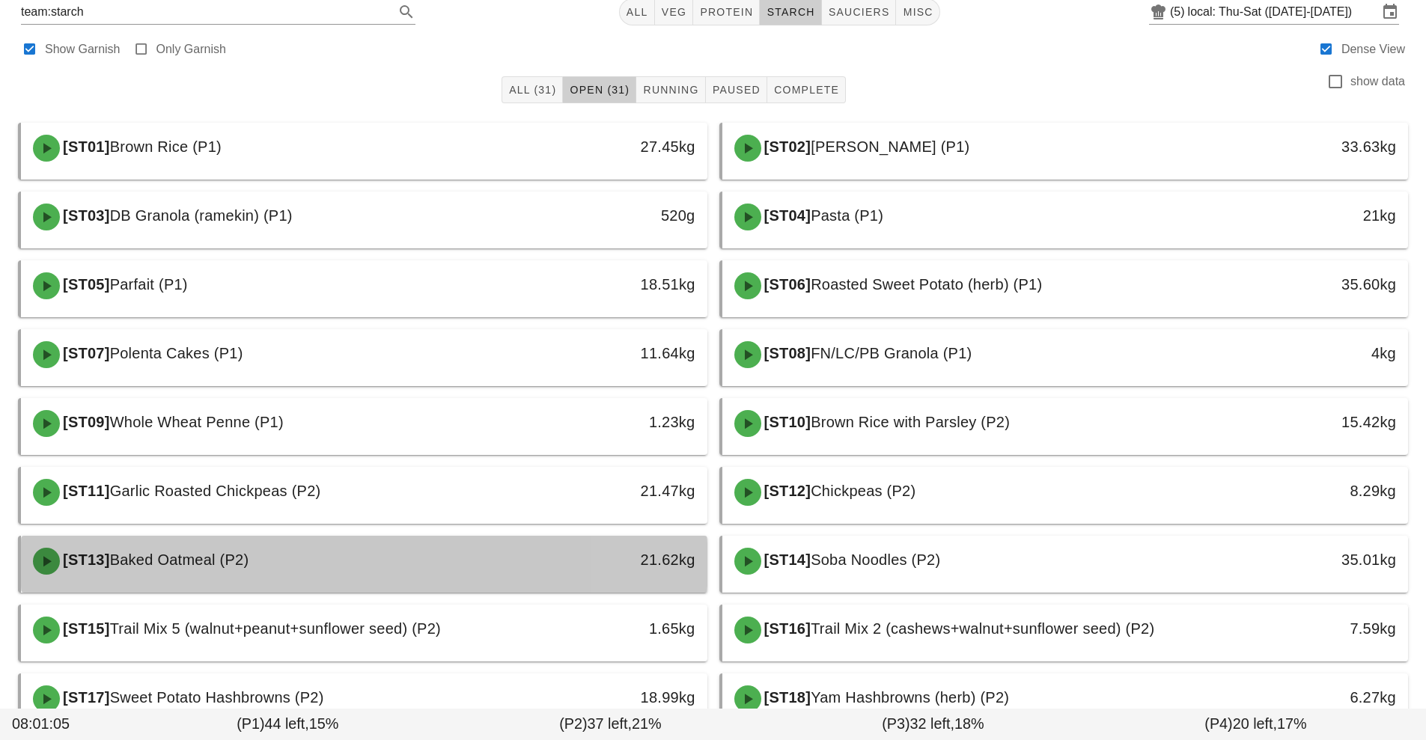
scroll to position [67, 0]
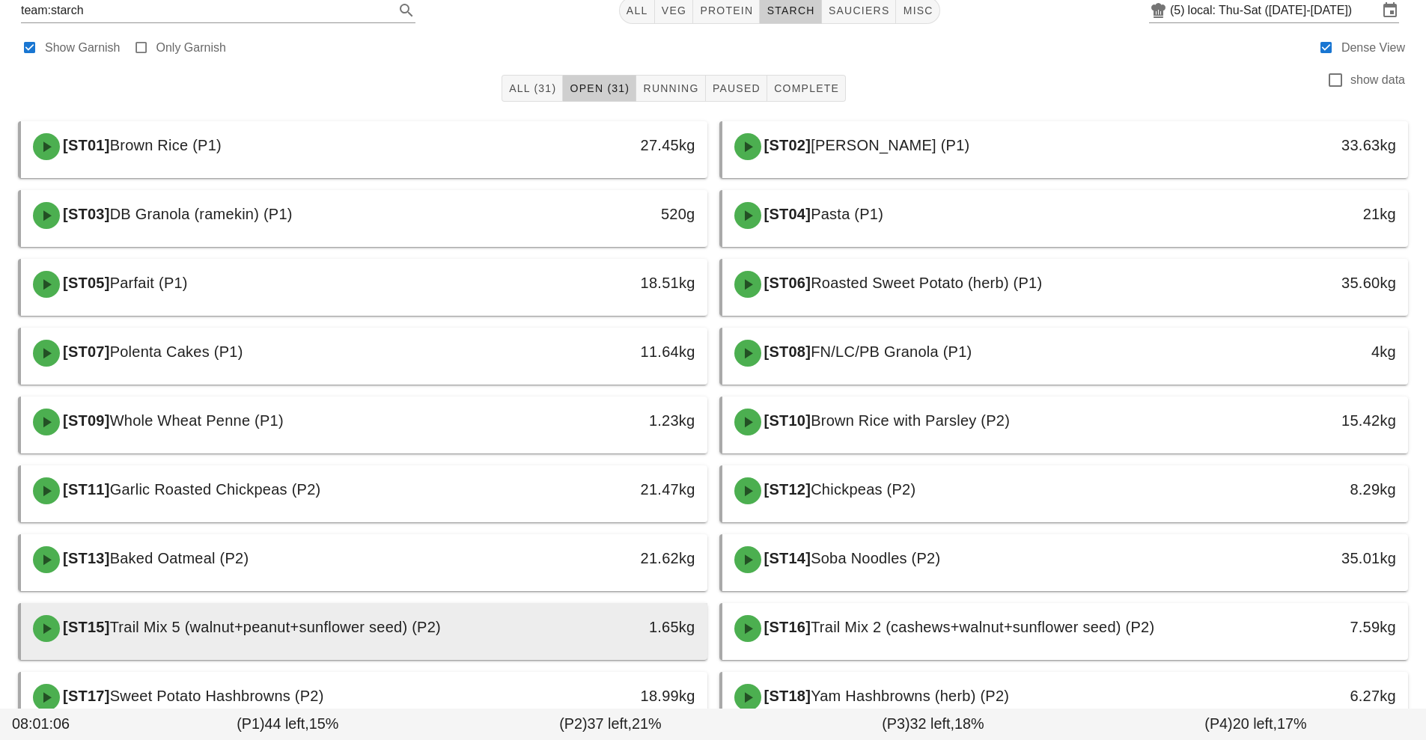
click at [343, 628] on span "Trail Mix 5 (walnut+peanut+sunflower seed) (P2)" at bounding box center [275, 627] width 331 height 16
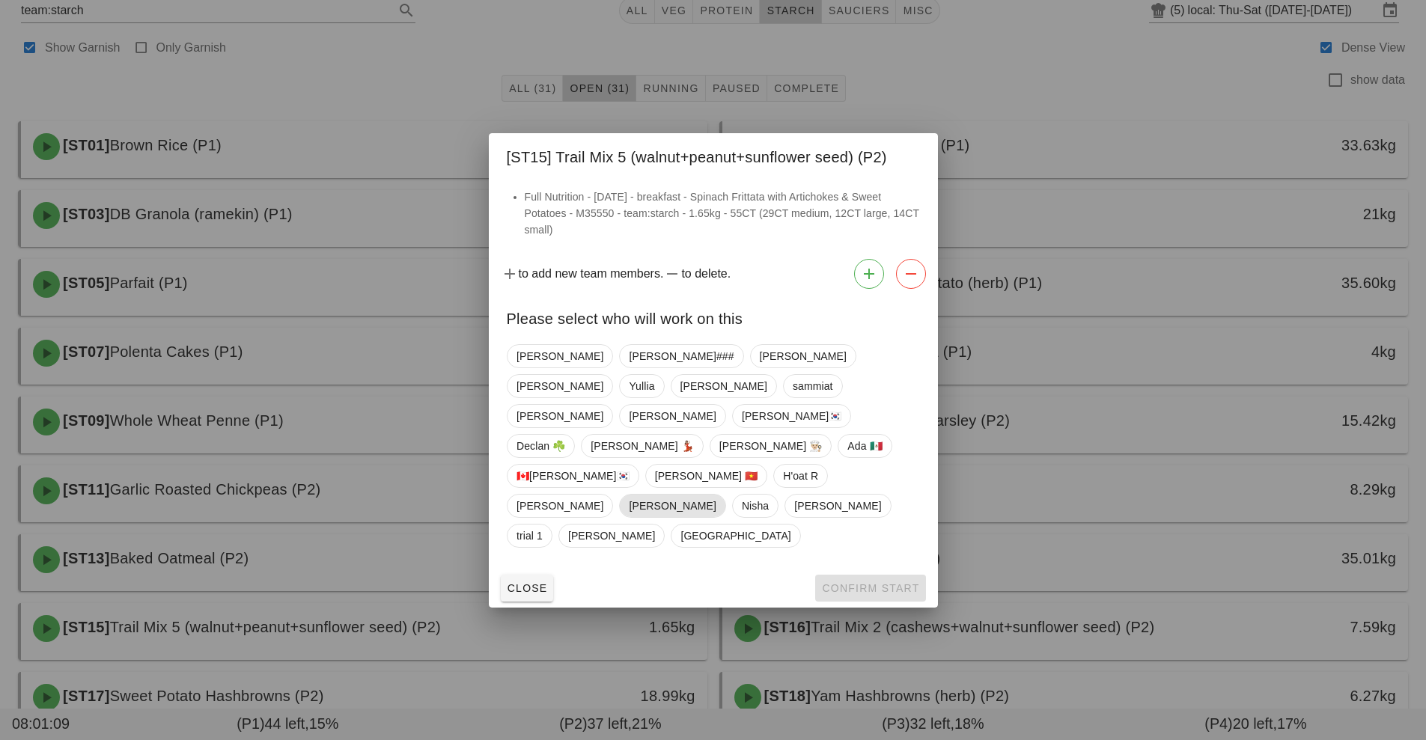
click at [629, 498] on span "[PERSON_NAME]" at bounding box center [672, 506] width 87 height 22
click at [880, 575] on button "Confirm Start" at bounding box center [870, 588] width 110 height 27
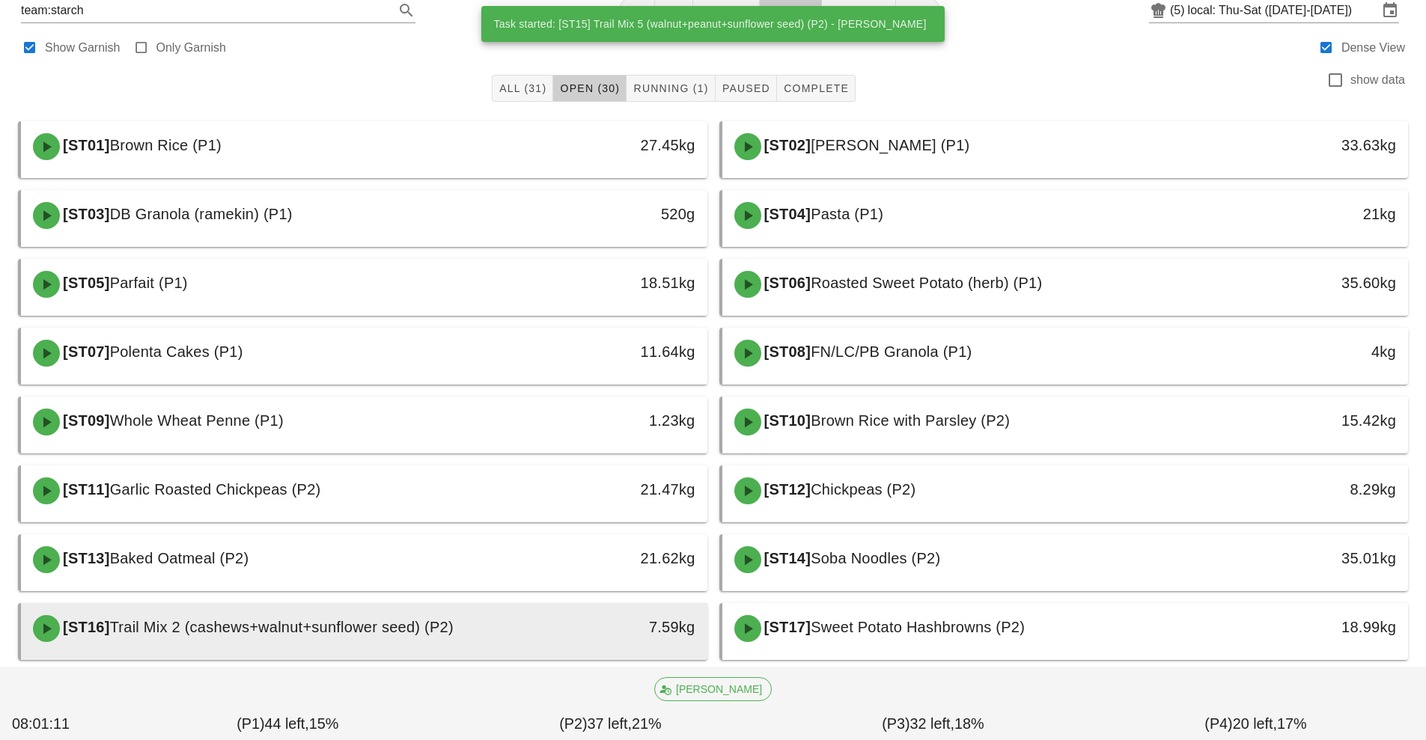
click at [381, 628] on span "Trail Mix 2 (cashews+walnut+sunflower seed) (P2)" at bounding box center [281, 627] width 343 height 16
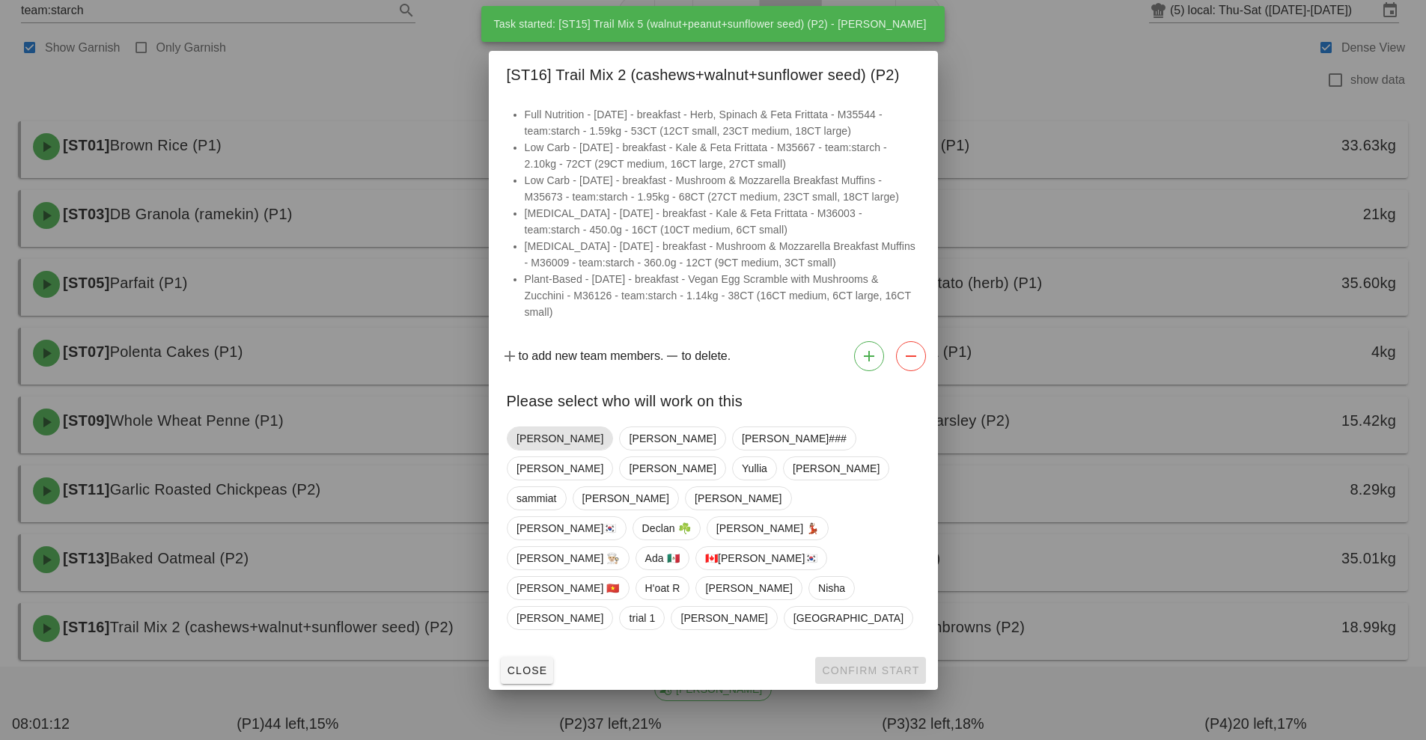
click at [549, 450] on span "[PERSON_NAME]" at bounding box center [559, 438] width 87 height 22
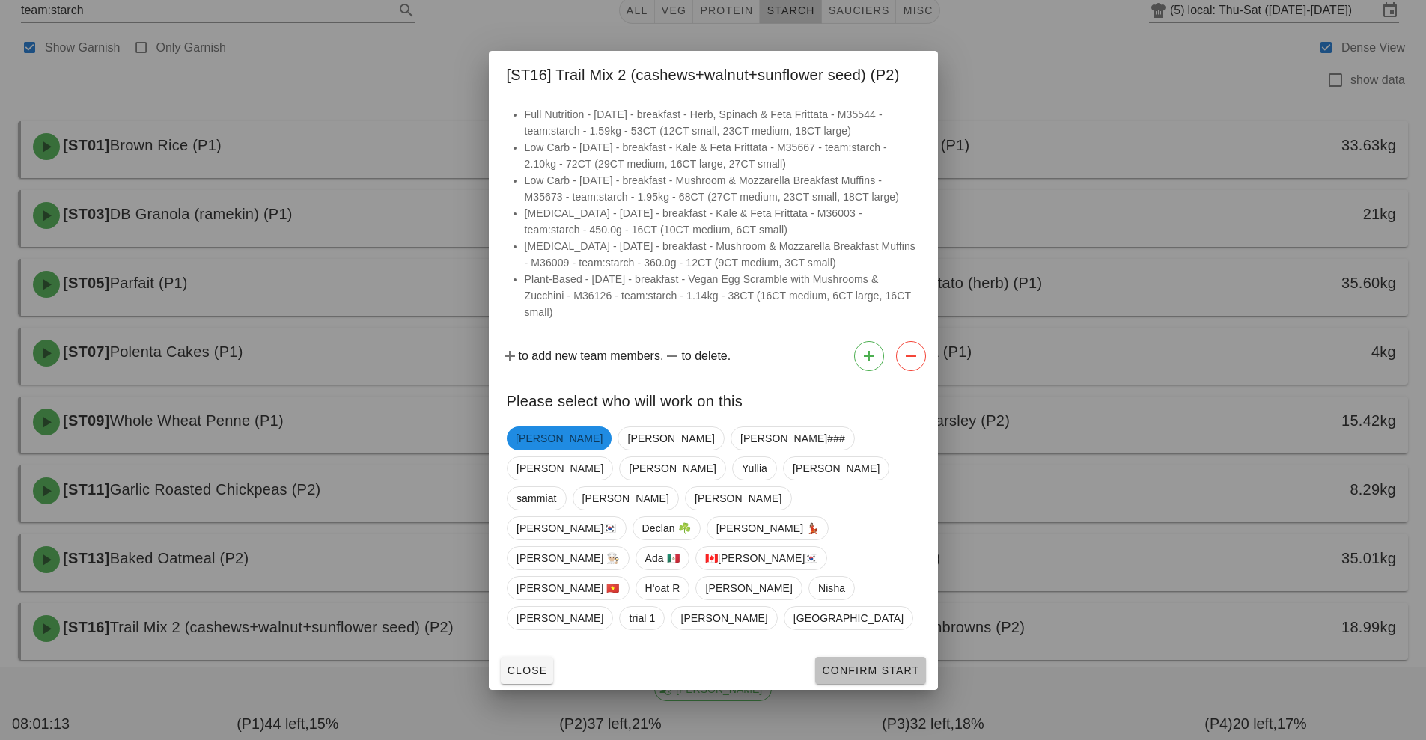
click at [879, 665] on span "Confirm Start" at bounding box center [870, 671] width 98 height 12
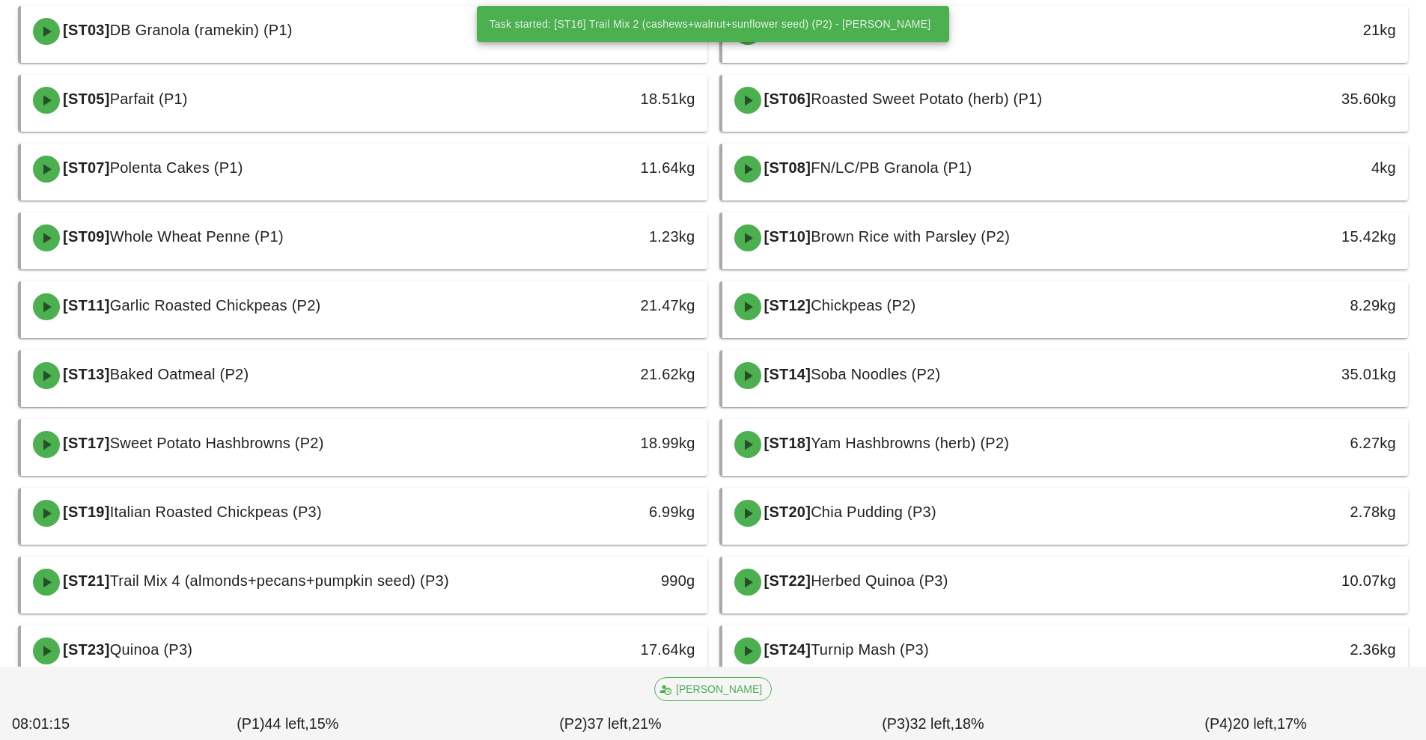
scroll to position [252, 0]
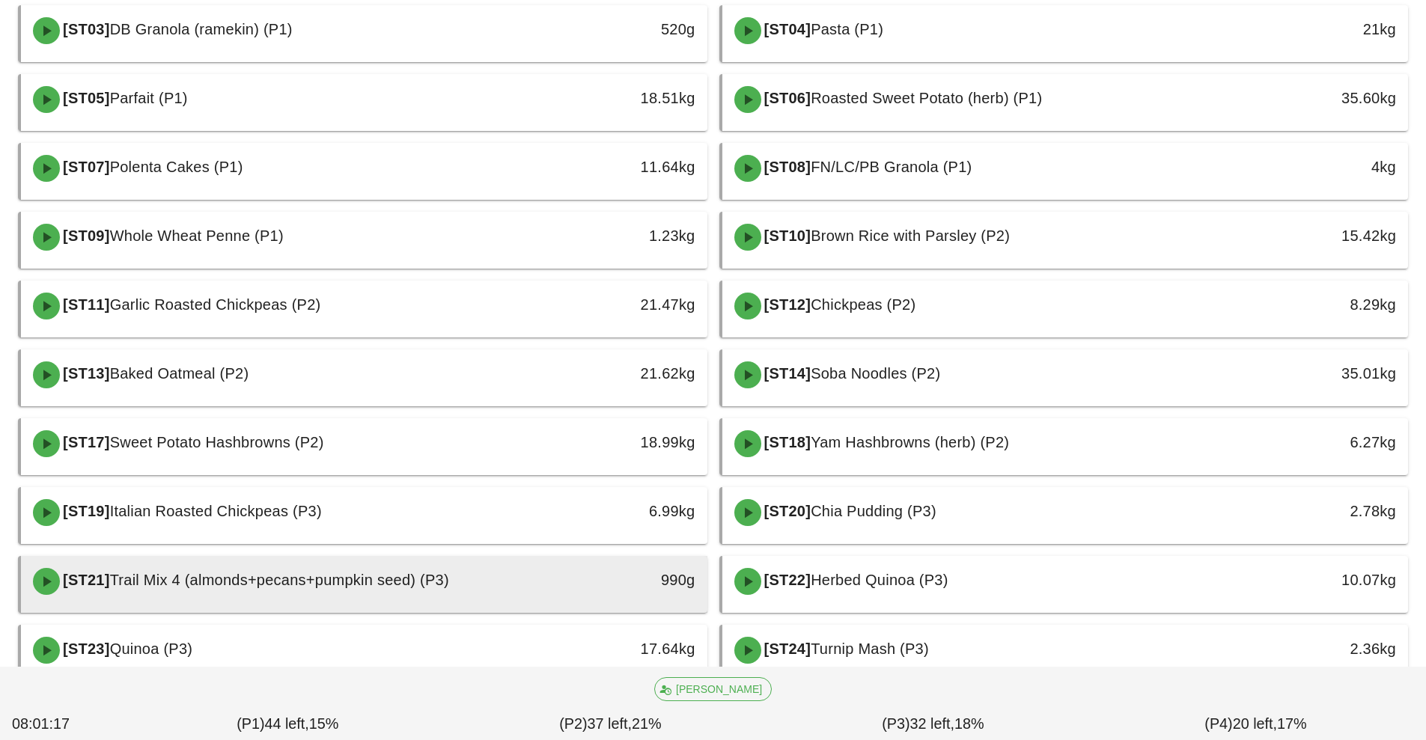
click at [449, 584] on span "Trail Mix 4 (almonds+pecans+pumpkin seed) (P3)" at bounding box center [279, 580] width 339 height 16
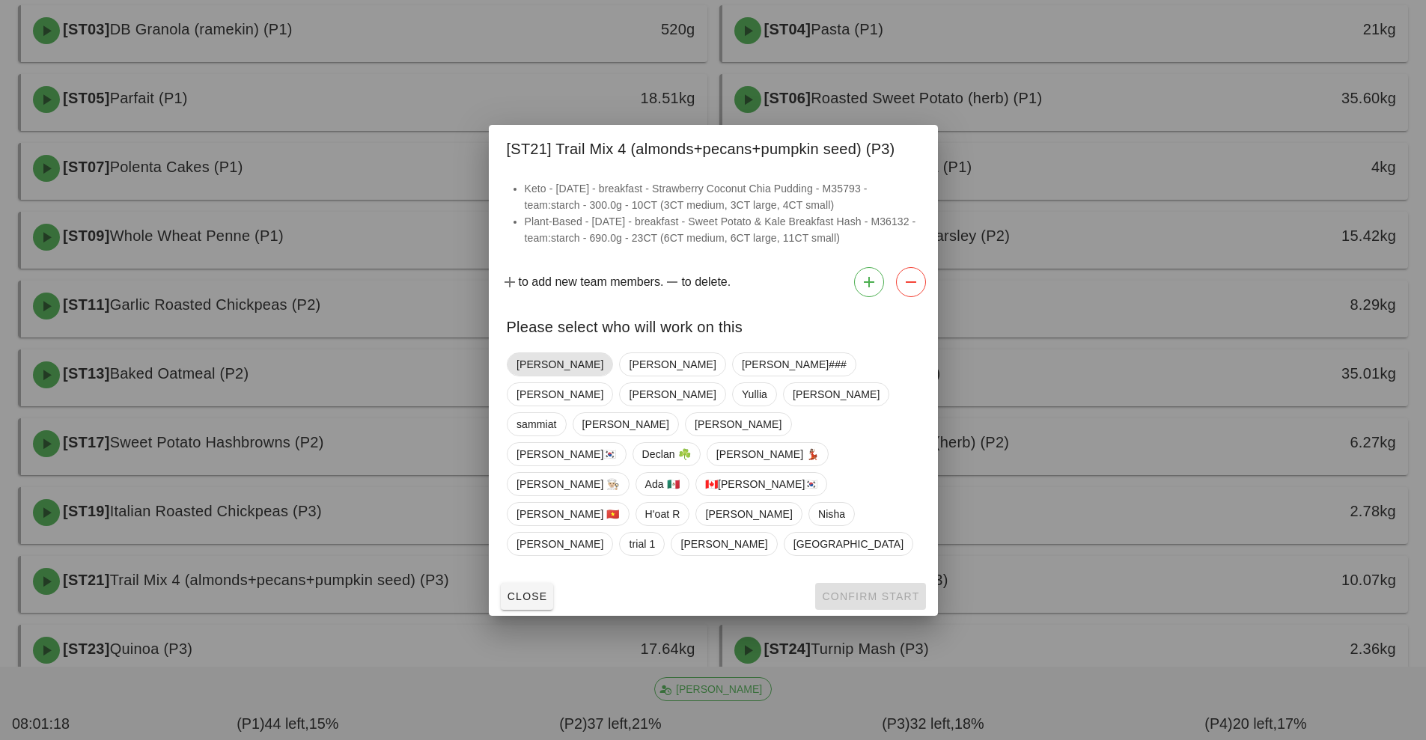
click at [551, 376] on span "[PERSON_NAME]" at bounding box center [559, 364] width 87 height 22
click at [876, 590] on span "Confirm Start" at bounding box center [870, 596] width 98 height 12
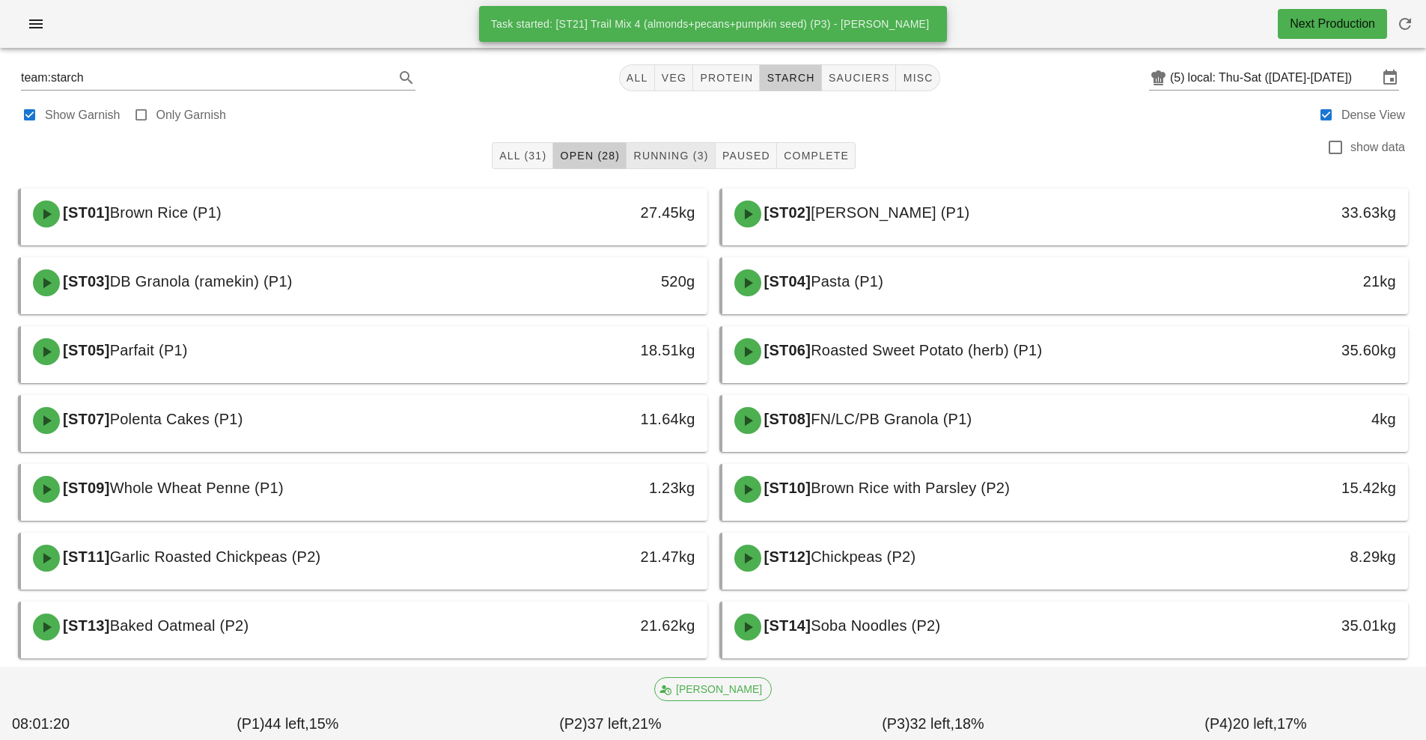
click at [677, 156] on span "Running (3)" at bounding box center [670, 156] width 76 height 12
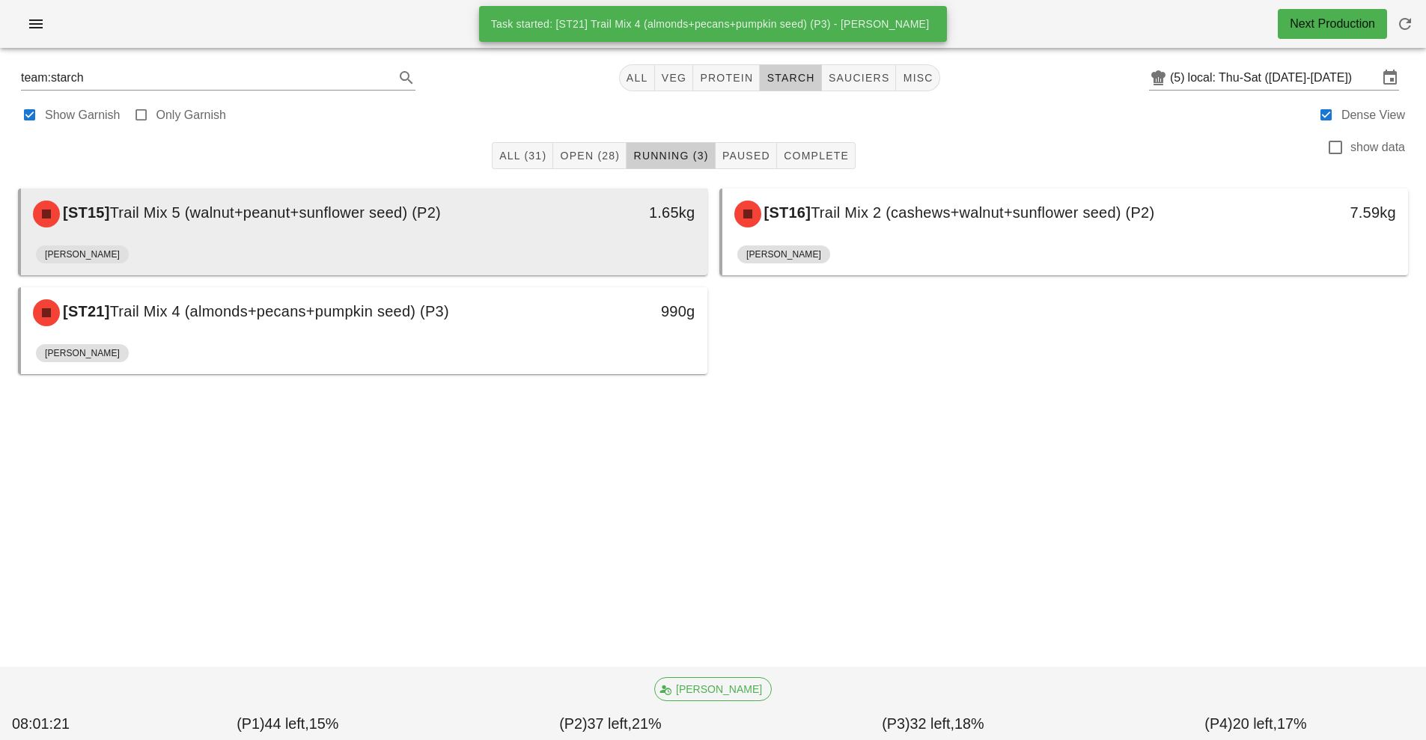
click at [439, 230] on div "[ST15] Trail Mix 5 (walnut+peanut+sunflower seed) (P2)" at bounding box center [279, 214] width 510 height 45
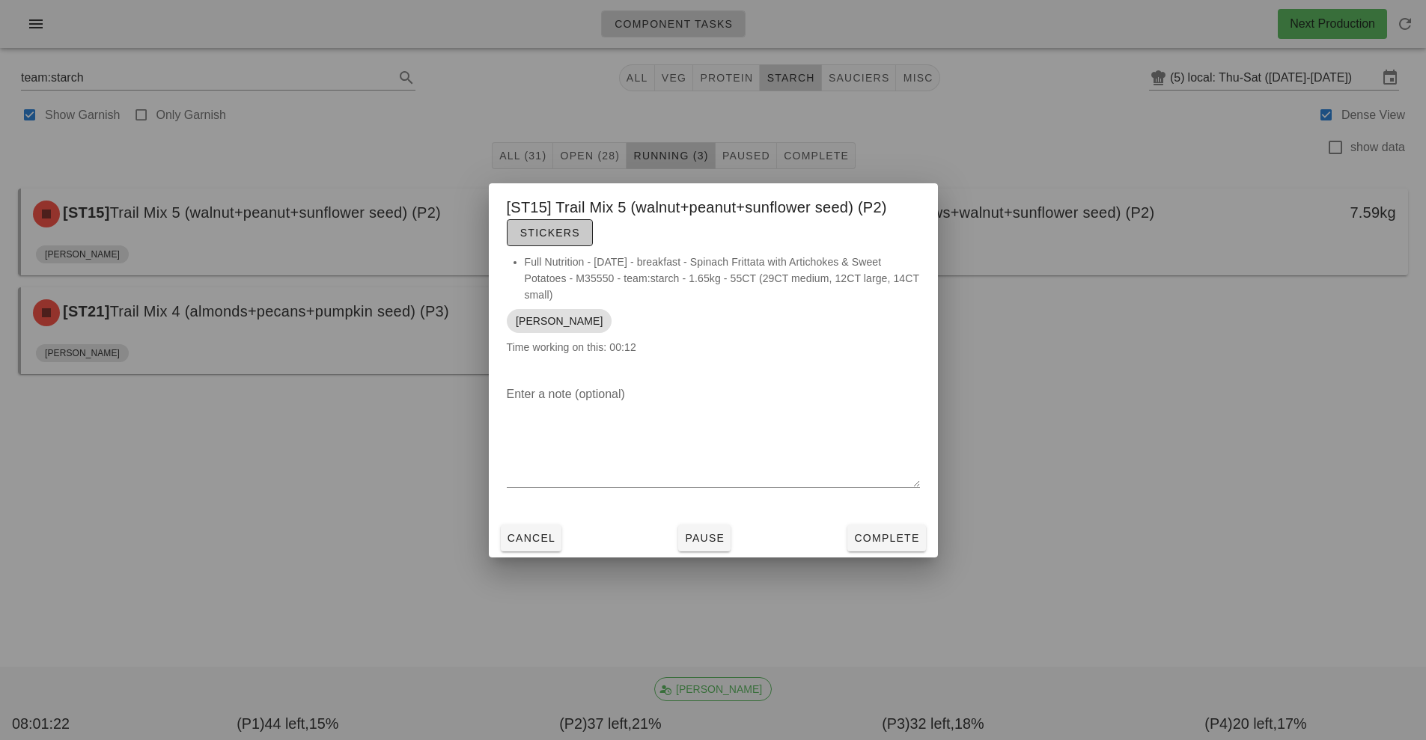
click at [555, 236] on span "Stickers" at bounding box center [549, 233] width 61 height 12
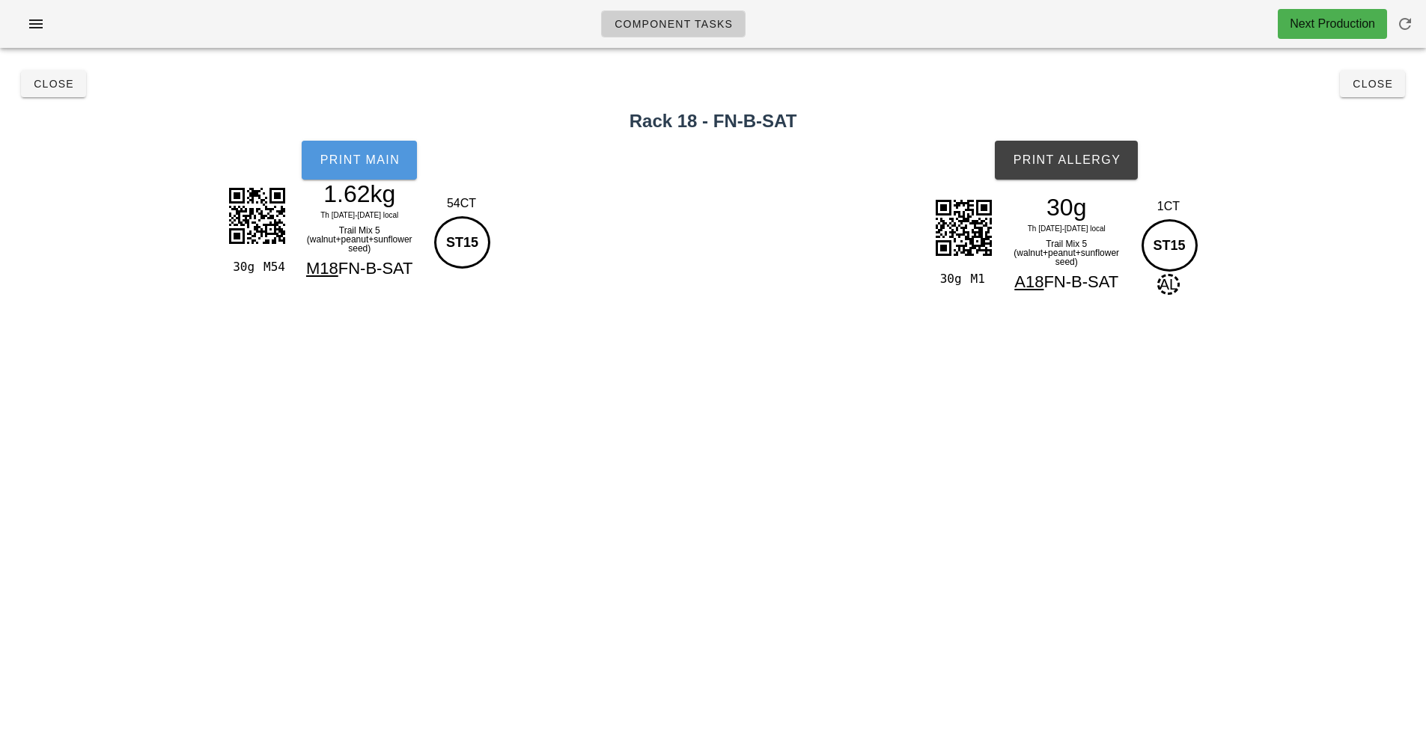
click at [372, 158] on span "Print Main" at bounding box center [359, 159] width 81 height 13
click at [1072, 164] on span "Print Allergy" at bounding box center [1066, 159] width 109 height 13
click at [1369, 97] on button "Close" at bounding box center [1371, 83] width 65 height 27
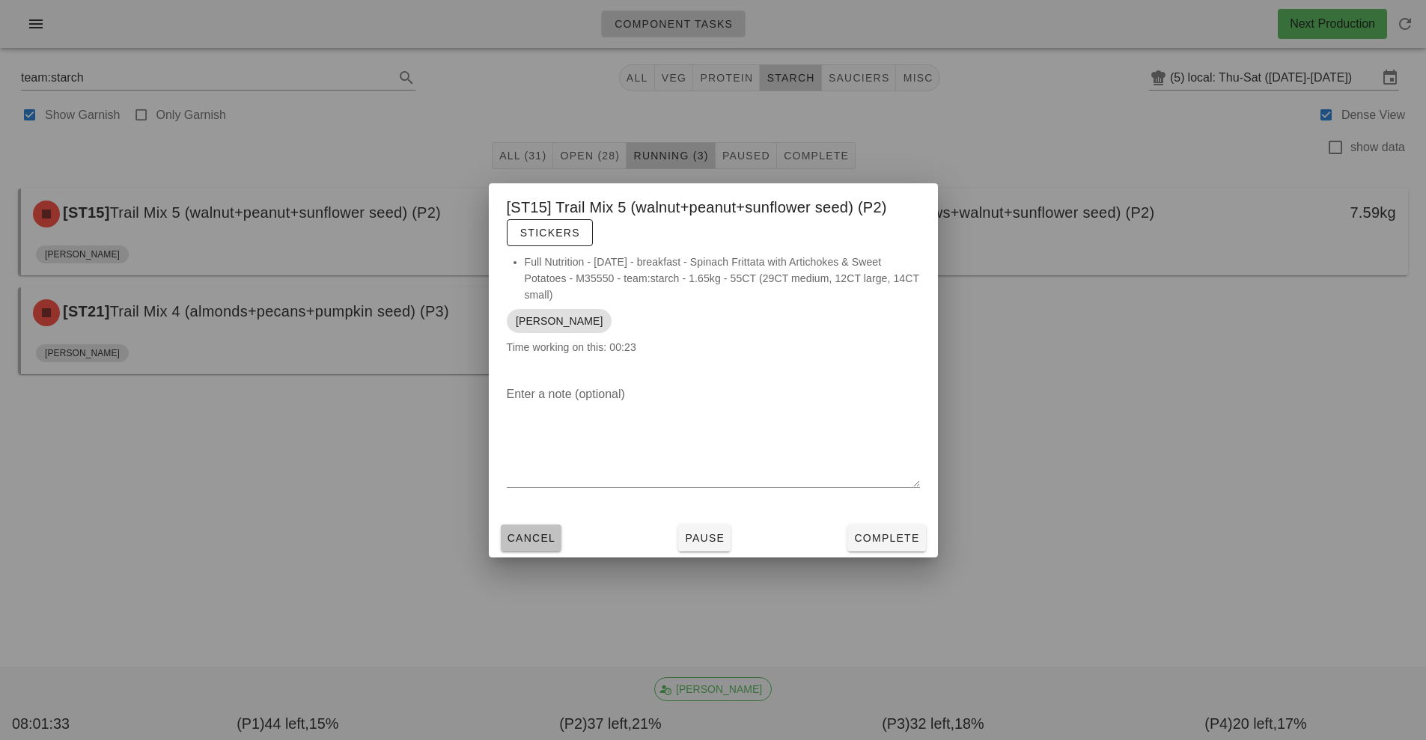
click at [531, 538] on span "Cancel" at bounding box center [531, 538] width 49 height 12
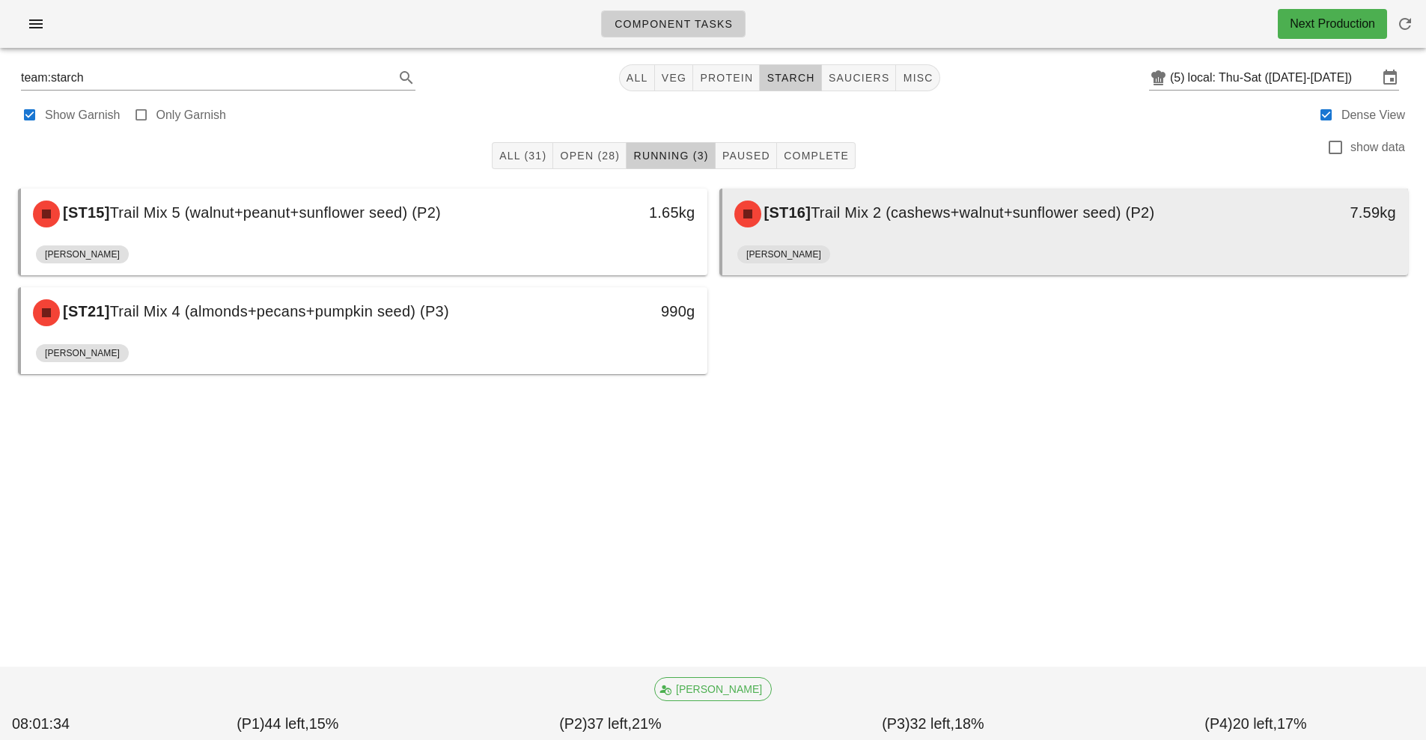
click at [888, 231] on div "[ST16] Trail Mix 2 (cashews+walnut+sunflower seed) (P2)" at bounding box center [980, 214] width 510 height 45
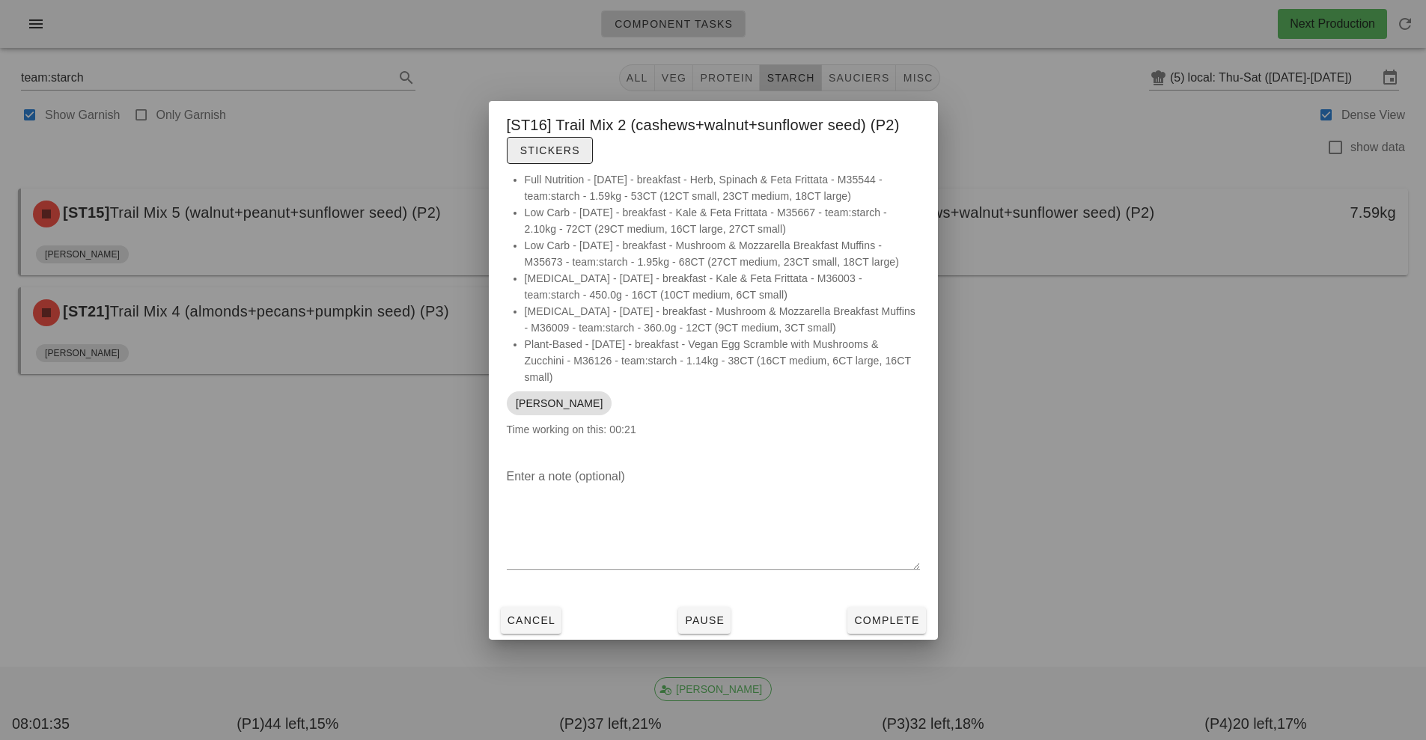
click at [559, 141] on button "Stickers" at bounding box center [550, 150] width 86 height 27
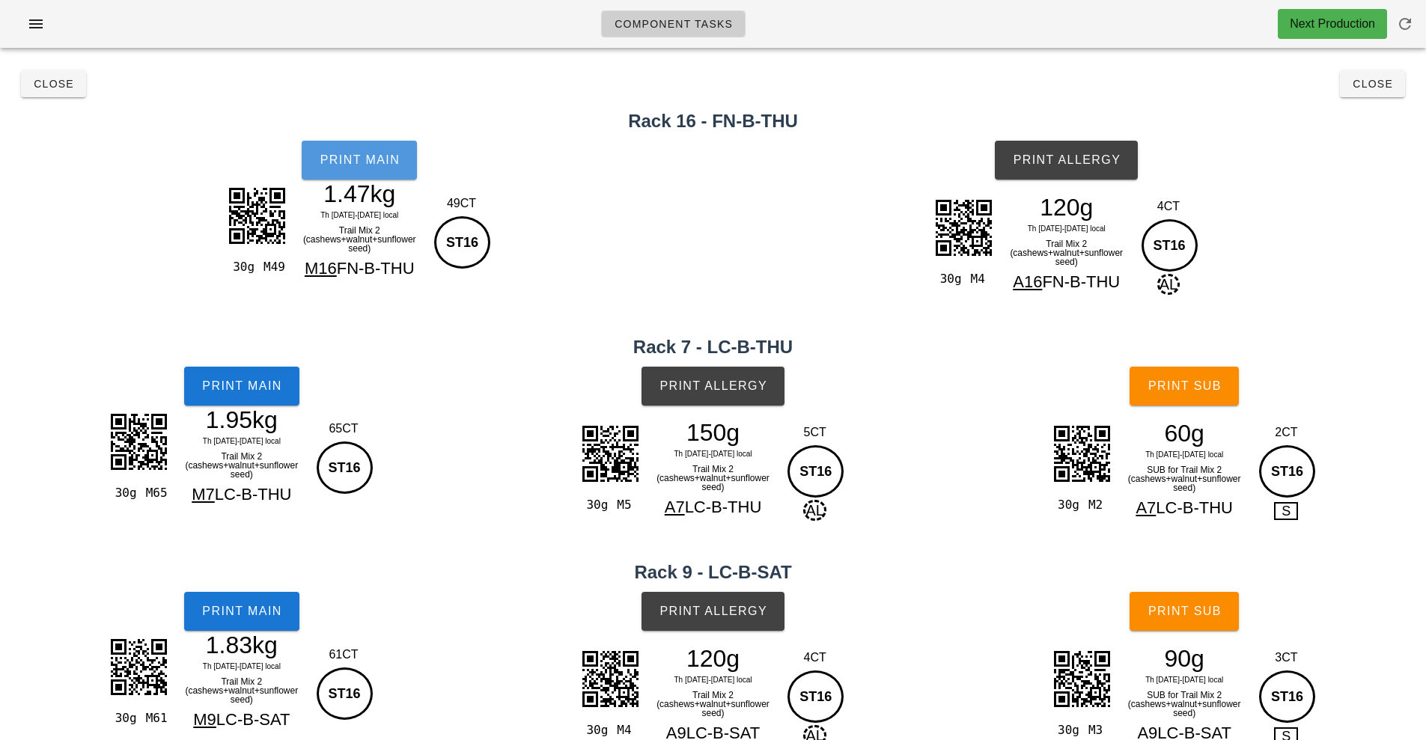
click at [368, 144] on button "Print Main" at bounding box center [359, 160] width 115 height 39
click at [252, 386] on span "Print Main" at bounding box center [241, 385] width 81 height 13
click at [266, 616] on span "Print Main" at bounding box center [241, 611] width 81 height 13
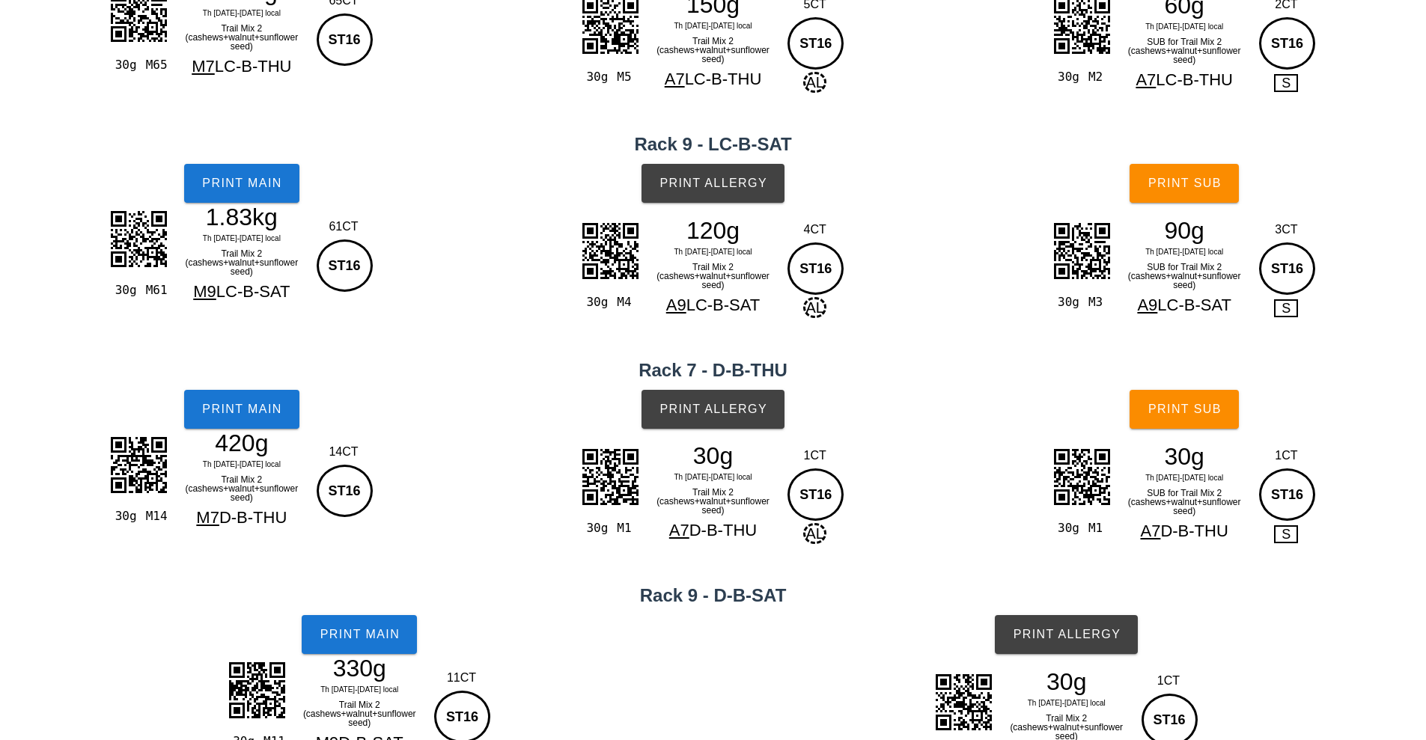
scroll to position [445, 0]
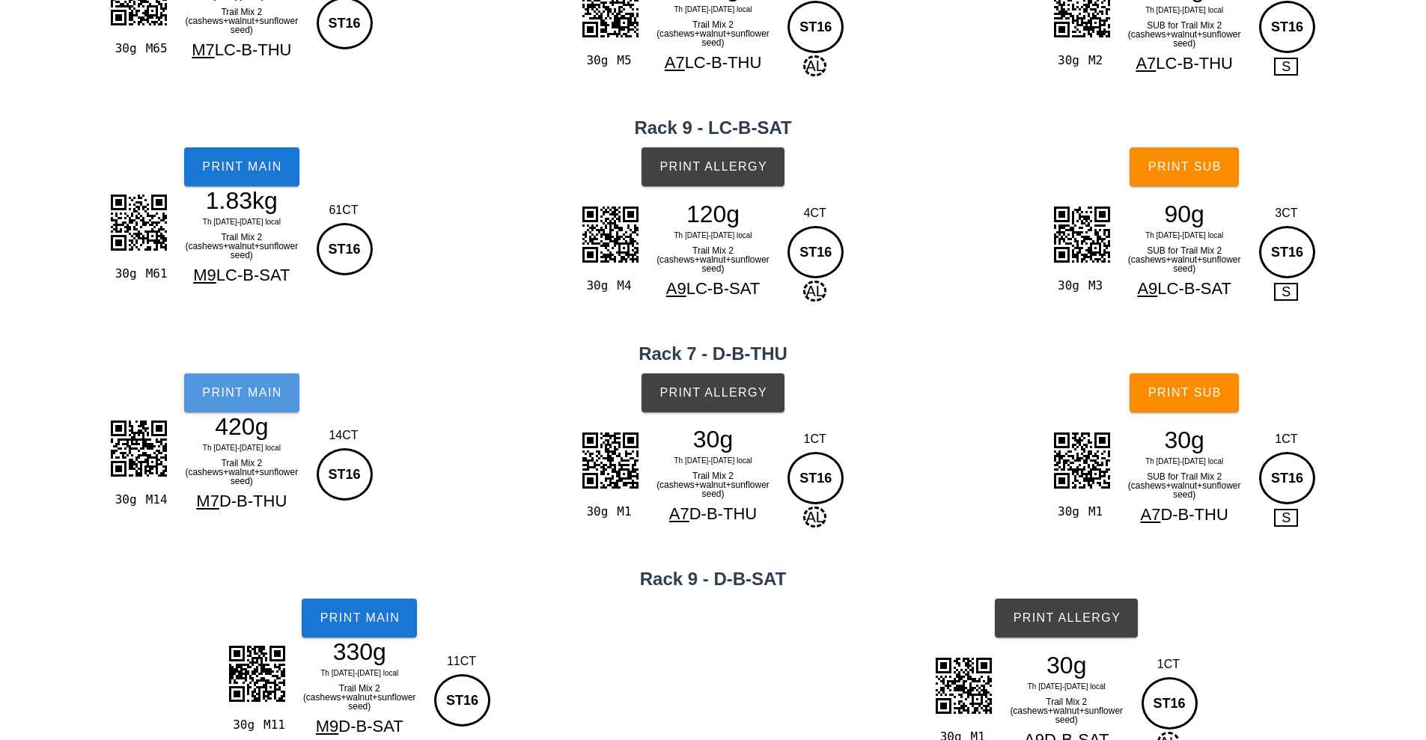
click at [243, 389] on span "Print Main" at bounding box center [241, 392] width 81 height 13
click at [379, 632] on button "Print Main" at bounding box center [359, 618] width 115 height 39
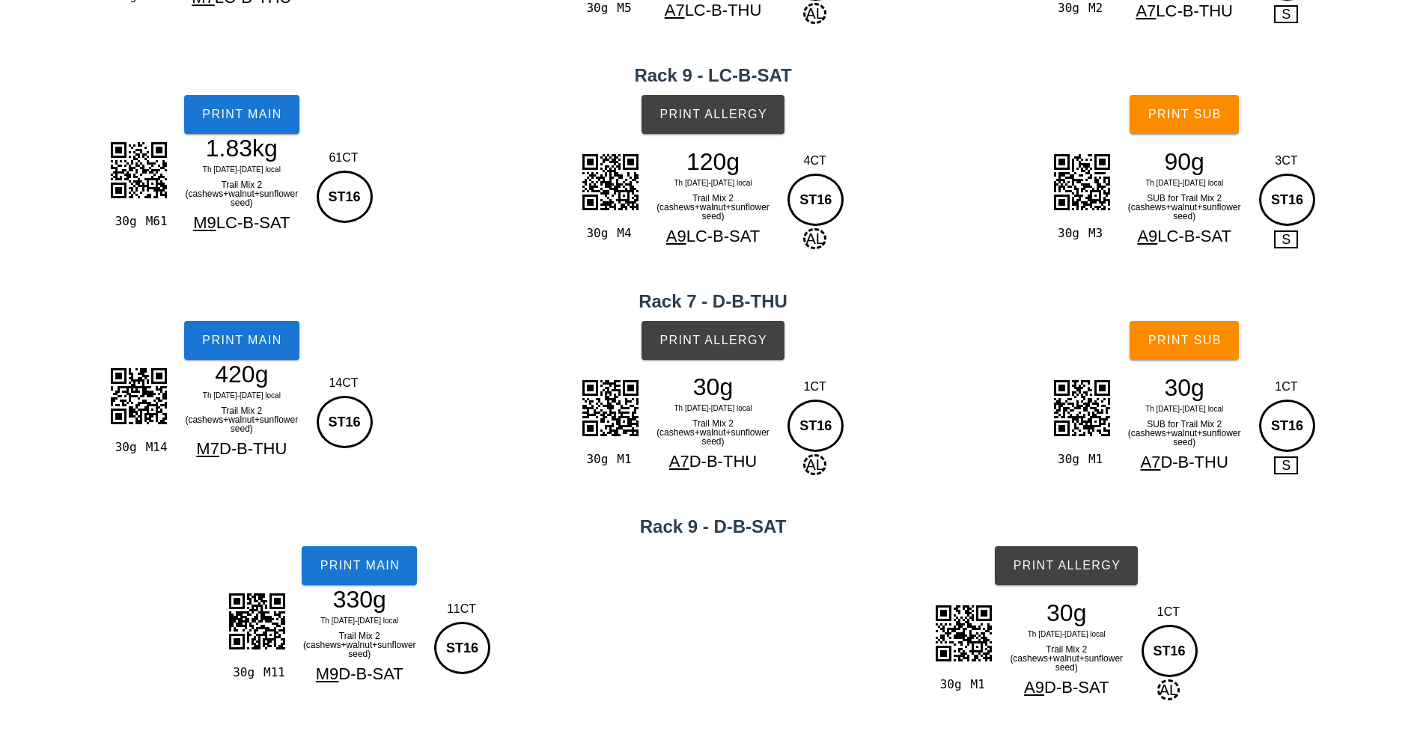
scroll to position [704, 0]
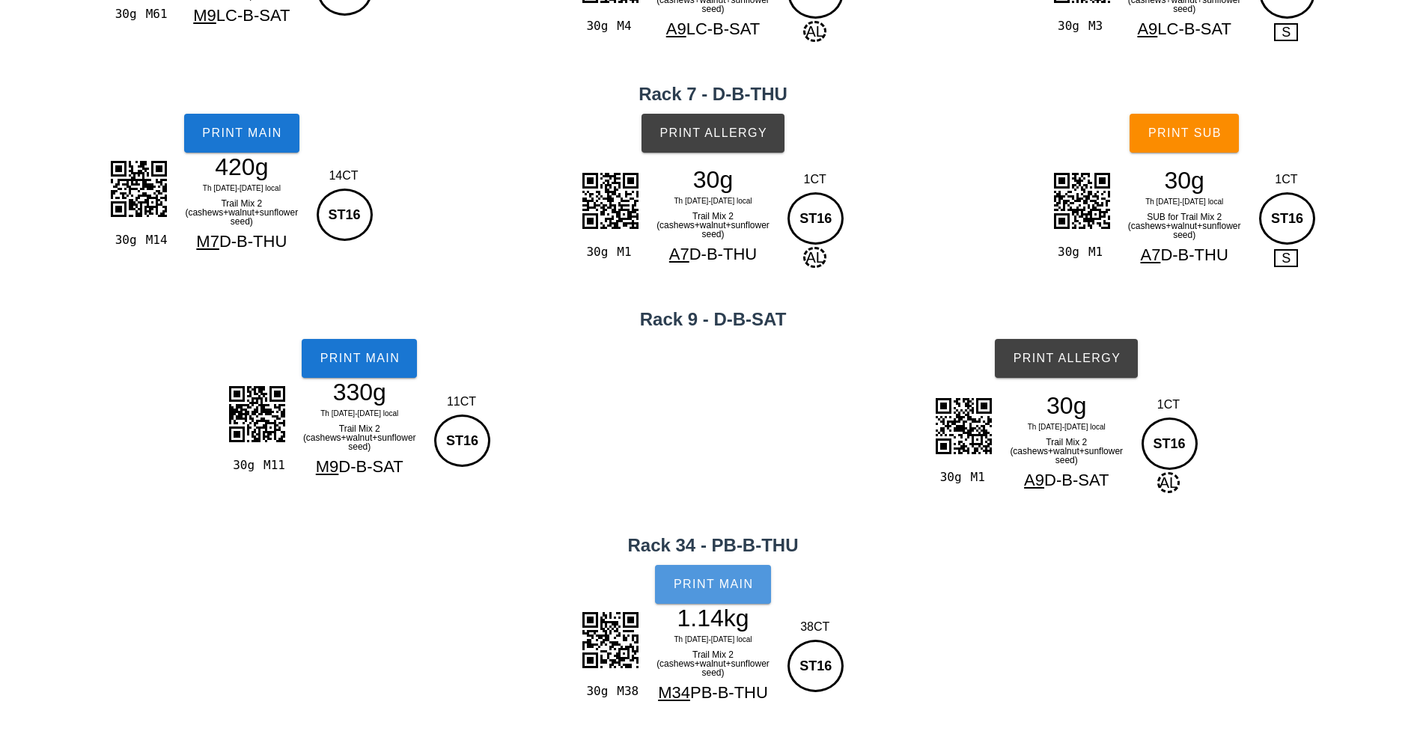
click at [715, 580] on span "Print Main" at bounding box center [713, 584] width 81 height 13
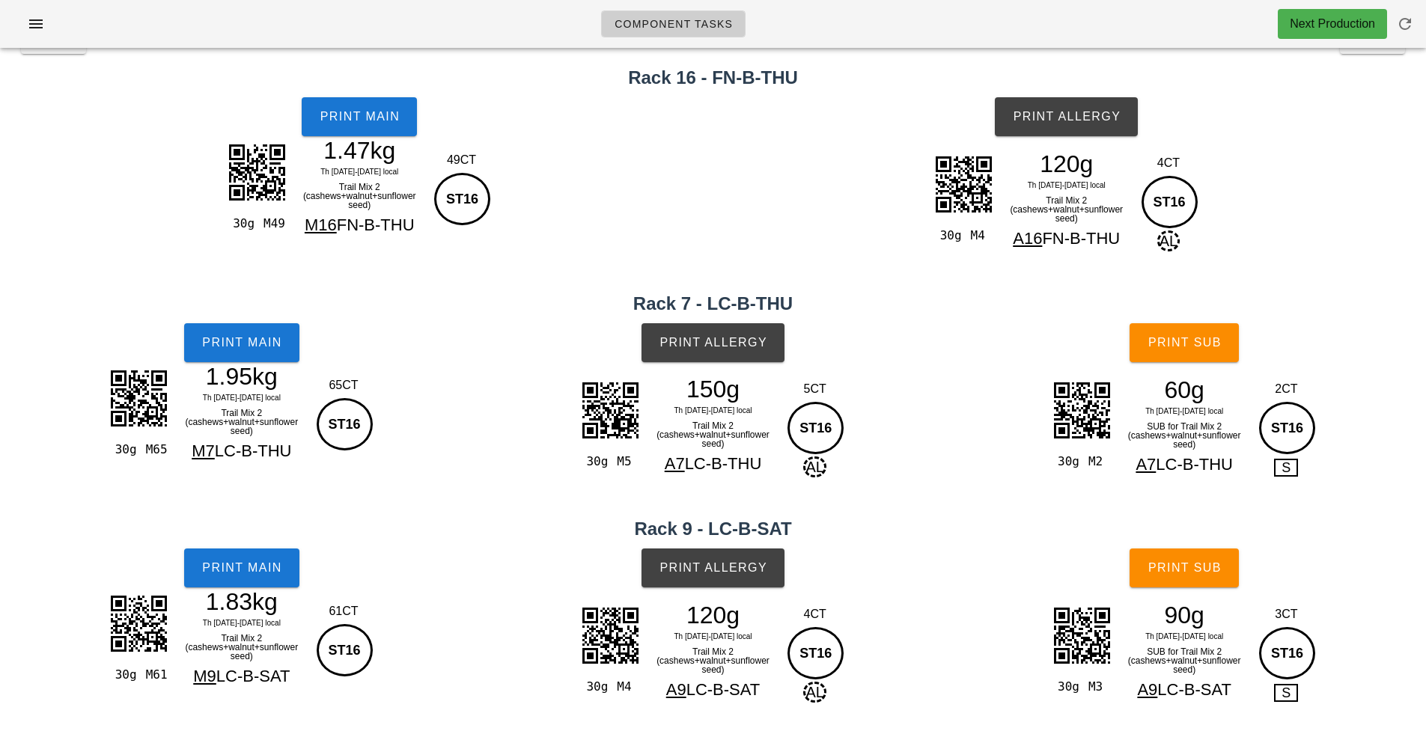
scroll to position [0, 0]
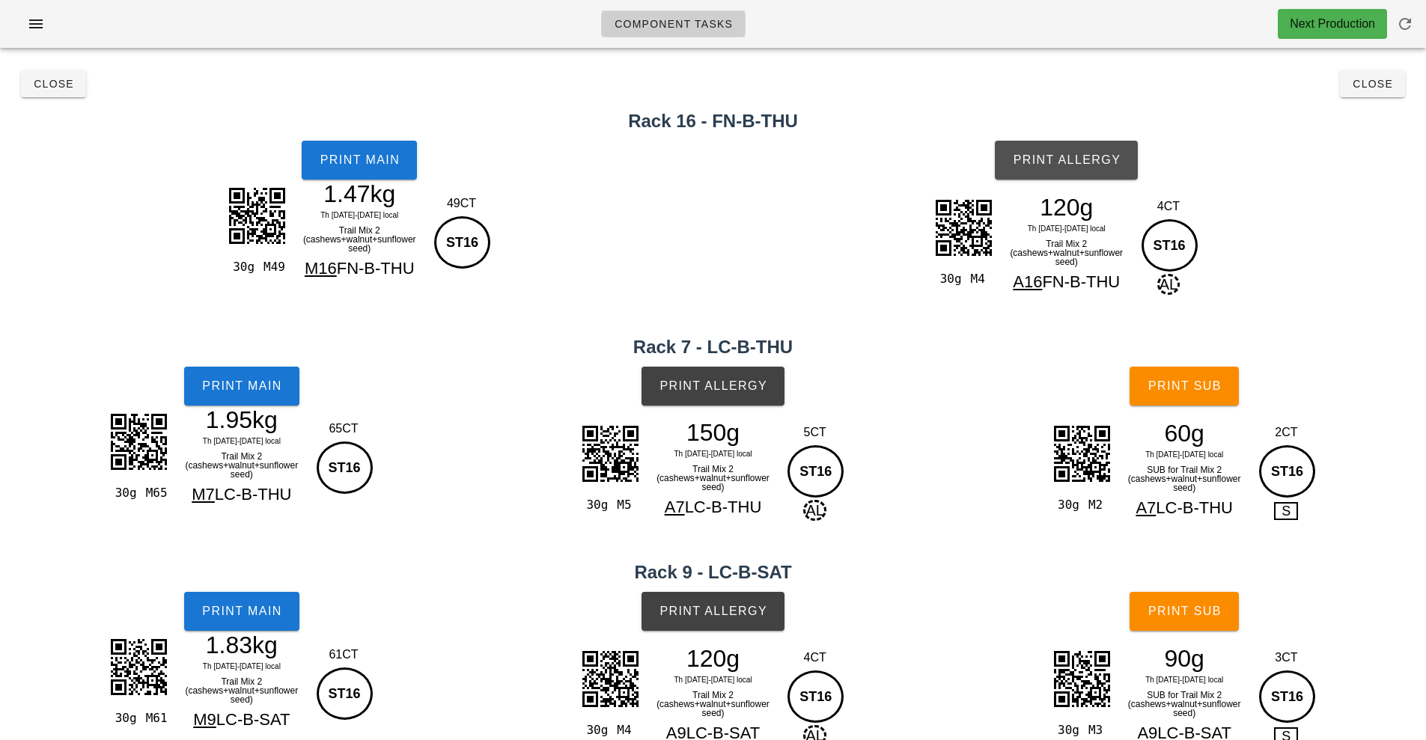
click at [1078, 165] on span "Print Allergy" at bounding box center [1066, 159] width 109 height 13
click at [730, 389] on span "Print Allergy" at bounding box center [713, 385] width 109 height 13
click at [734, 615] on span "Print Allergy" at bounding box center [713, 611] width 109 height 13
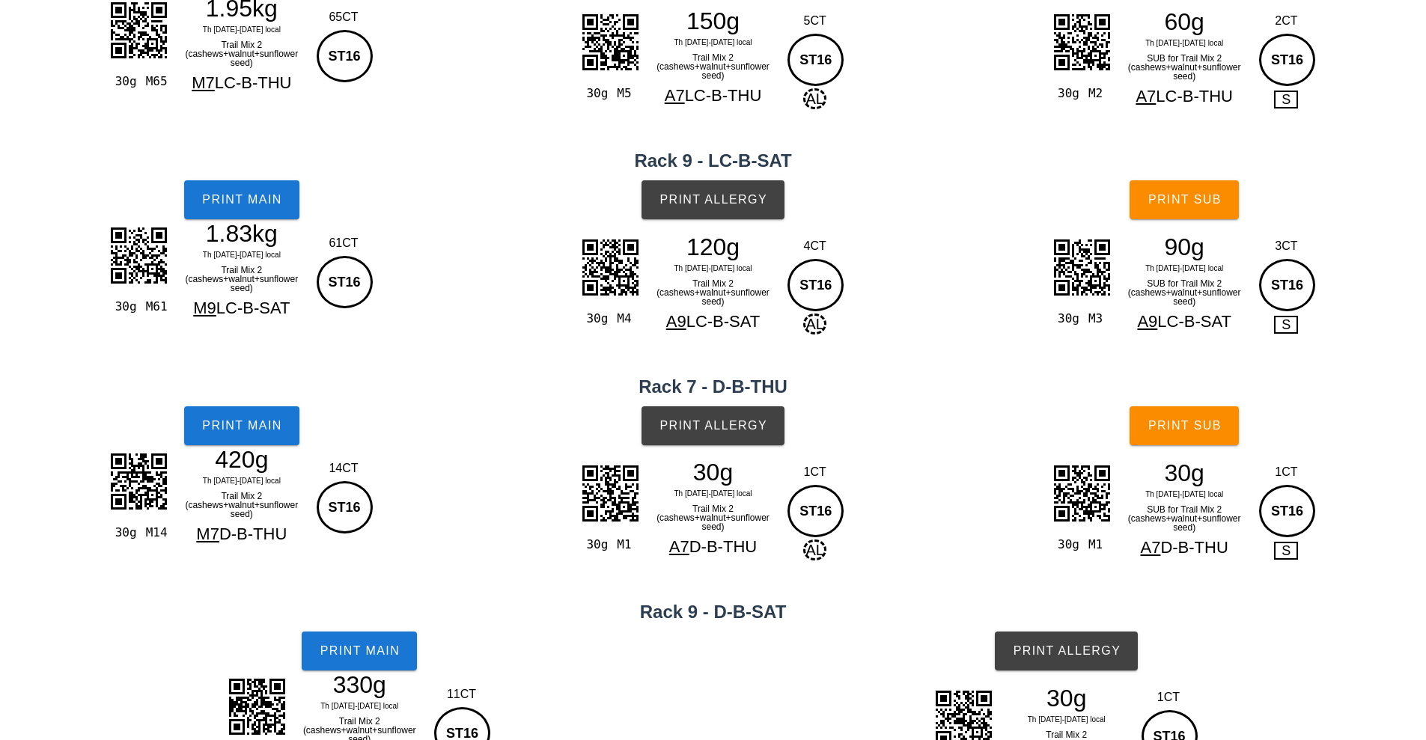
scroll to position [415, 0]
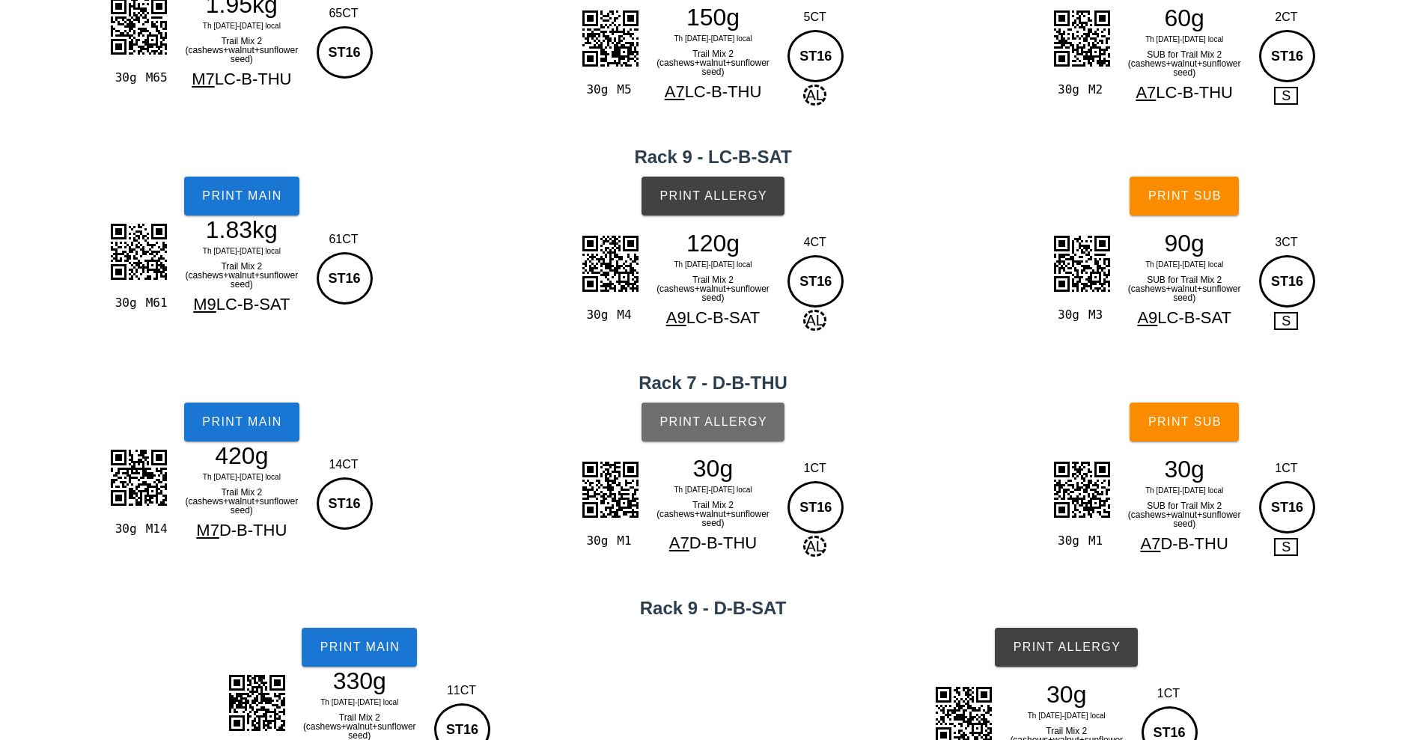
click at [731, 423] on span "Print Allergy" at bounding box center [713, 421] width 109 height 13
click at [1055, 654] on span "Print Allergy" at bounding box center [1066, 647] width 109 height 13
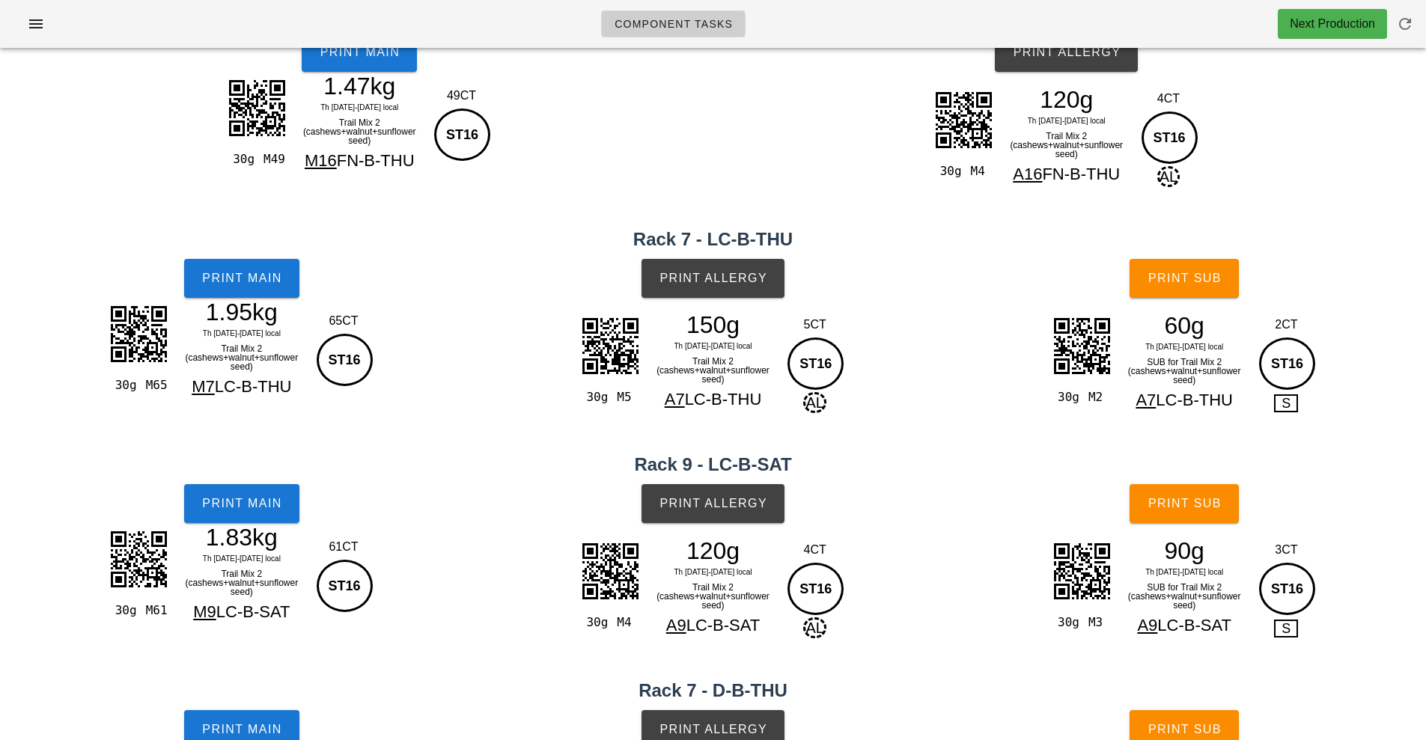
scroll to position [0, 0]
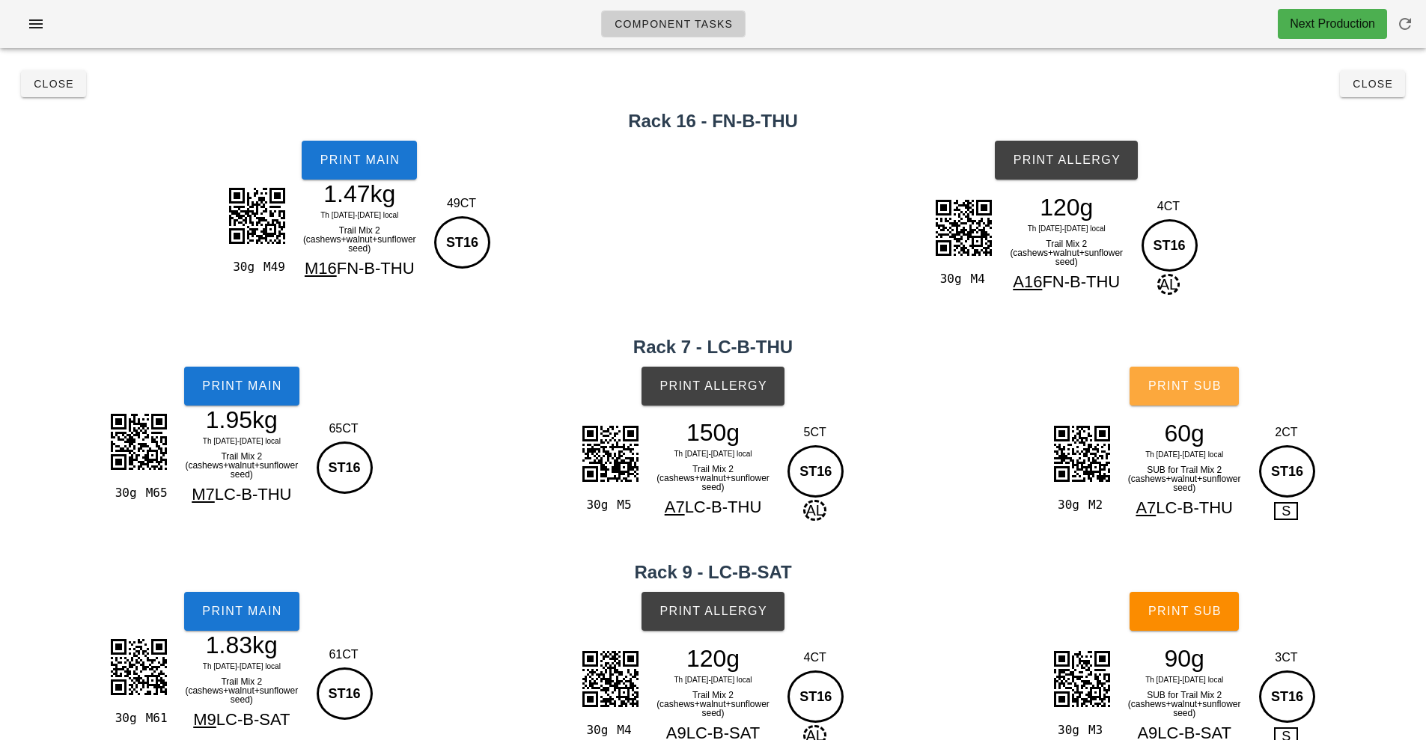
click at [1180, 381] on span "Print Sub" at bounding box center [1184, 385] width 74 height 13
click at [1197, 617] on span "Print Sub" at bounding box center [1184, 611] width 74 height 13
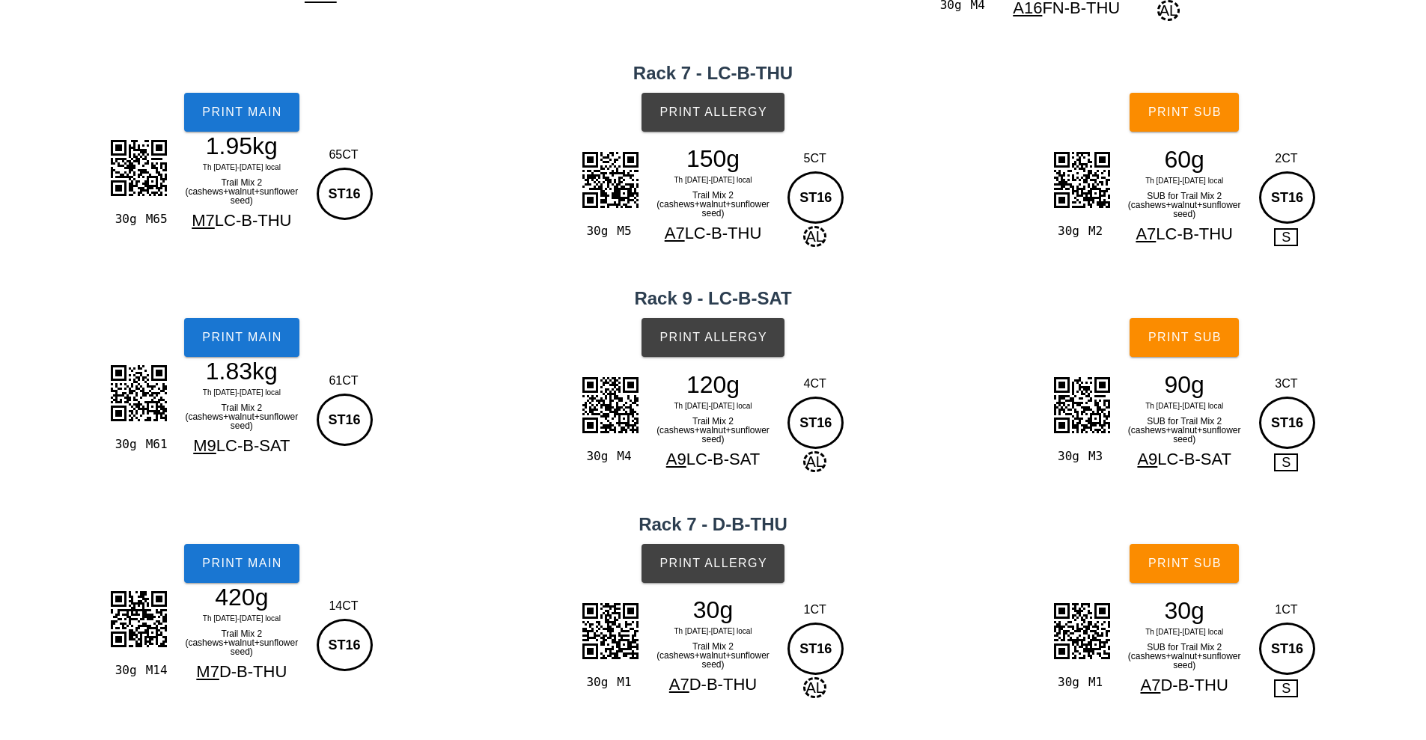
scroll to position [387, 0]
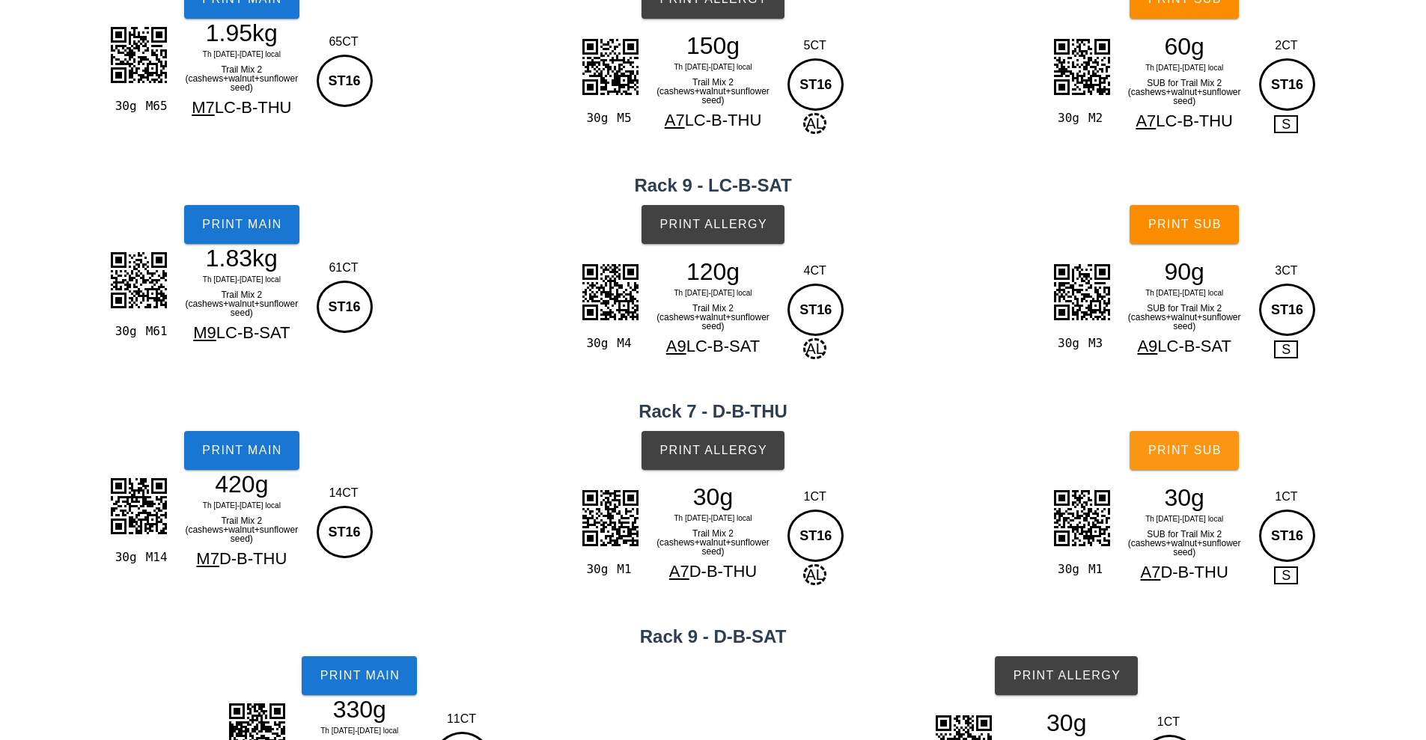
click at [1194, 454] on span "Print Sub" at bounding box center [1184, 450] width 74 height 13
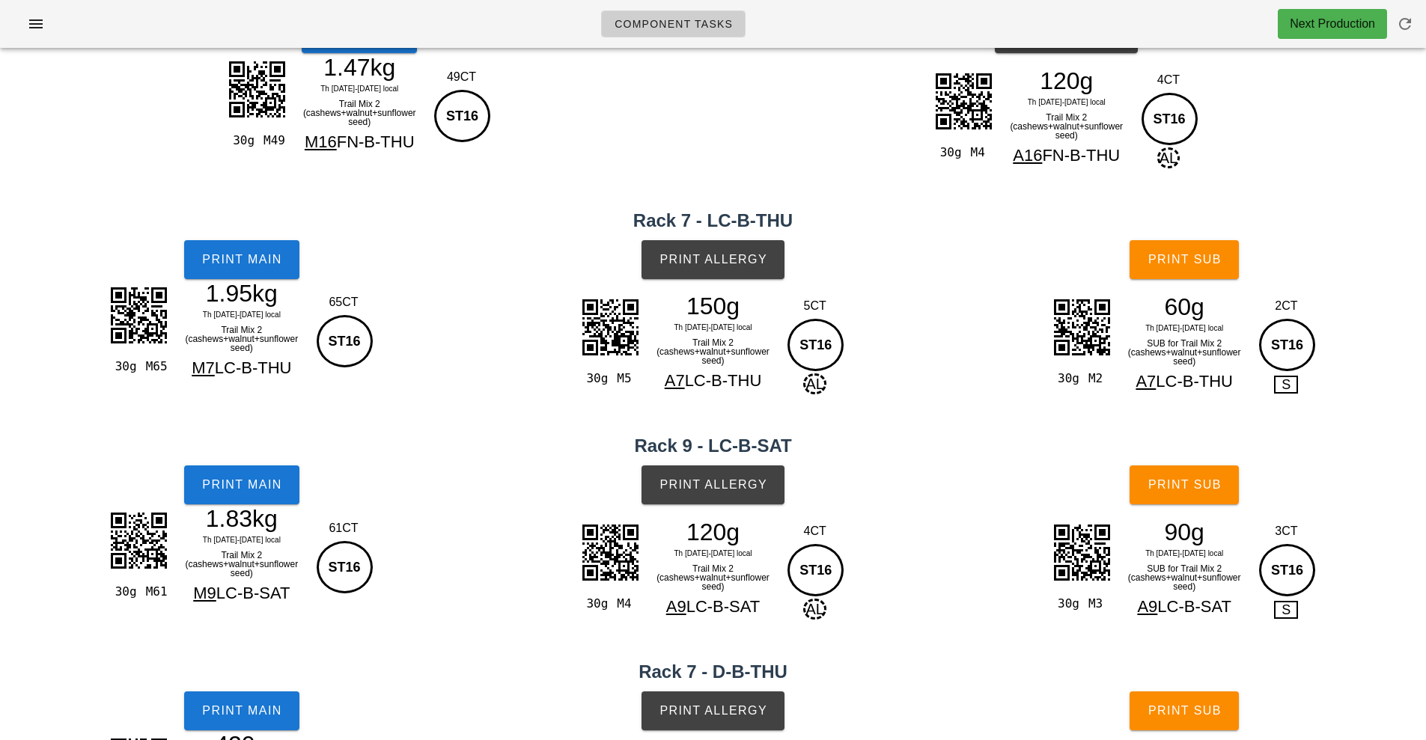
scroll to position [0, 0]
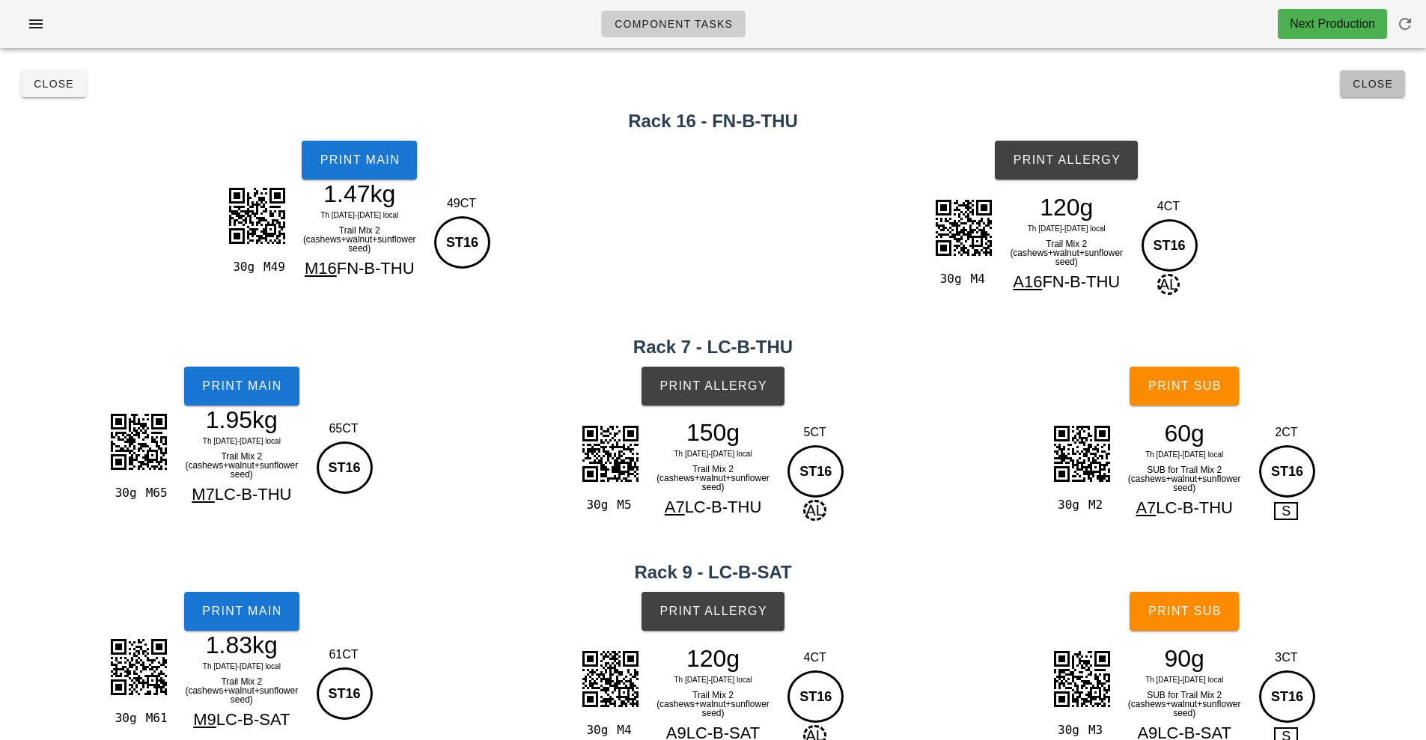
click at [1381, 95] on button "Close" at bounding box center [1371, 83] width 65 height 27
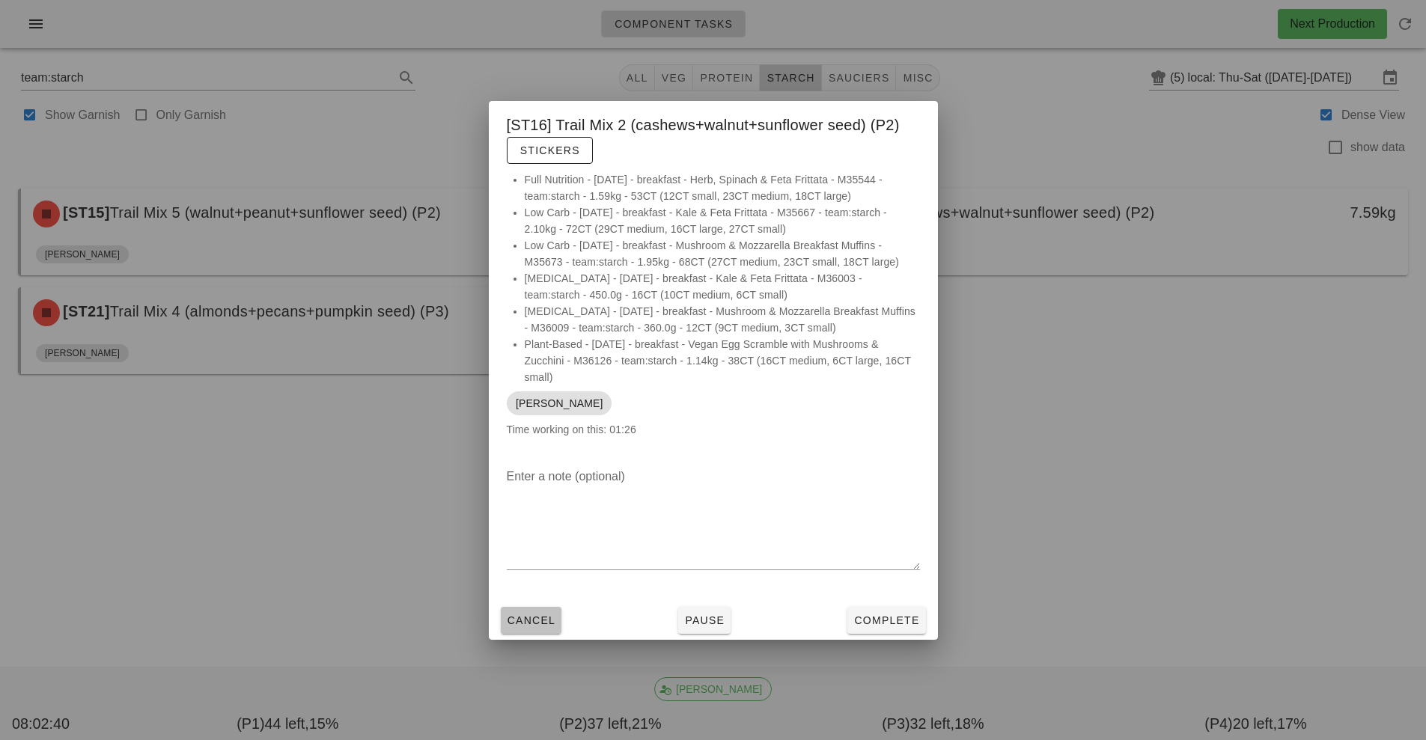
click at [535, 620] on span "Cancel" at bounding box center [531, 620] width 49 height 12
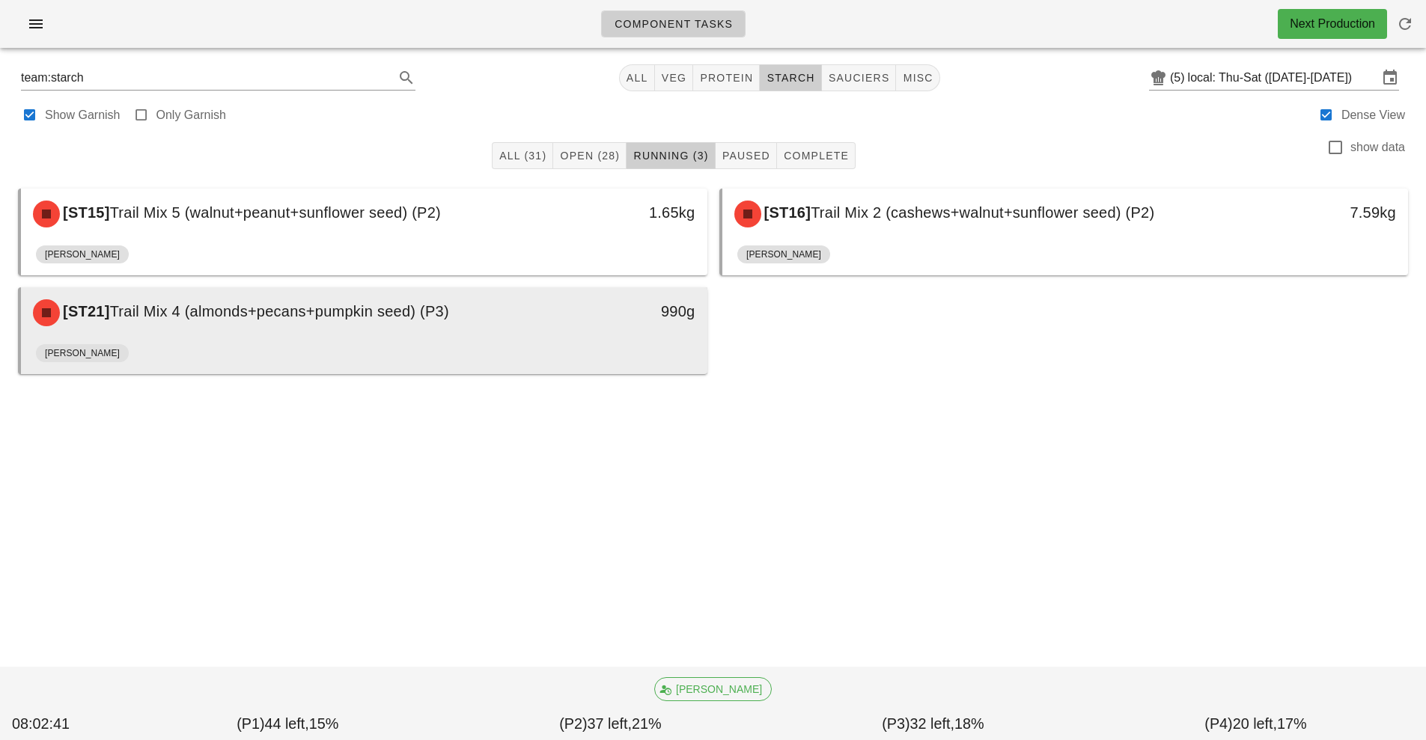
click at [326, 326] on div "[ST21] Trail Mix 4 (almonds+pecans+pumpkin seed) (P3)" at bounding box center [279, 312] width 510 height 45
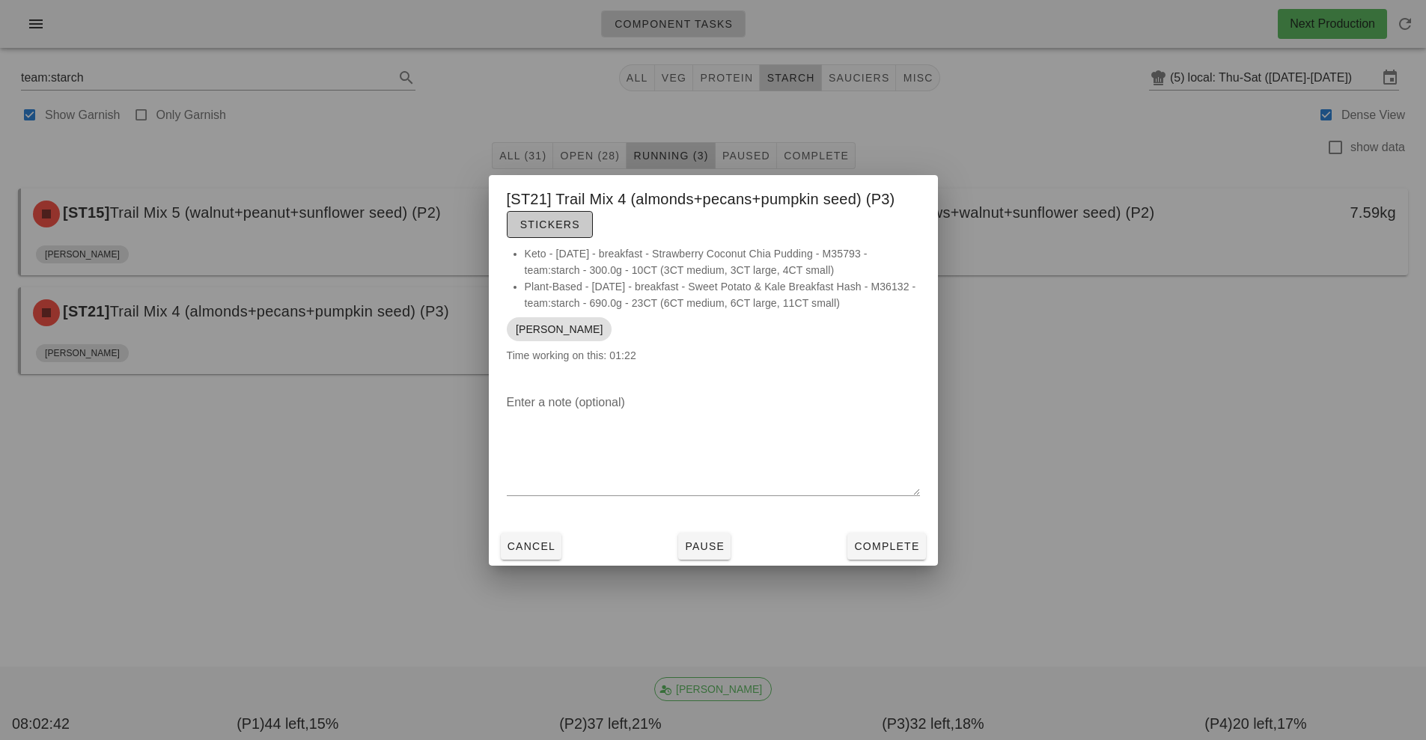
click at [558, 219] on span "Stickers" at bounding box center [549, 225] width 61 height 12
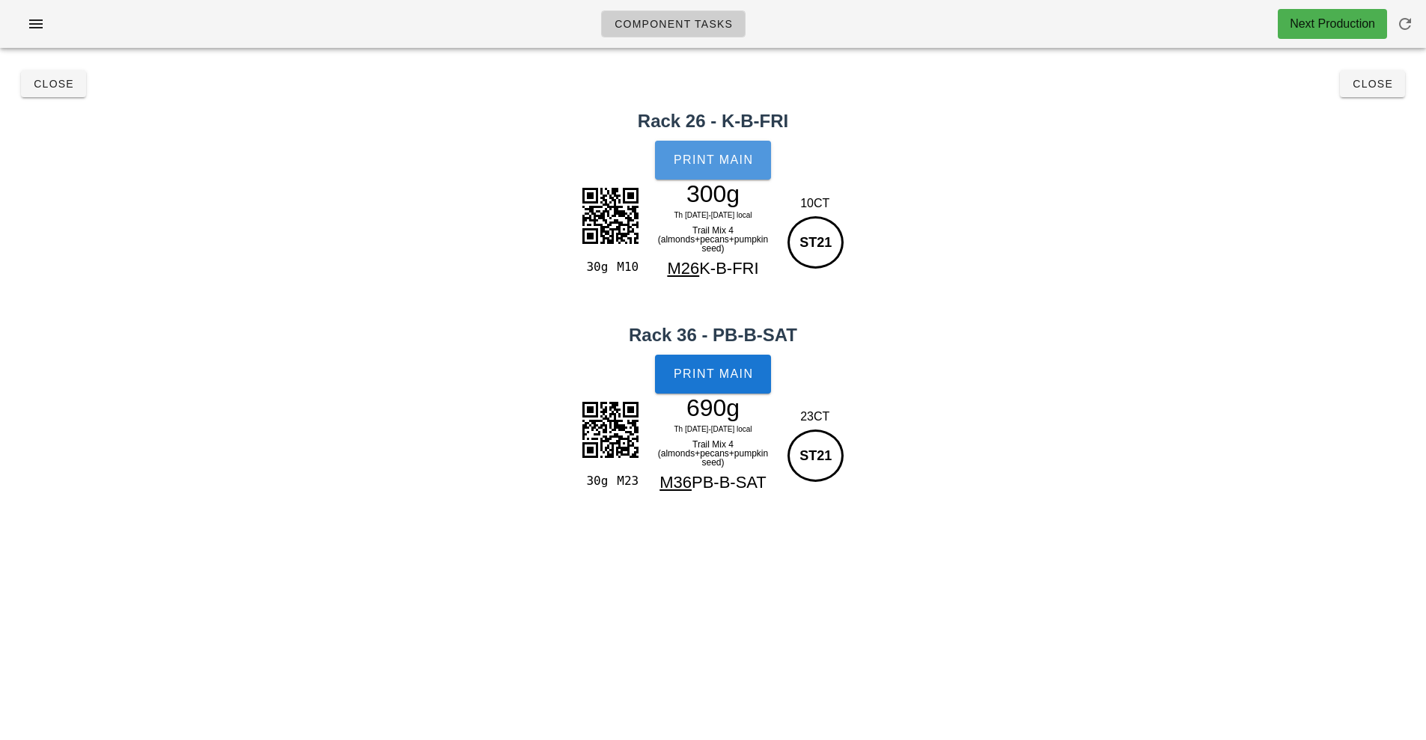
click at [706, 147] on button "Print Main" at bounding box center [712, 160] width 115 height 39
click at [721, 373] on span "Print Main" at bounding box center [713, 373] width 81 height 13
click at [1375, 85] on span "Close" at bounding box center [1371, 84] width 41 height 12
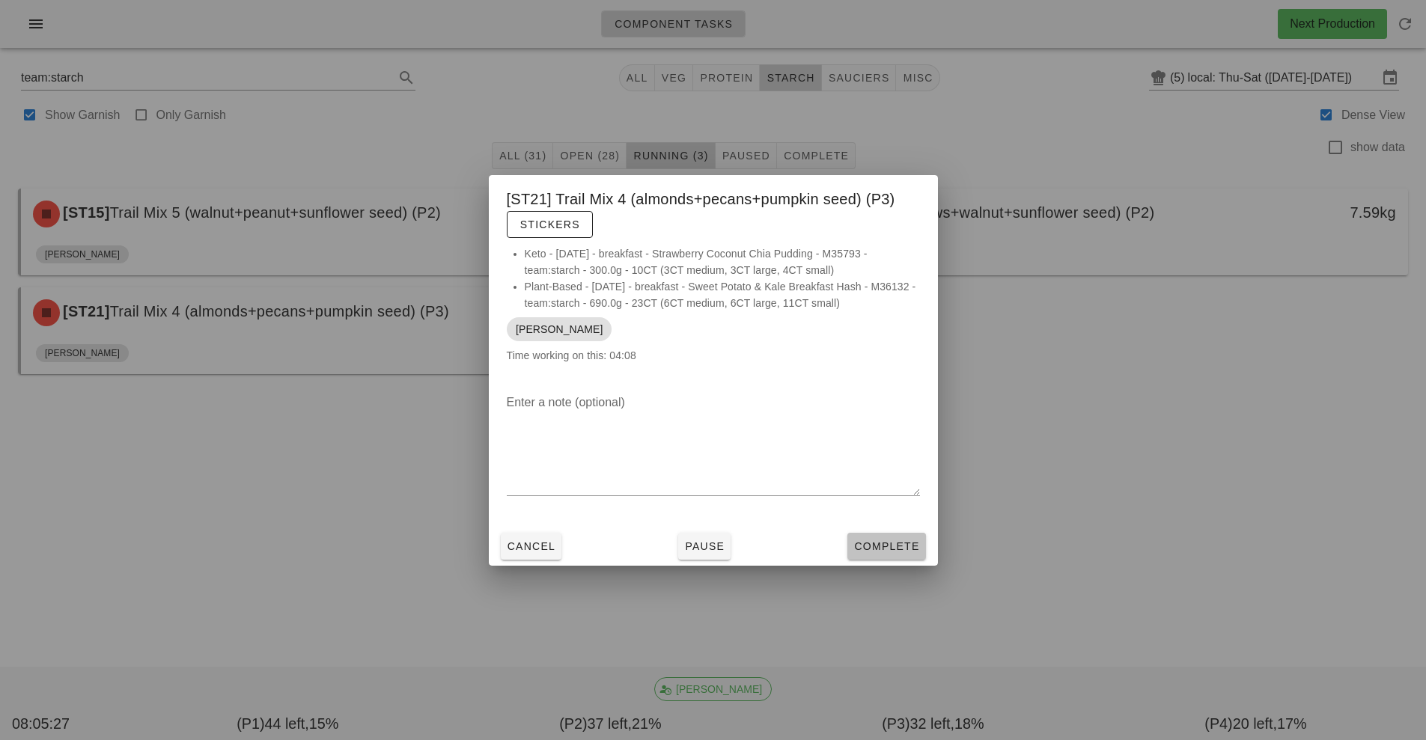
click at [877, 554] on button "Complete" at bounding box center [886, 546] width 78 height 27
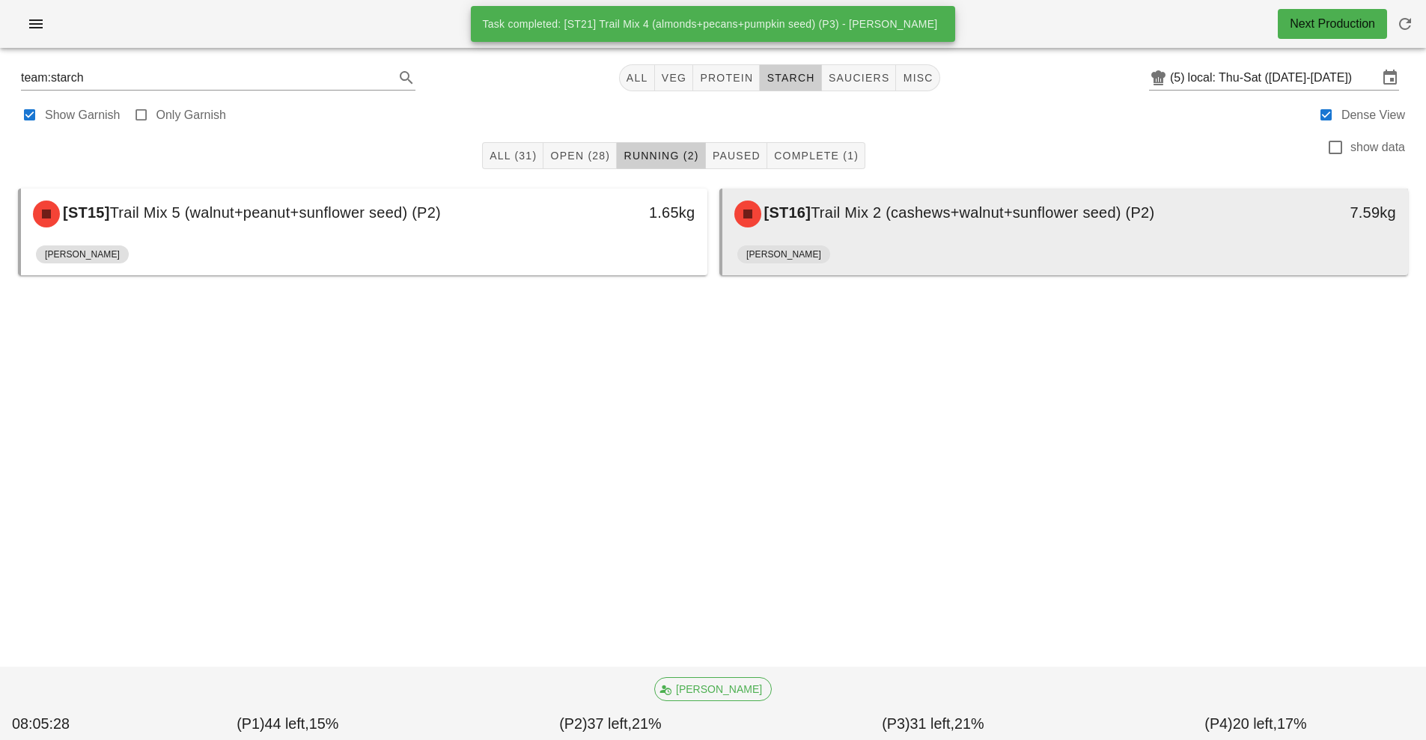
click at [1224, 199] on div "[ST16] Trail Mix 2 (cashews+walnut+sunflower seed) (P2)" at bounding box center [980, 214] width 510 height 45
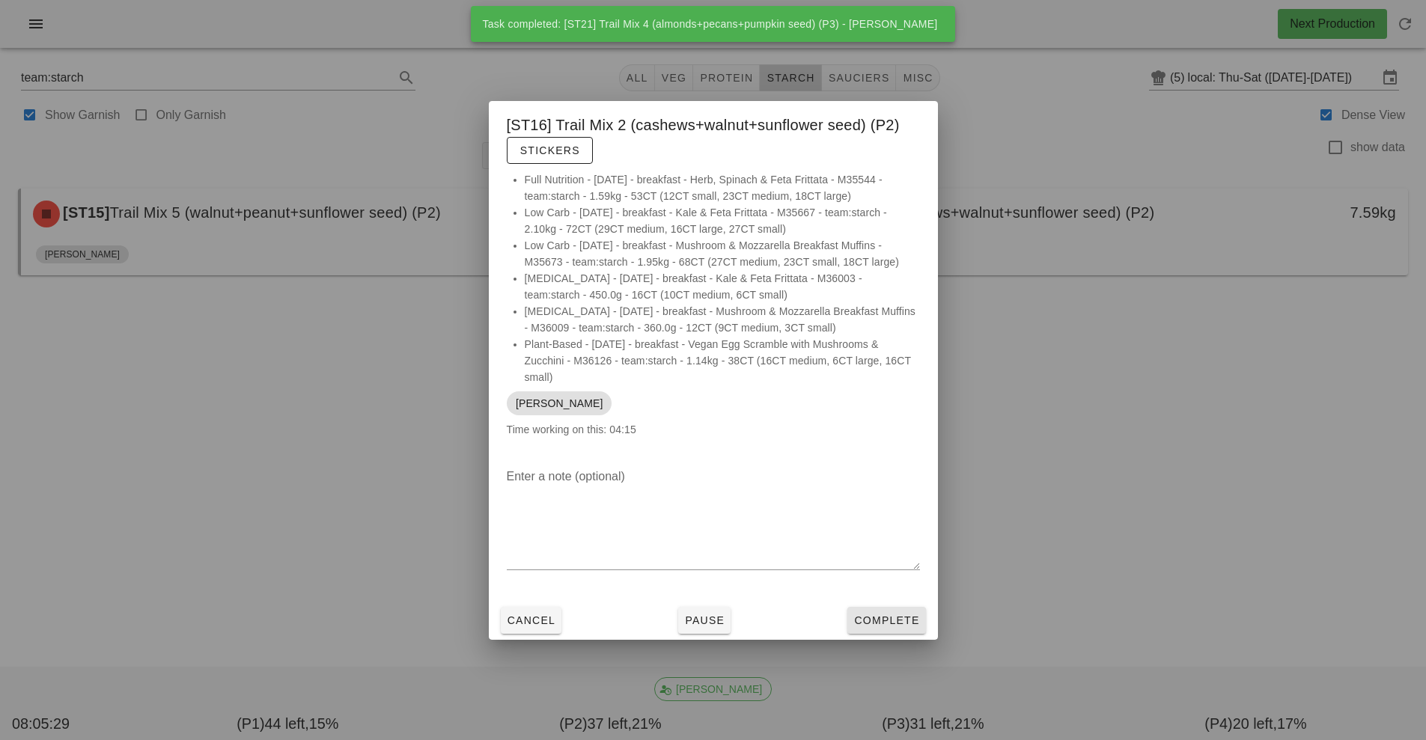
click at [873, 633] on button "Complete" at bounding box center [886, 620] width 78 height 27
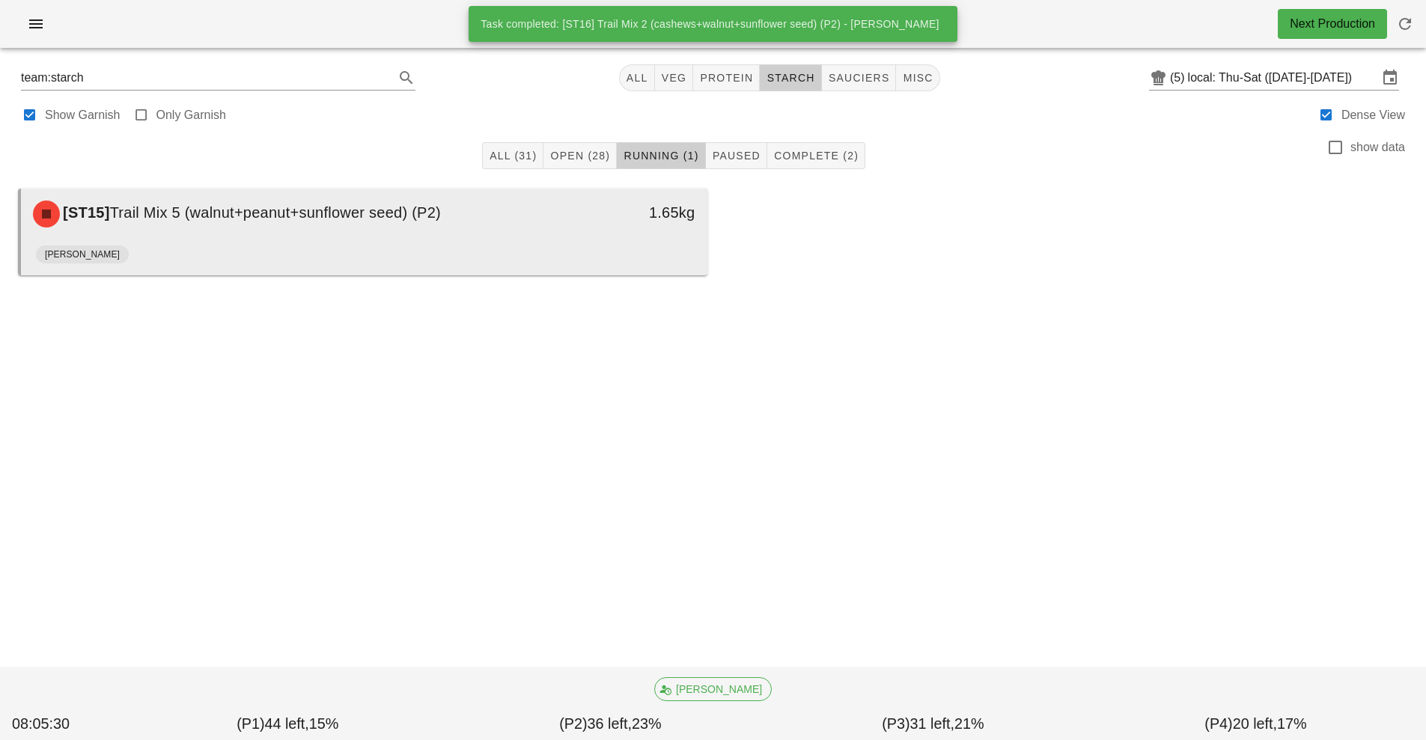
click at [578, 254] on div "[PERSON_NAME]" at bounding box center [364, 257] width 656 height 36
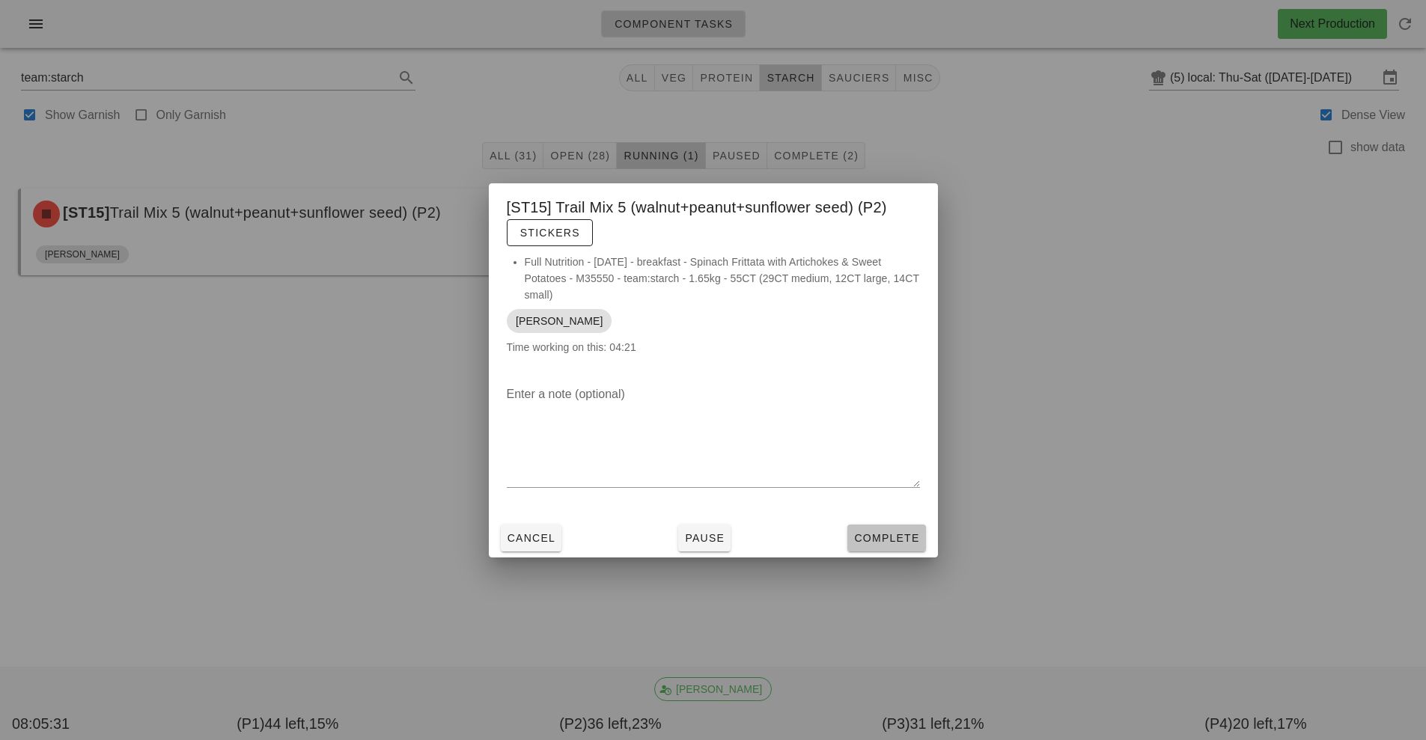
click at [889, 534] on span "Complete" at bounding box center [886, 538] width 66 height 12
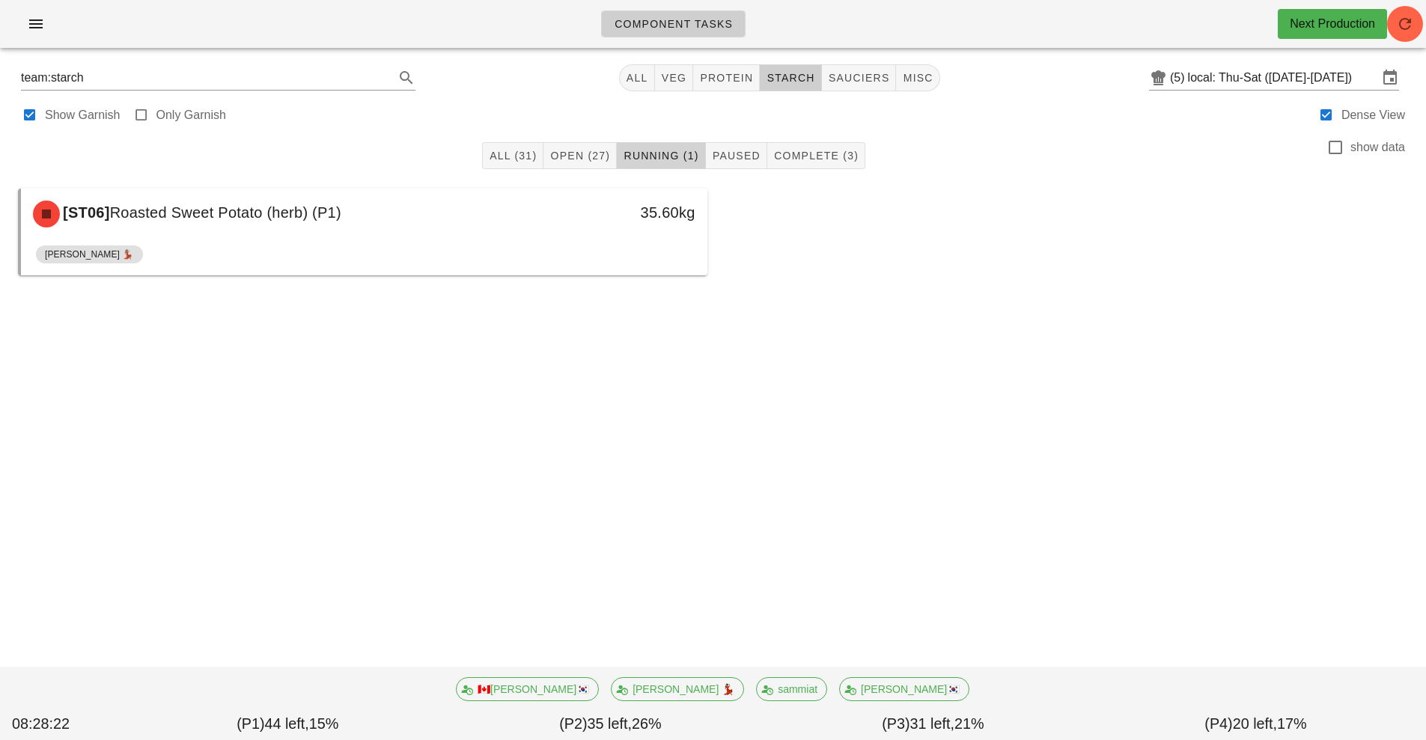
click at [654, 150] on span "Running (1)" at bounding box center [661, 156] width 76 height 12
click at [814, 154] on span "Complete (3)" at bounding box center [815, 156] width 85 height 12
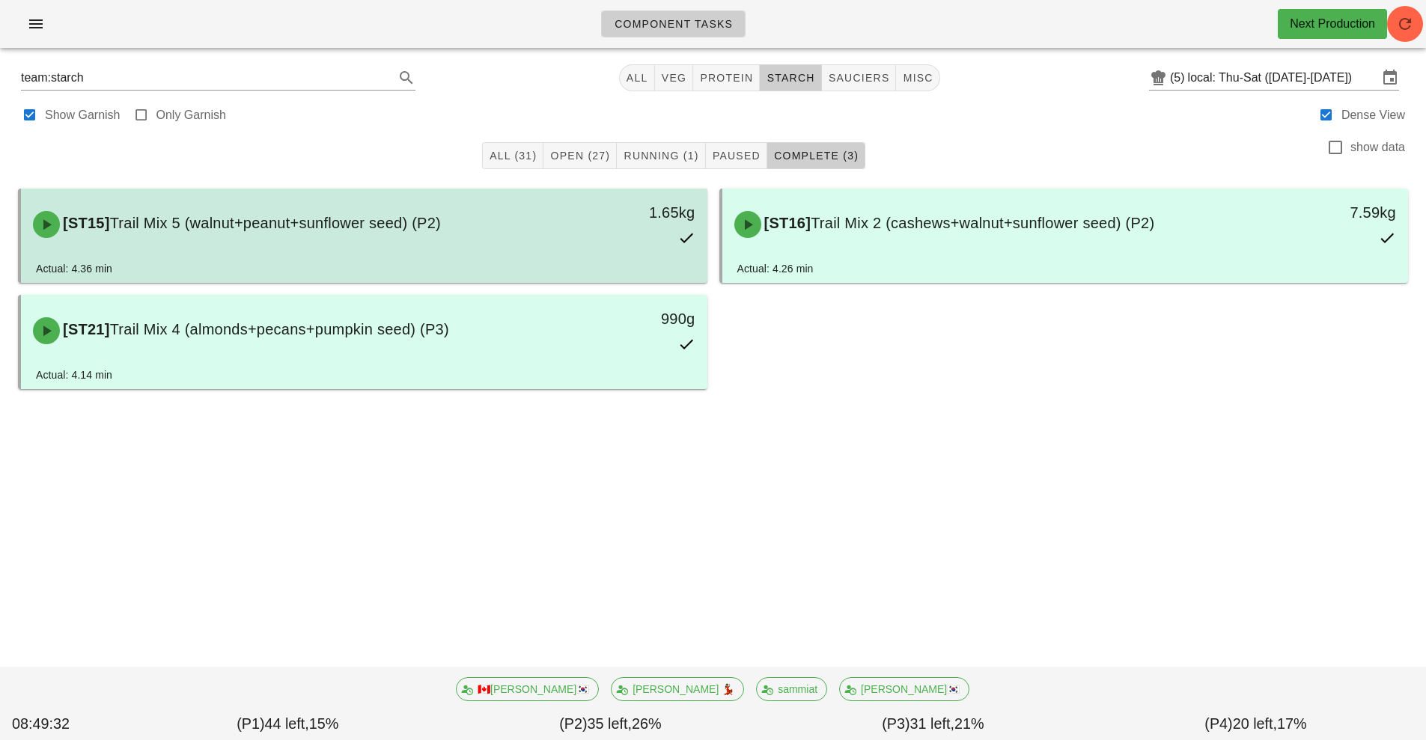
click at [459, 257] on div "[ST15] Trail Mix 5 (walnut+peanut+sunflower seed) (P2) 1.65kg" at bounding box center [364, 225] width 680 height 66
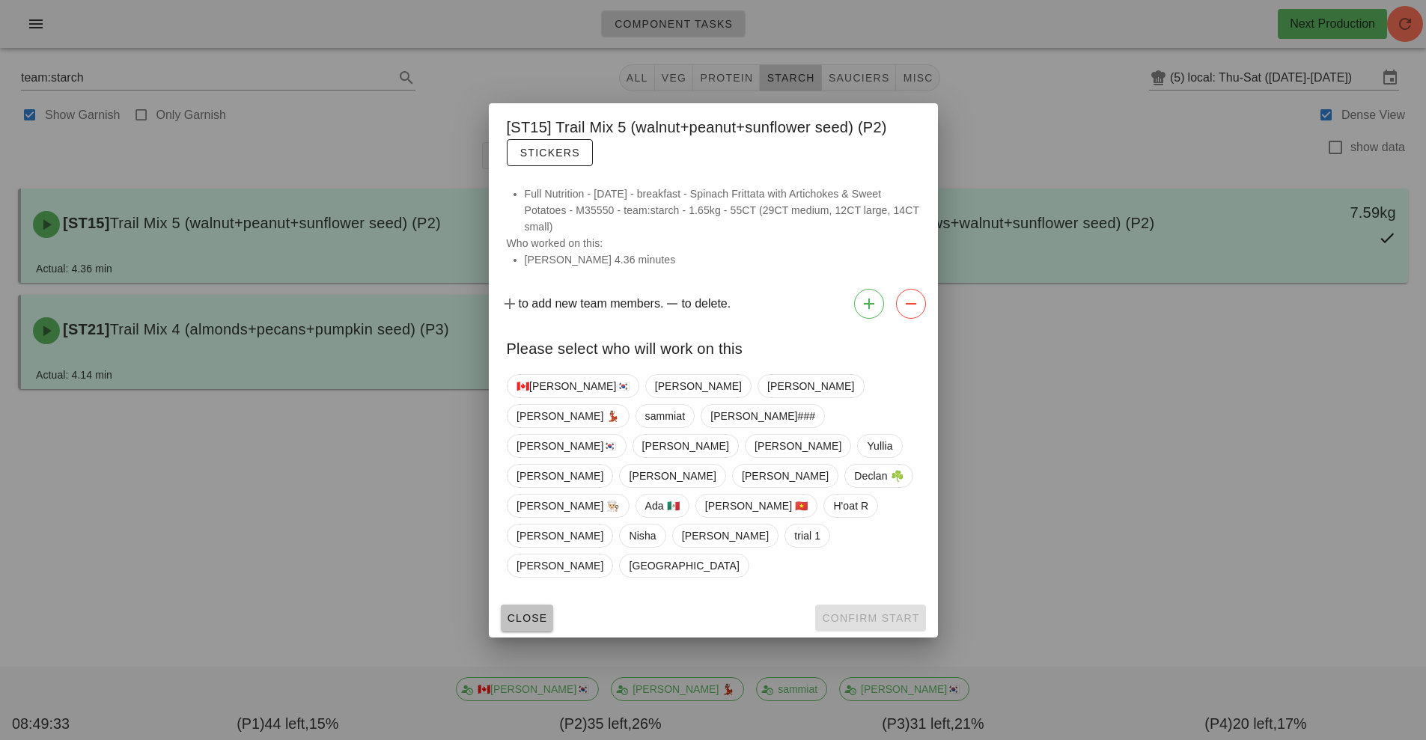
click at [528, 612] on span "Close" at bounding box center [527, 618] width 41 height 12
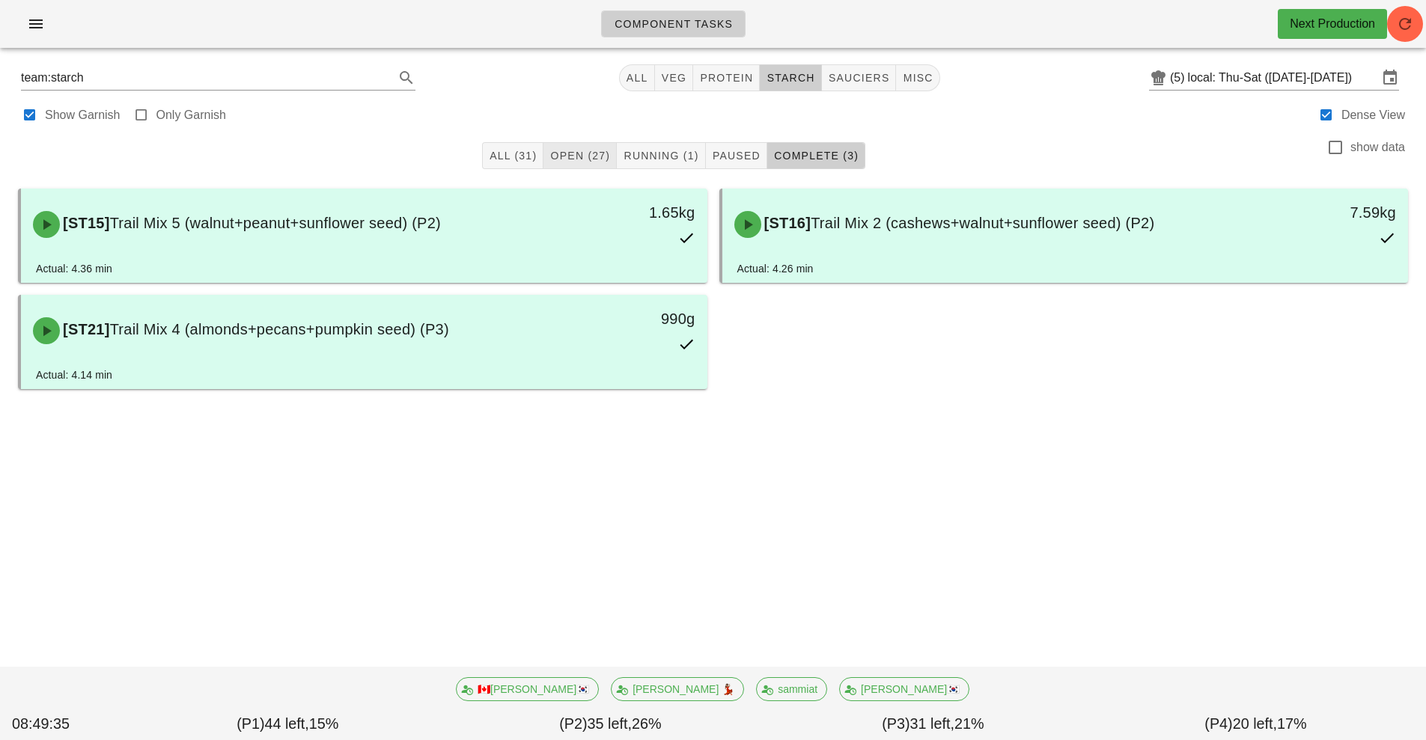
click at [580, 159] on span "Open (27)" at bounding box center [579, 156] width 61 height 12
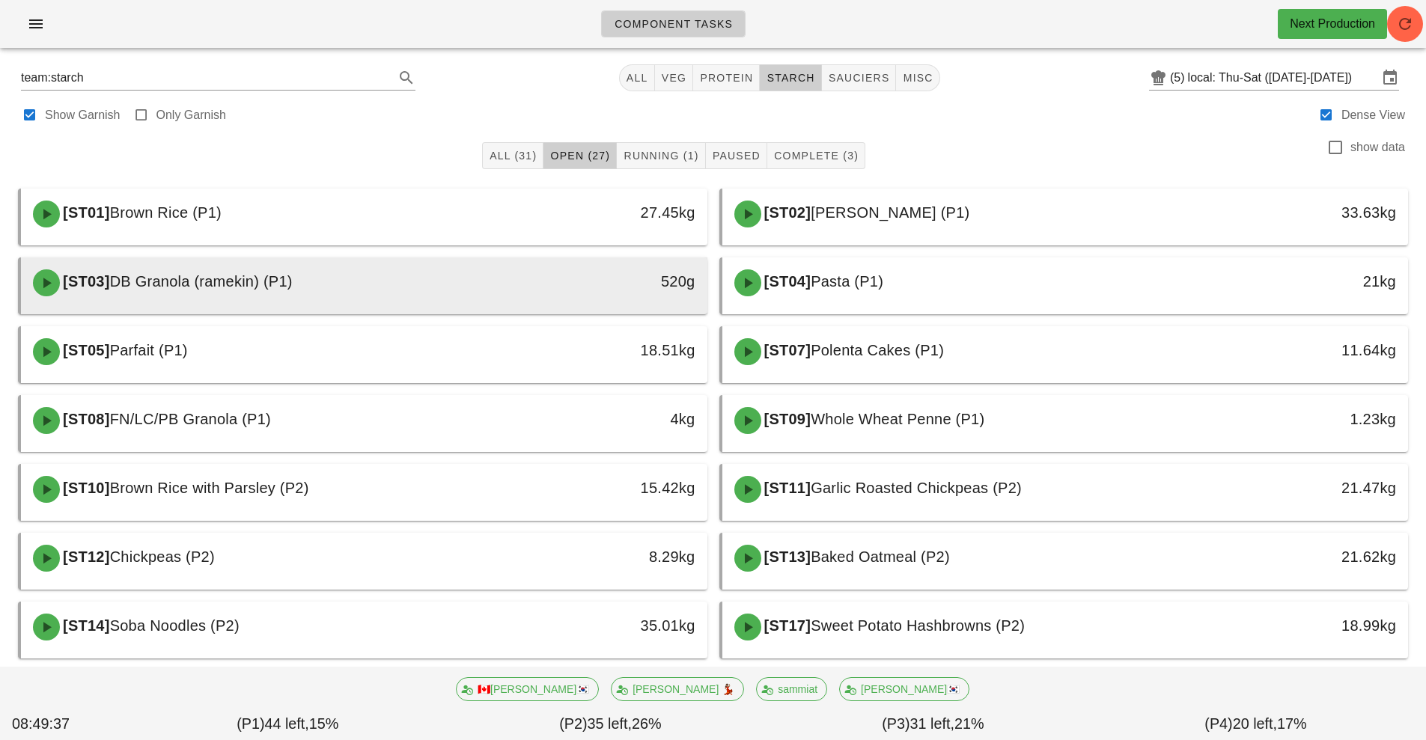
click at [343, 273] on div "[ST03] DB Granola (ramekin) (P1)" at bounding box center [279, 282] width 510 height 45
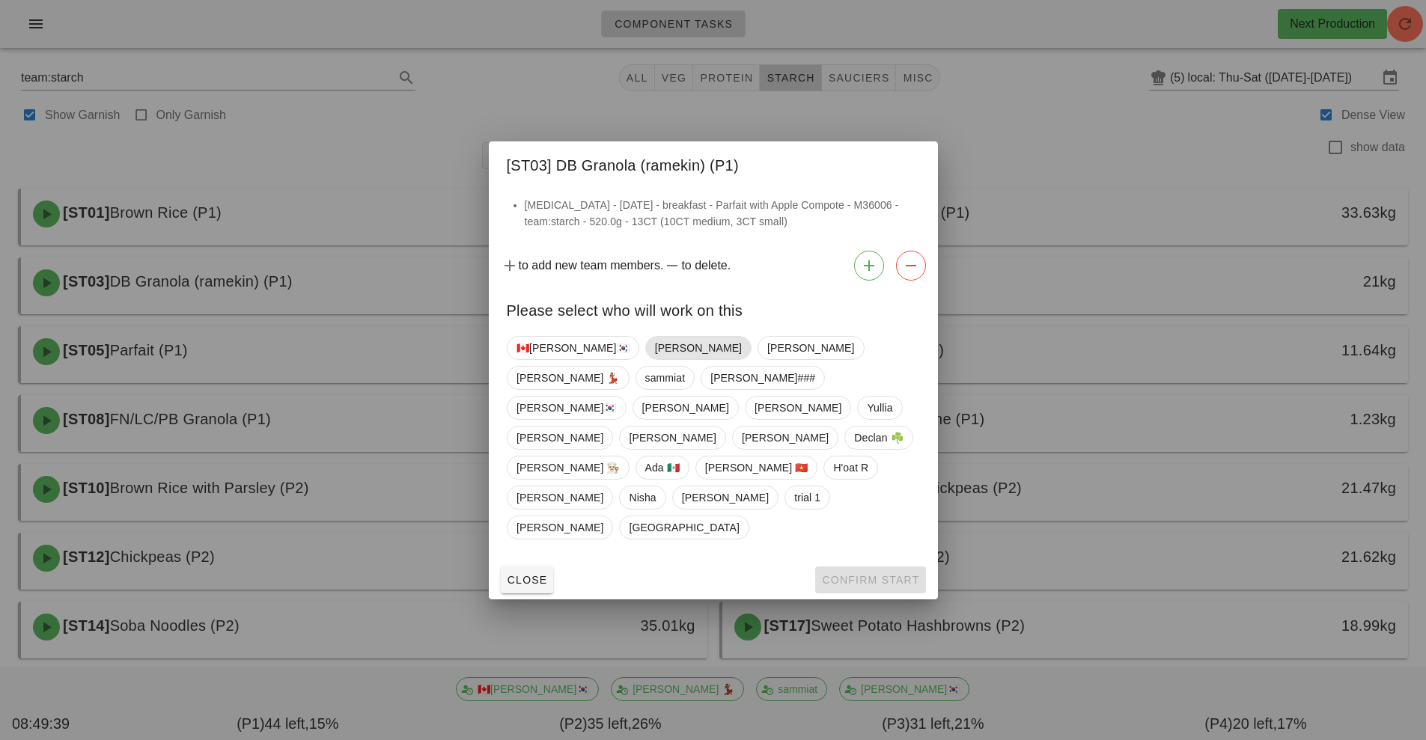
click at [654, 359] on span "[PERSON_NAME]" at bounding box center [697, 348] width 87 height 22
click at [883, 574] on span "Confirm Start" at bounding box center [870, 580] width 98 height 12
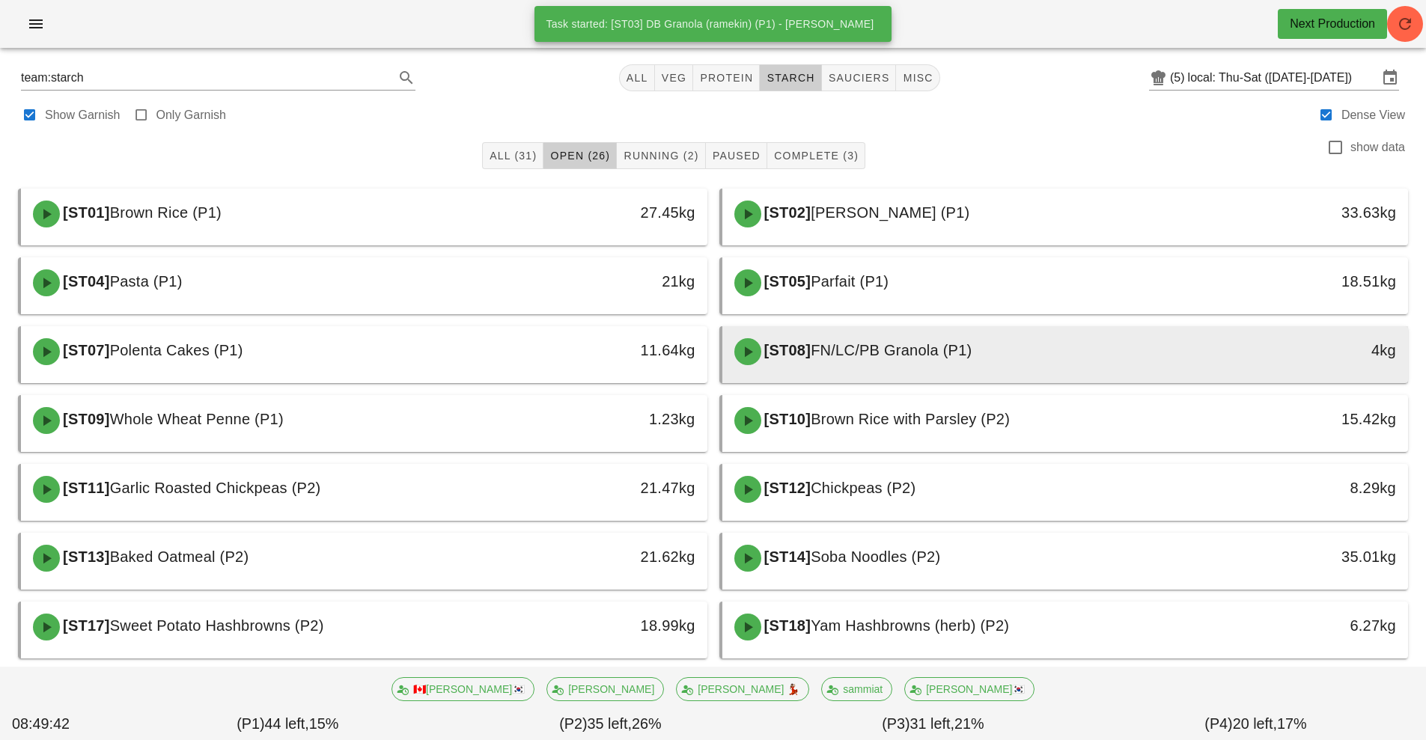
click at [921, 357] on span "FN/LC/PB Granola (P1)" at bounding box center [890, 350] width 161 height 16
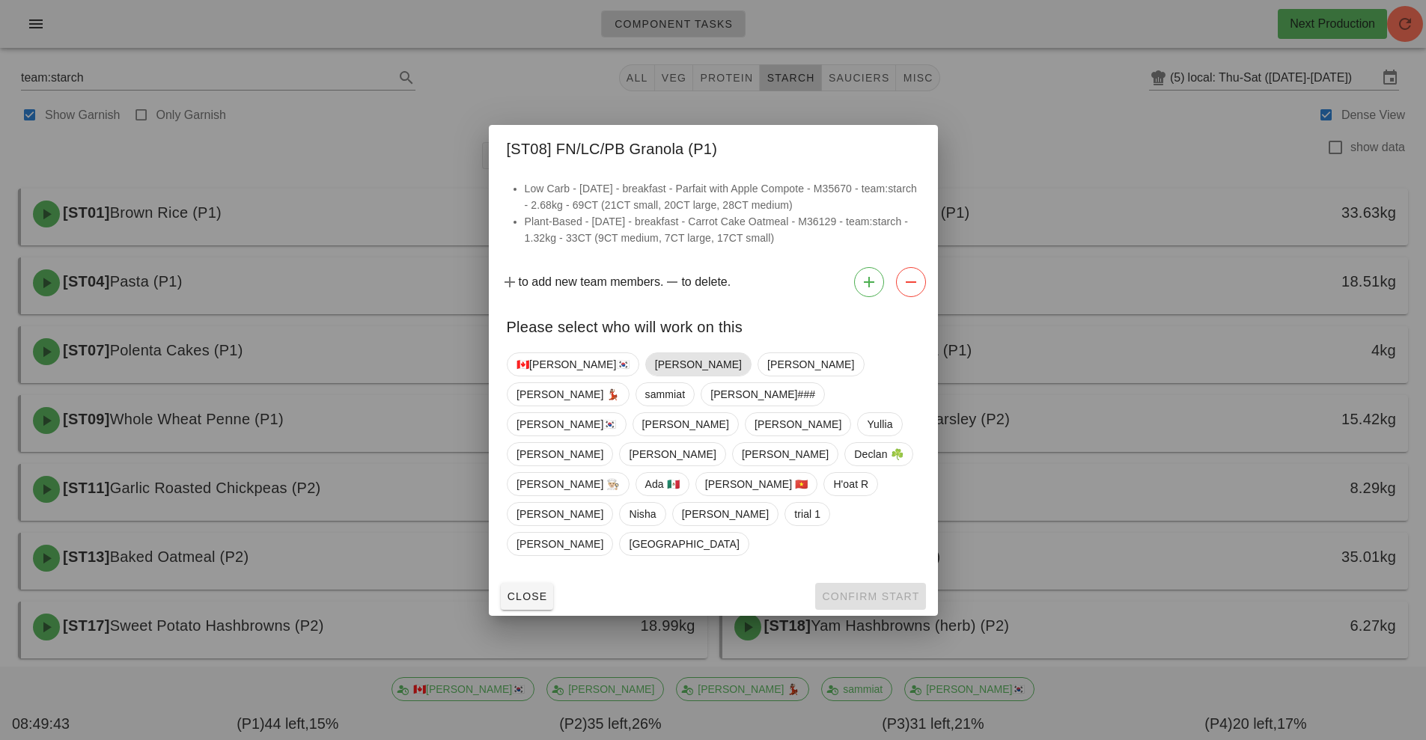
click at [654, 376] on span "[PERSON_NAME]" at bounding box center [697, 364] width 87 height 22
click at [892, 590] on span "Confirm Start" at bounding box center [870, 596] width 98 height 12
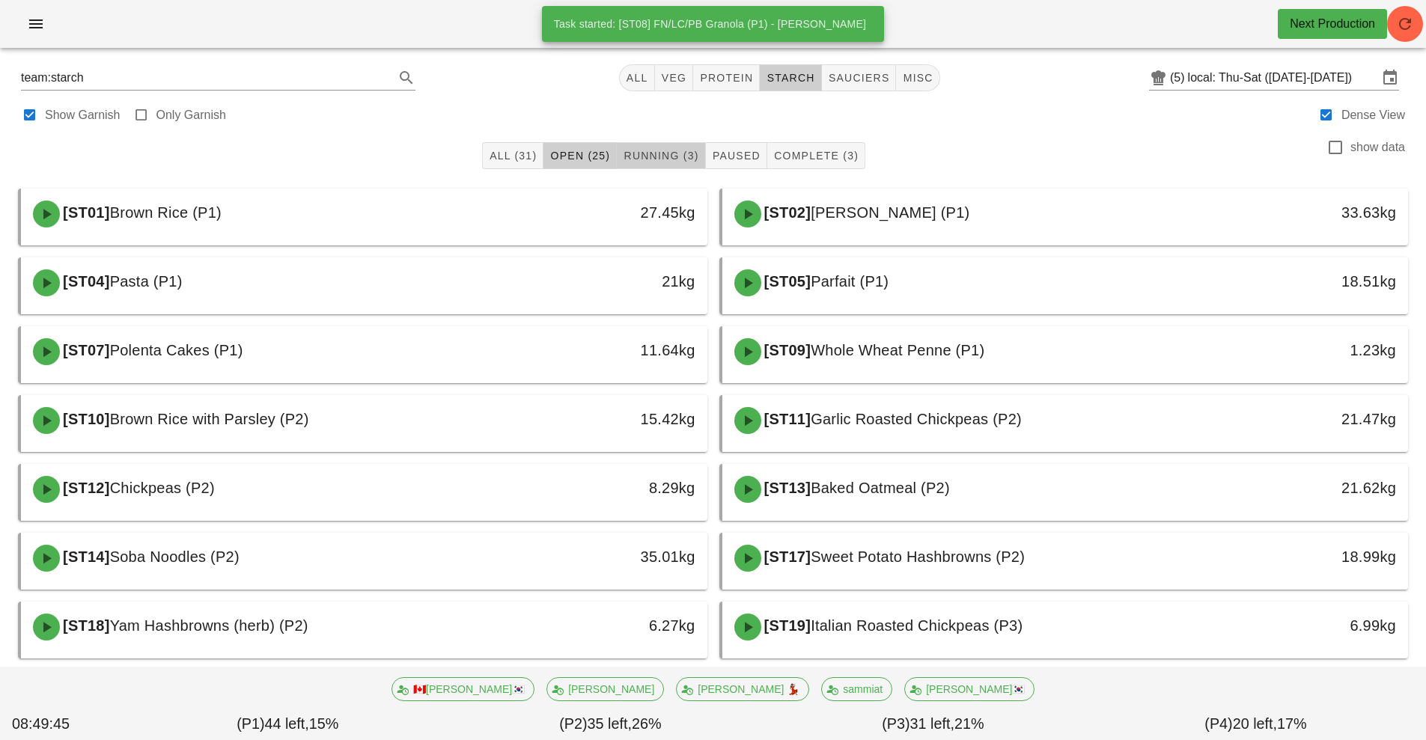
click at [658, 144] on button "Running (3)" at bounding box center [661, 155] width 88 height 27
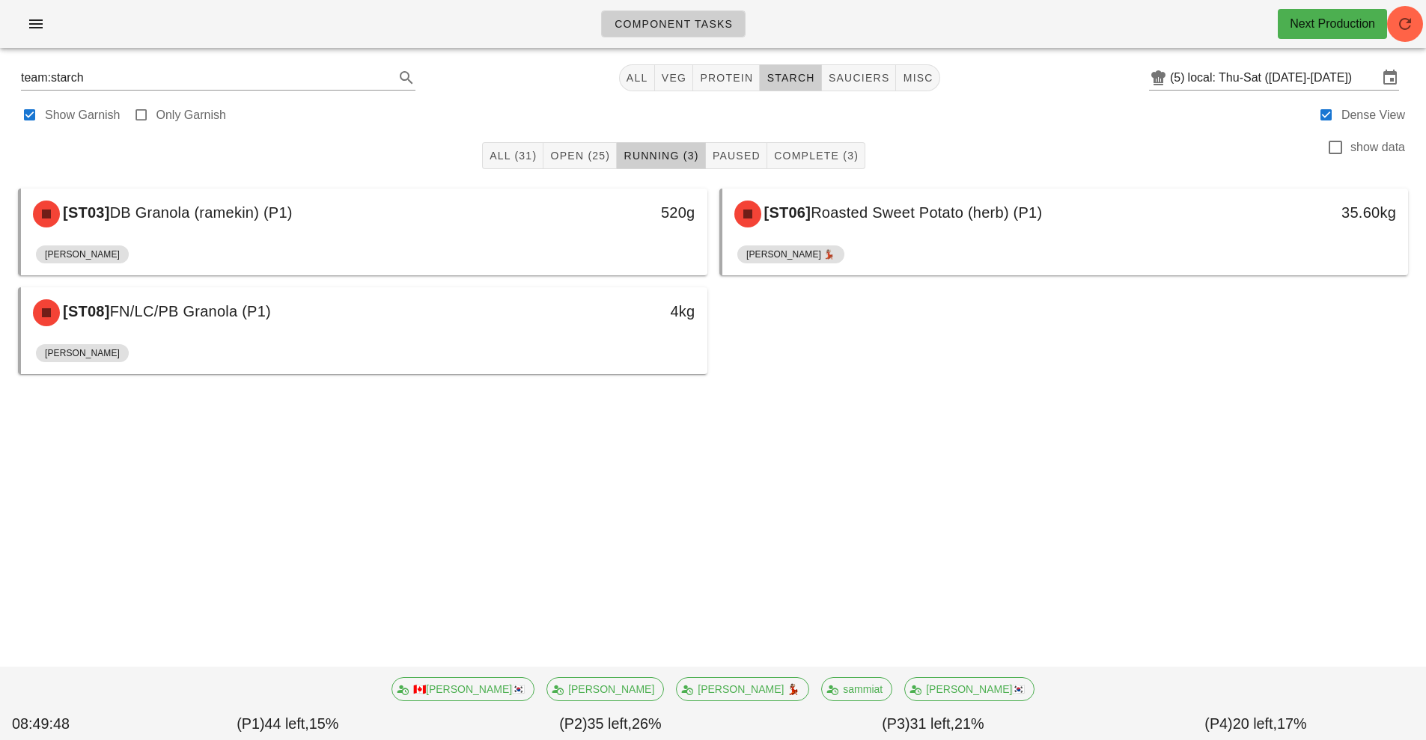
click at [329, 234] on div "[ST03] DB Granola (ramekin) (P1)" at bounding box center [279, 214] width 510 height 45
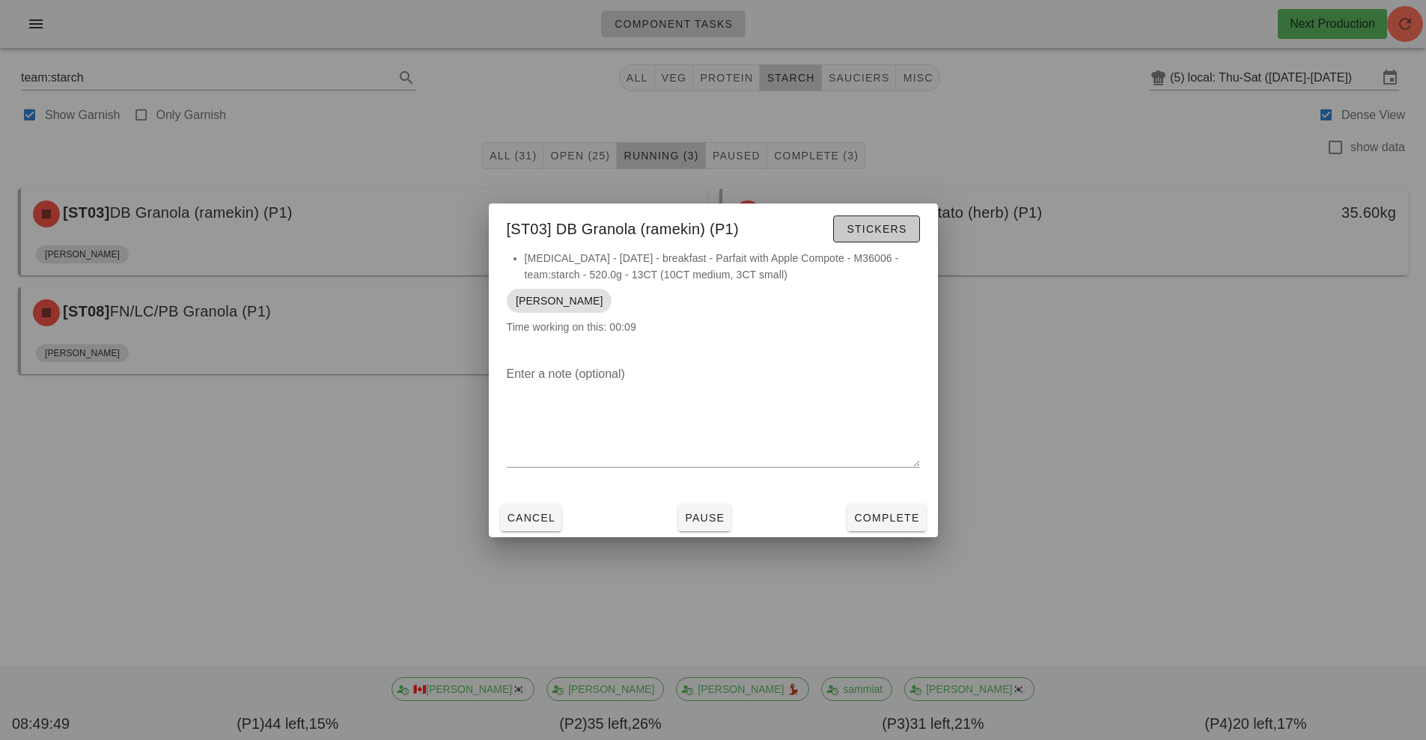
click at [879, 231] on span "Stickers" at bounding box center [876, 229] width 61 height 12
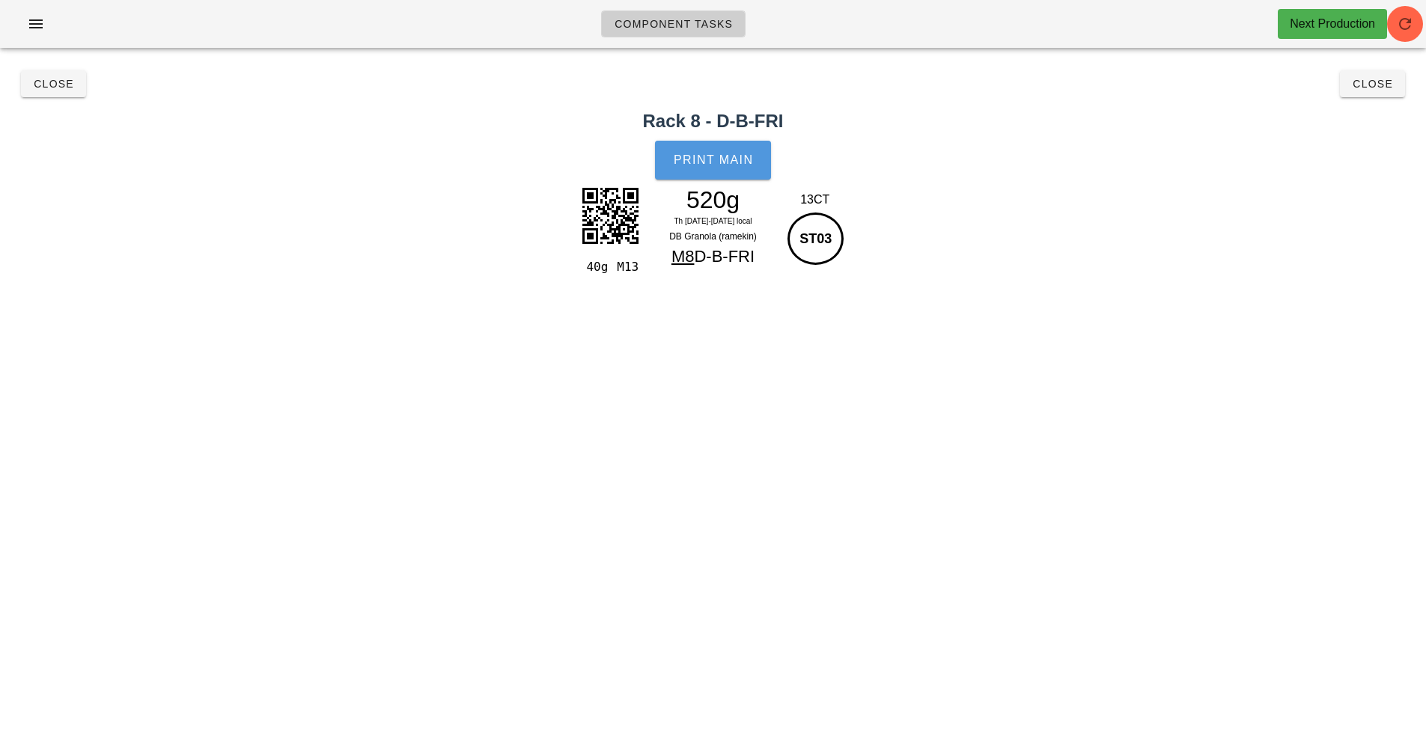
click at [716, 159] on span "Print Main" at bounding box center [713, 159] width 81 height 13
click at [1380, 81] on span "Close" at bounding box center [1371, 84] width 41 height 12
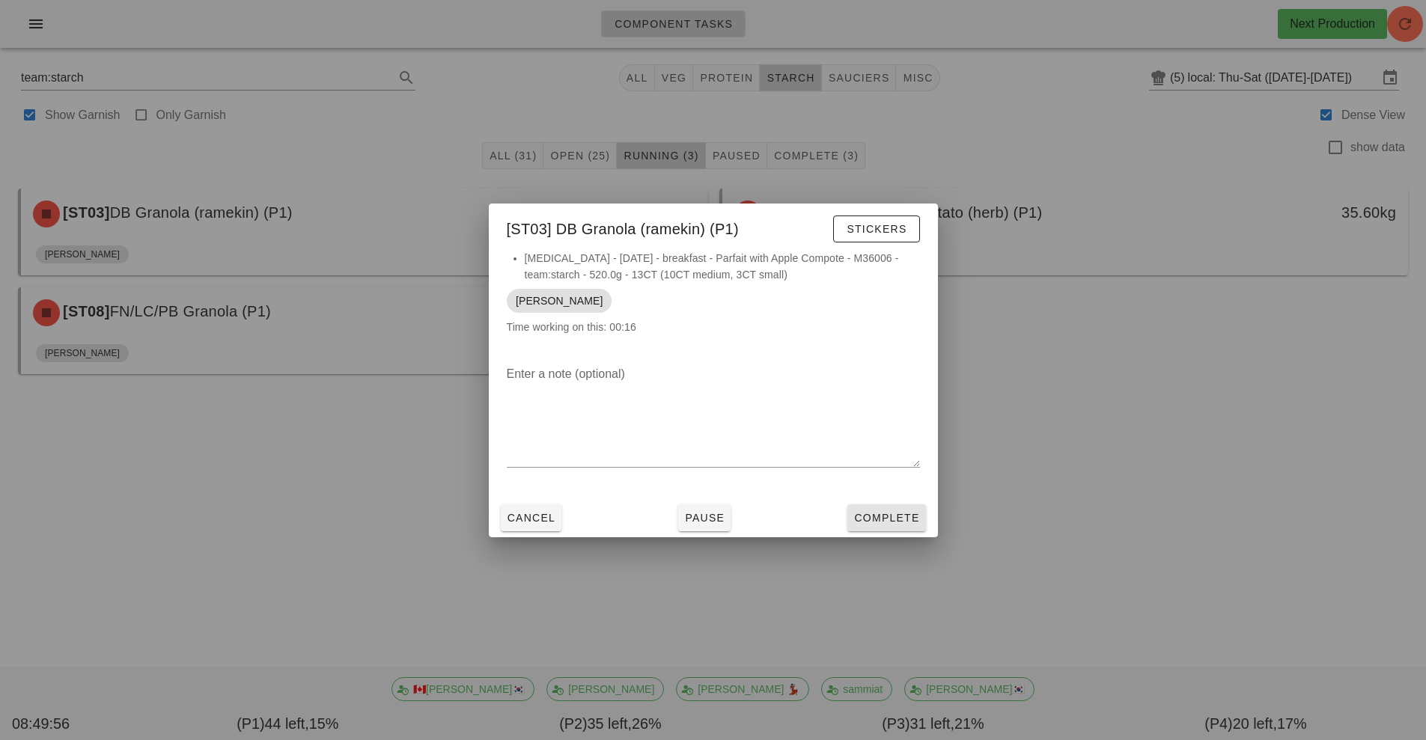
click at [877, 515] on span "Complete" at bounding box center [886, 518] width 66 height 12
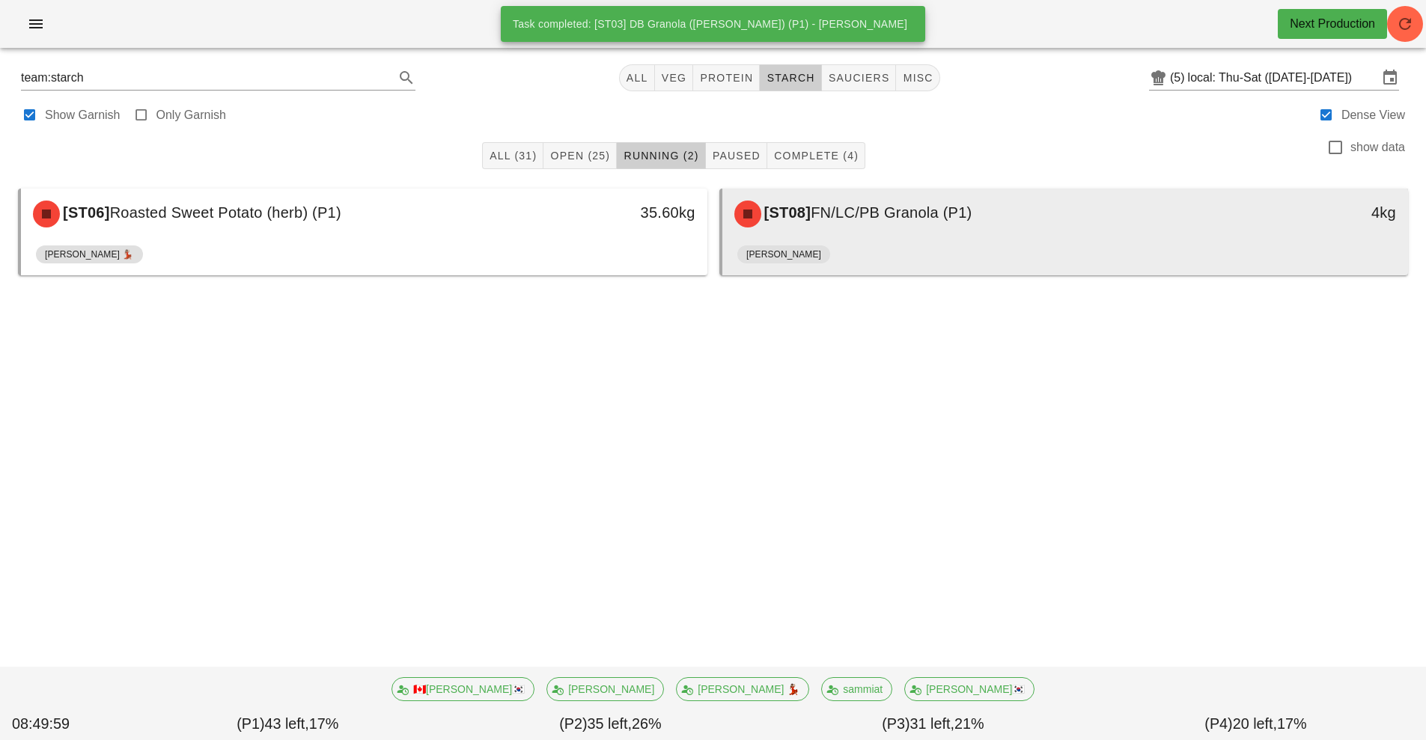
click at [888, 241] on div "[PERSON_NAME]" at bounding box center [1065, 257] width 656 height 36
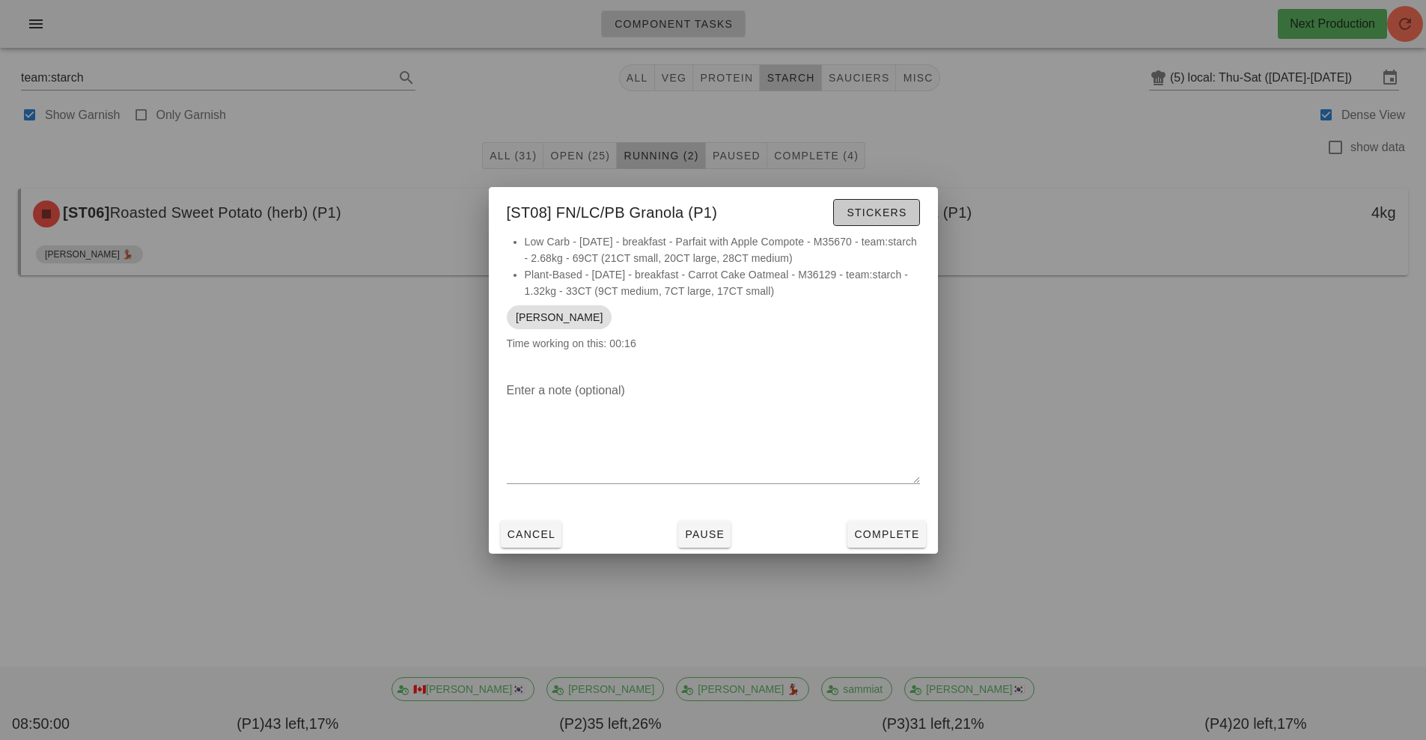
click at [888, 222] on button "Stickers" at bounding box center [876, 212] width 86 height 27
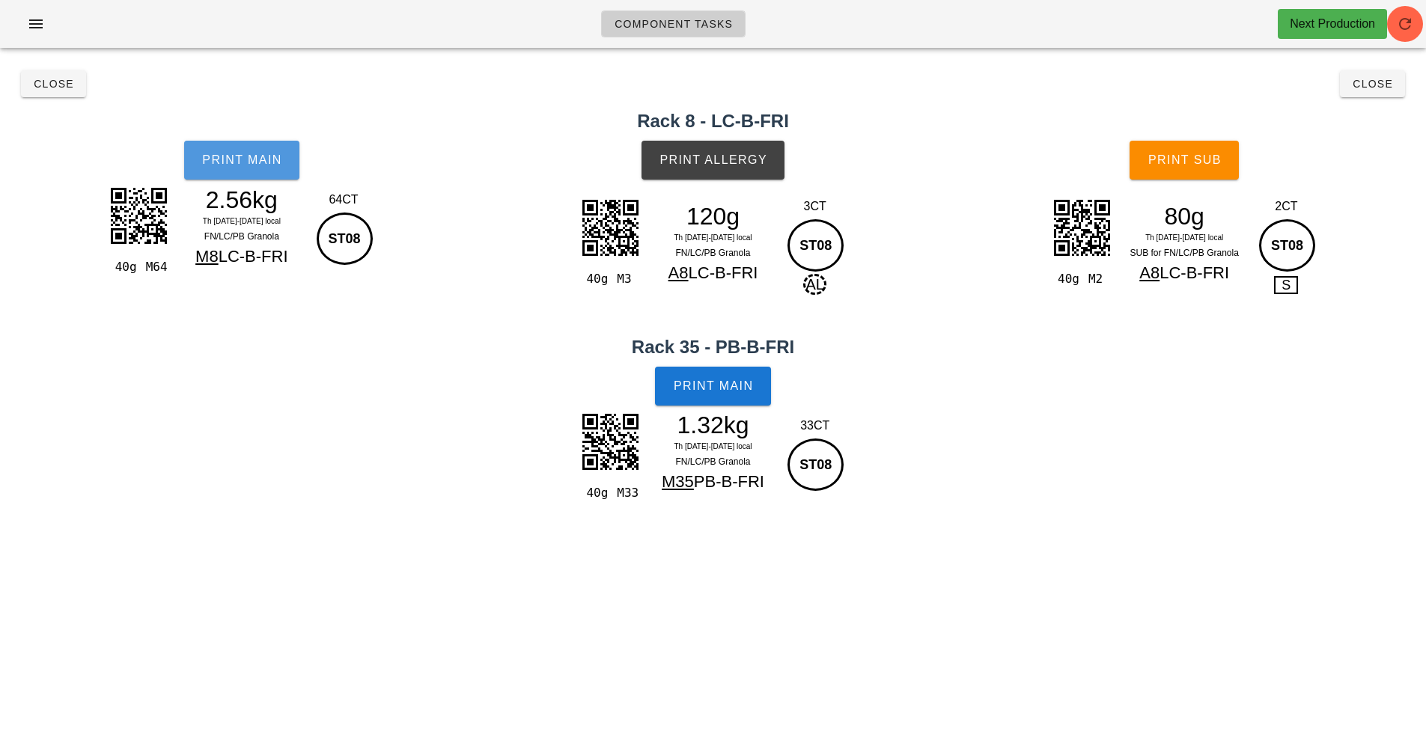
click at [249, 174] on button "Print Main" at bounding box center [241, 160] width 115 height 39
click at [721, 390] on span "Print Main" at bounding box center [713, 385] width 81 height 13
click at [740, 162] on span "Print Allergy" at bounding box center [713, 159] width 109 height 13
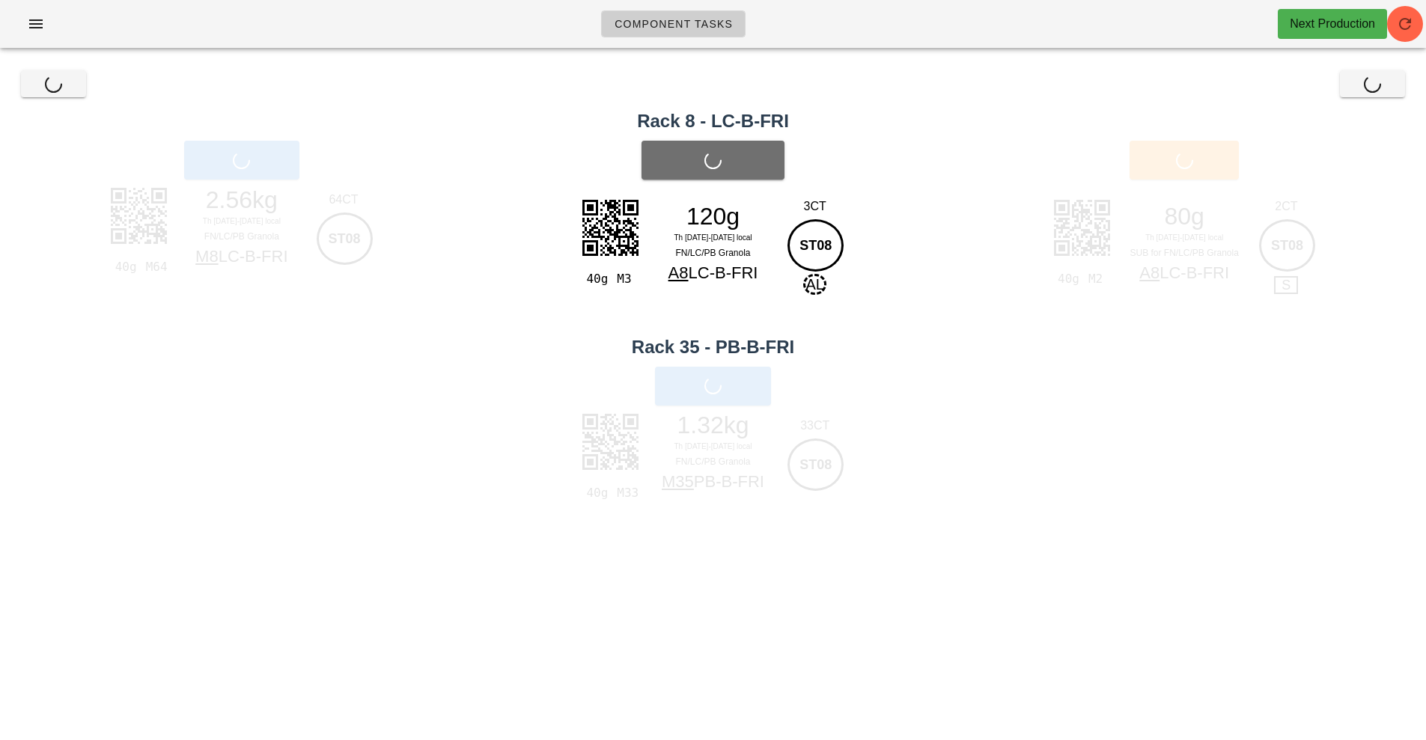
click at [724, 163] on div "Print Allergy" at bounding box center [712, 160] width 483 height 57
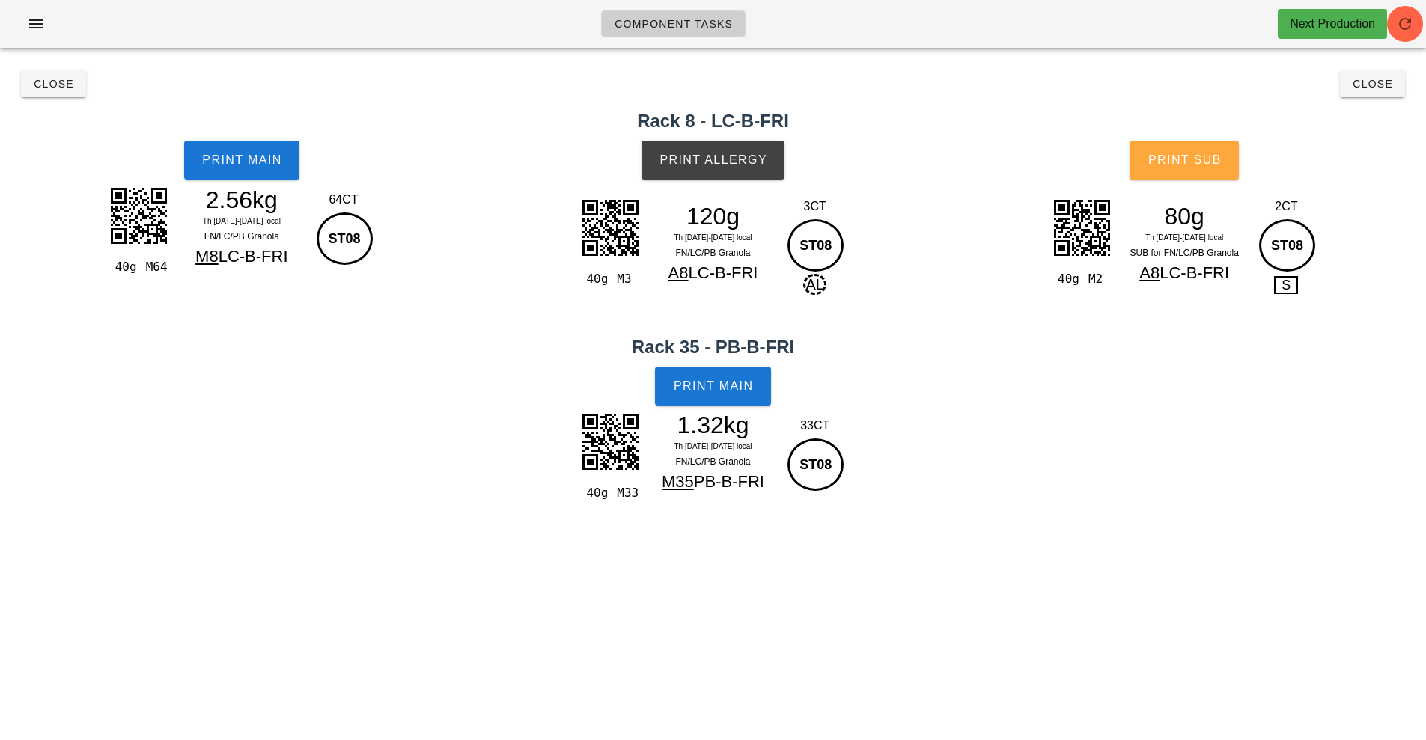
click at [1171, 158] on span "Print Sub" at bounding box center [1184, 159] width 74 height 13
click at [1387, 87] on span "Close" at bounding box center [1371, 84] width 41 height 12
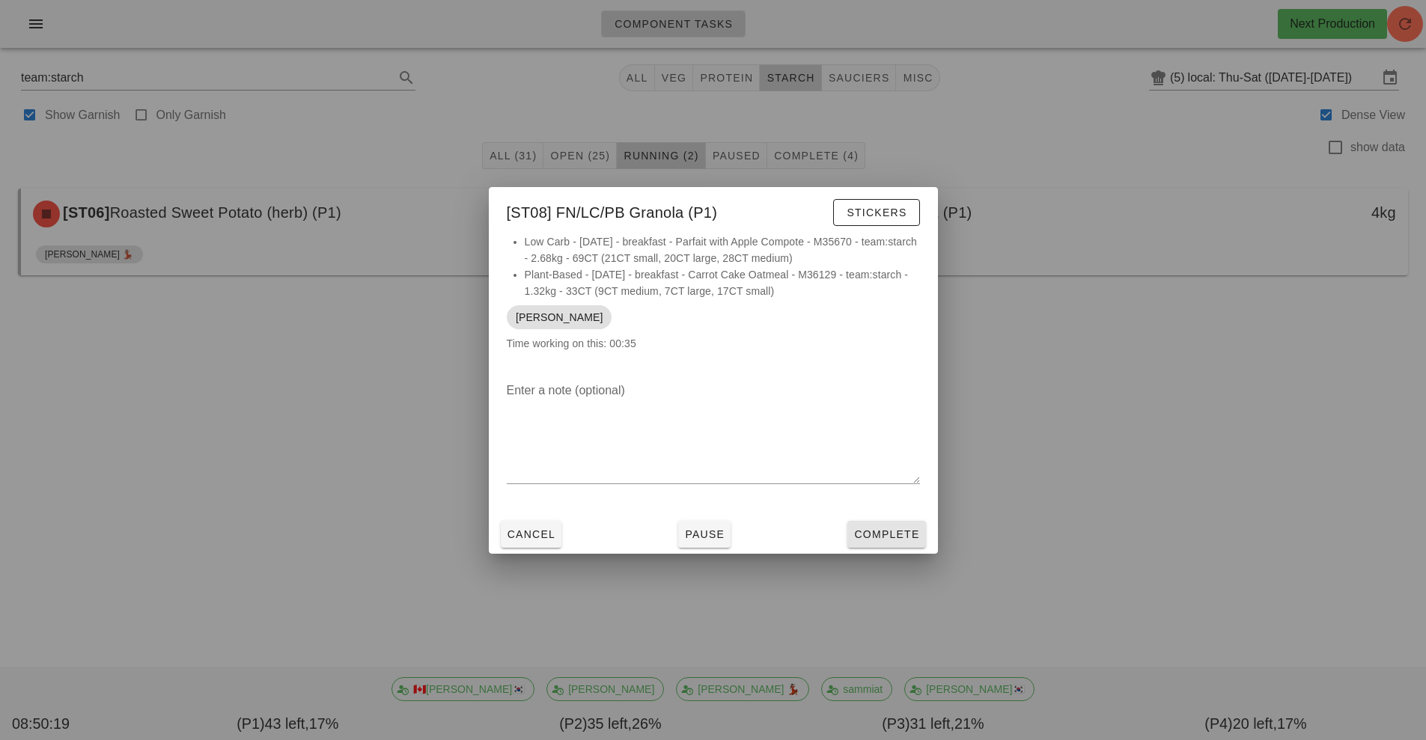
click at [891, 535] on span "Complete" at bounding box center [886, 534] width 66 height 12
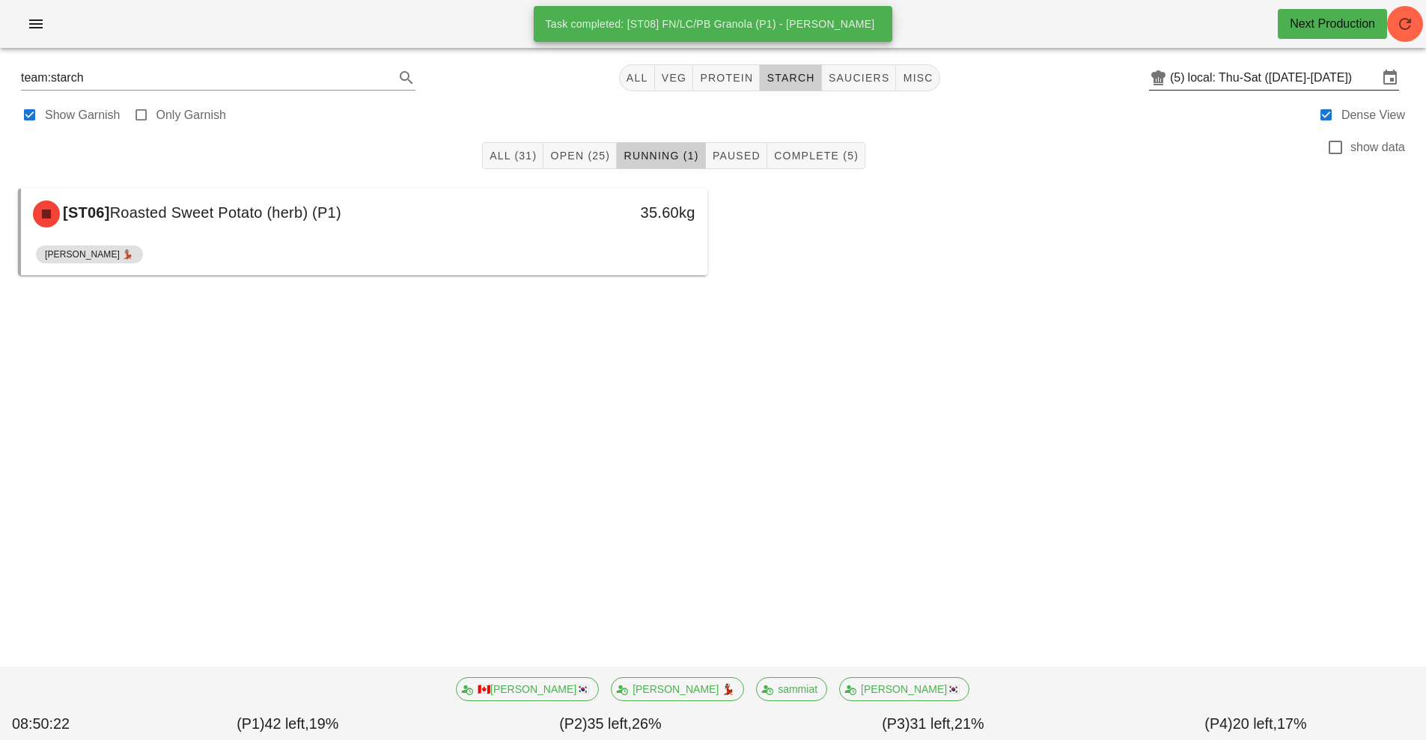
click at [1245, 78] on input "local: Thu-Sat (Sep 25-Sep 27)" at bounding box center [1283, 78] width 190 height 24
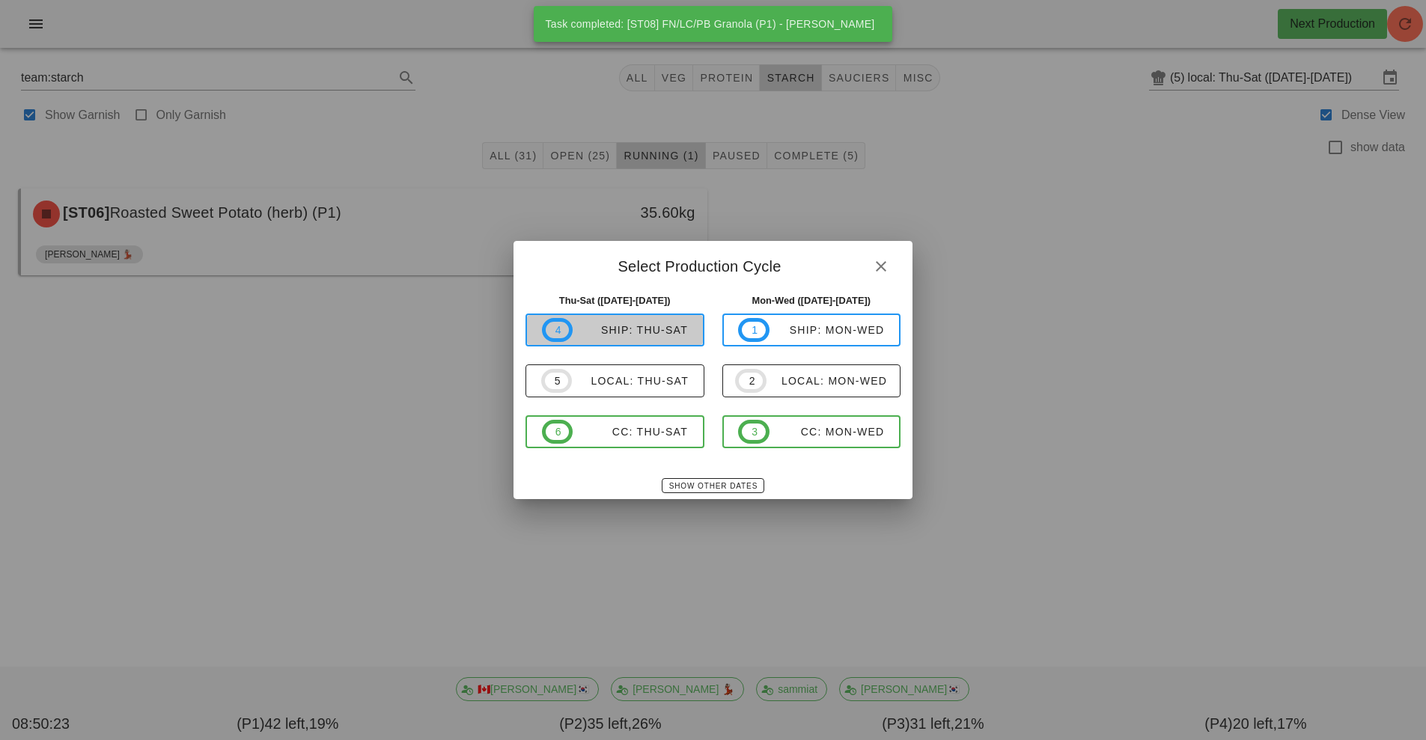
click at [629, 331] on div "ship: Thu-Sat" at bounding box center [629, 330] width 115 height 12
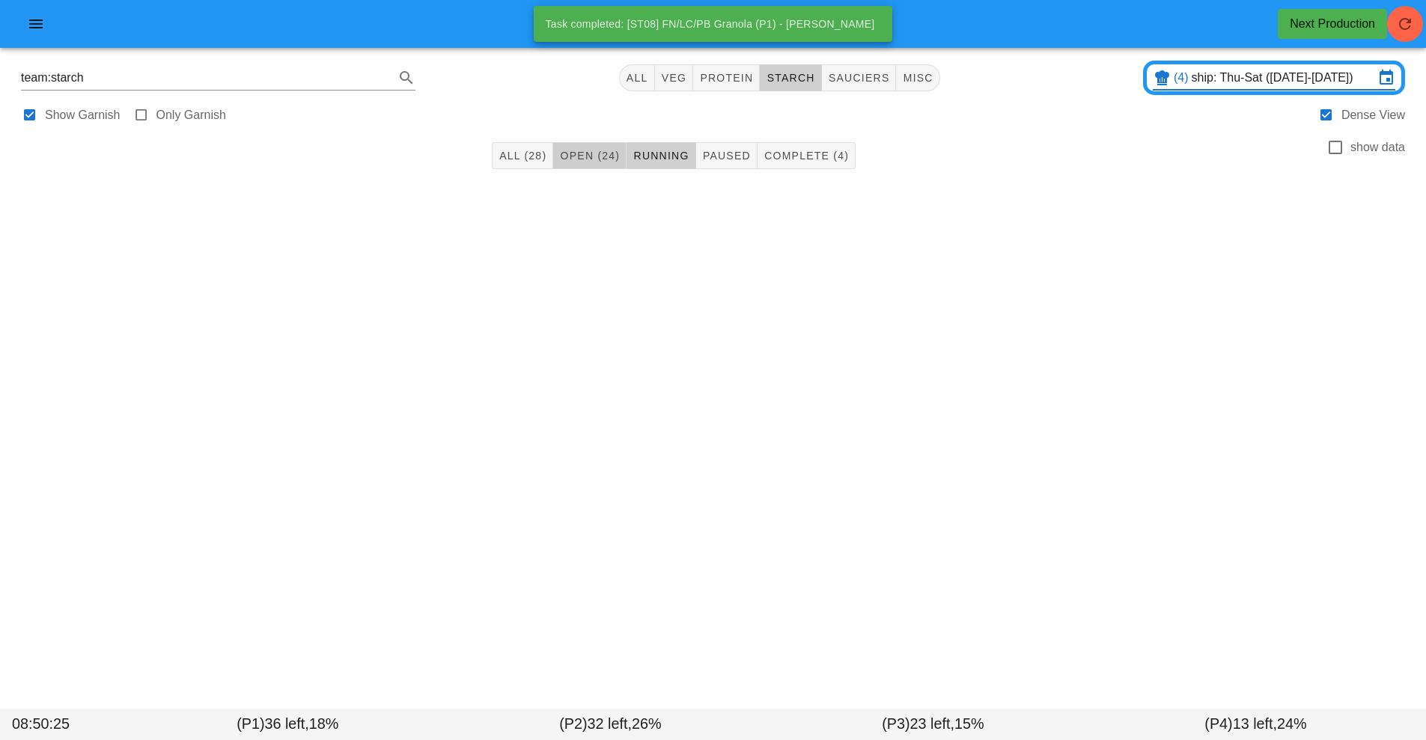
click at [576, 159] on span "Open (24)" at bounding box center [589, 156] width 61 height 12
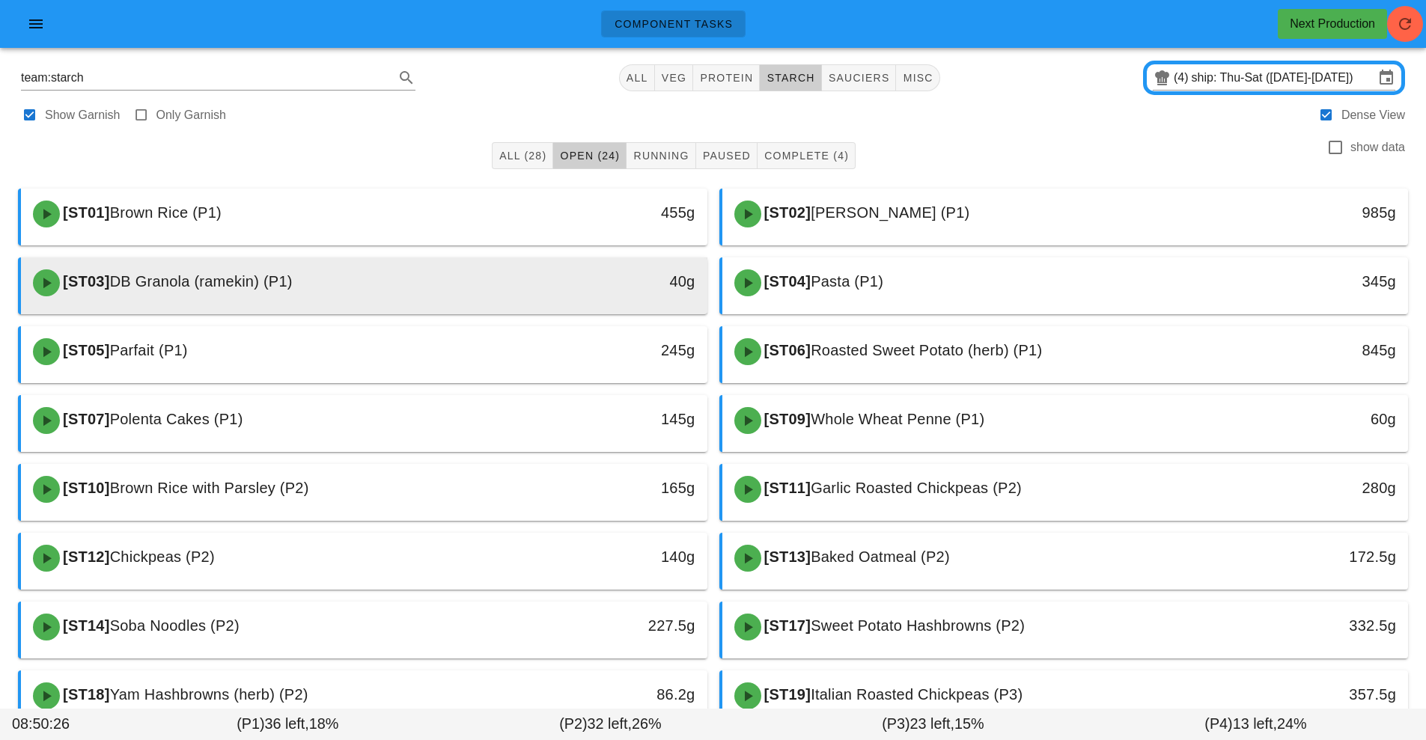
click at [361, 287] on div "[ST03] DB Granola (ramekin) (P1)" at bounding box center [279, 282] width 510 height 45
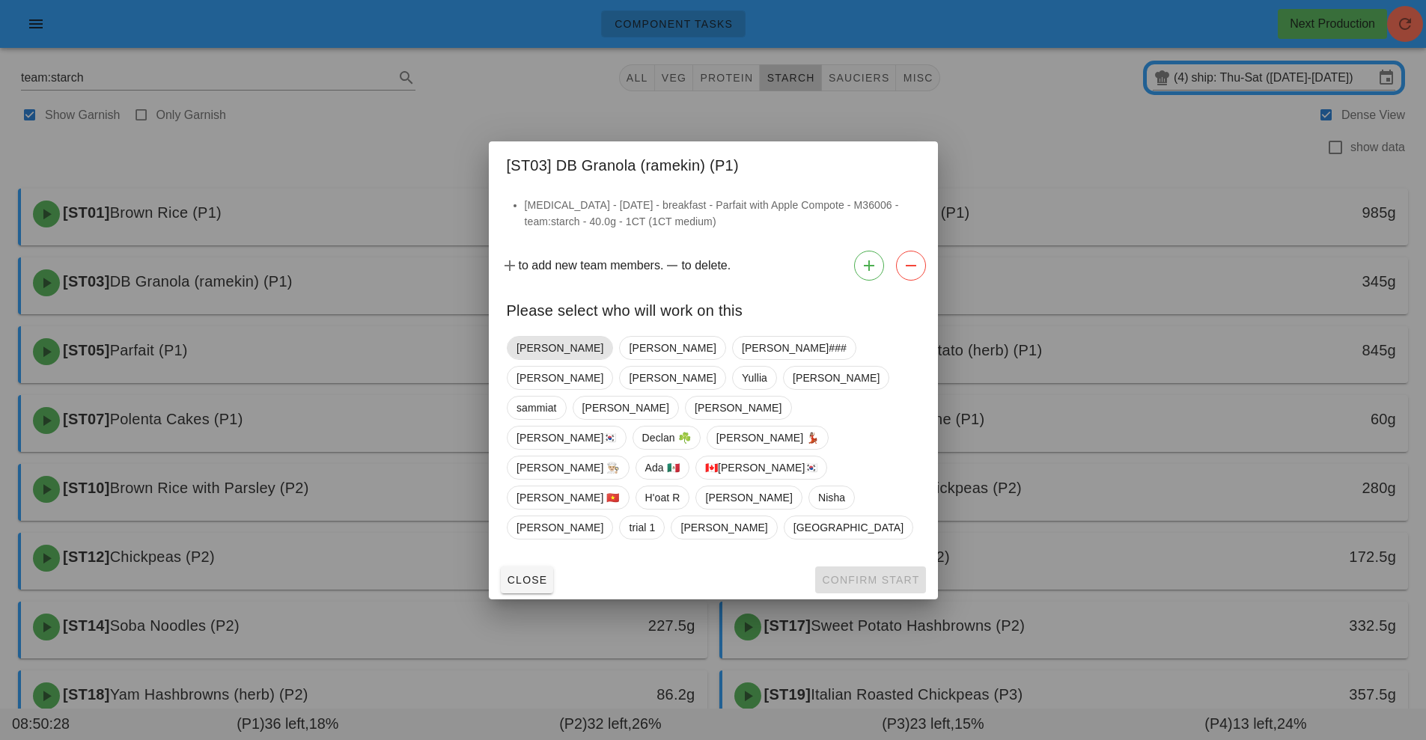
click at [536, 359] on span "[PERSON_NAME]" at bounding box center [559, 348] width 87 height 22
click at [846, 574] on span "Confirm Start" at bounding box center [870, 580] width 98 height 12
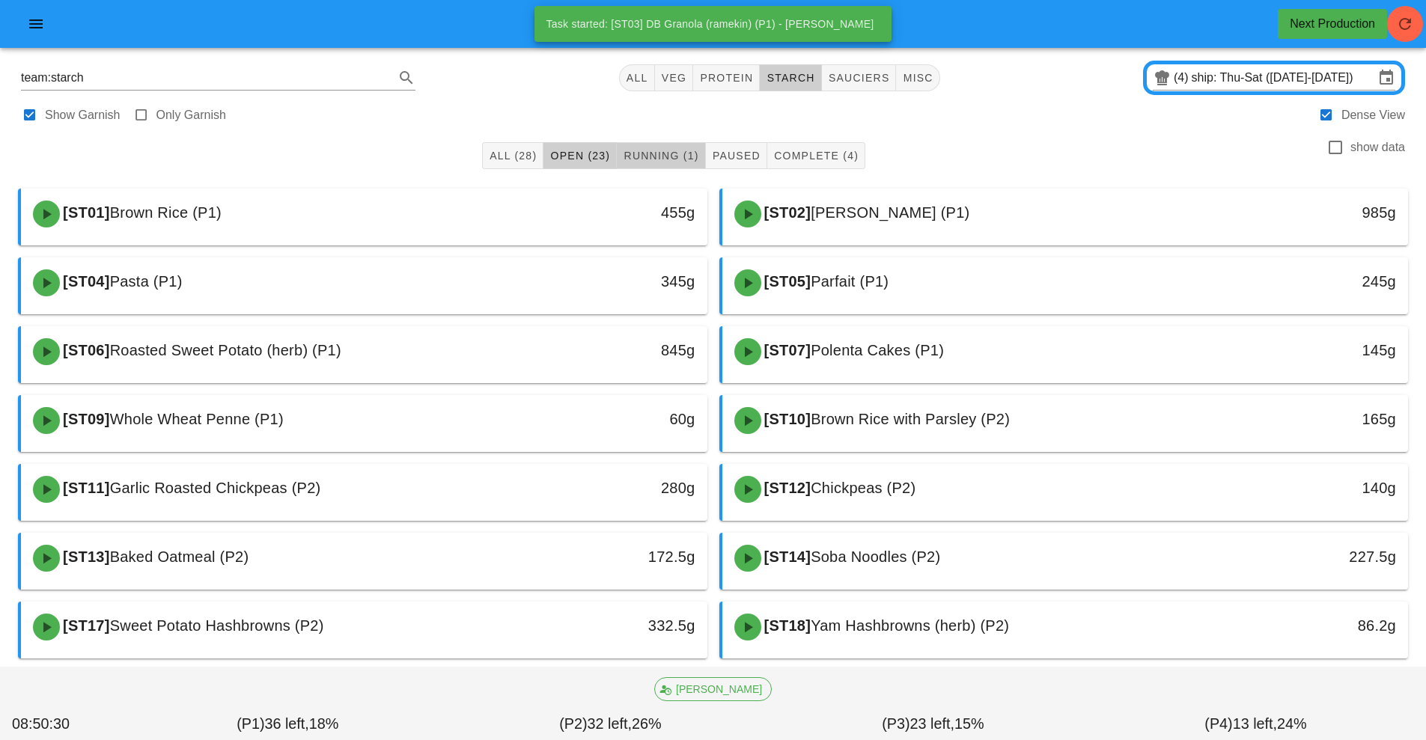
click at [673, 168] on button "Running (1)" at bounding box center [661, 155] width 88 height 27
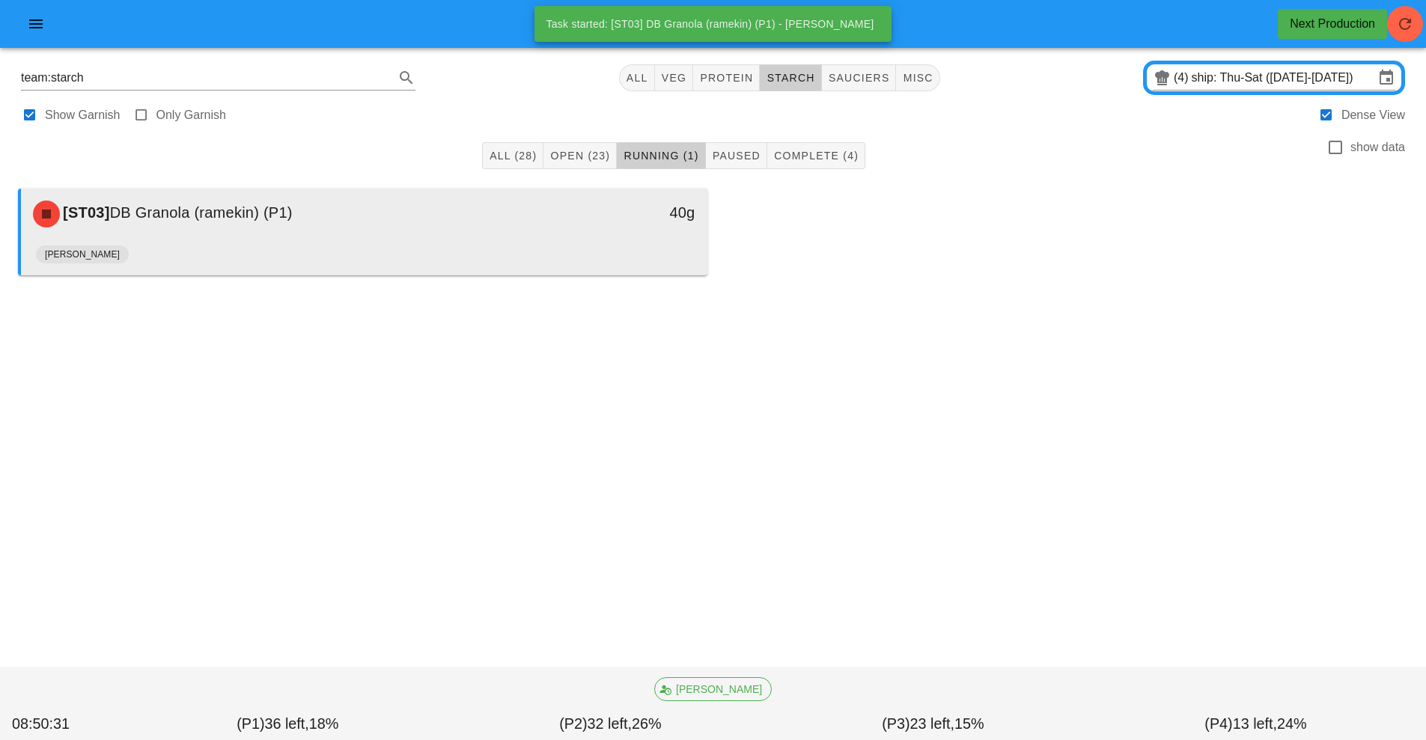
click at [483, 241] on div "[PERSON_NAME]" at bounding box center [364, 257] width 656 height 36
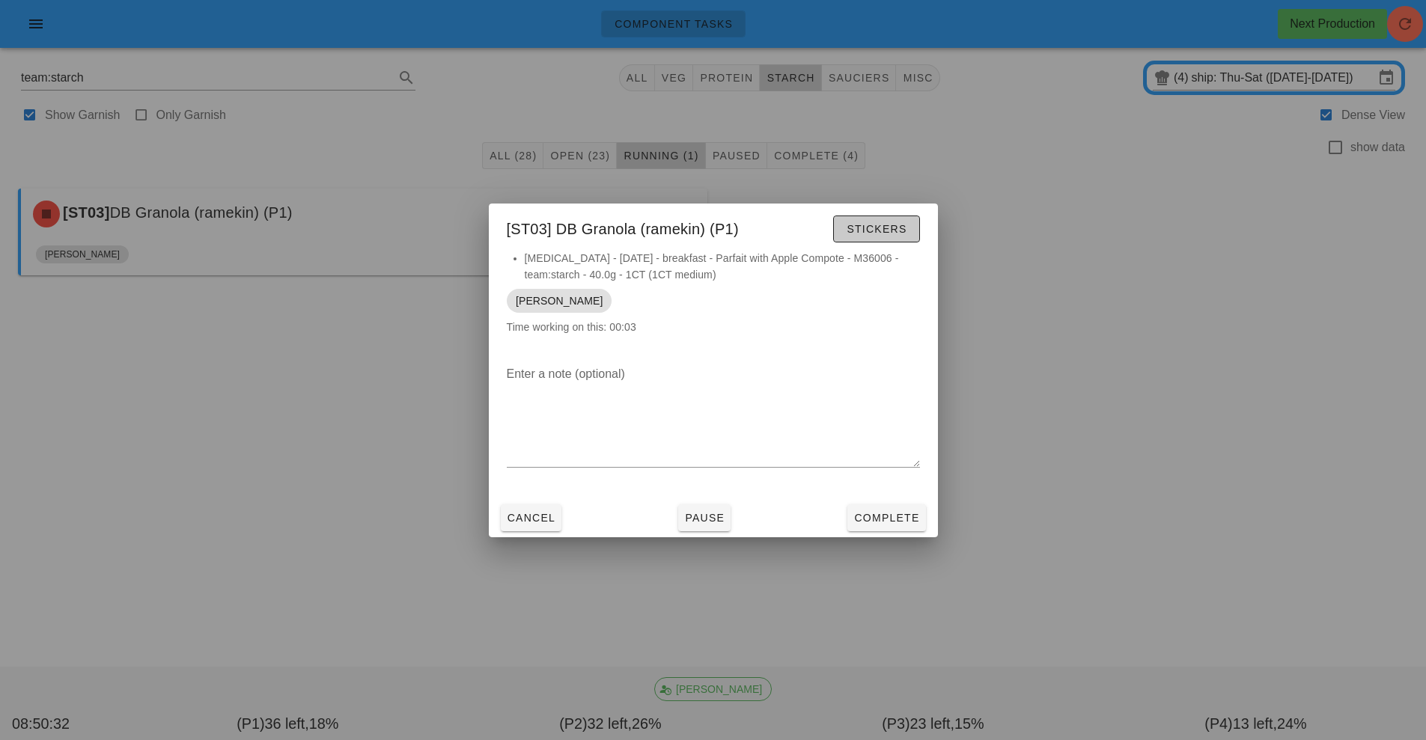
click at [875, 230] on span "Stickers" at bounding box center [876, 229] width 61 height 12
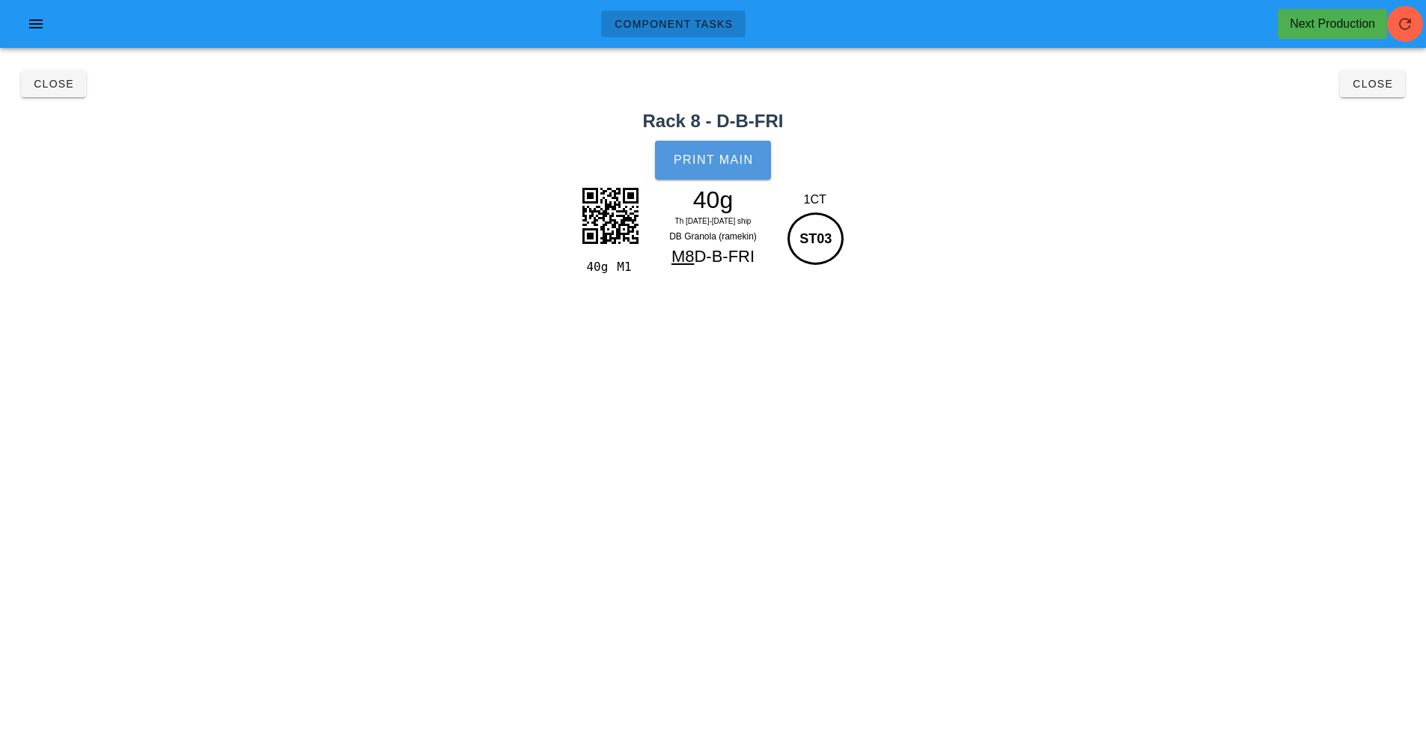
click at [718, 156] on span "Print Main" at bounding box center [713, 159] width 81 height 13
click at [1361, 94] on button "Close" at bounding box center [1371, 83] width 65 height 27
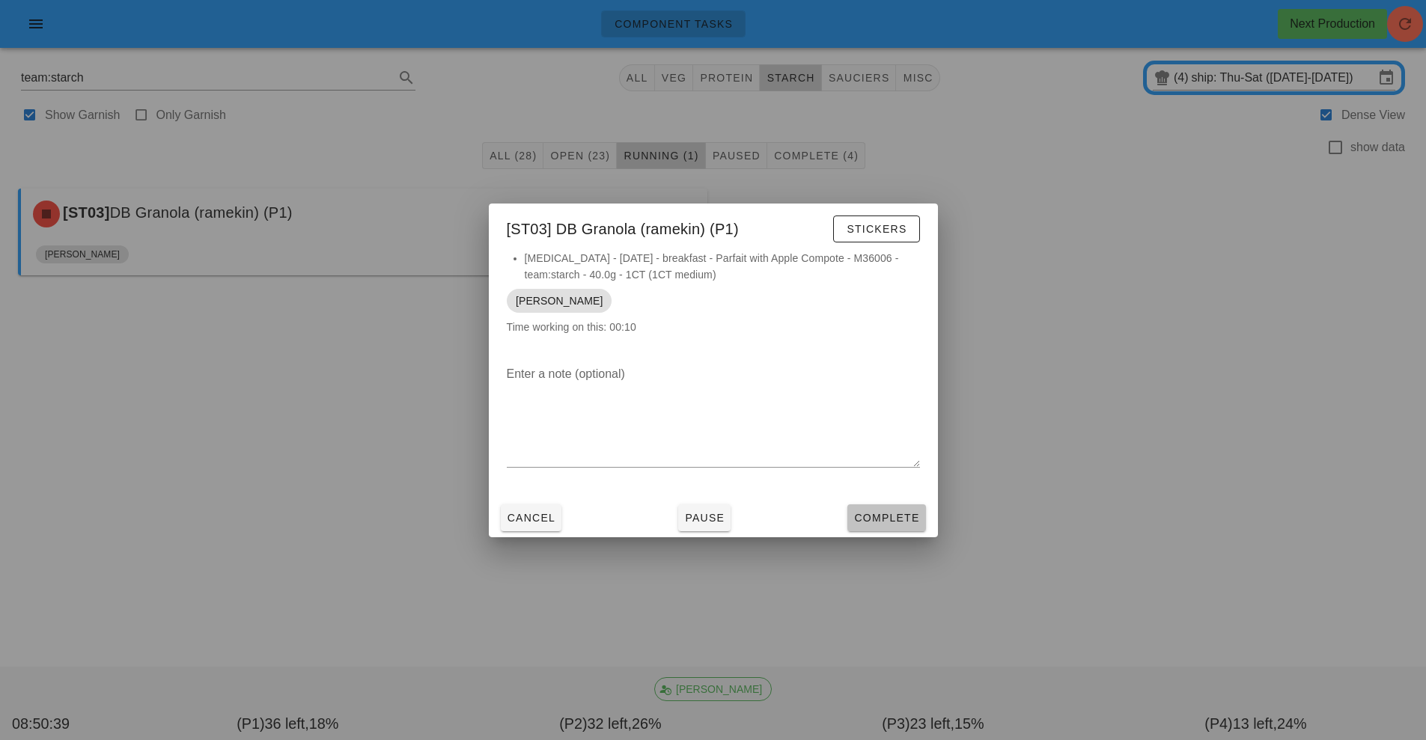
click at [899, 520] on span "Complete" at bounding box center [886, 518] width 66 height 12
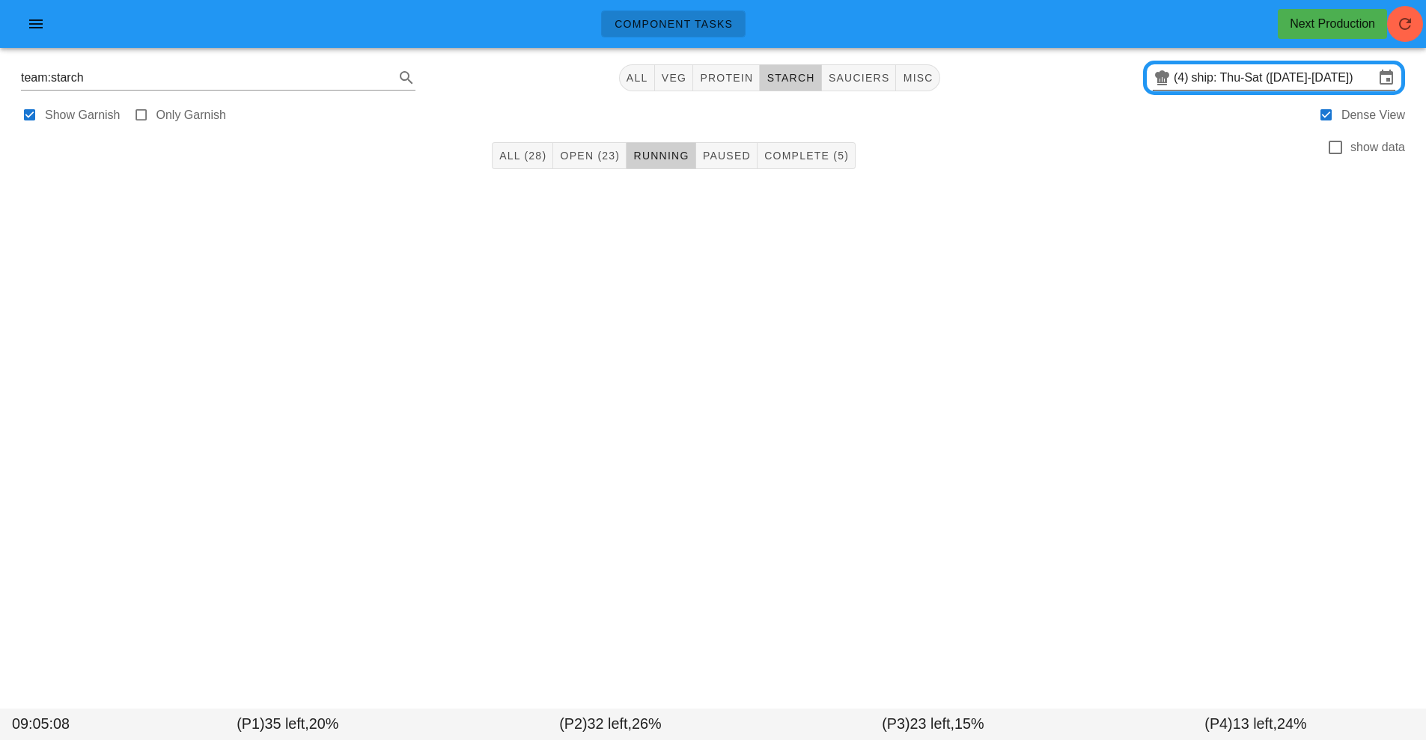
click at [1241, 77] on input "ship: Thu-Sat (Sep 25-Sep 27)" at bounding box center [1282, 78] width 183 height 24
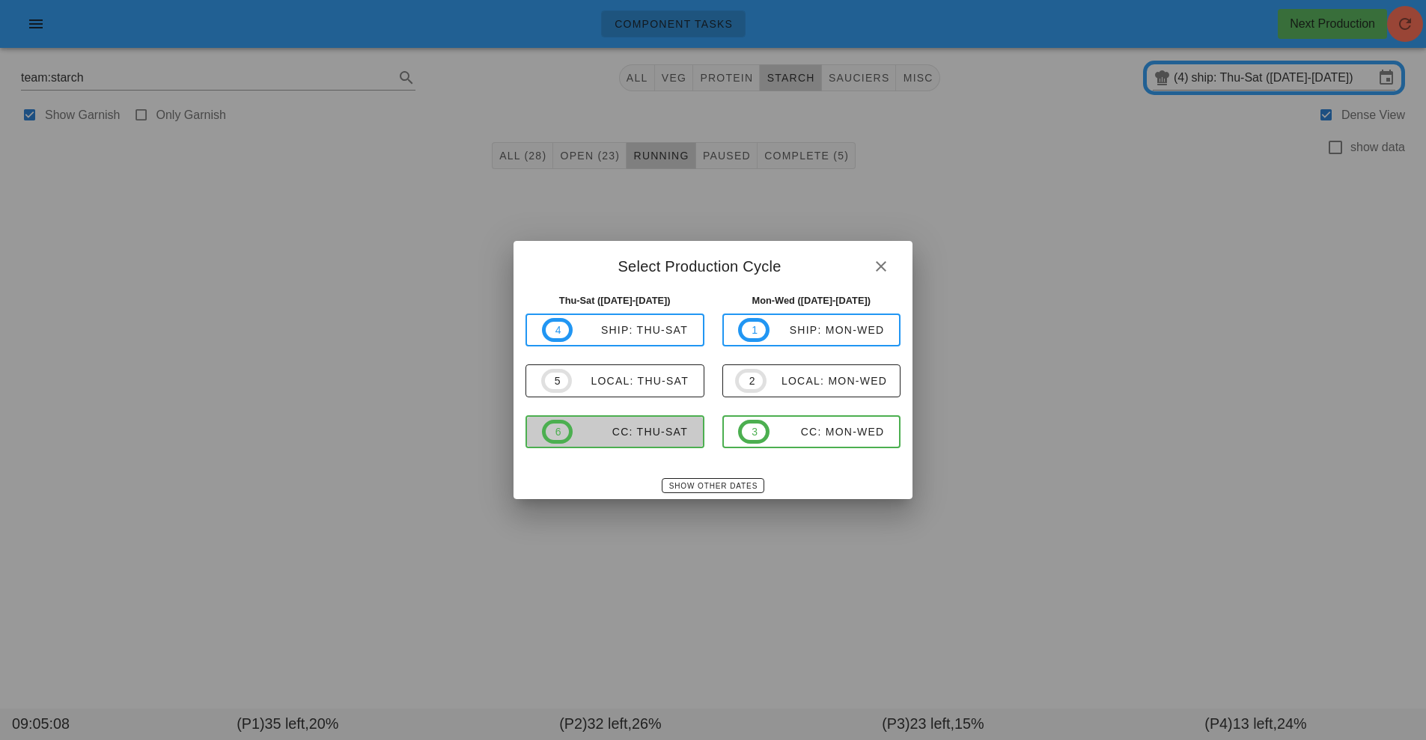
click at [654, 443] on span "6 CC: Thu-Sat" at bounding box center [615, 432] width 146 height 24
type input "CC: Thu-Sat ([DATE]-[DATE])"
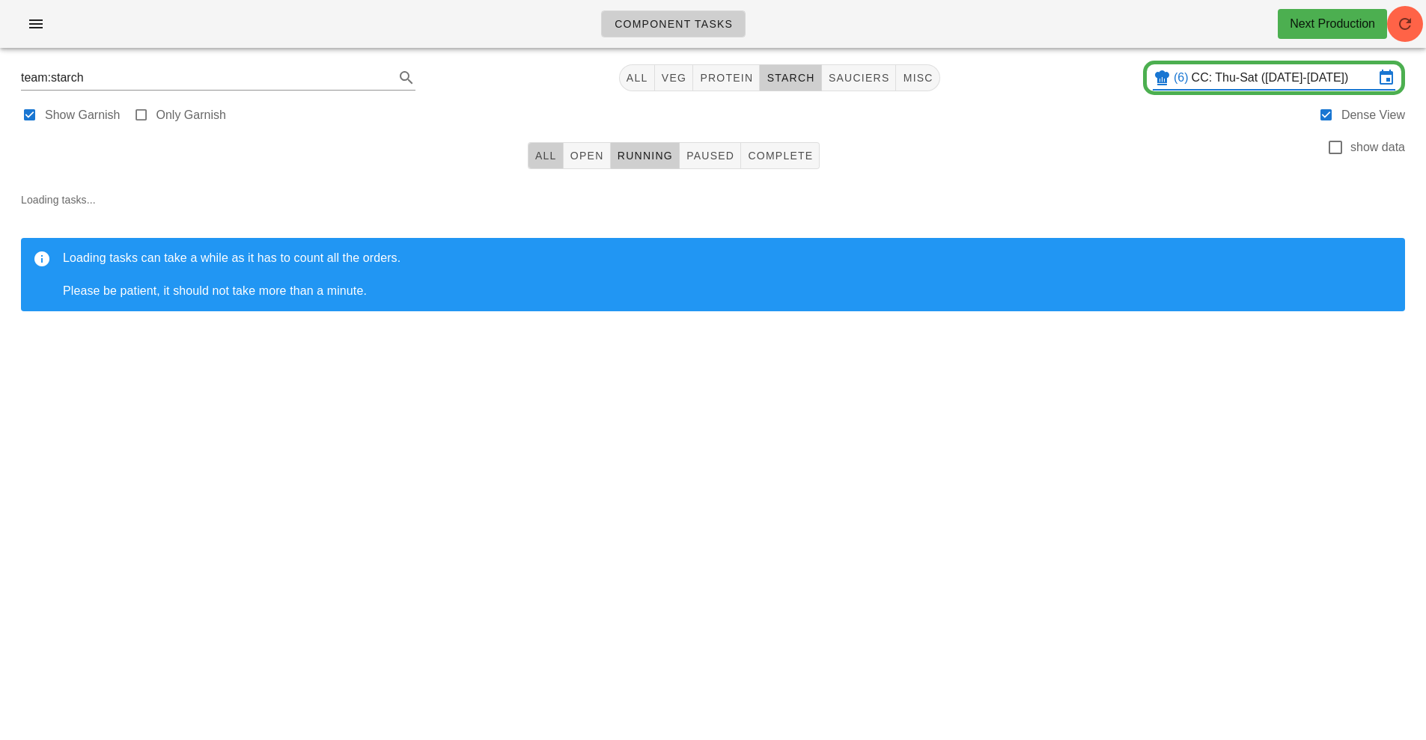
click at [550, 155] on span "All" at bounding box center [545, 156] width 22 height 12
click at [1411, 24] on icon "button" at bounding box center [1405, 24] width 18 height 18
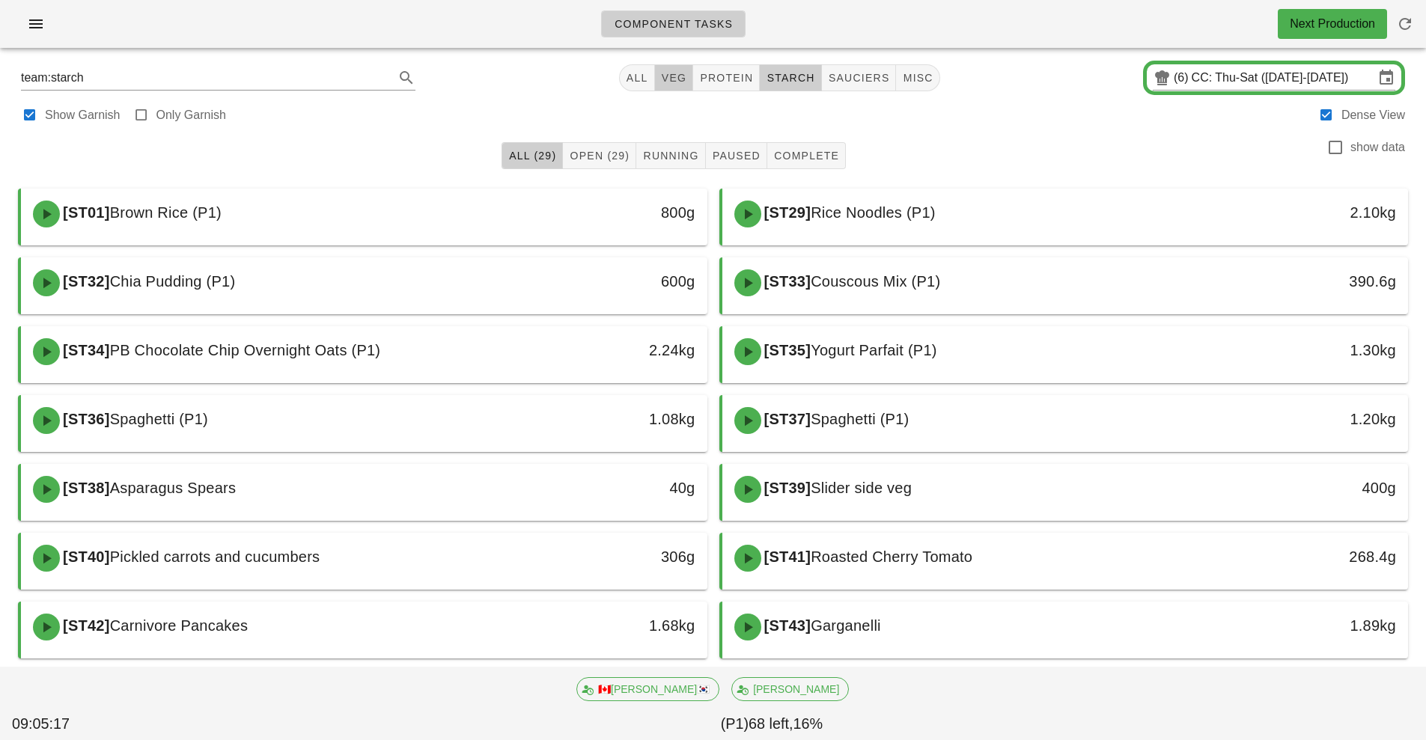
click at [677, 88] on button "veg" at bounding box center [674, 77] width 39 height 27
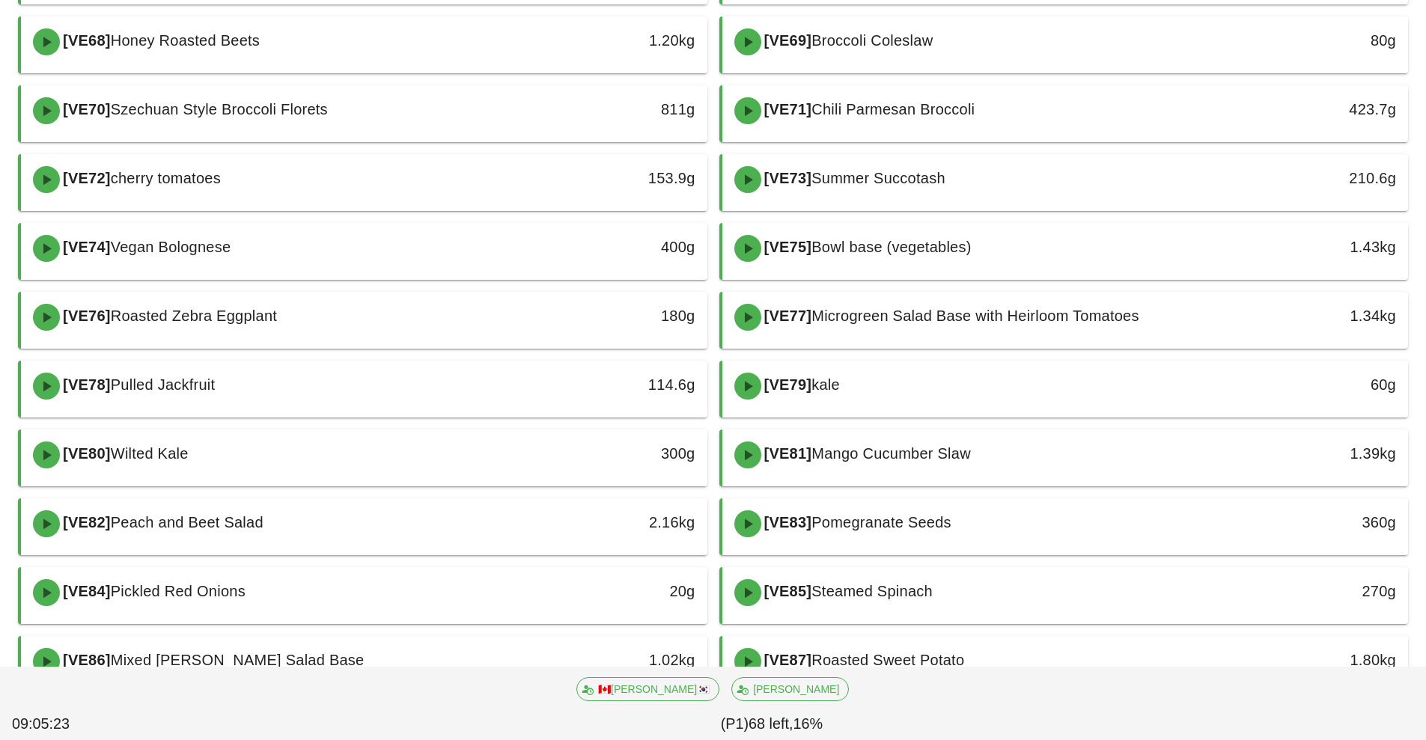
scroll to position [1081, 0]
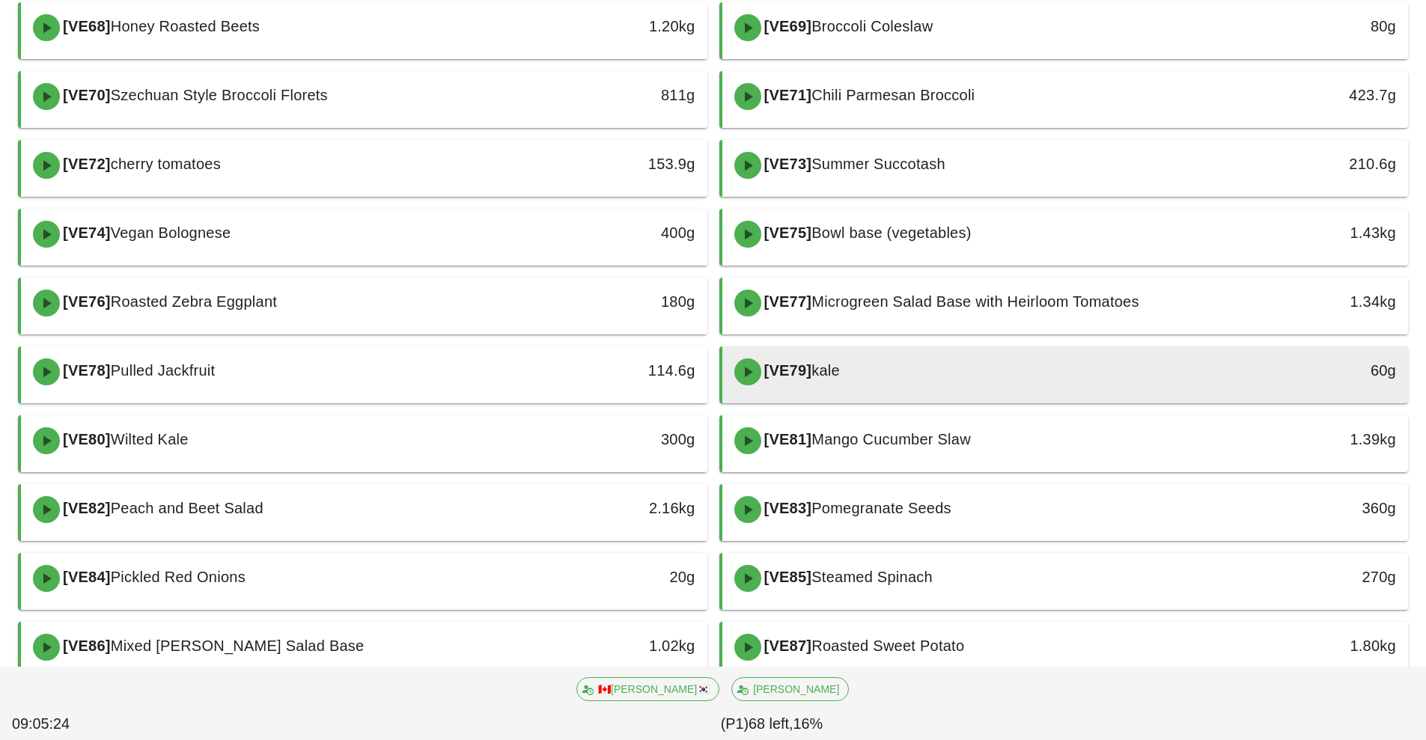
click at [928, 382] on div "[VE79] [PERSON_NAME]" at bounding box center [980, 371] width 510 height 45
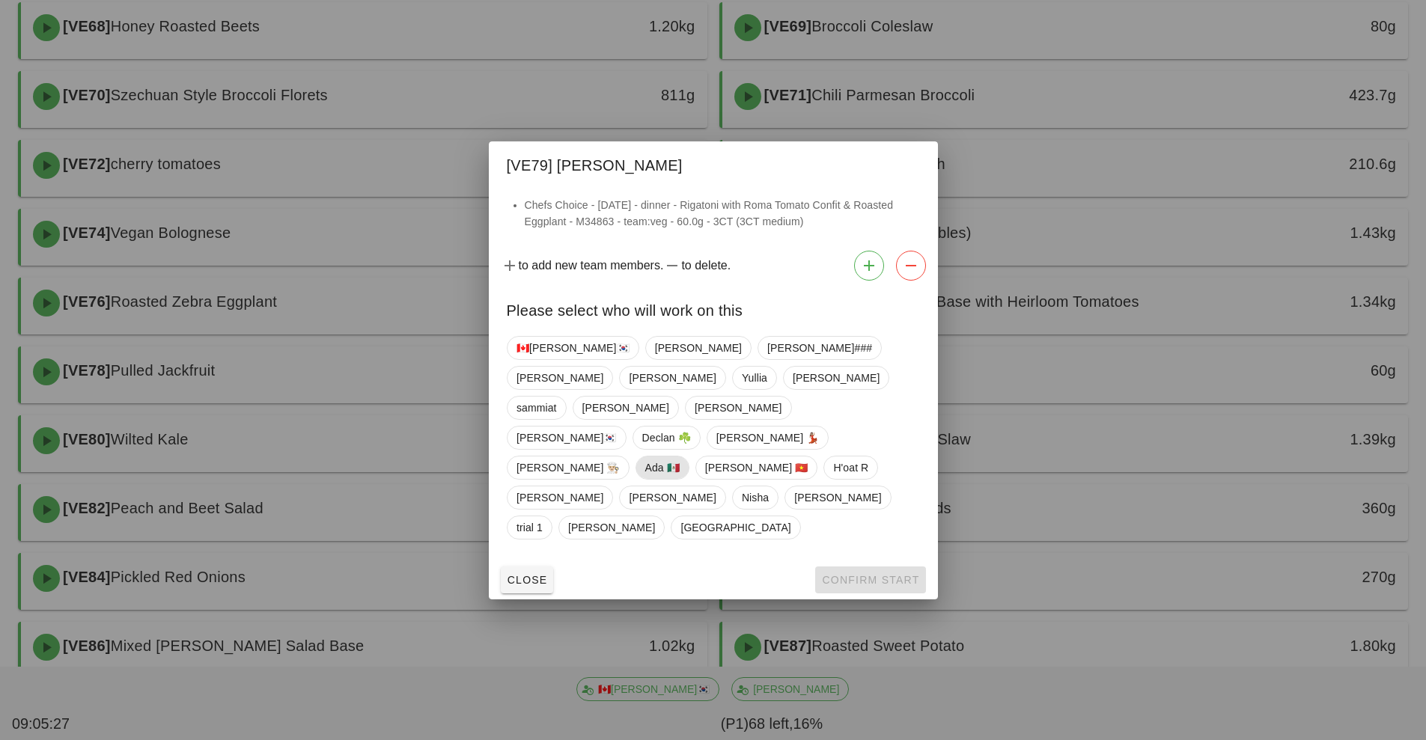
click at [676, 456] on span "Ada 🇲🇽" at bounding box center [661, 467] width 34 height 22
click at [847, 574] on span "Confirm Start" at bounding box center [870, 580] width 98 height 12
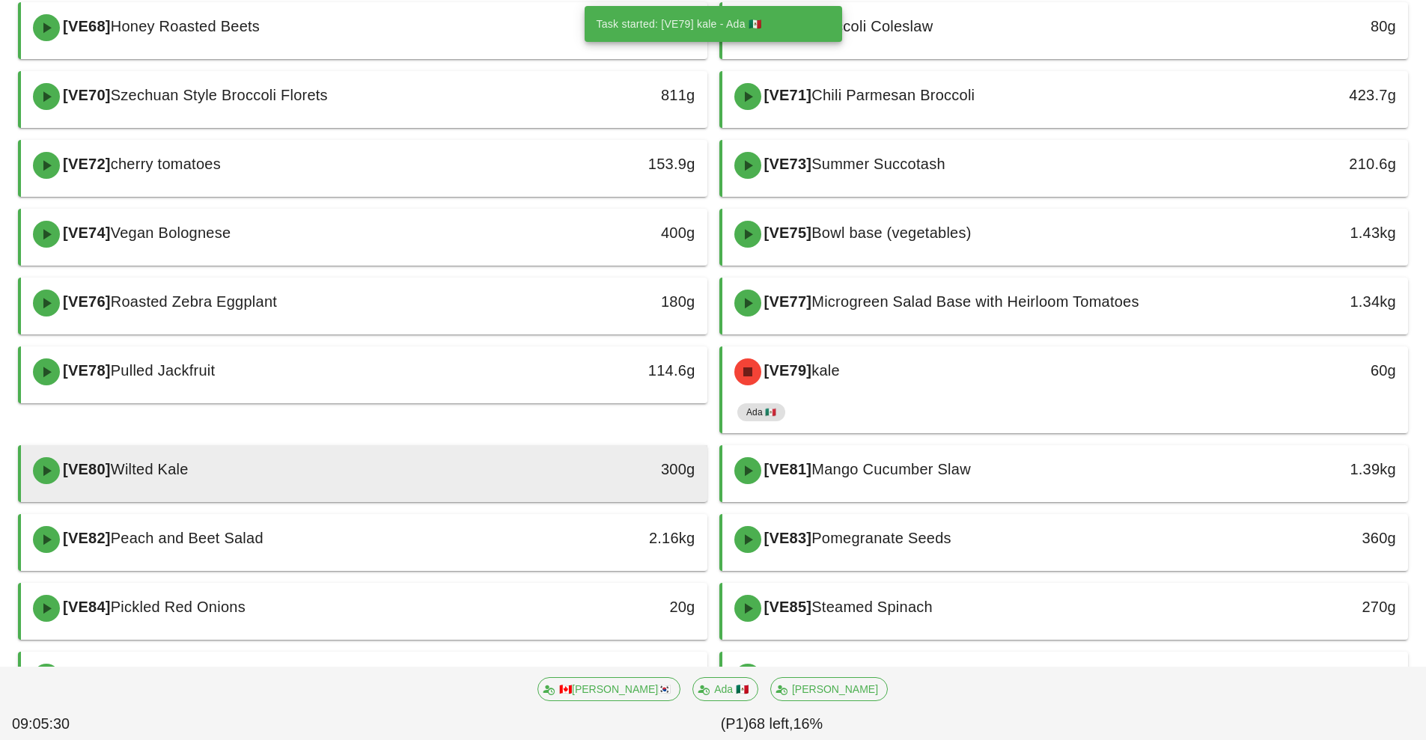
click at [521, 480] on div "[VE80] Wilted Kale" at bounding box center [279, 470] width 510 height 45
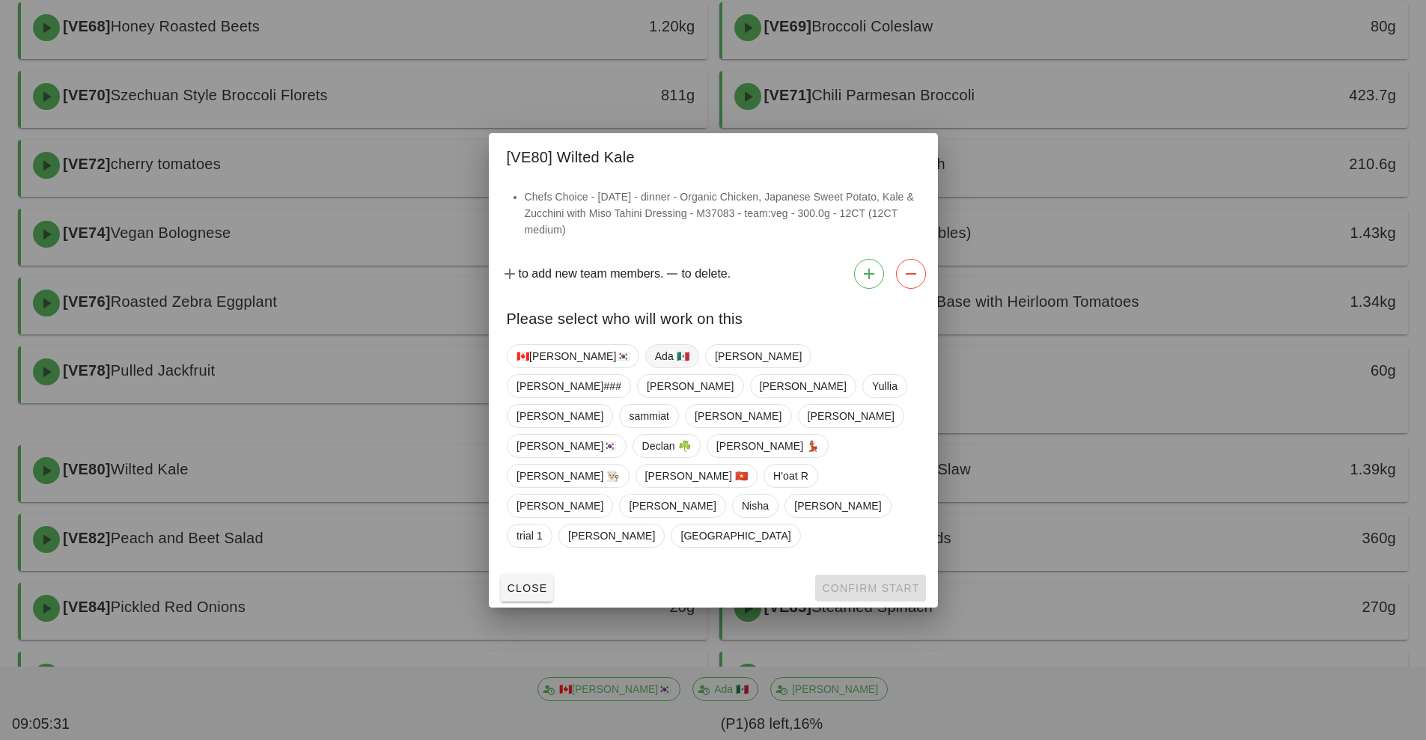
click at [654, 367] on span "Ada 🇲🇽" at bounding box center [671, 356] width 34 height 22
click at [849, 575] on button "Confirm Start" at bounding box center [870, 588] width 110 height 27
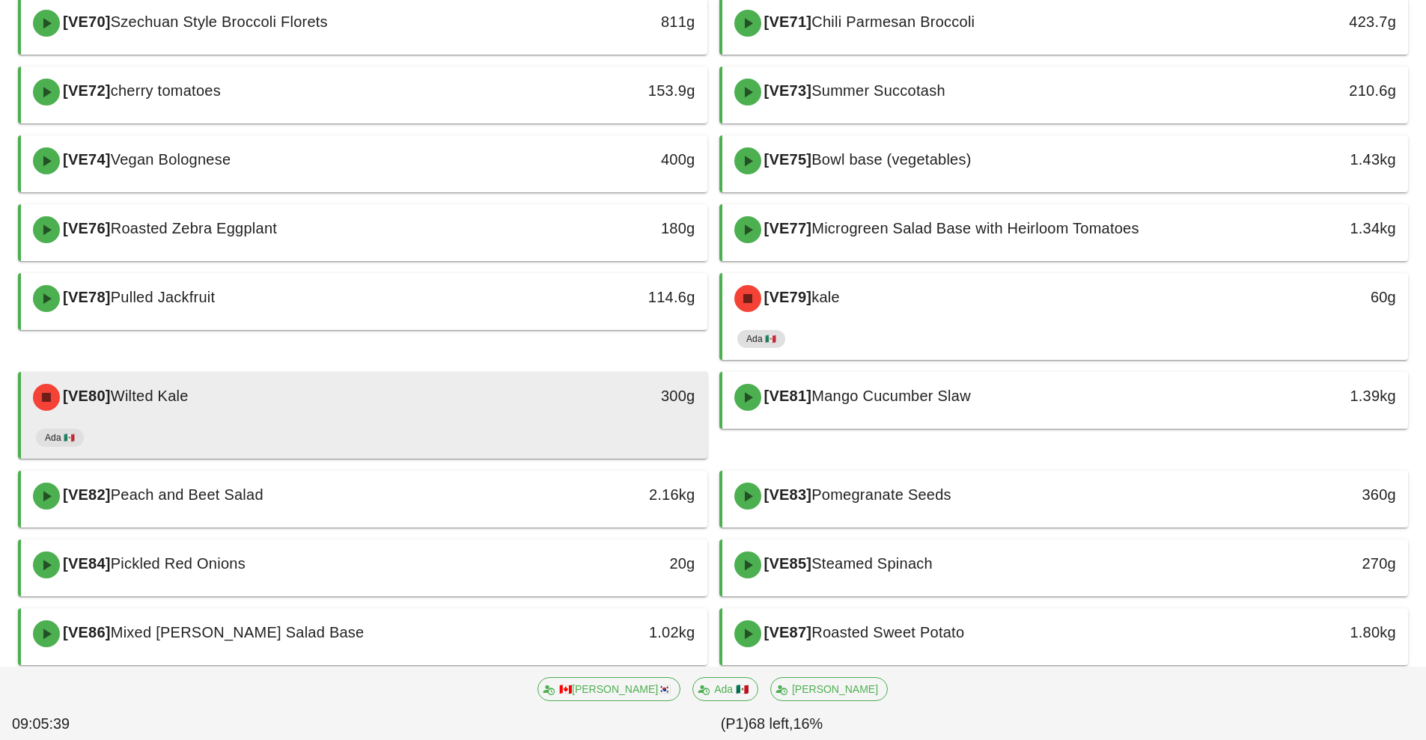
scroll to position [1158, 0]
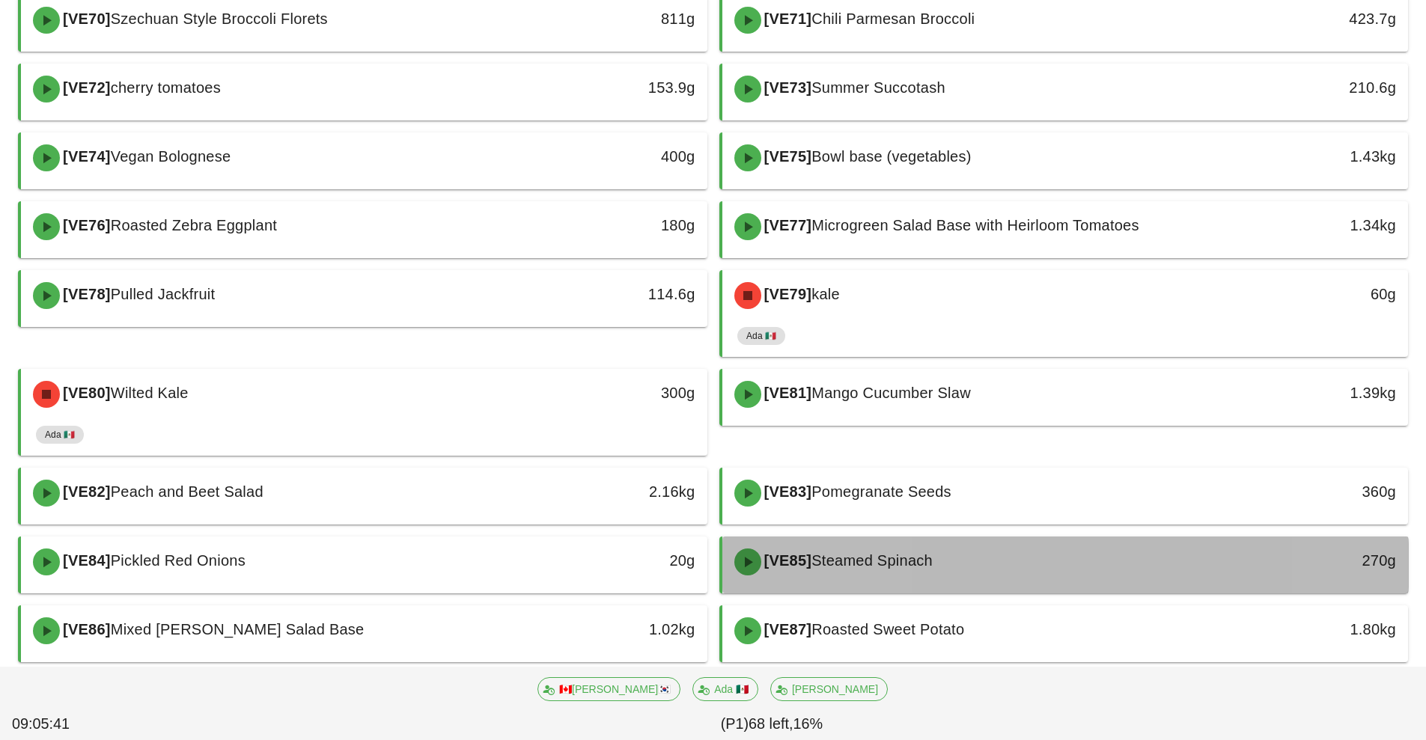
click at [1025, 564] on div "[VE85] Steamed Spinach" at bounding box center [980, 562] width 510 height 45
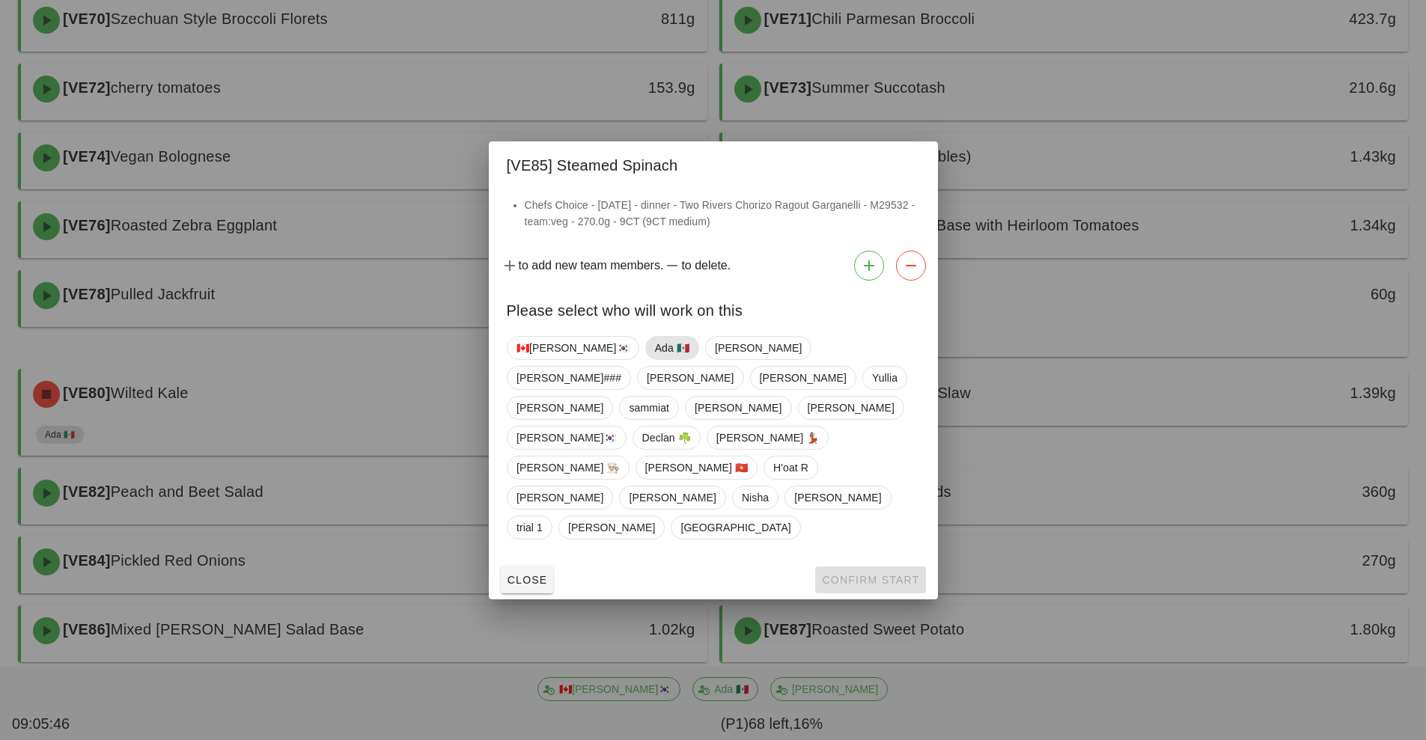
click at [654, 359] on span "Ada 🇲🇽" at bounding box center [671, 348] width 34 height 22
click at [853, 574] on span "Confirm Start" at bounding box center [870, 580] width 98 height 12
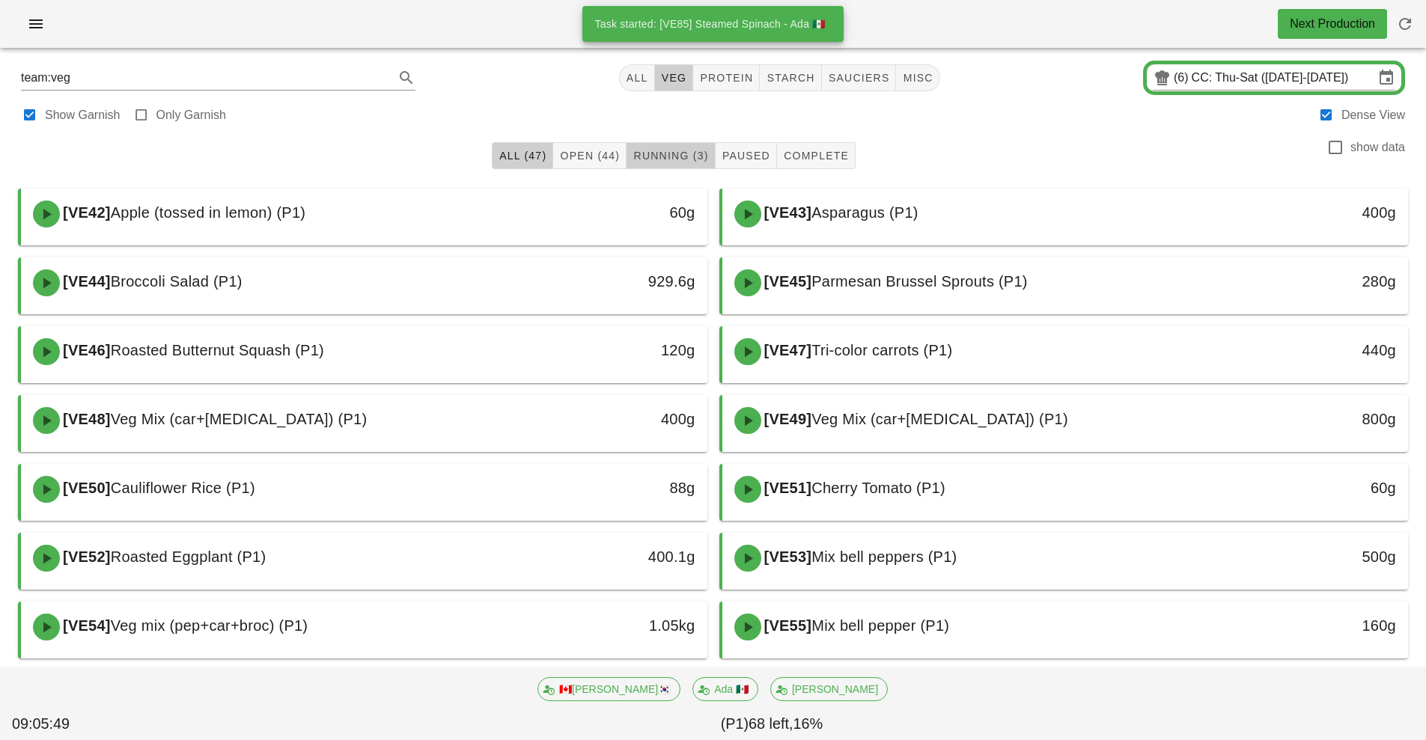
click at [675, 154] on span "Running (3)" at bounding box center [670, 156] width 76 height 12
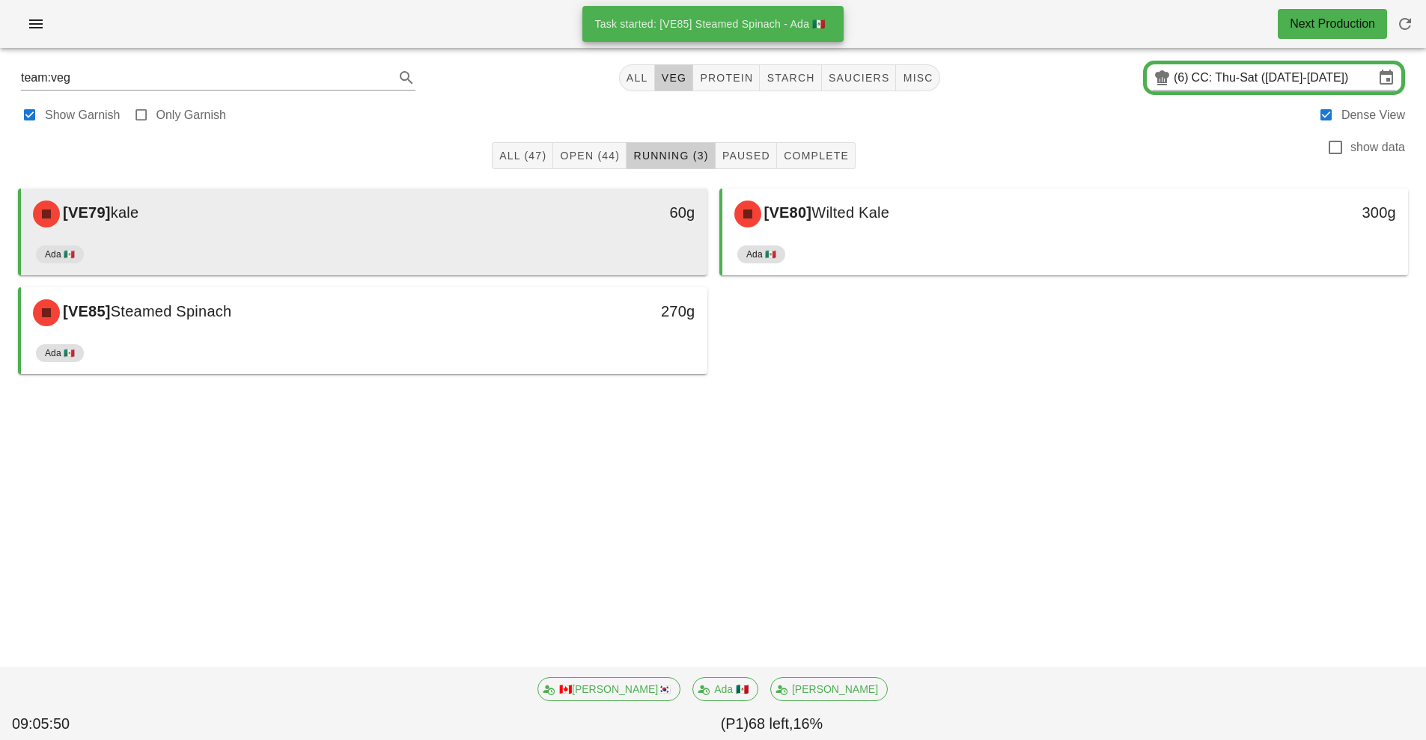
click at [576, 243] on div "Ada 🇲🇽" at bounding box center [364, 257] width 656 height 36
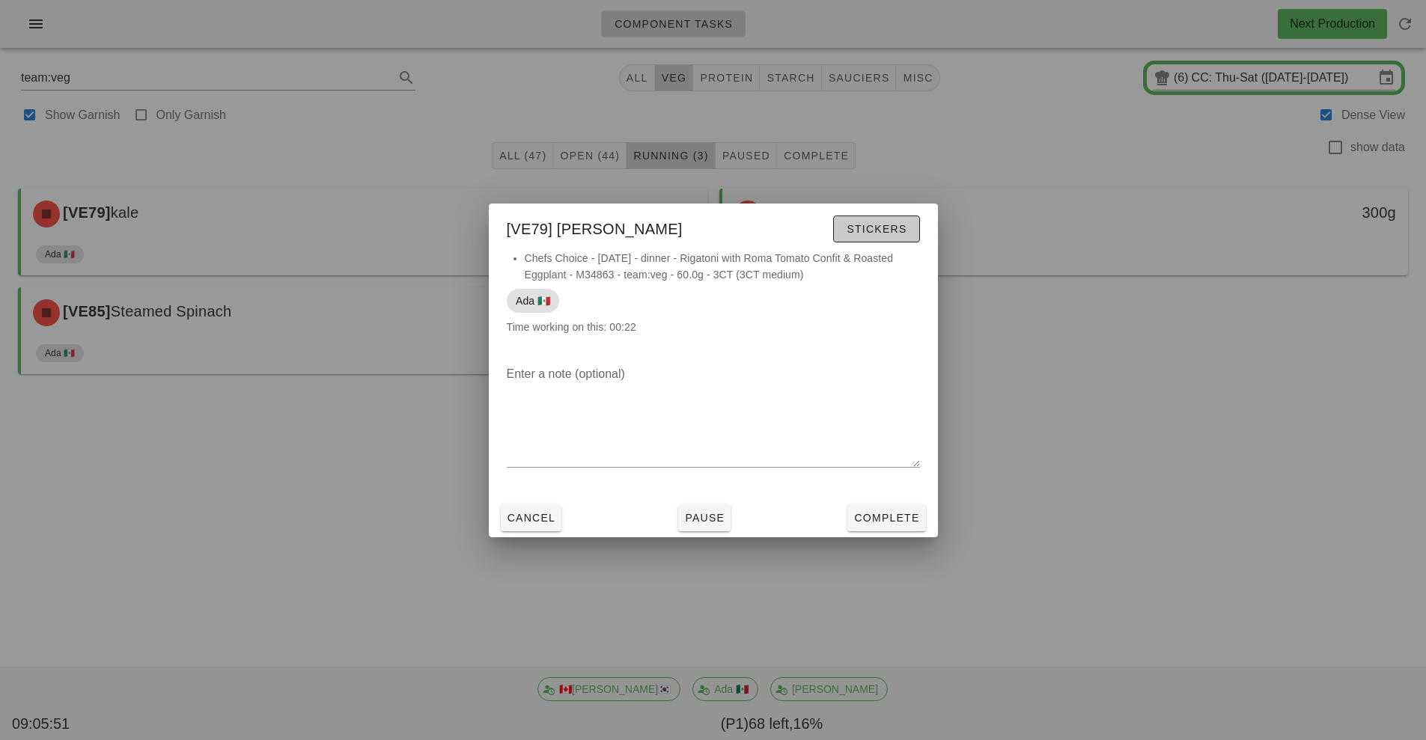
click at [893, 225] on span "Stickers" at bounding box center [876, 229] width 61 height 12
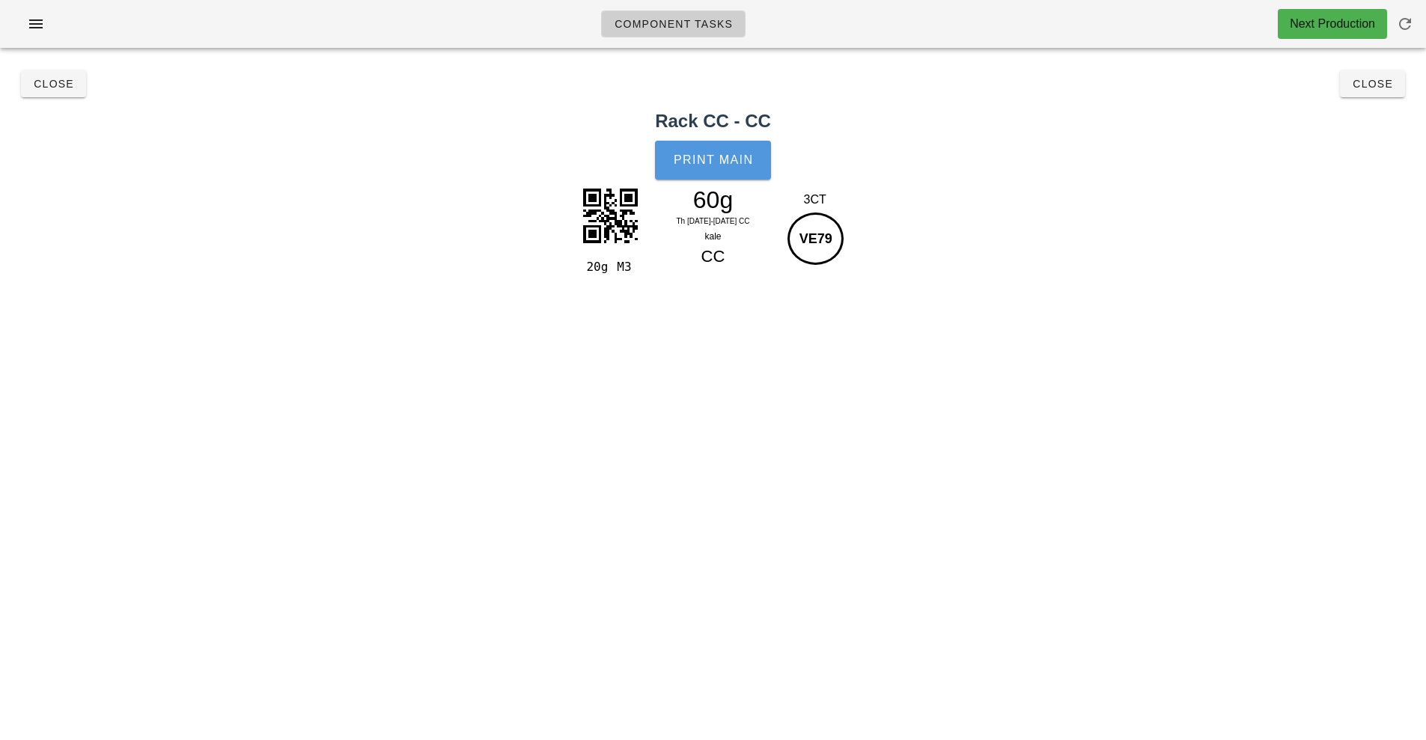
click at [727, 171] on button "Print Main" at bounding box center [712, 160] width 115 height 39
click at [1380, 85] on span "Close" at bounding box center [1371, 84] width 41 height 12
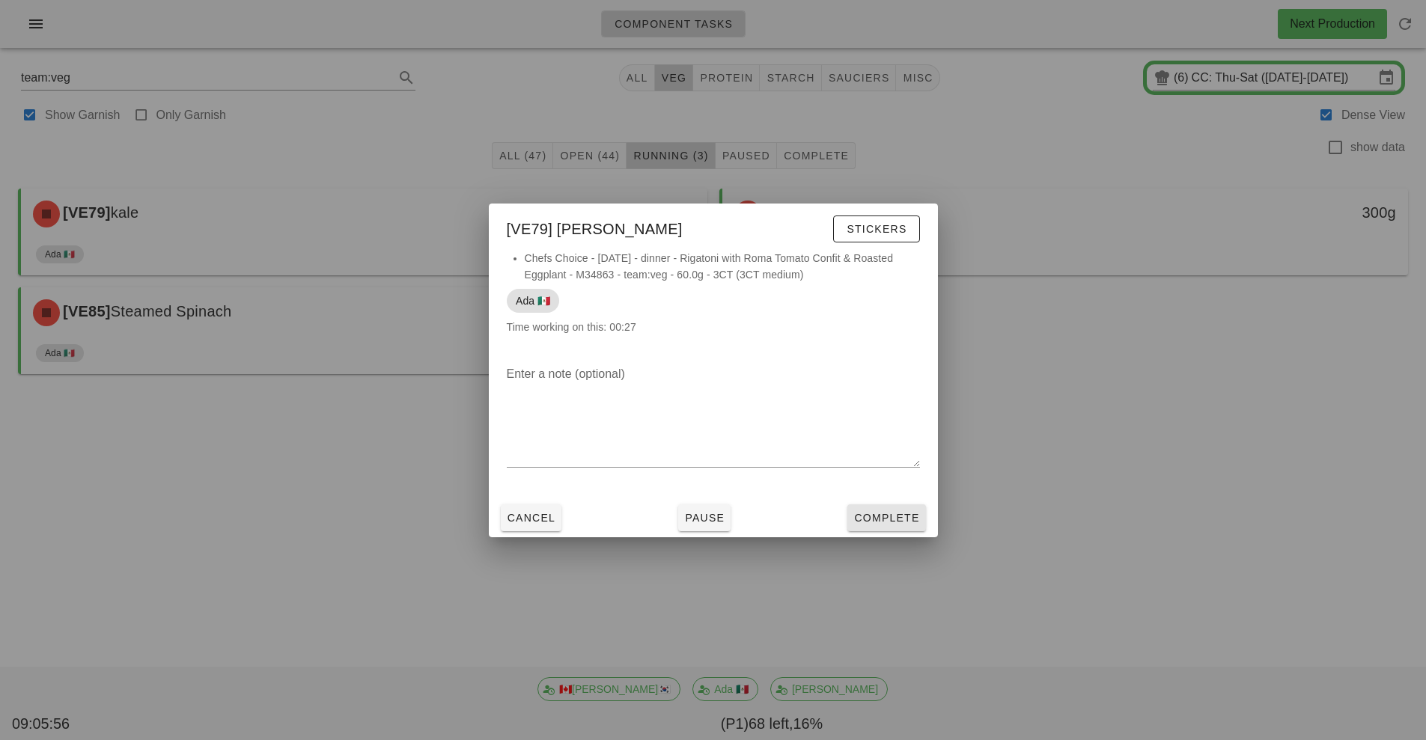
click at [894, 517] on span "Complete" at bounding box center [886, 518] width 66 height 12
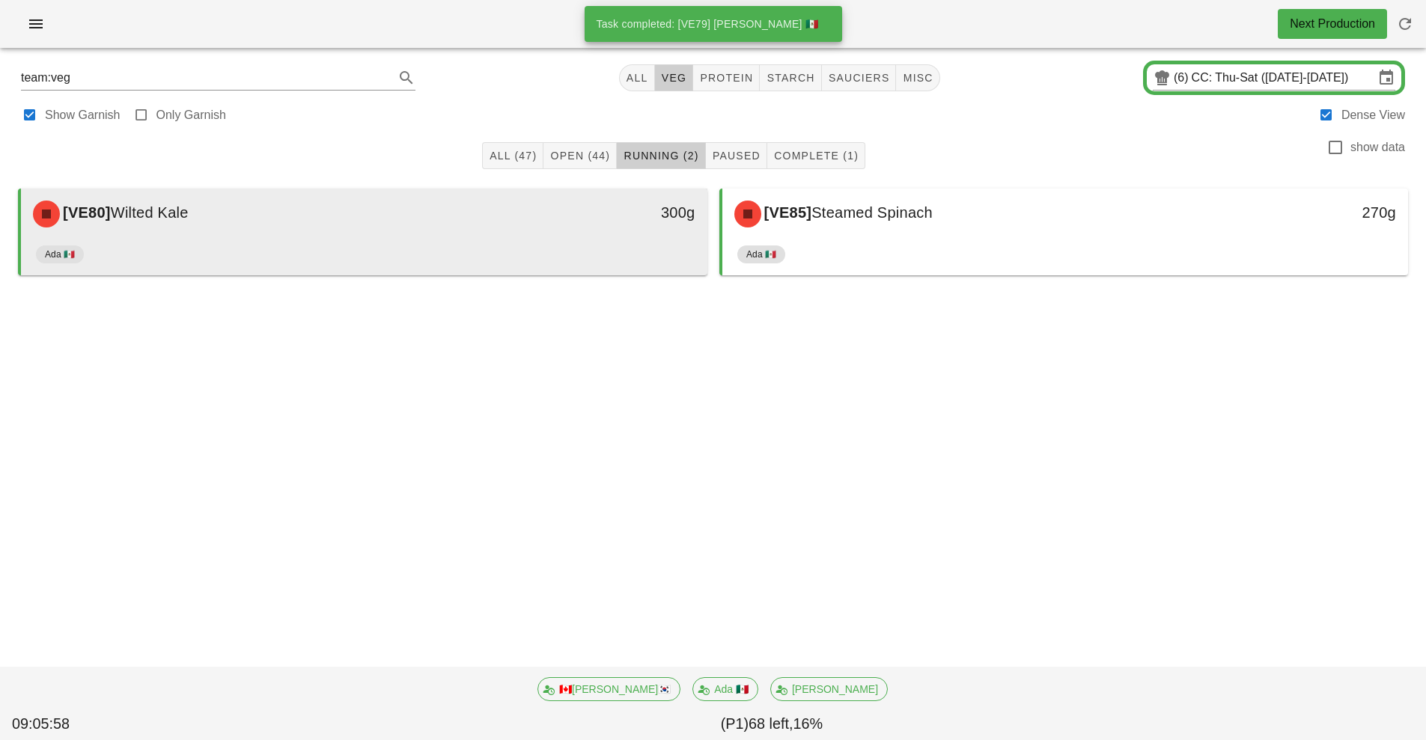
click at [561, 237] on div "[VE80] Wilted Kale 300g" at bounding box center [364, 214] width 686 height 51
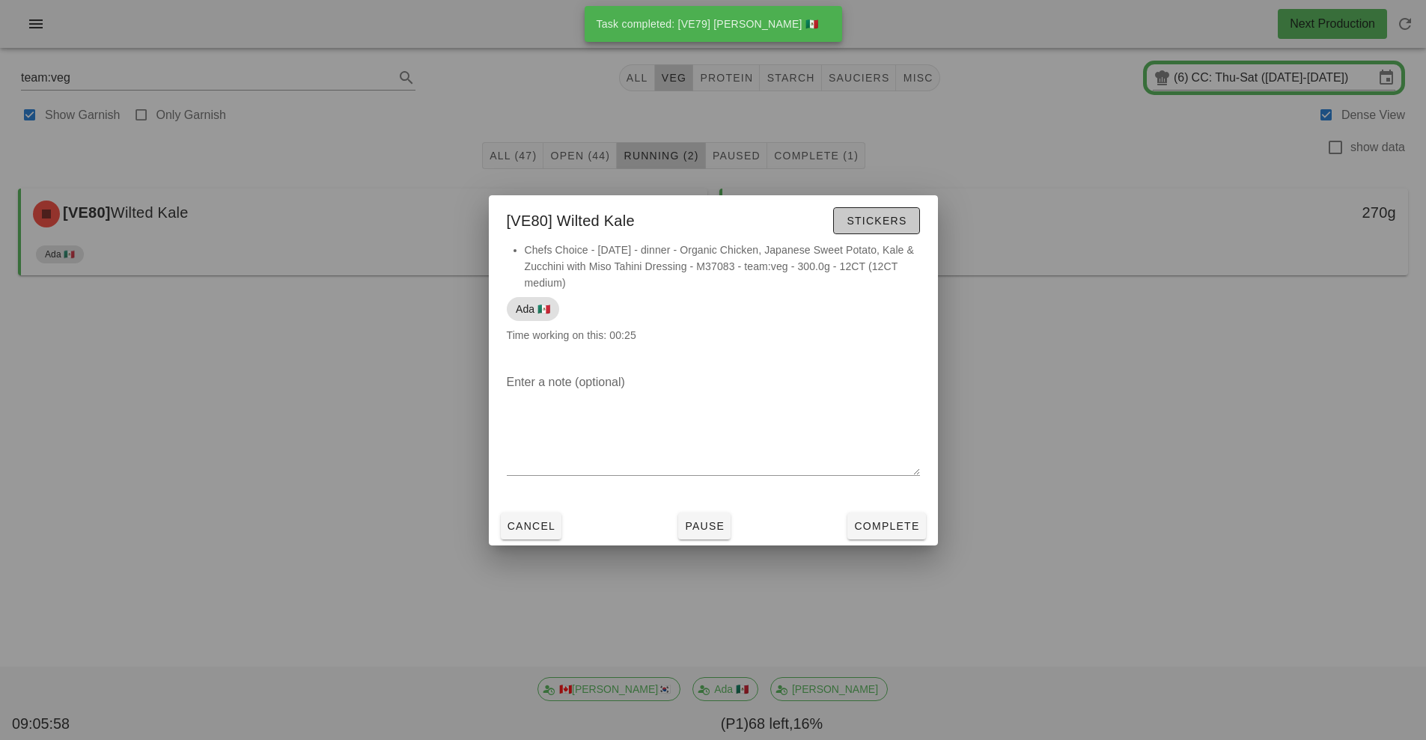
click at [889, 215] on span "Stickers" at bounding box center [876, 221] width 61 height 12
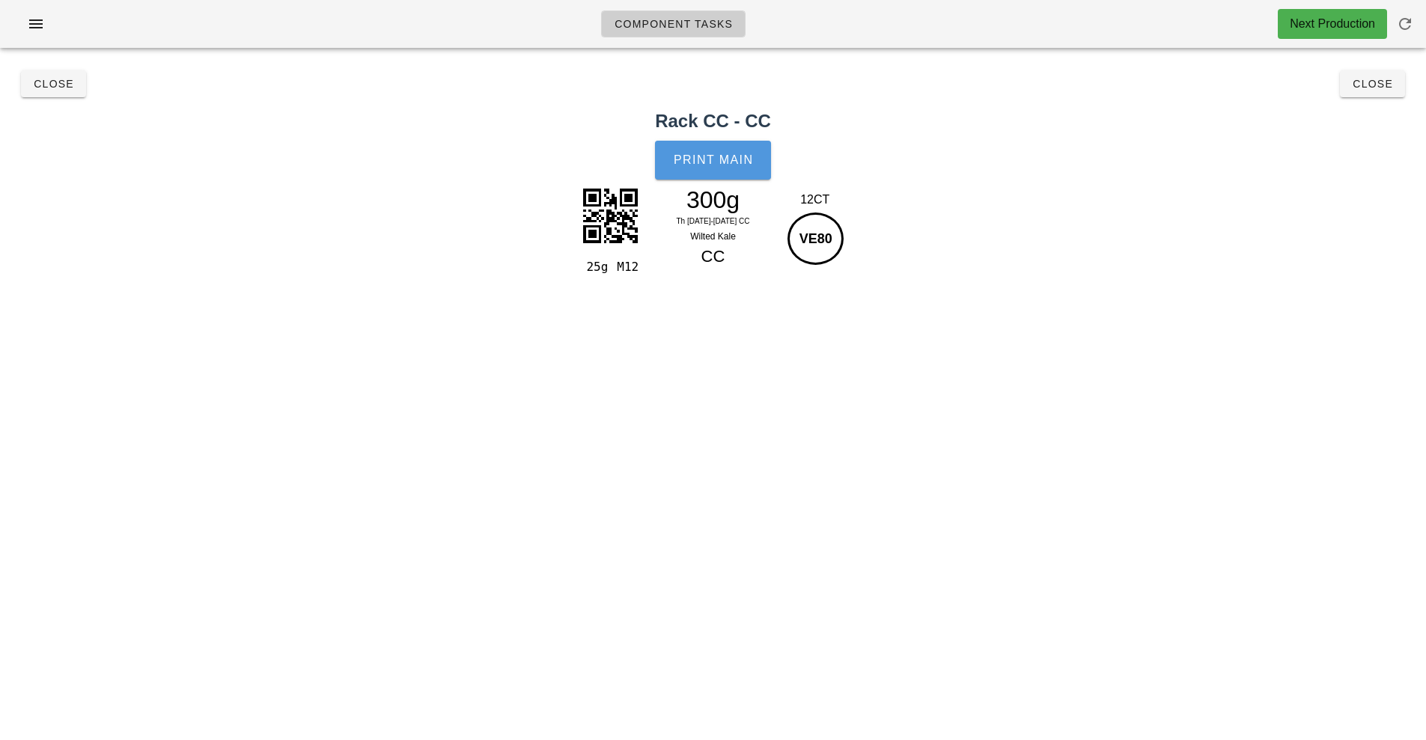
click at [715, 164] on span "Print Main" at bounding box center [713, 159] width 81 height 13
click at [1387, 97] on button "Close" at bounding box center [1371, 83] width 65 height 27
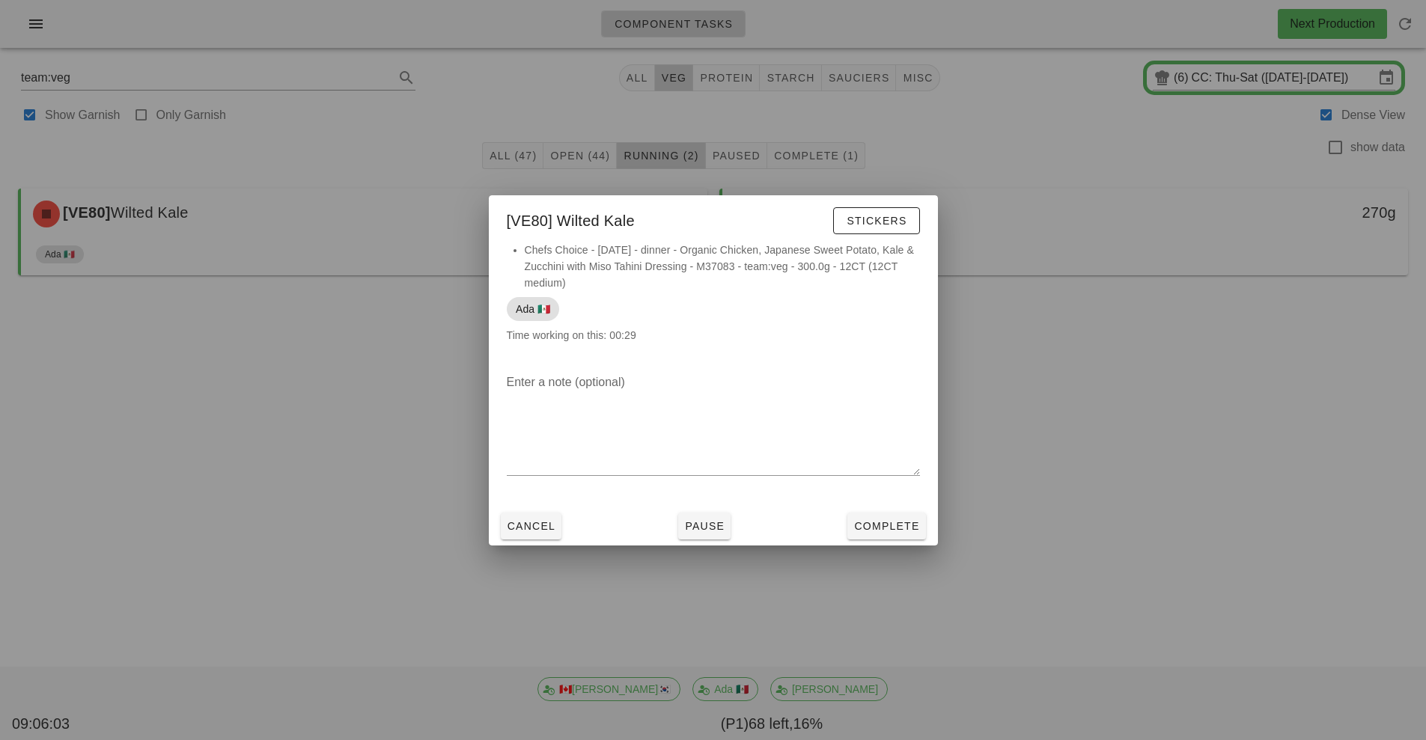
click at [902, 543] on div "Cancel Pause Complete" at bounding box center [713, 526] width 449 height 39
click at [894, 529] on span "Complete" at bounding box center [886, 526] width 66 height 12
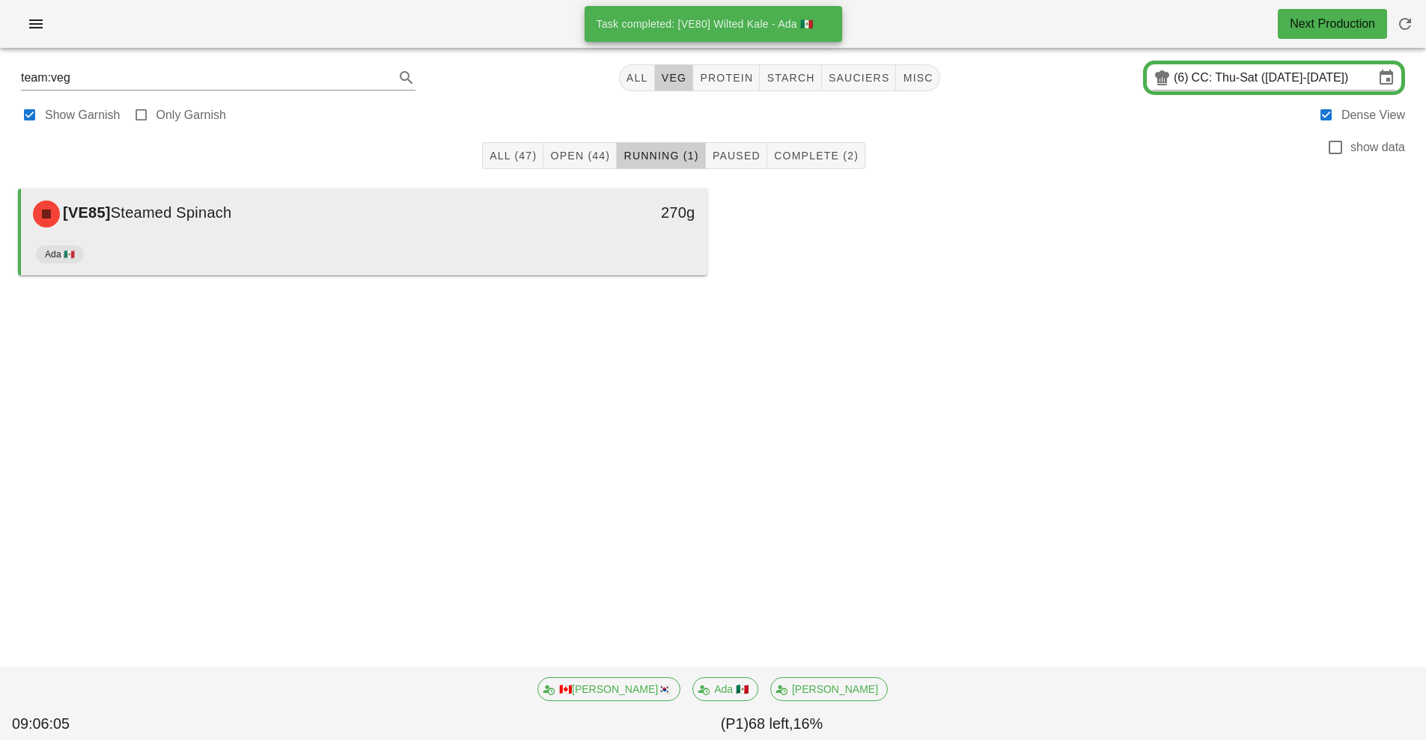
click at [572, 237] on div "[VE85] Steamed Spinach 270g" at bounding box center [364, 214] width 686 height 51
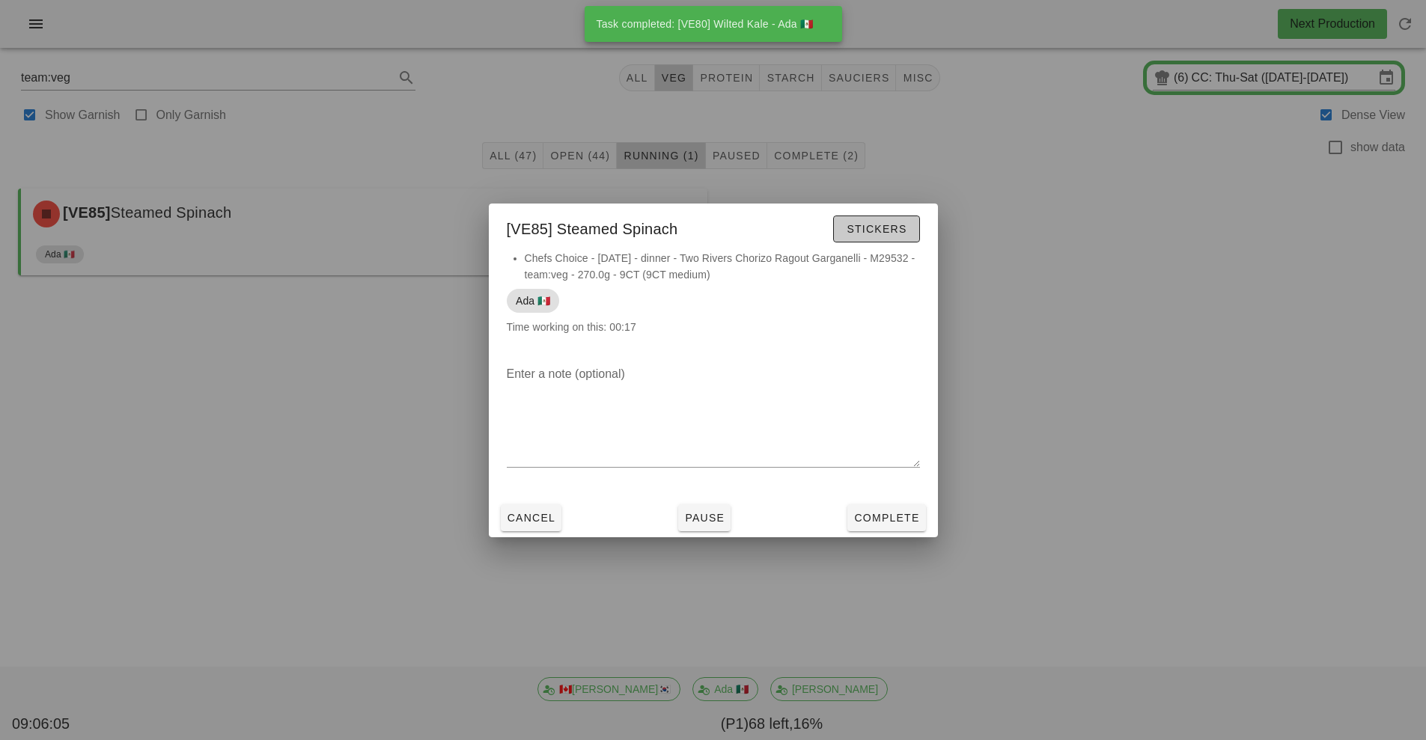
click at [884, 230] on span "Stickers" at bounding box center [876, 229] width 61 height 12
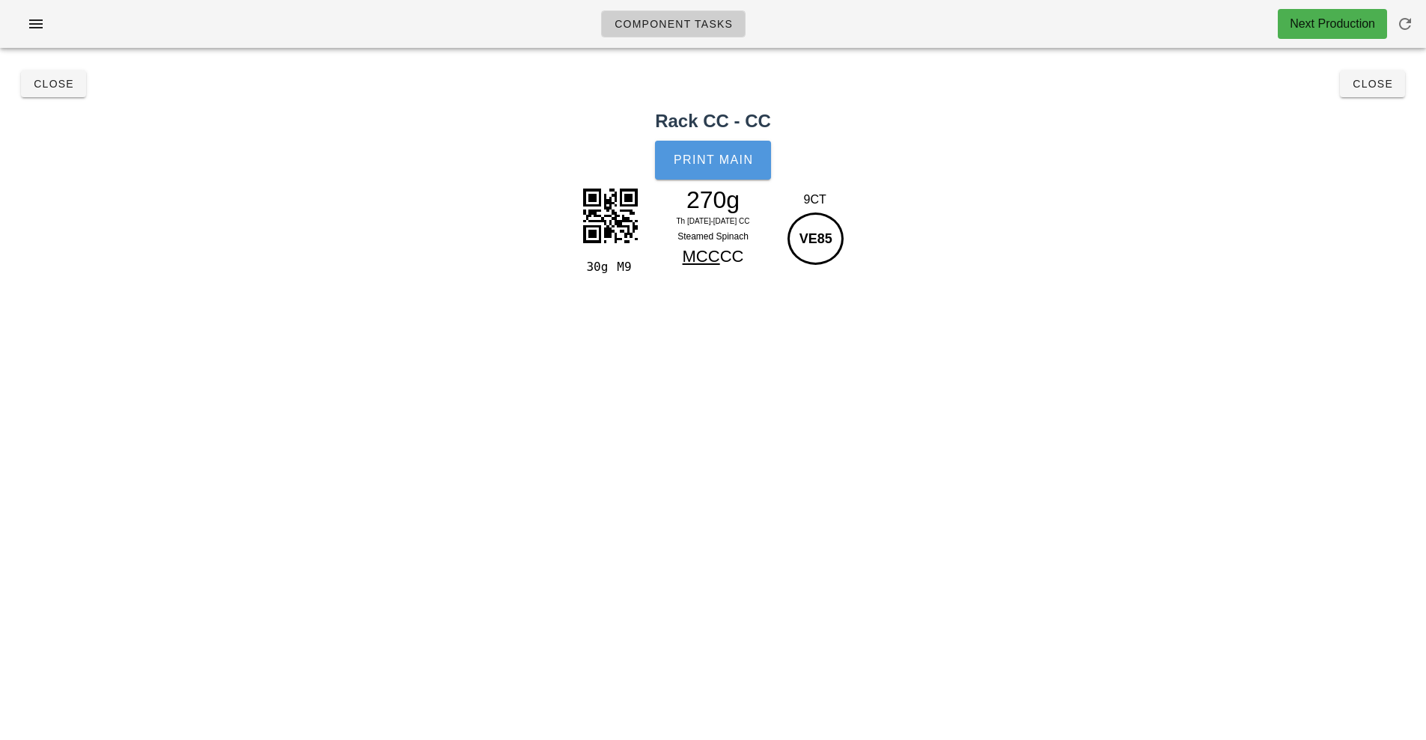
click at [715, 149] on button "Print Main" at bounding box center [712, 160] width 115 height 39
click at [1387, 88] on span "Close" at bounding box center [1371, 84] width 41 height 12
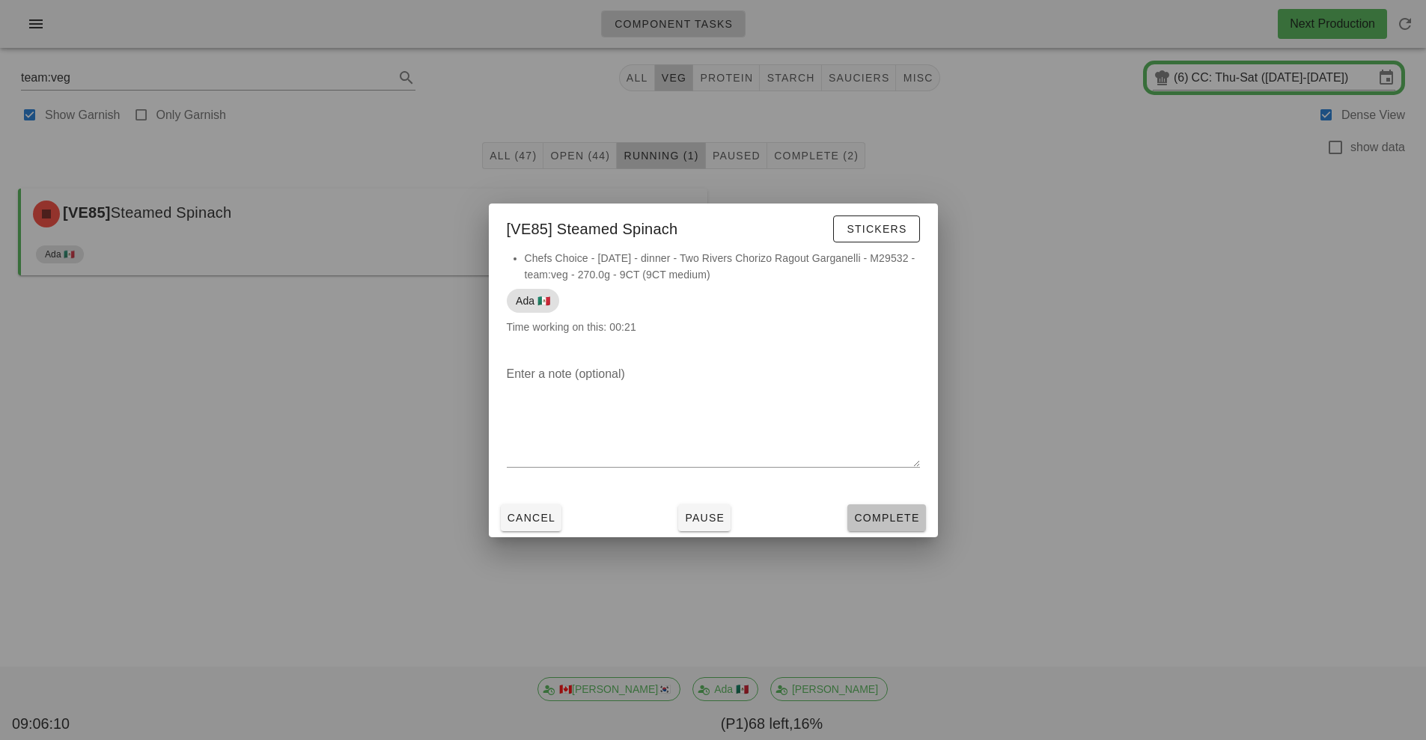
click at [892, 519] on span "Complete" at bounding box center [886, 518] width 66 height 12
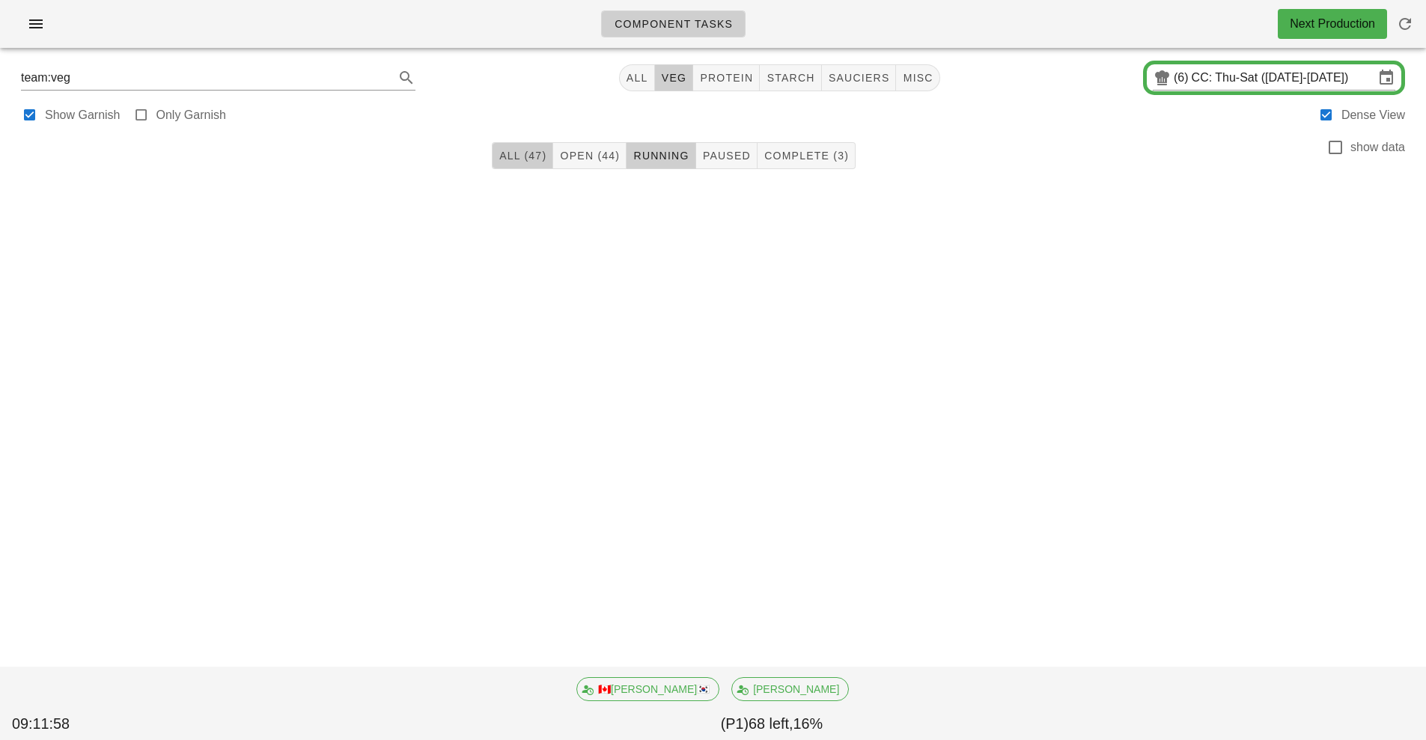
click at [516, 168] on button "All (47)" at bounding box center [522, 155] width 61 height 27
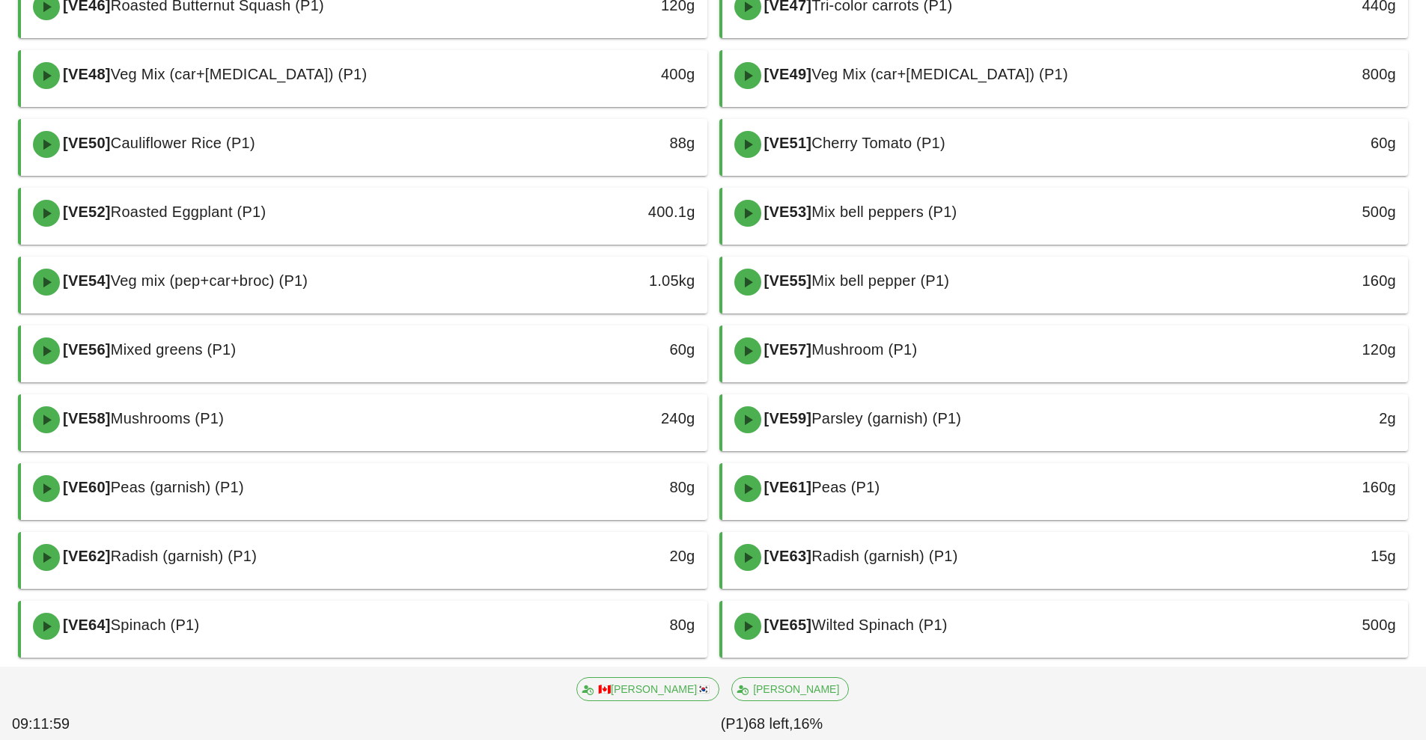
scroll to position [398, 0]
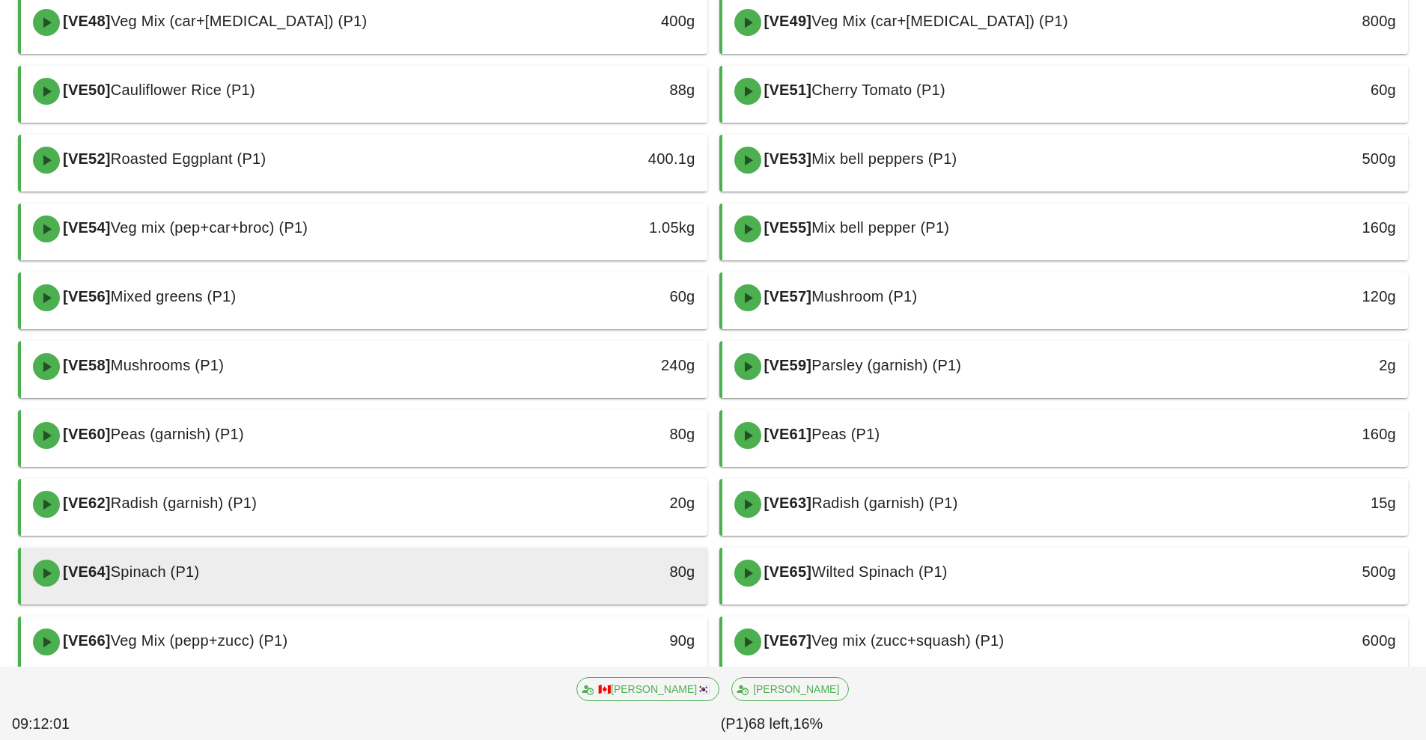
click at [486, 582] on div "[VE64] Spinach (P1)" at bounding box center [279, 573] width 510 height 45
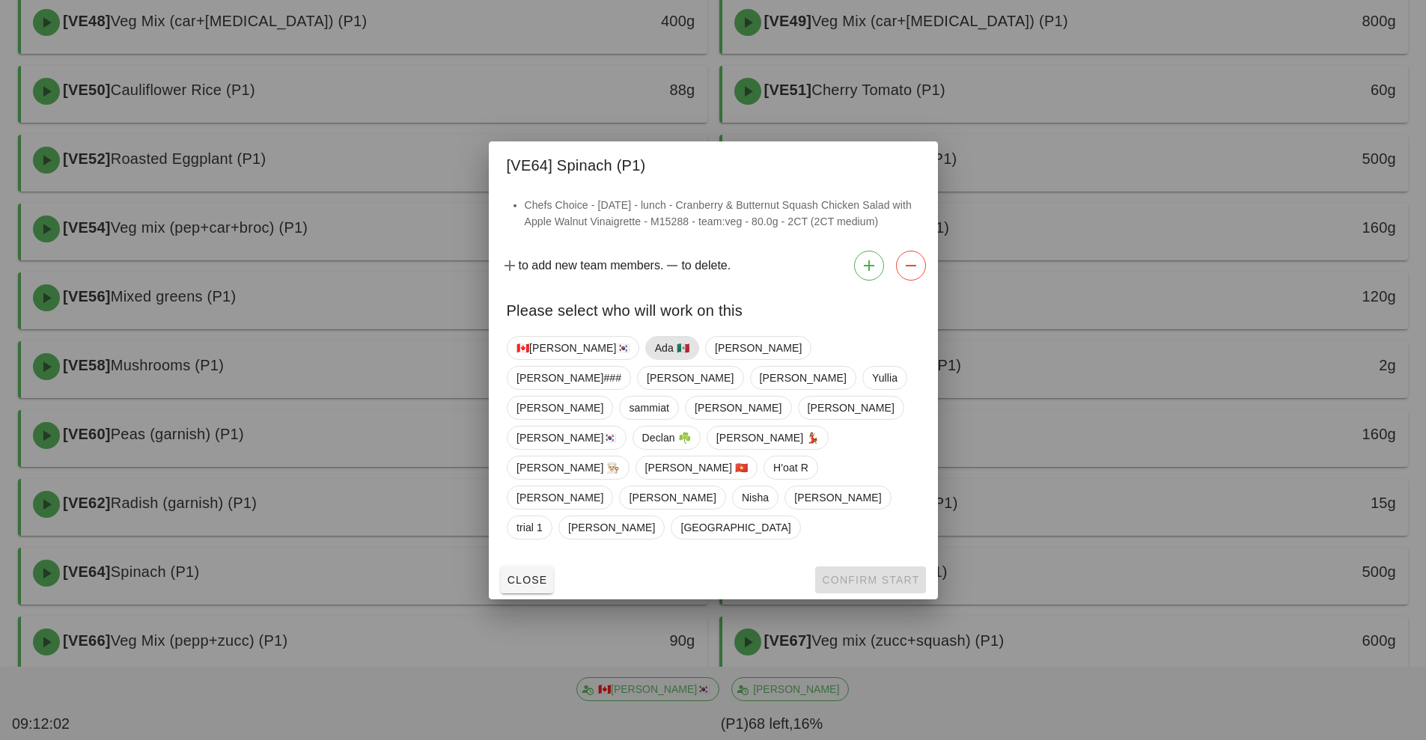
click at [654, 359] on span "Ada 🇲🇽" at bounding box center [671, 348] width 34 height 22
click at [842, 566] on button "Confirm Start" at bounding box center [870, 579] width 110 height 27
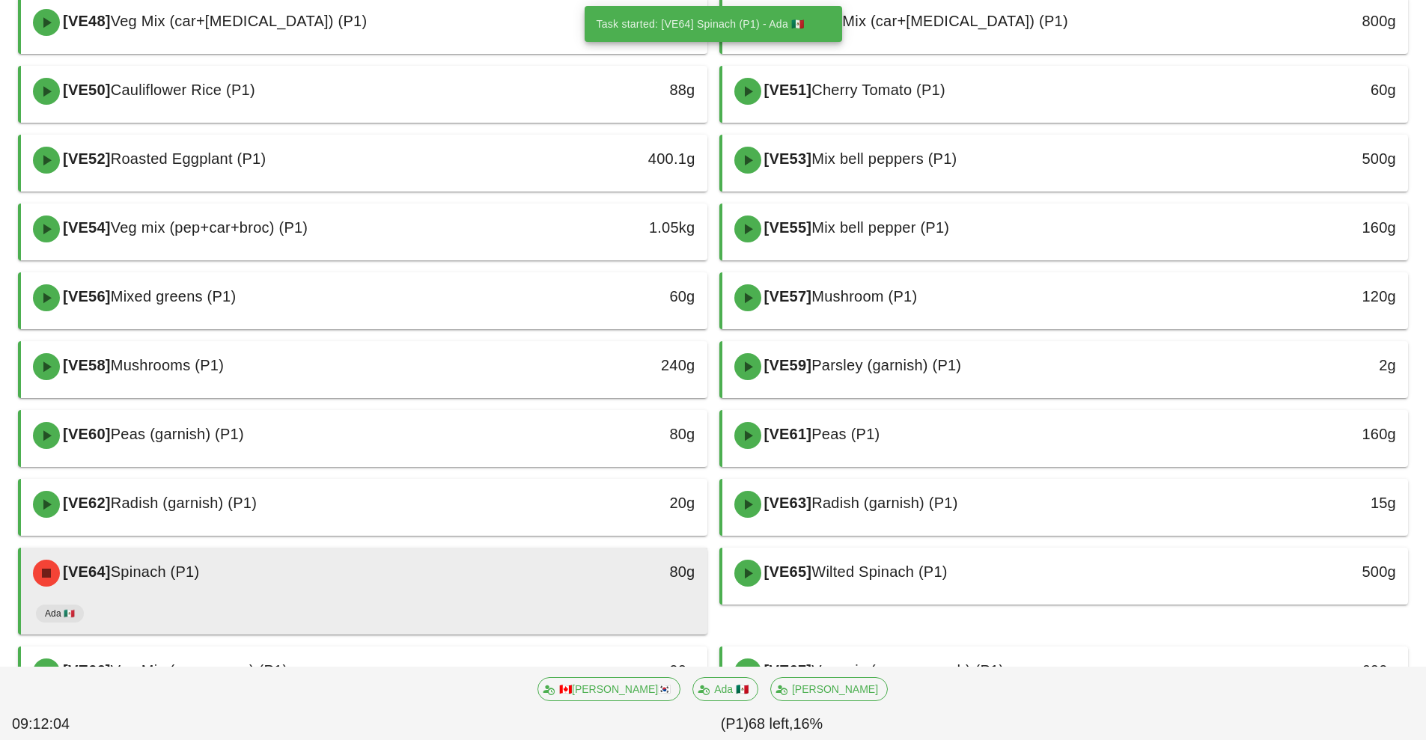
click at [502, 608] on div "Ada 🇲🇽" at bounding box center [364, 617] width 656 height 36
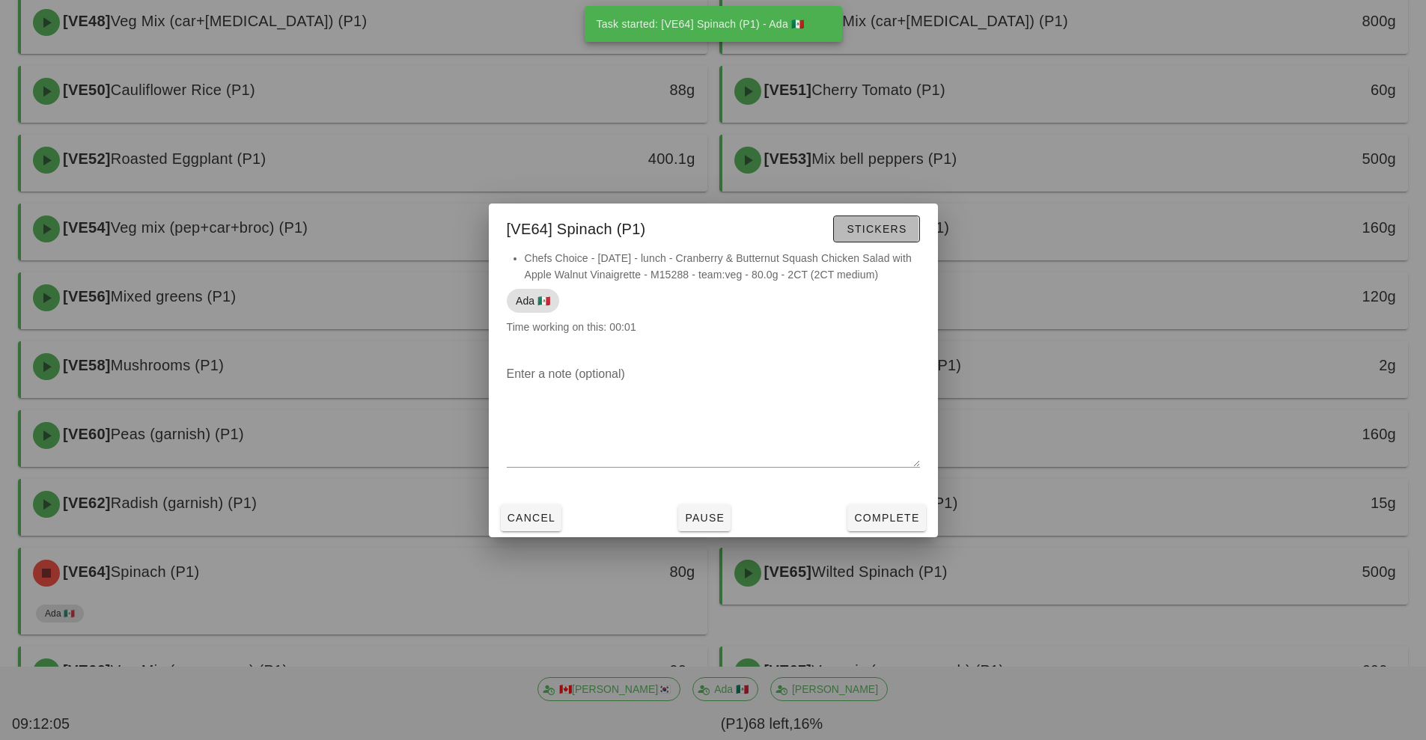
click at [882, 225] on span "Stickers" at bounding box center [876, 229] width 61 height 12
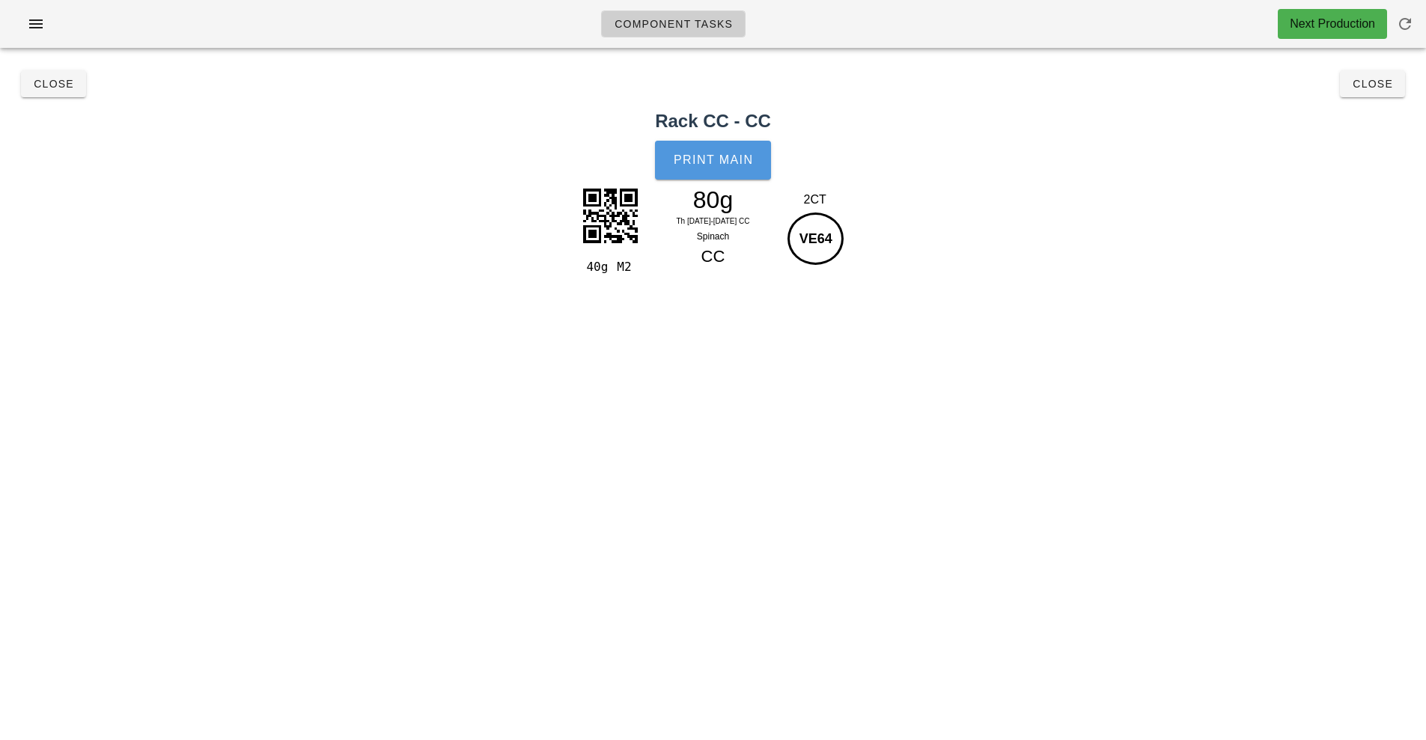
click at [711, 167] on button "Print Main" at bounding box center [712, 160] width 115 height 39
click at [1380, 82] on span "Close" at bounding box center [1371, 84] width 41 height 12
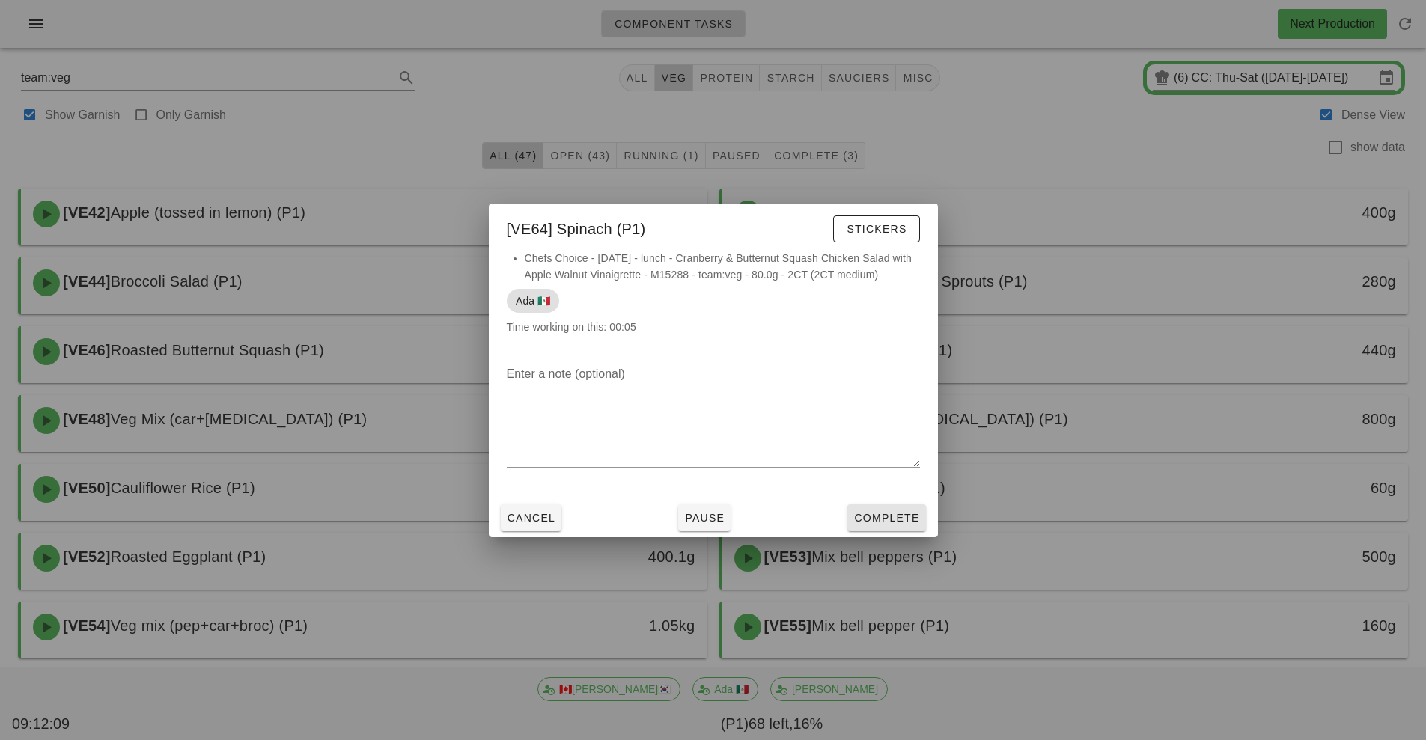
click at [908, 519] on span "Complete" at bounding box center [886, 518] width 66 height 12
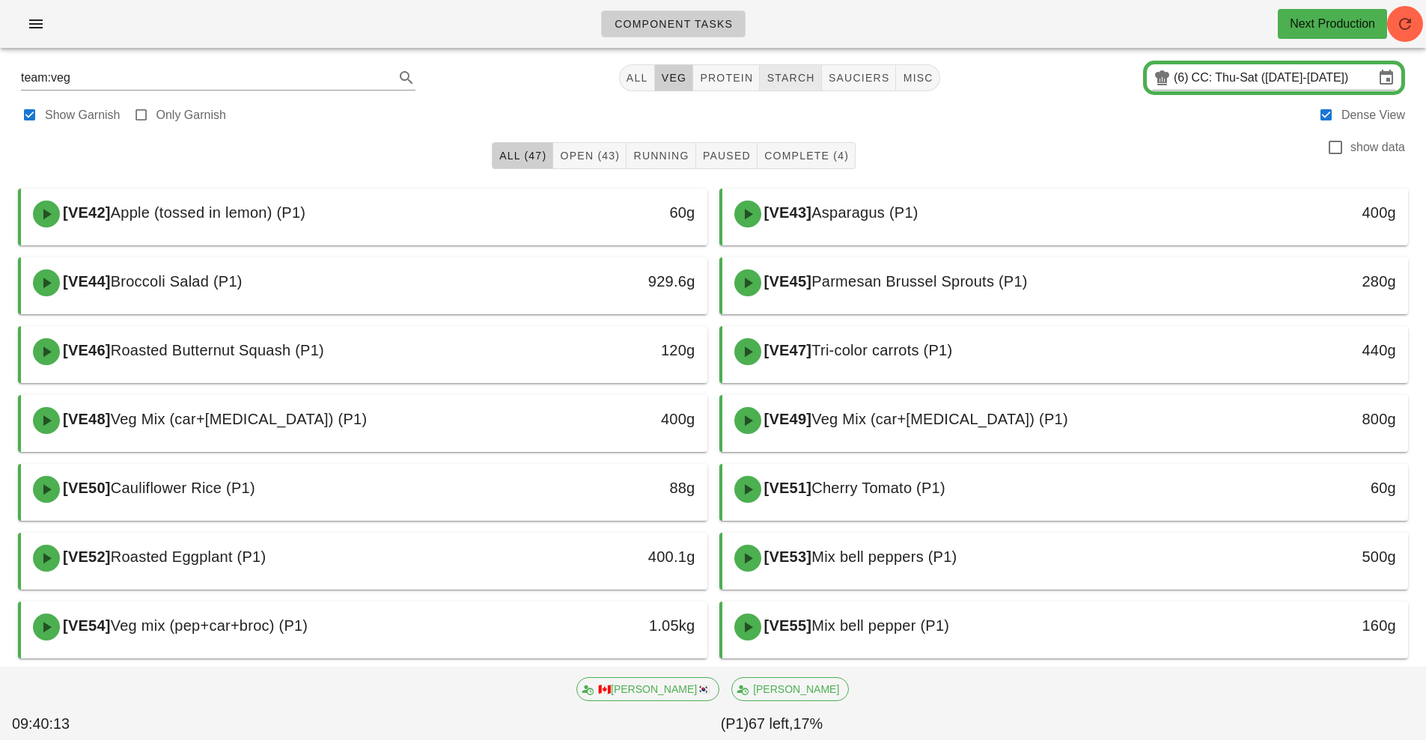
click at [793, 82] on span "starch" at bounding box center [790, 78] width 49 height 12
type input "team:starch"
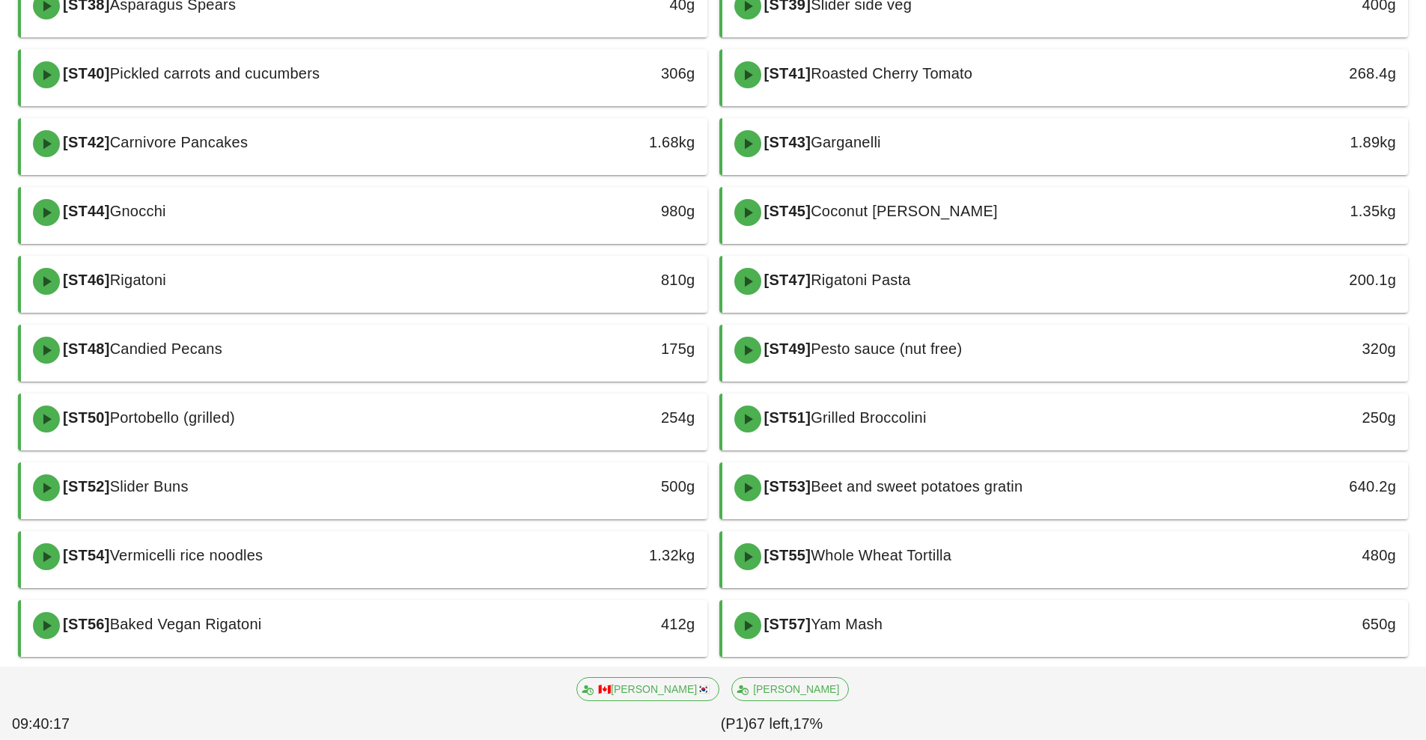
scroll to position [577, 0]
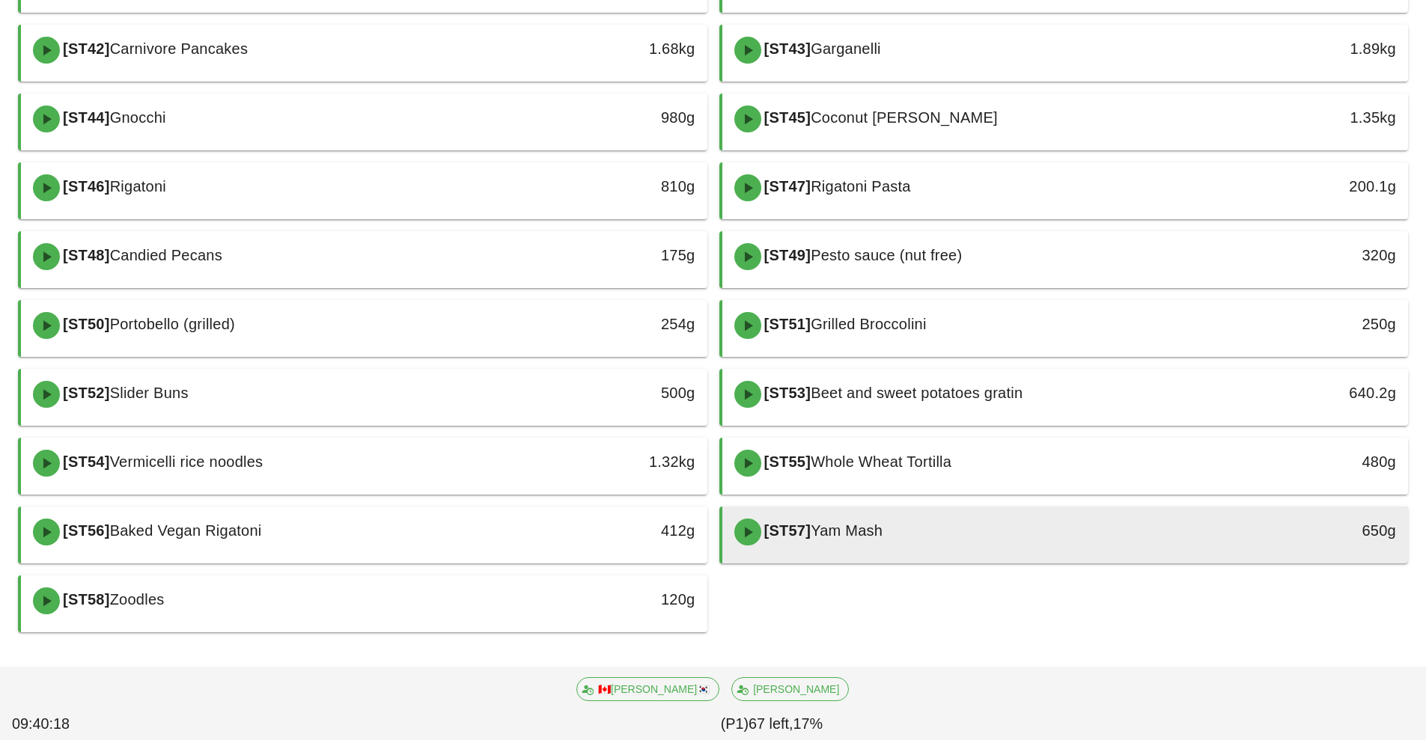
click at [896, 544] on div "[ST57] Yam Mash" at bounding box center [980, 532] width 510 height 45
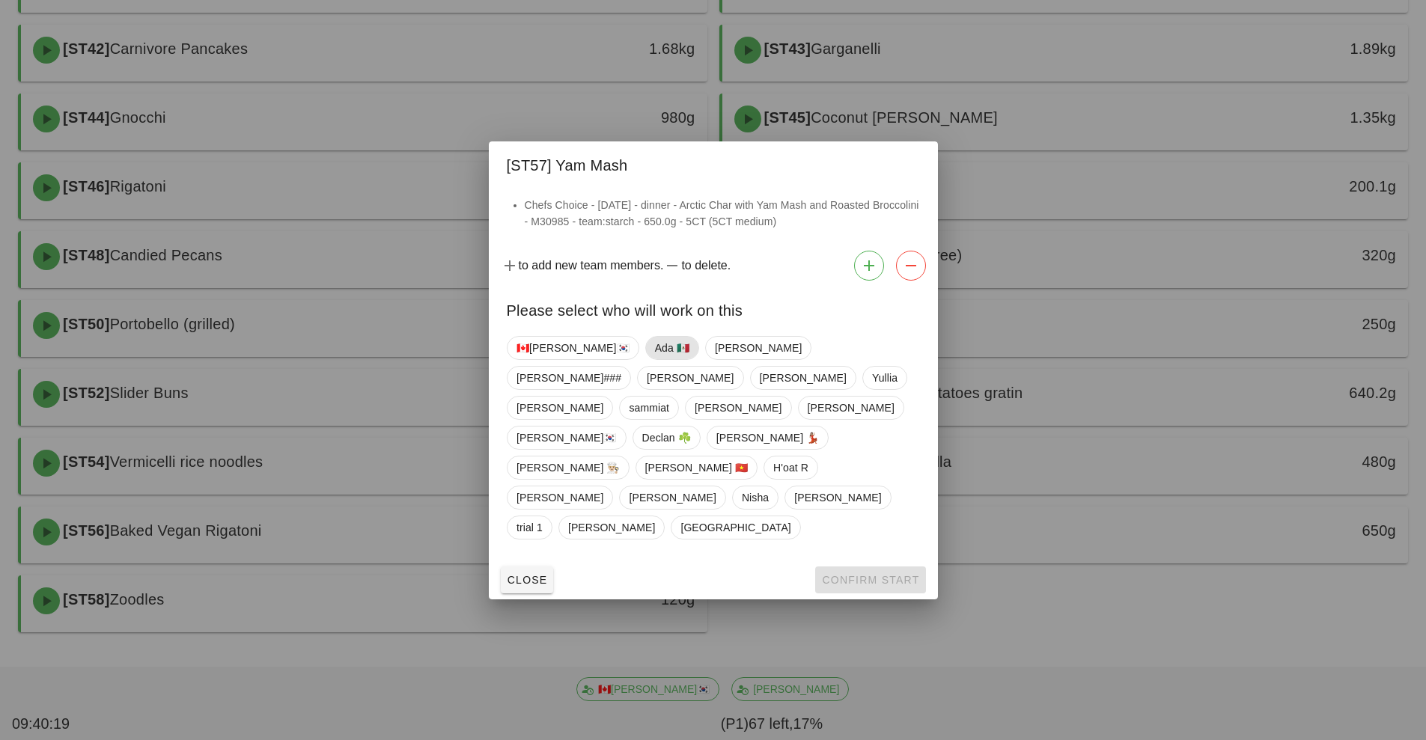
click at [654, 359] on span "Ada 🇲🇽" at bounding box center [671, 348] width 34 height 22
click at [850, 574] on span "Confirm Start" at bounding box center [870, 580] width 98 height 12
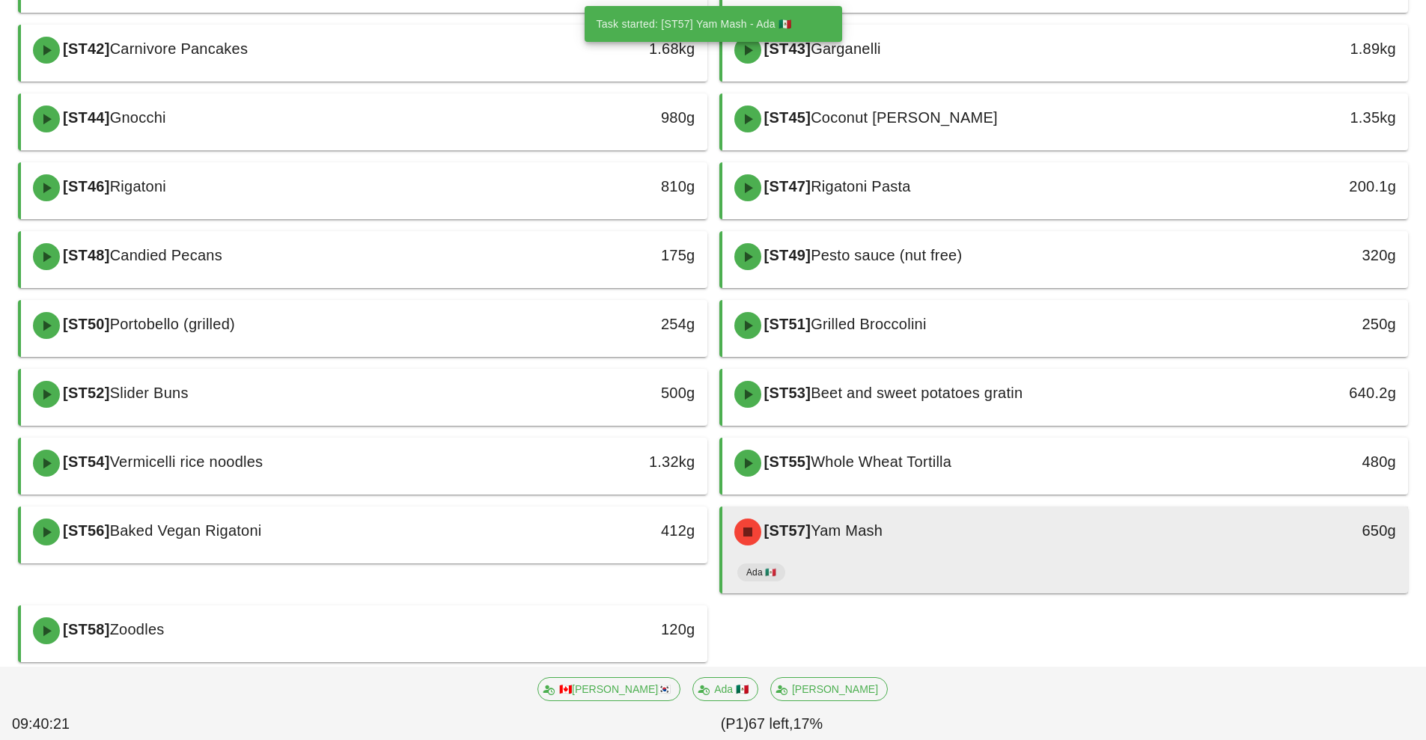
click at [945, 575] on div "Ada 🇲🇽" at bounding box center [1065, 575] width 656 height 36
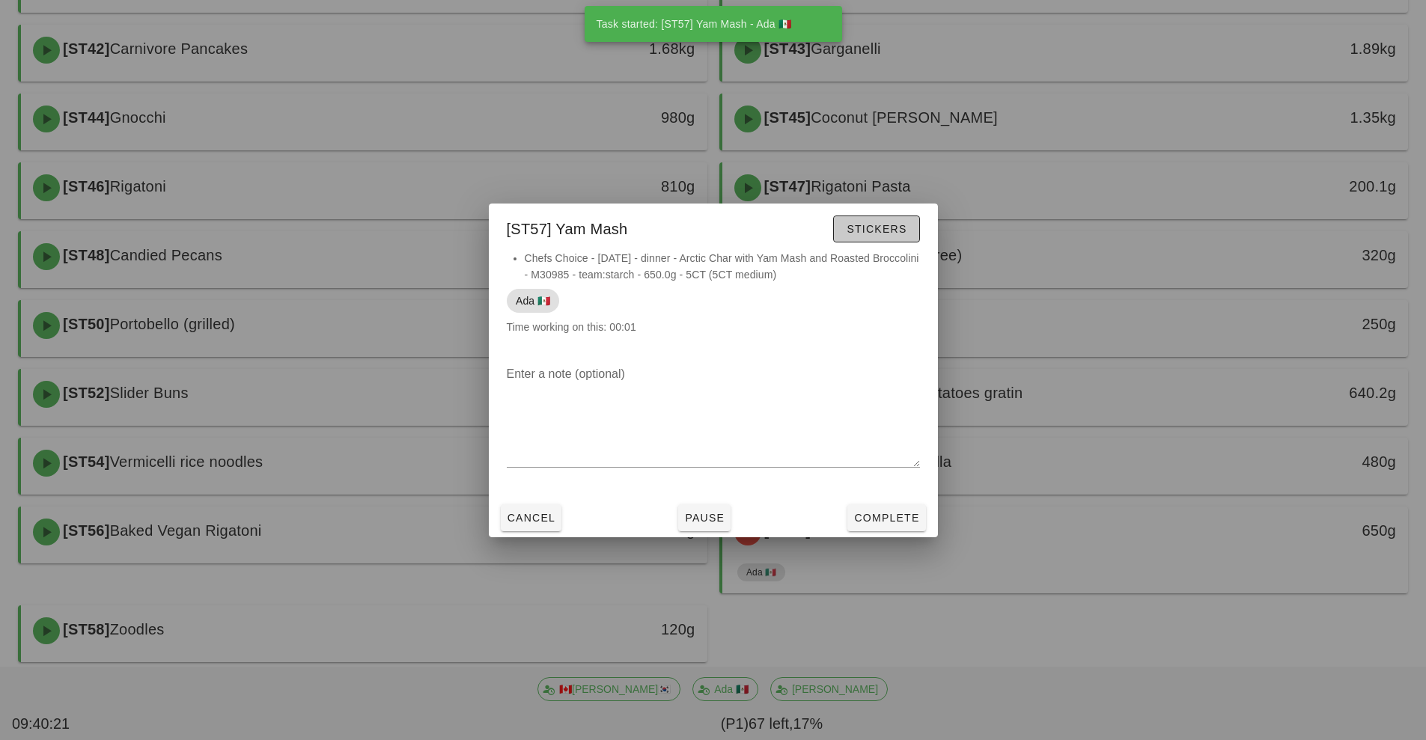
click at [888, 227] on span "Stickers" at bounding box center [876, 229] width 61 height 12
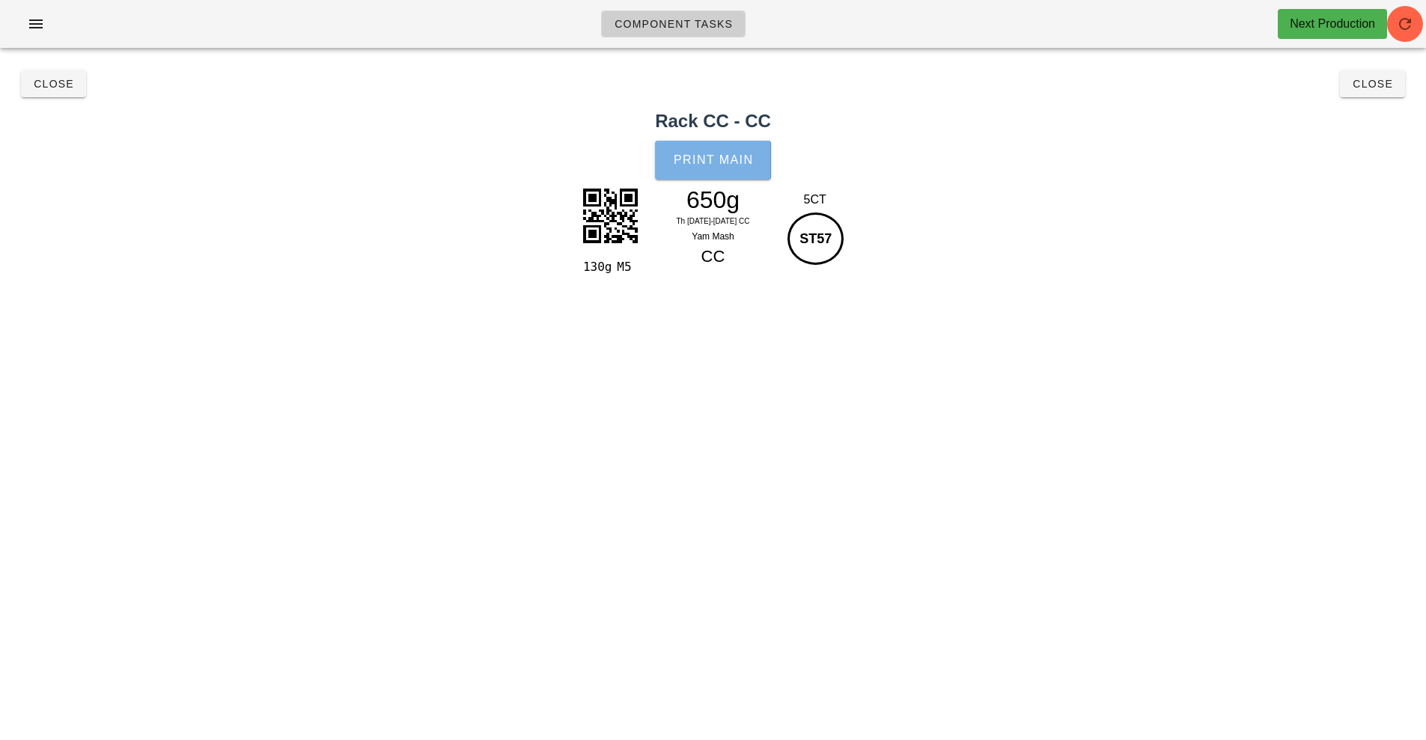
click at [721, 160] on span "Print Main" at bounding box center [713, 159] width 81 height 13
click at [1382, 94] on button "Close" at bounding box center [1371, 83] width 65 height 27
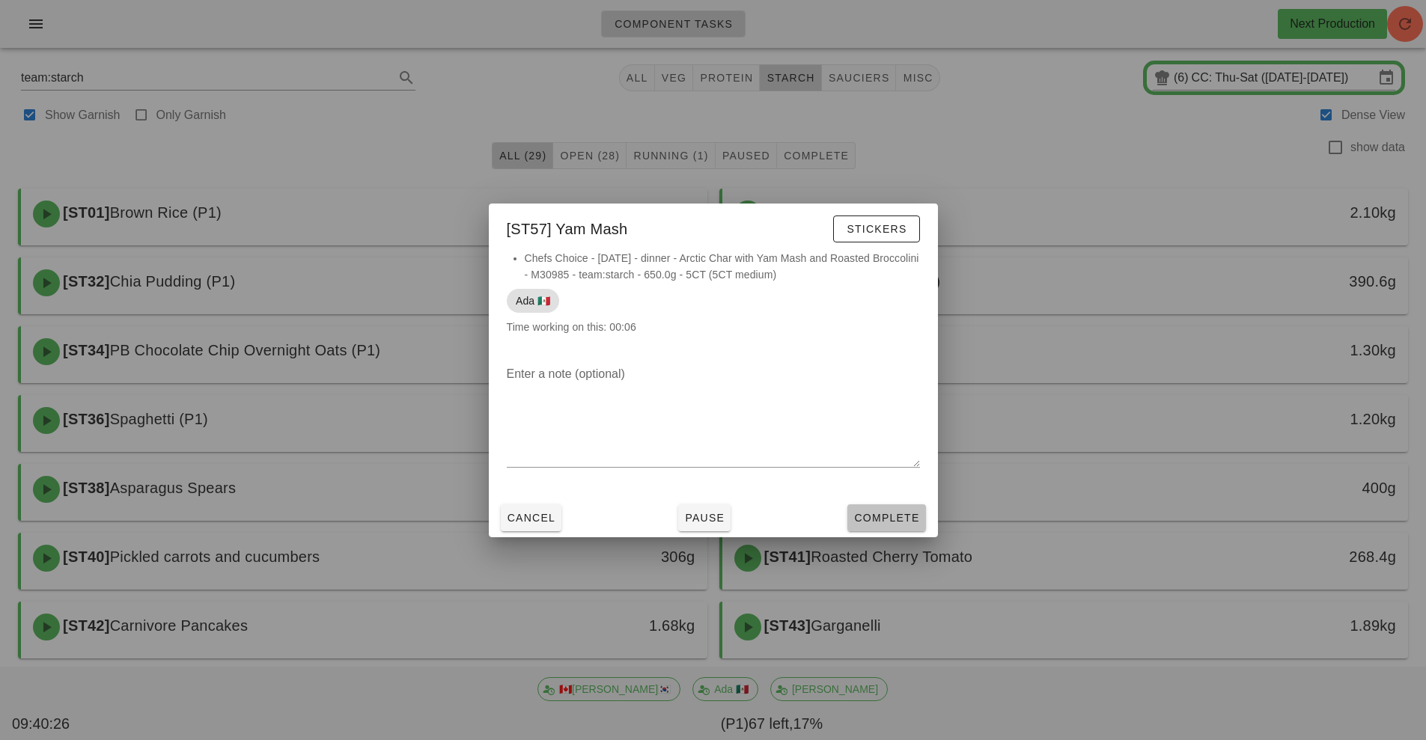
click at [897, 522] on span "Complete" at bounding box center [886, 518] width 66 height 12
